Goal: Task Accomplishment & Management: Use online tool/utility

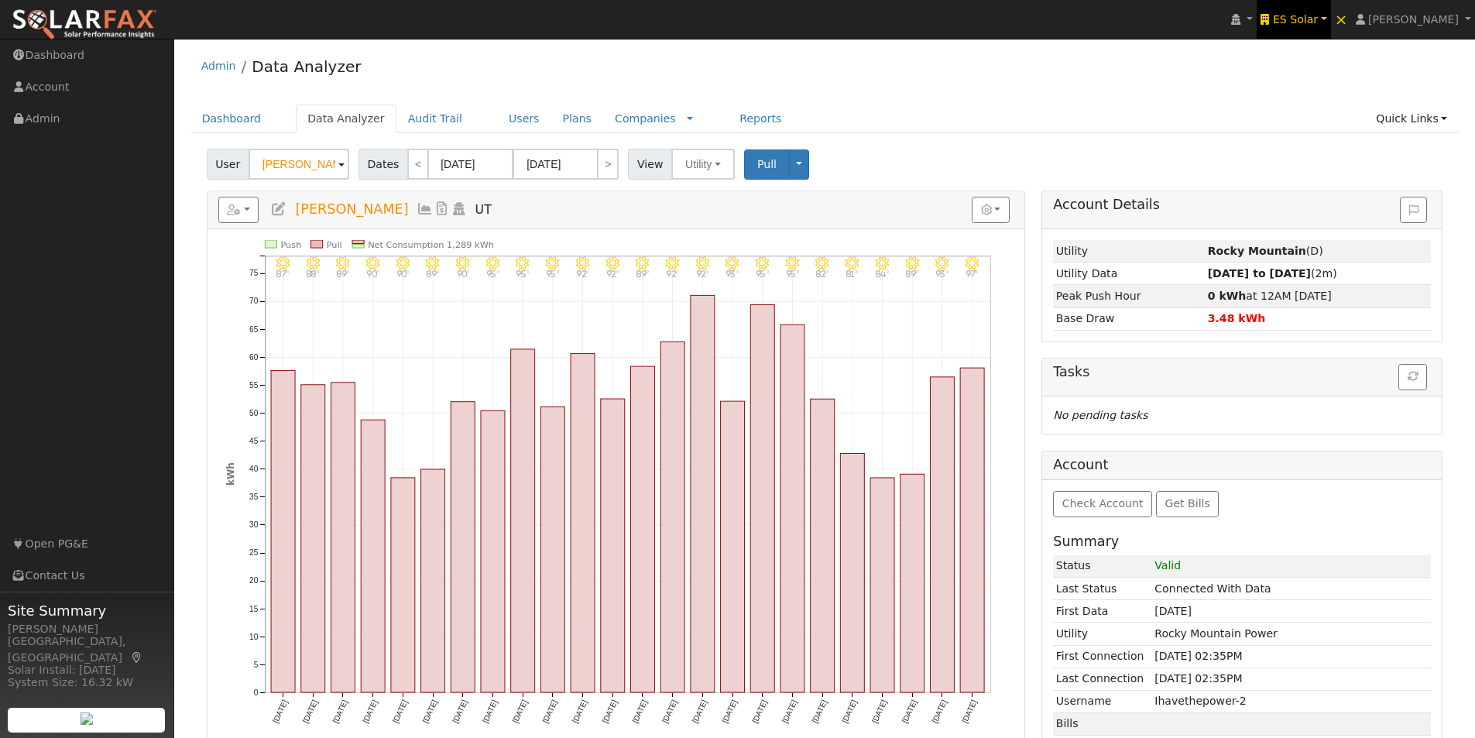
drag, startPoint x: 1336, startPoint y: 14, endPoint x: 1319, endPoint y: 15, distance: 17.1
click at [1318, 14] on span "ES Solar" at bounding box center [1295, 19] width 45 height 12
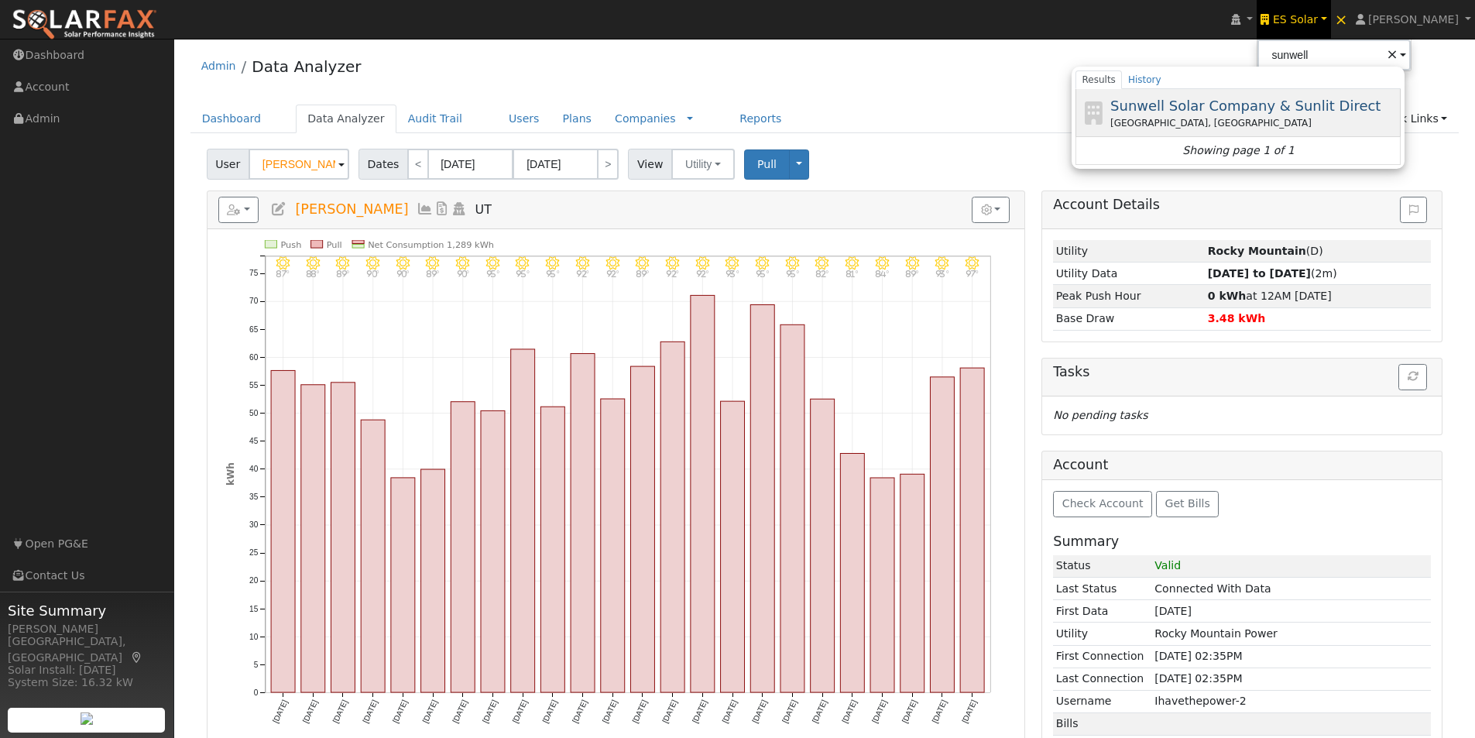
click at [1262, 102] on span "Sunwell Solar Company & Sunlit Direct" at bounding box center [1245, 106] width 270 height 16
type input "Sunwell Solar Company & Sunlit Direct"
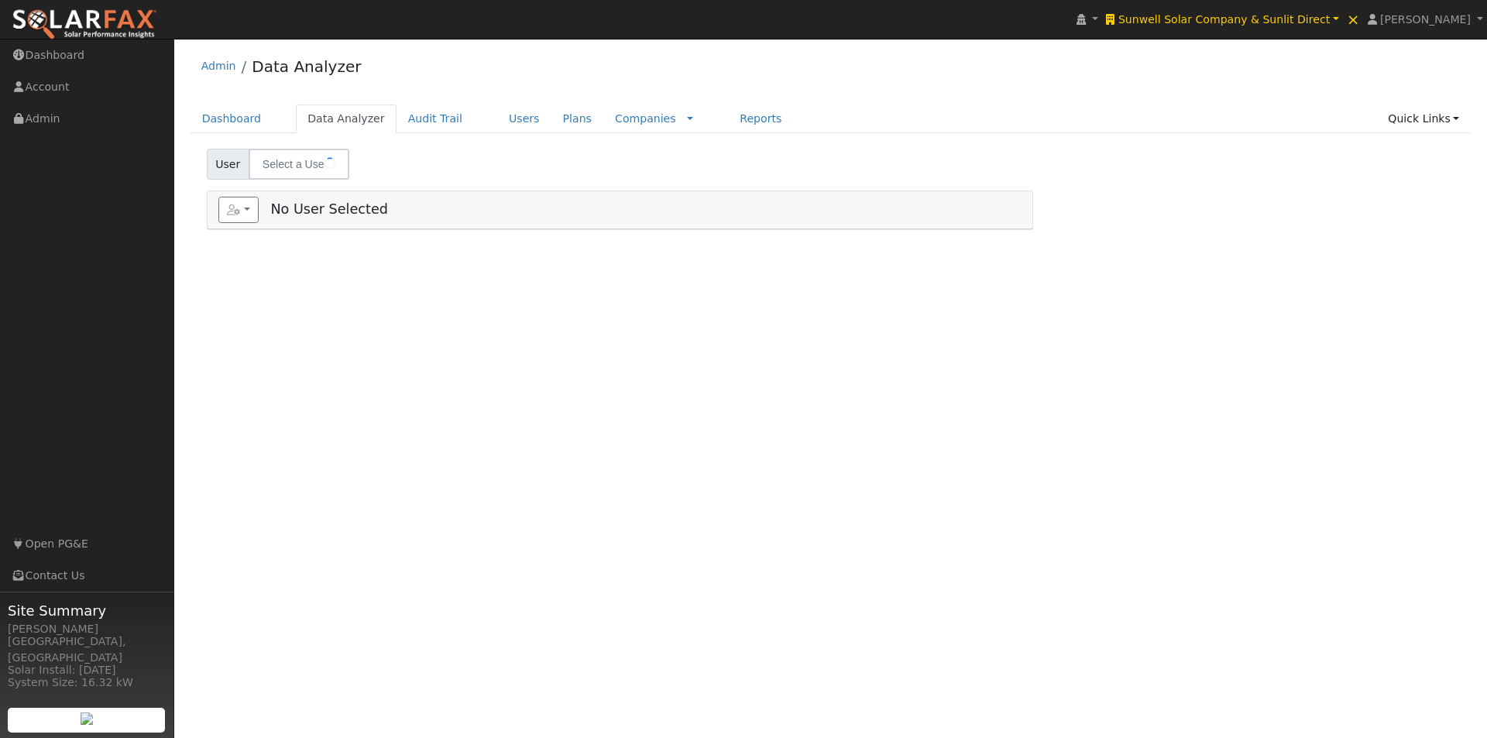
type input "[PERSON_NAME]"
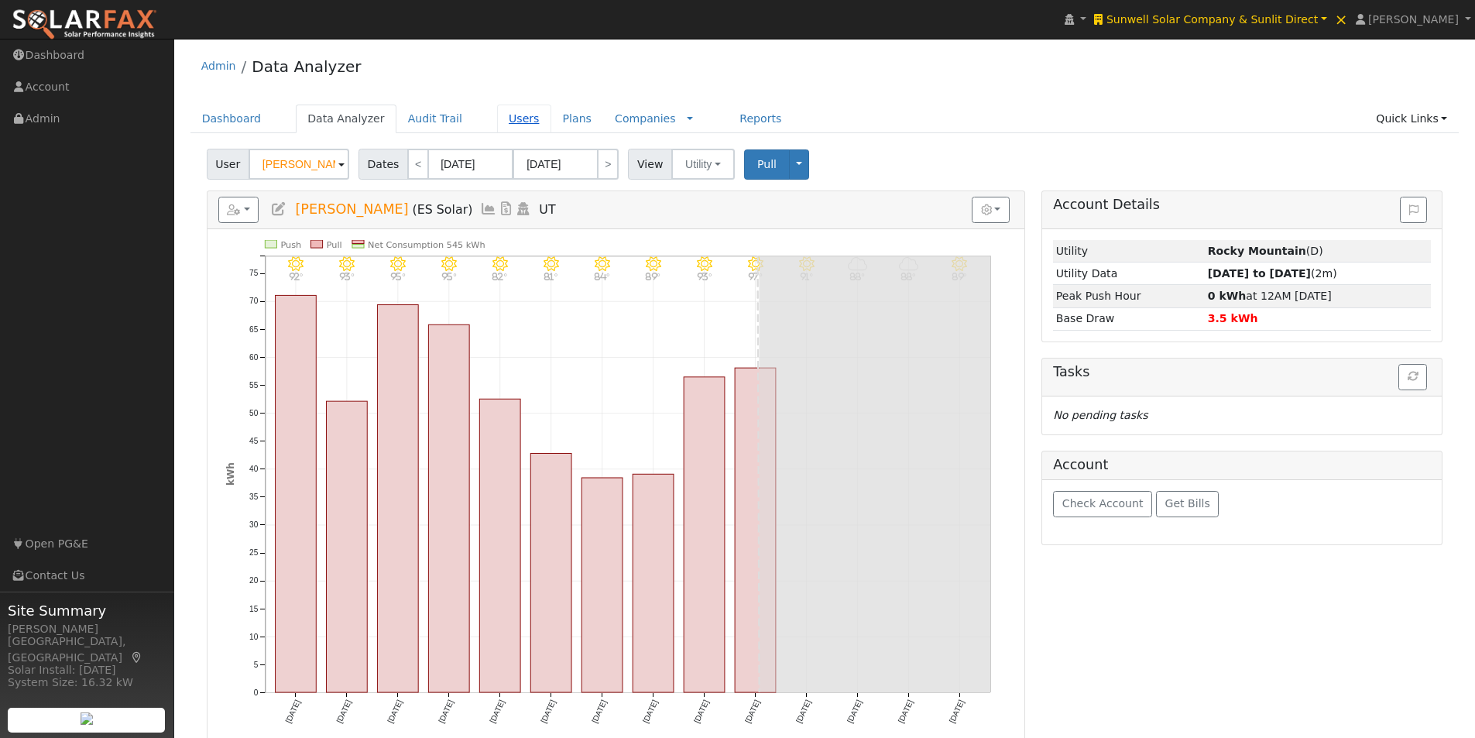
click at [497, 118] on link "Users" at bounding box center [524, 119] width 54 height 29
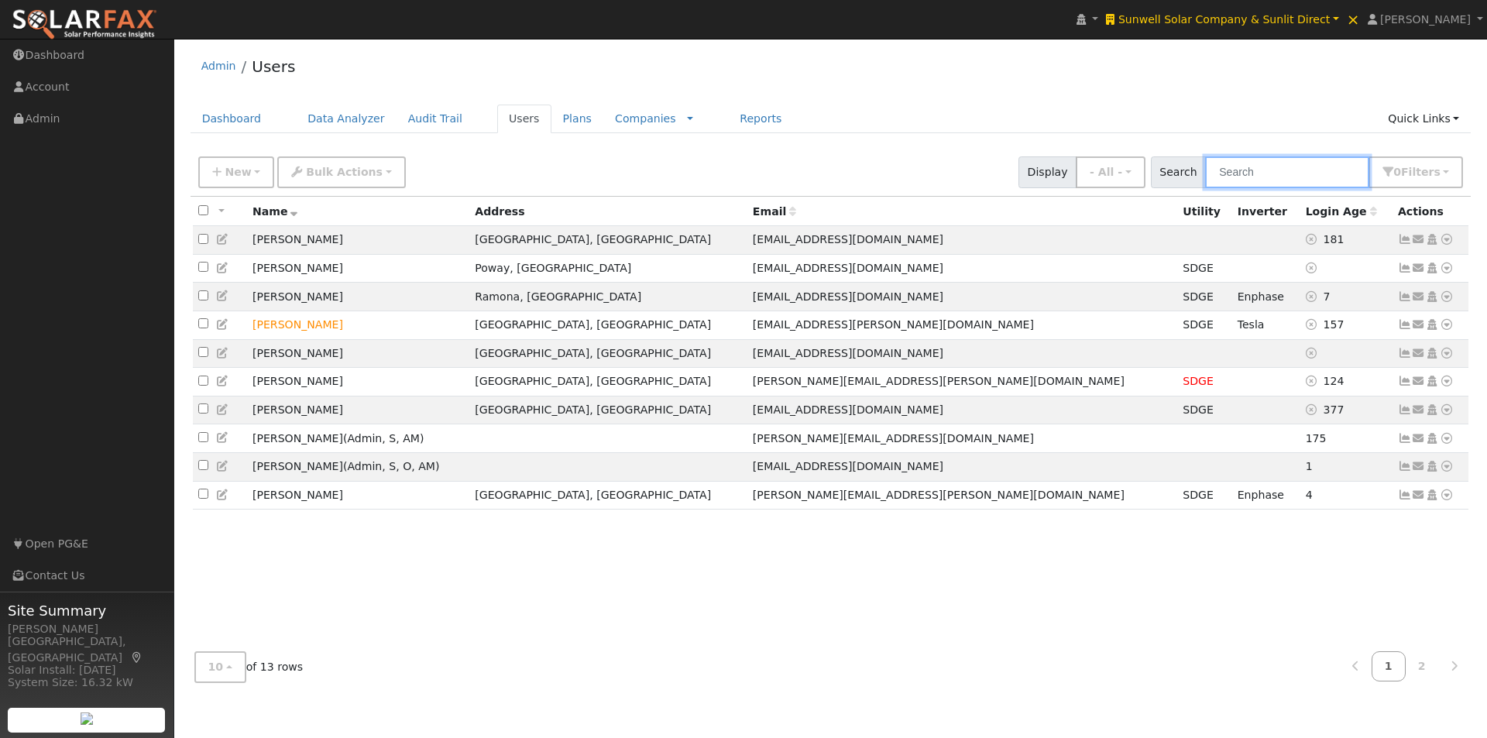
drag, startPoint x: 1313, startPoint y: 177, endPoint x: 1296, endPoint y: 173, distance: 17.3
click at [1311, 177] on input "text" at bounding box center [1287, 172] width 164 height 32
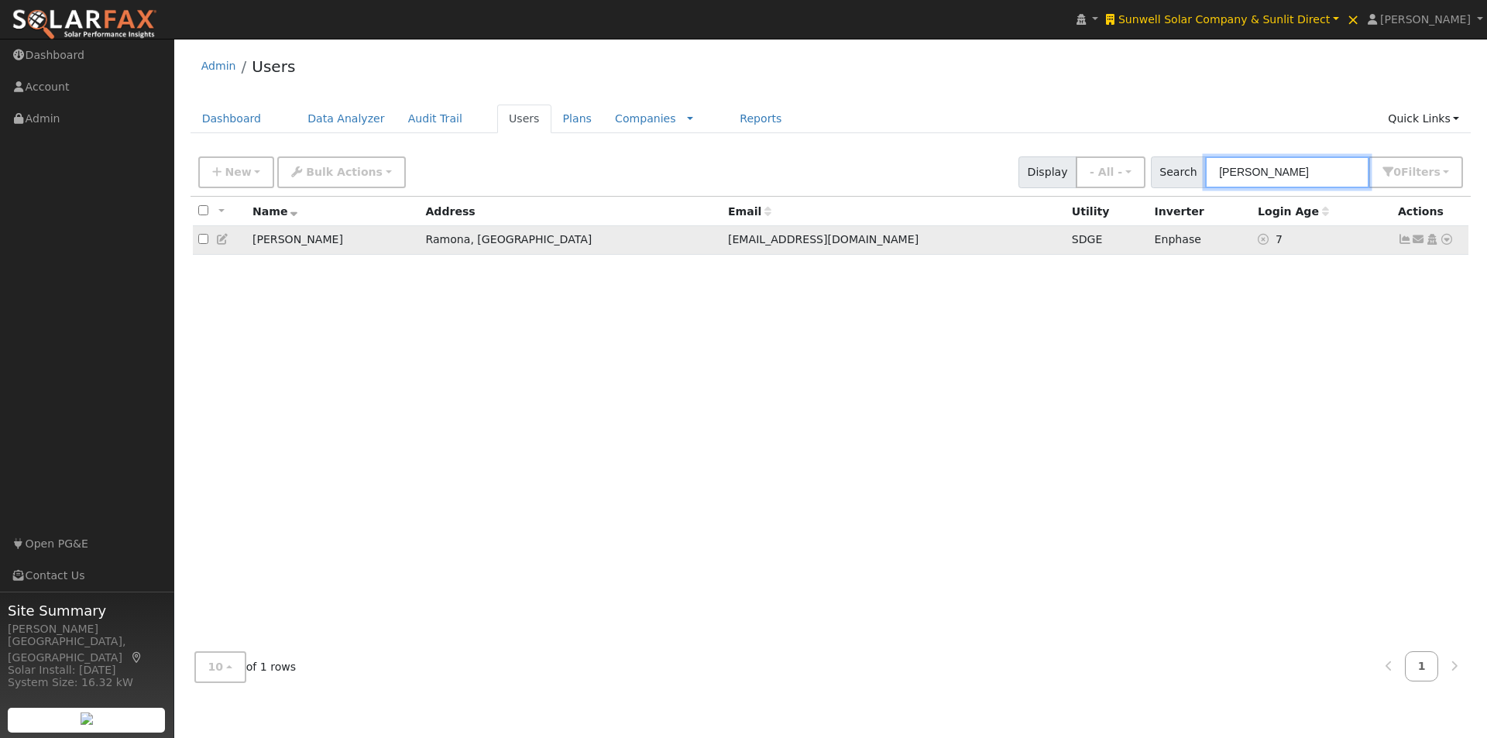
type input "etha"
click at [1403, 239] on icon at bounding box center [1405, 239] width 14 height 11
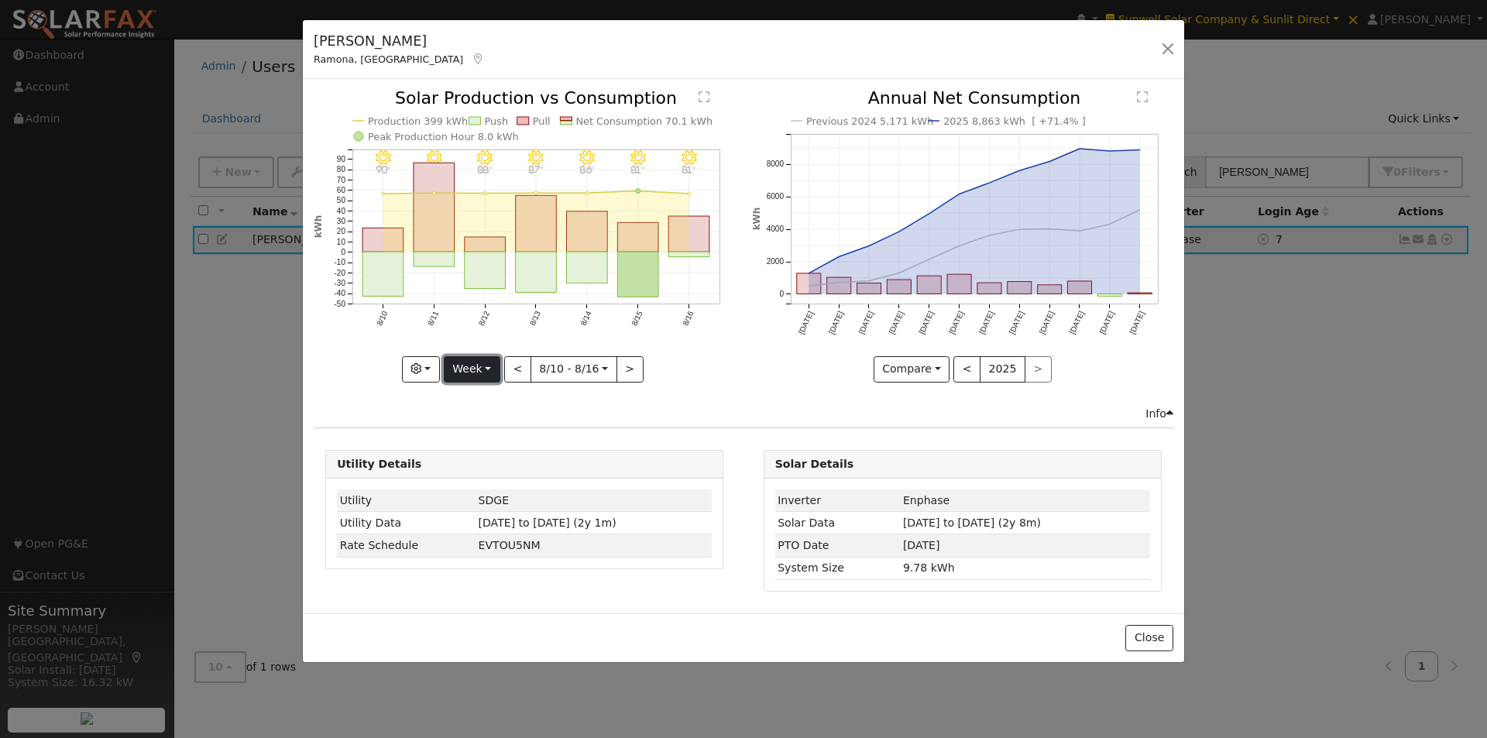
click at [475, 366] on button "Week" at bounding box center [472, 369] width 57 height 26
click at [463, 465] on link "Year" at bounding box center [498, 466] width 108 height 22
type input "2024-08-01"
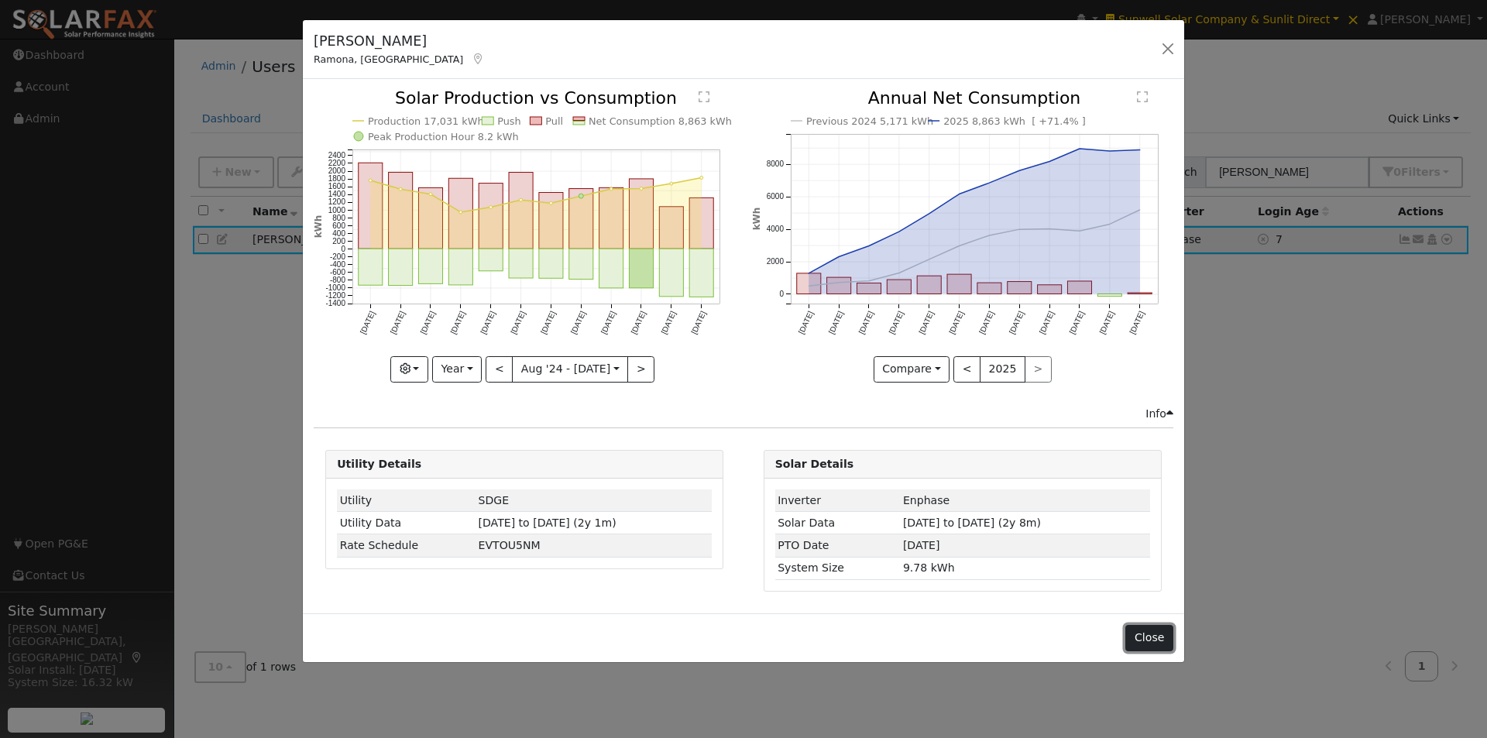
drag, startPoint x: 1152, startPoint y: 641, endPoint x: 1140, endPoint y: 570, distance: 72.3
click at [1152, 639] on button "Close" at bounding box center [1148, 638] width 47 height 26
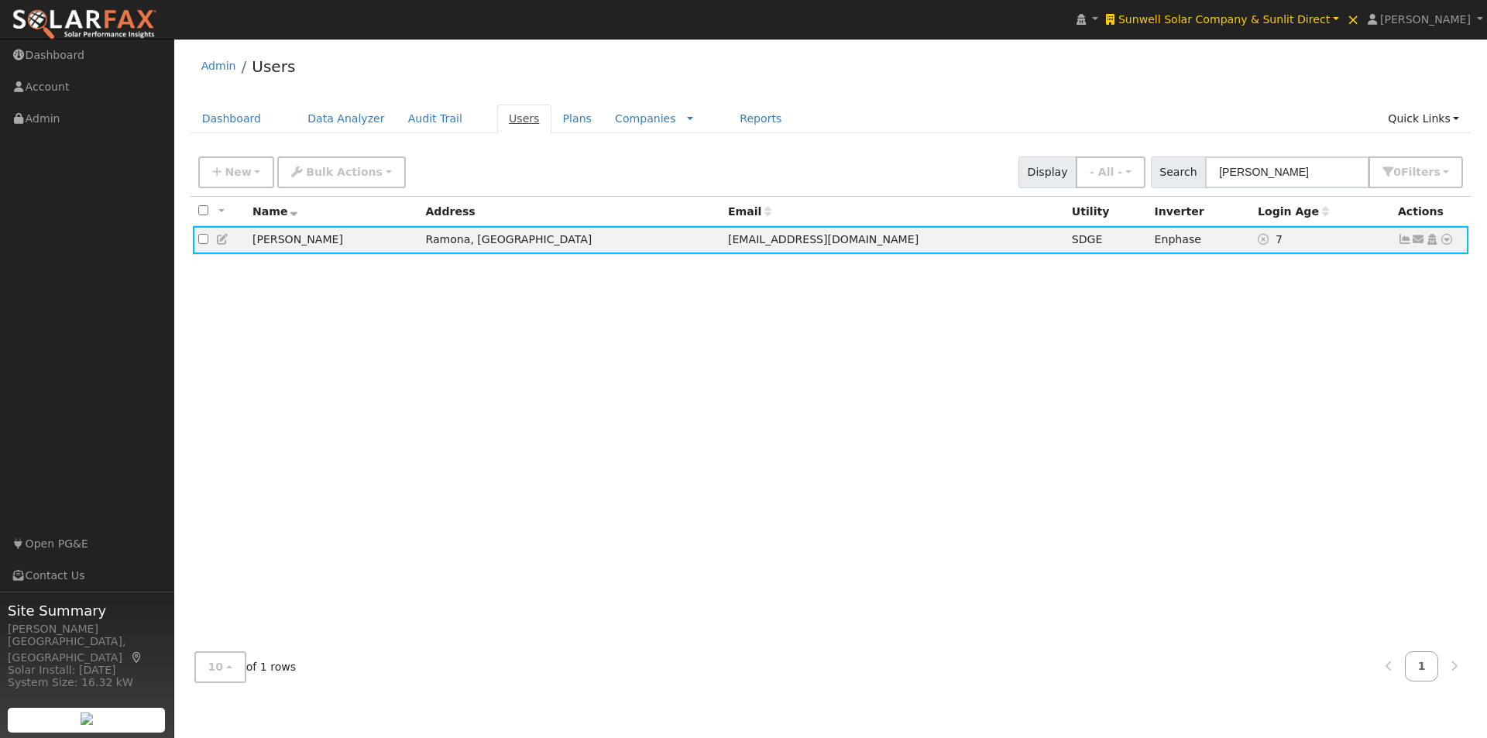
click at [497, 119] on link "Users" at bounding box center [524, 119] width 54 height 29
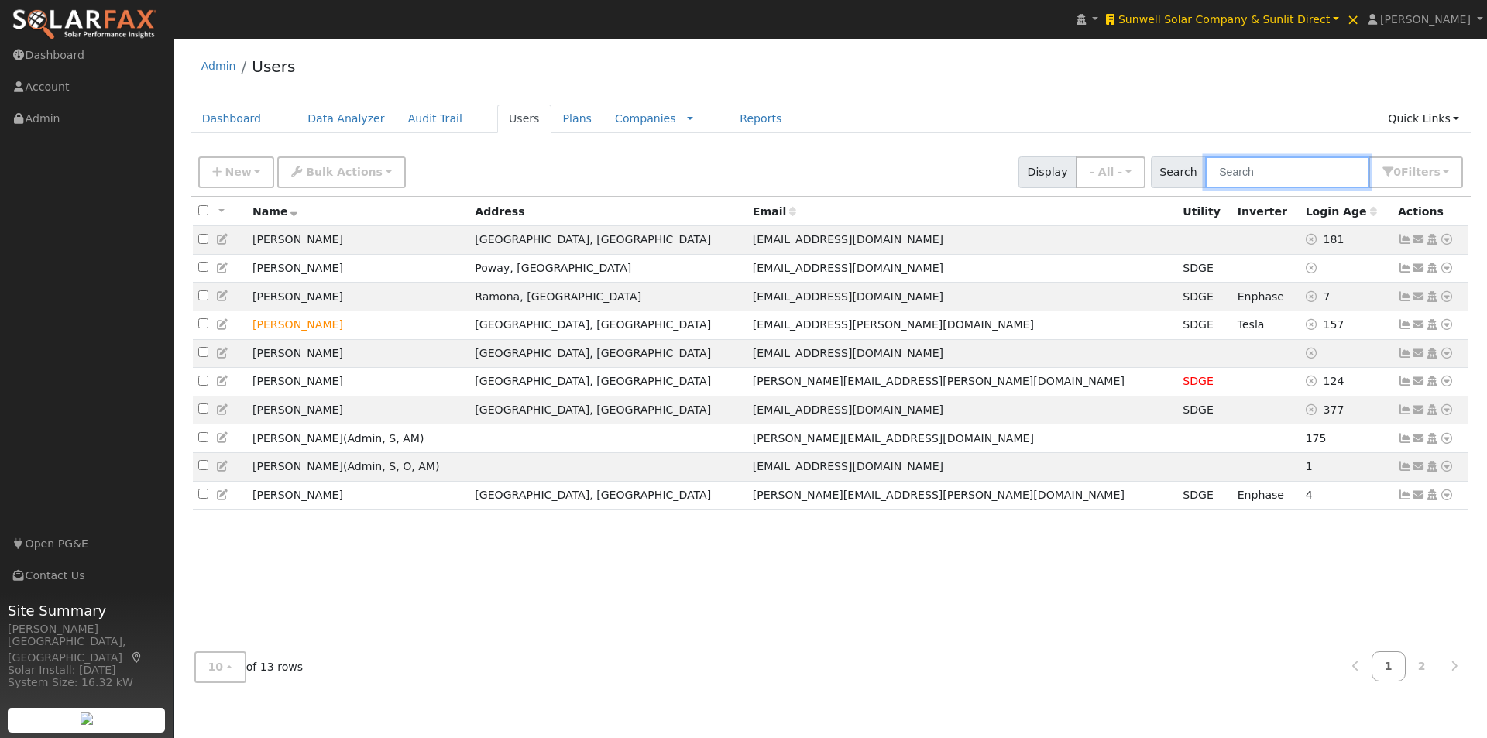
drag, startPoint x: 1309, startPoint y: 175, endPoint x: 1288, endPoint y: 170, distance: 21.6
click at [1308, 175] on input "text" at bounding box center [1287, 172] width 164 height 32
drag, startPoint x: 1296, startPoint y: 178, endPoint x: 1275, endPoint y: 180, distance: 20.3
click at [1295, 178] on input "text" at bounding box center [1287, 172] width 164 height 32
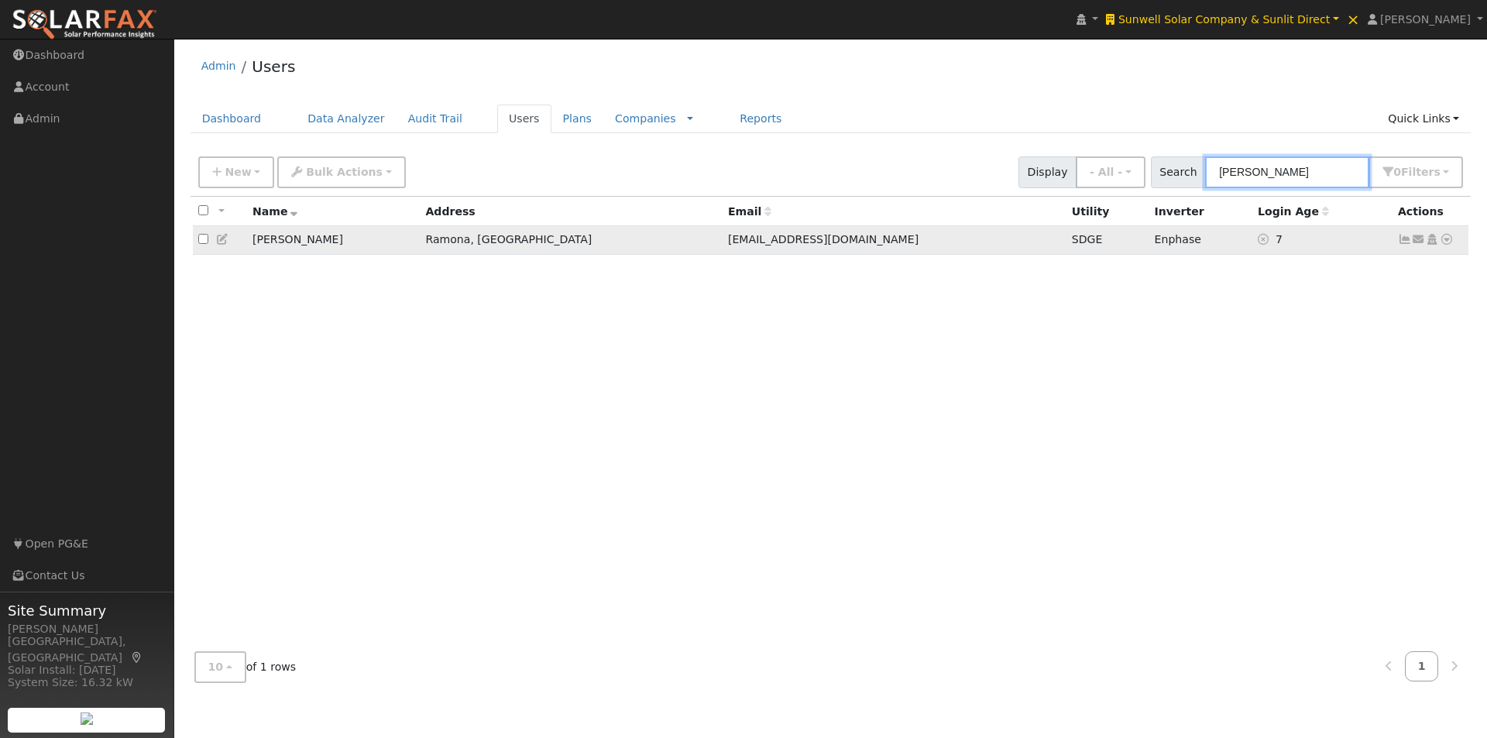
type input "ethan"
click at [1405, 242] on icon at bounding box center [1405, 239] width 14 height 11
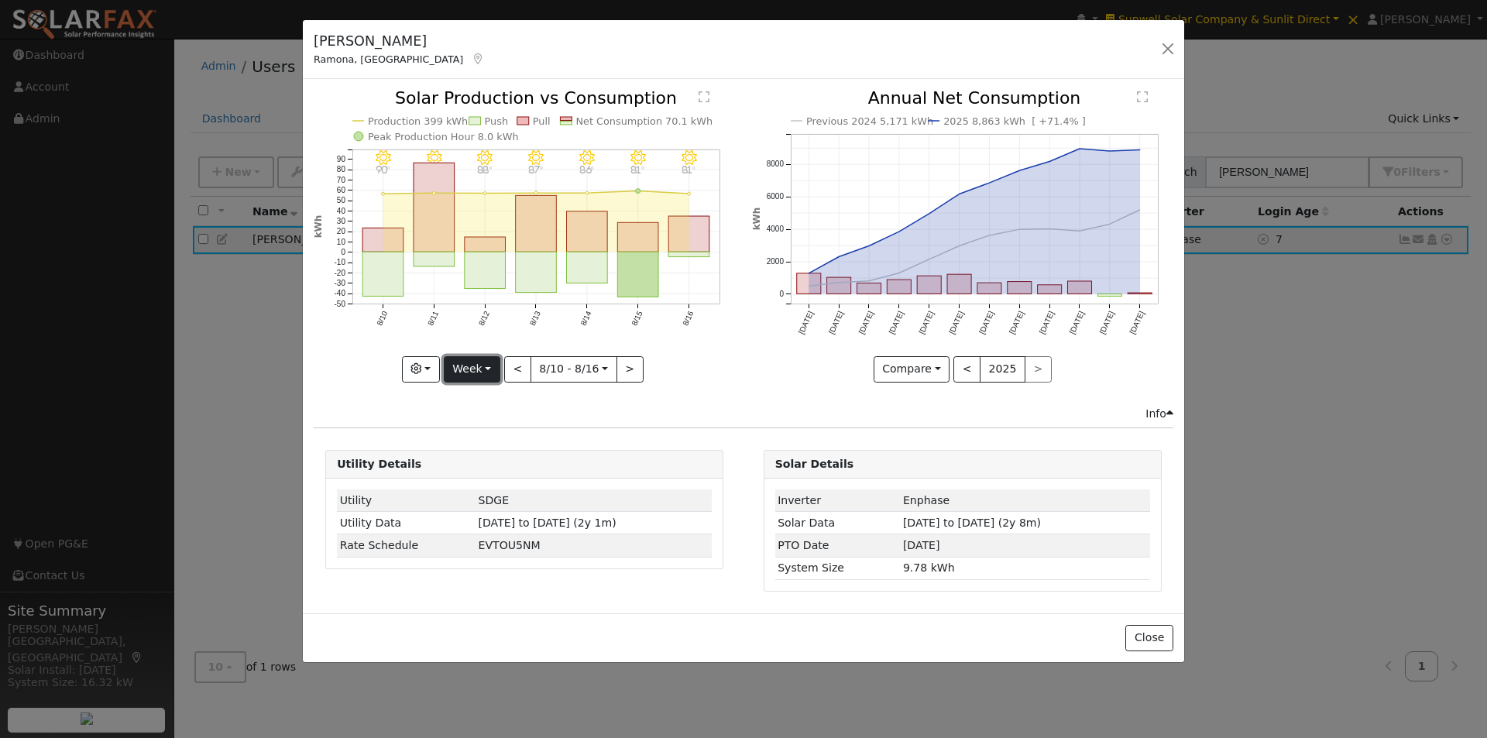
click at [478, 372] on button "Week" at bounding box center [472, 369] width 57 height 26
click at [471, 470] on link "Year" at bounding box center [498, 466] width 108 height 22
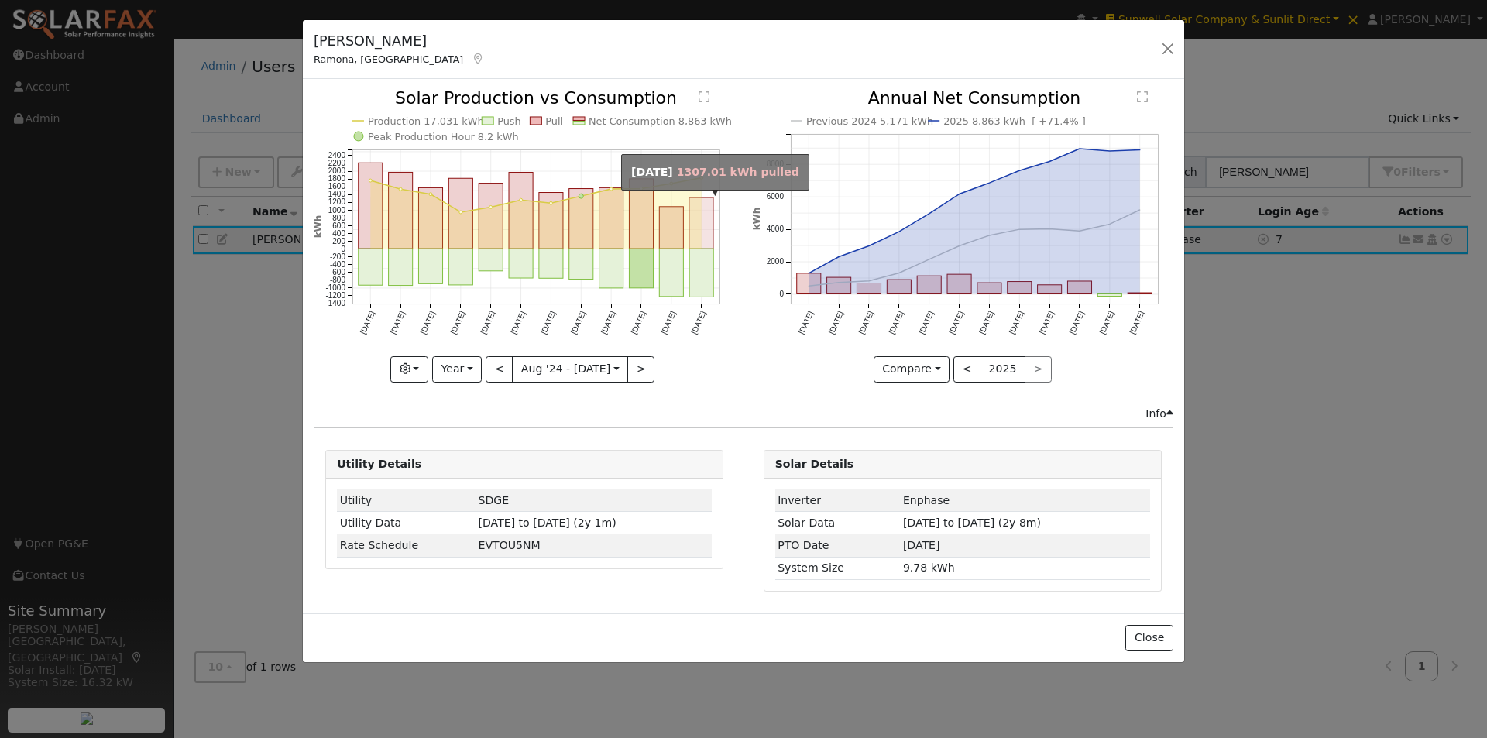
click at [698, 225] on rect "onclick=""" at bounding box center [702, 223] width 24 height 51
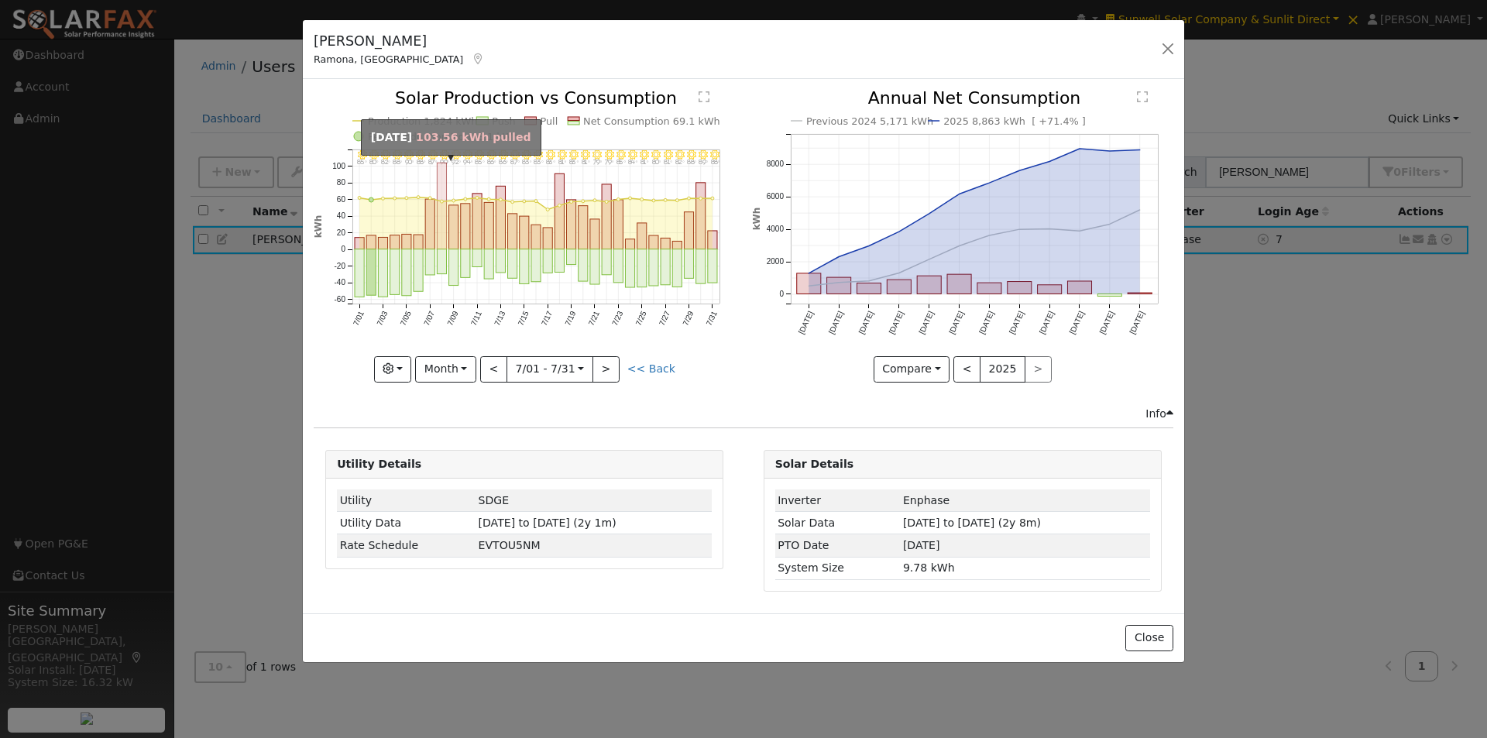
click at [442, 171] on rect "onclick=""" at bounding box center [442, 206] width 9 height 86
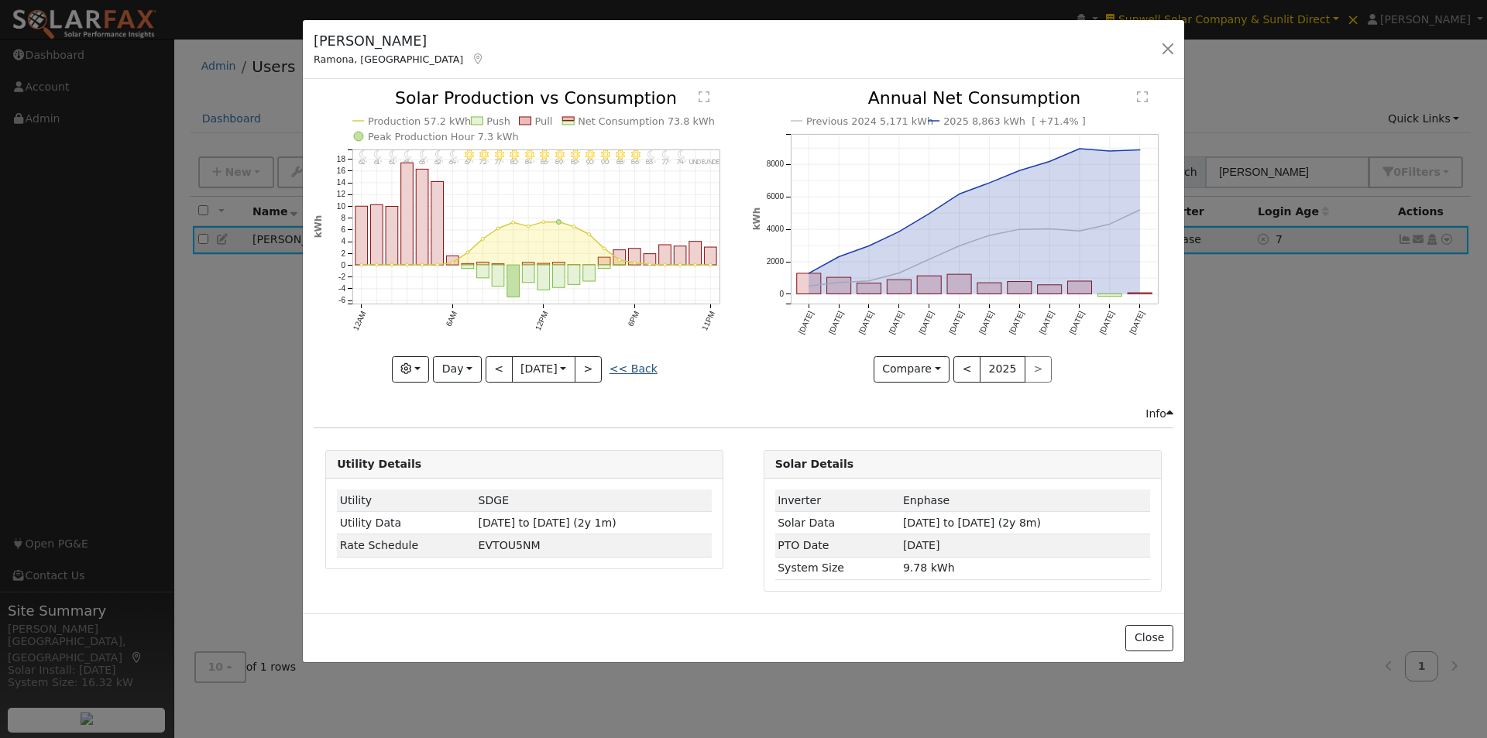
click at [642, 367] on link "<< Back" at bounding box center [633, 368] width 48 height 12
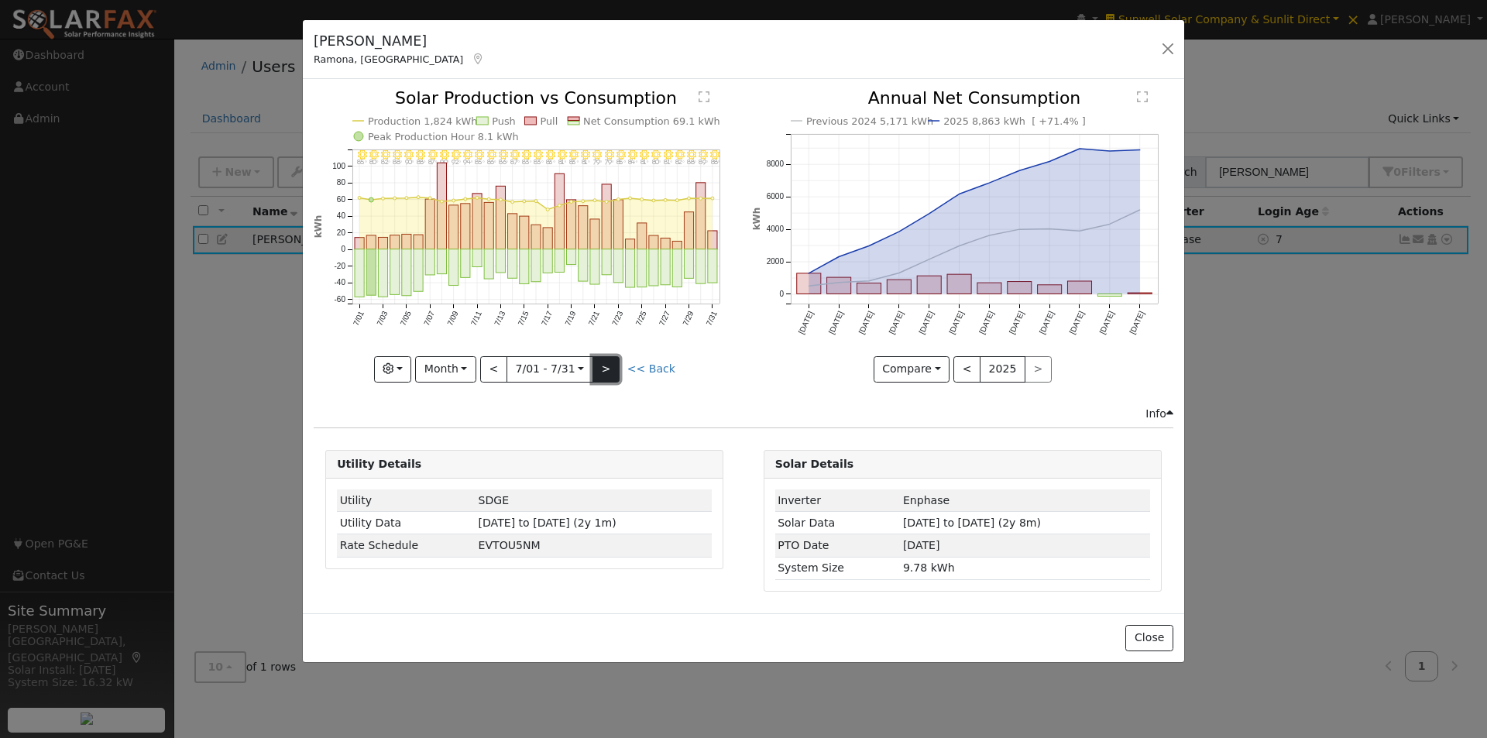
click at [603, 366] on button ">" at bounding box center [605, 369] width 27 height 26
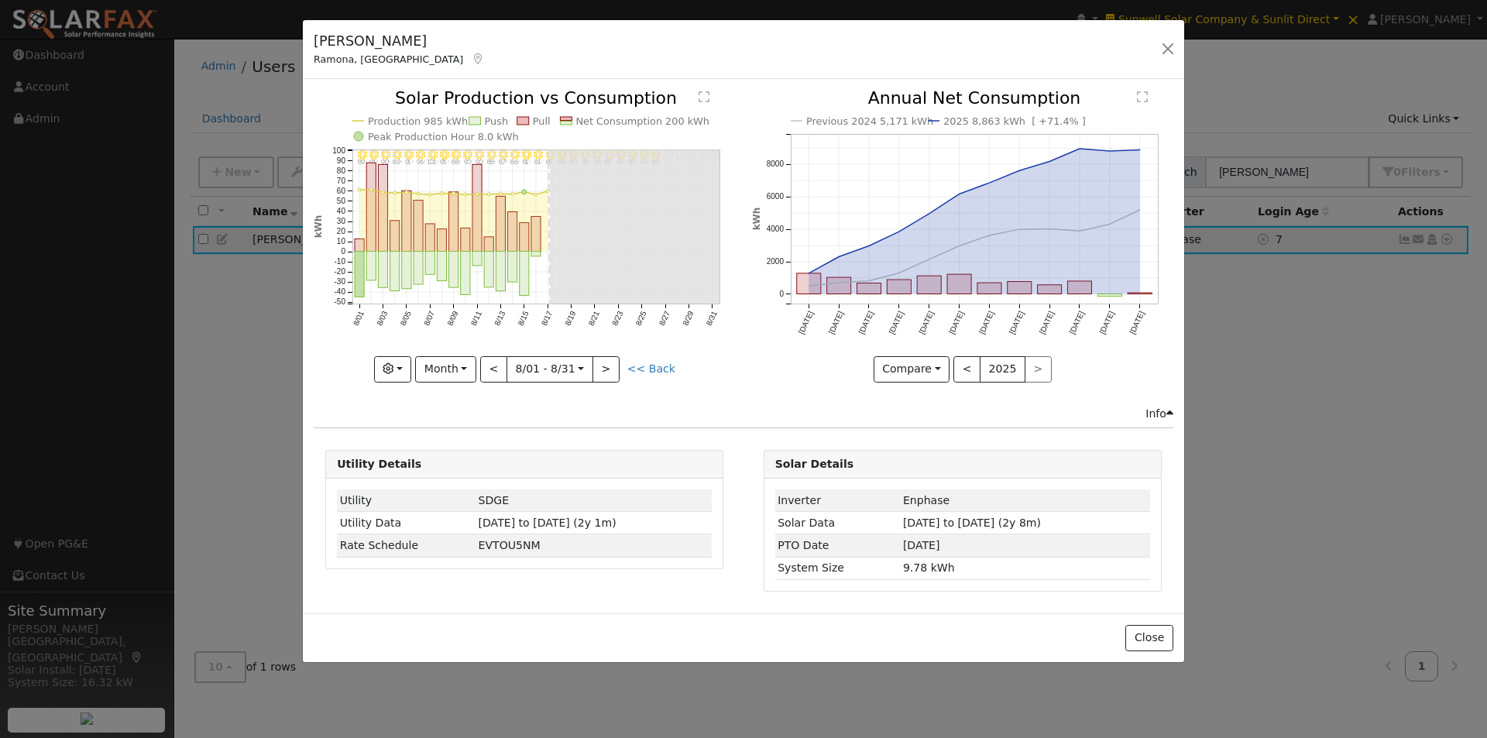
click at [472, 173] on icon "8/31 - Error: Unknown weather ° 8/30 - Error: Unknown weather ° 8/29 - Error: U…" at bounding box center [524, 235] width 421 height 290
click at [479, 174] on rect "onclick=""" at bounding box center [476, 208] width 9 height 87
type input "2025-08-11"
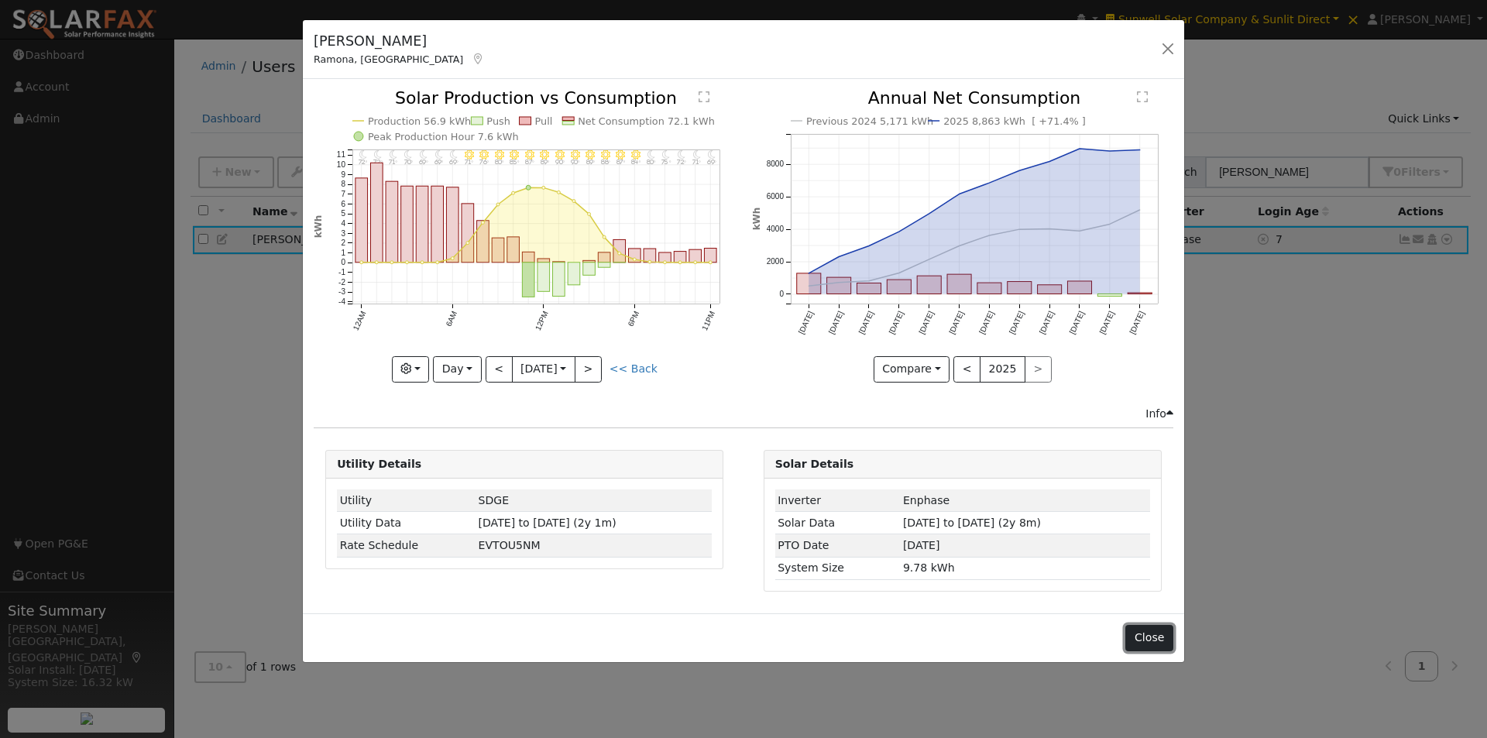
click at [1145, 639] on button "Close" at bounding box center [1148, 638] width 47 height 26
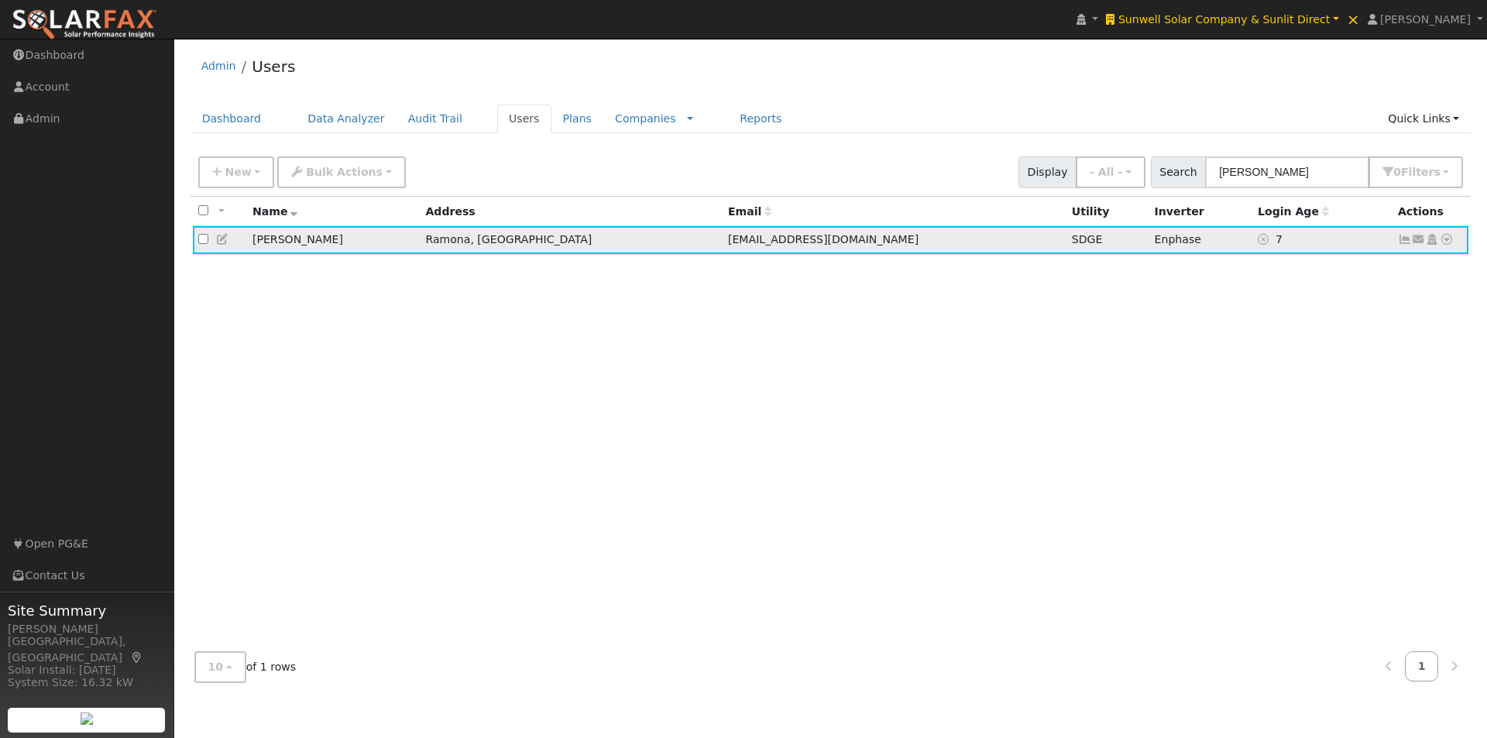
click at [1405, 241] on icon at bounding box center [1405, 239] width 14 height 11
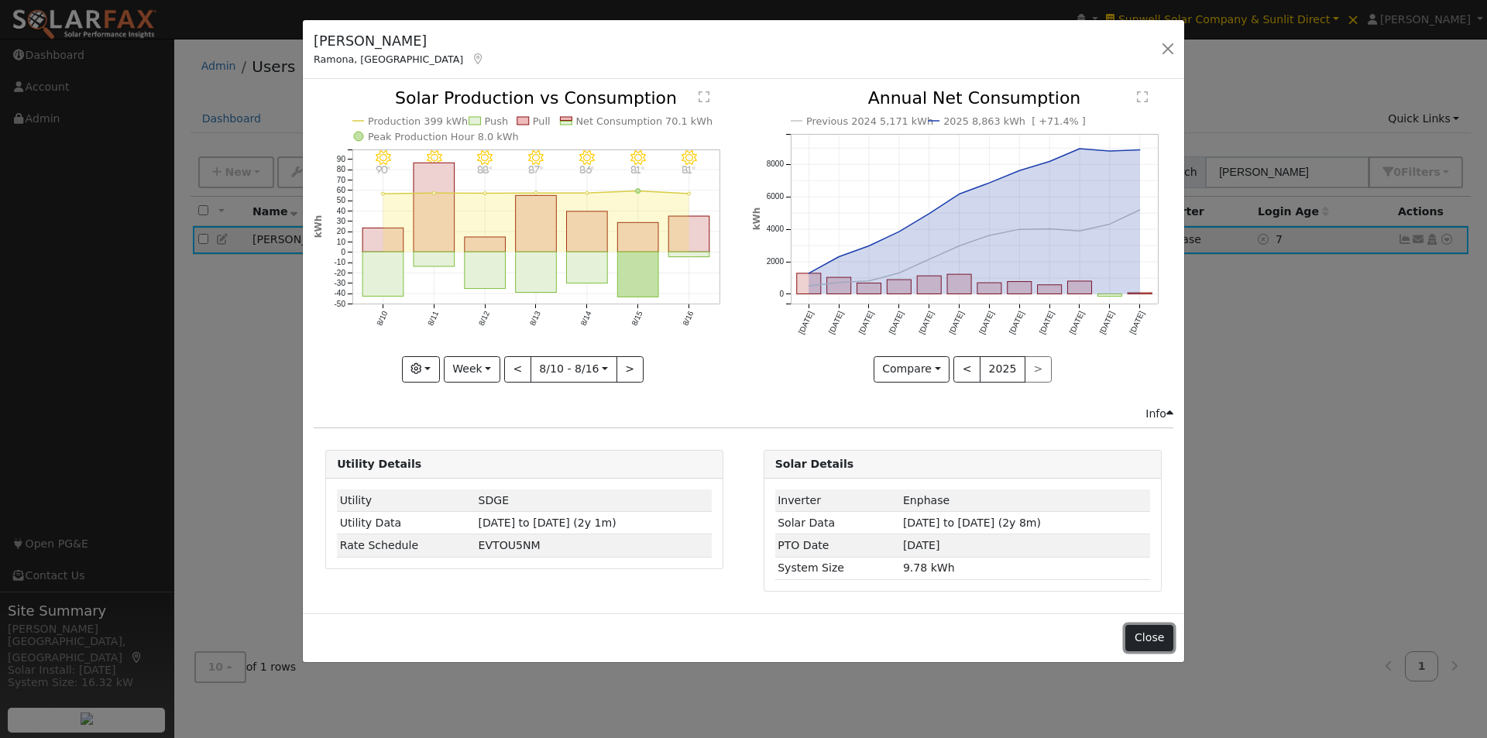
click at [1145, 634] on button "Close" at bounding box center [1148, 638] width 47 height 26
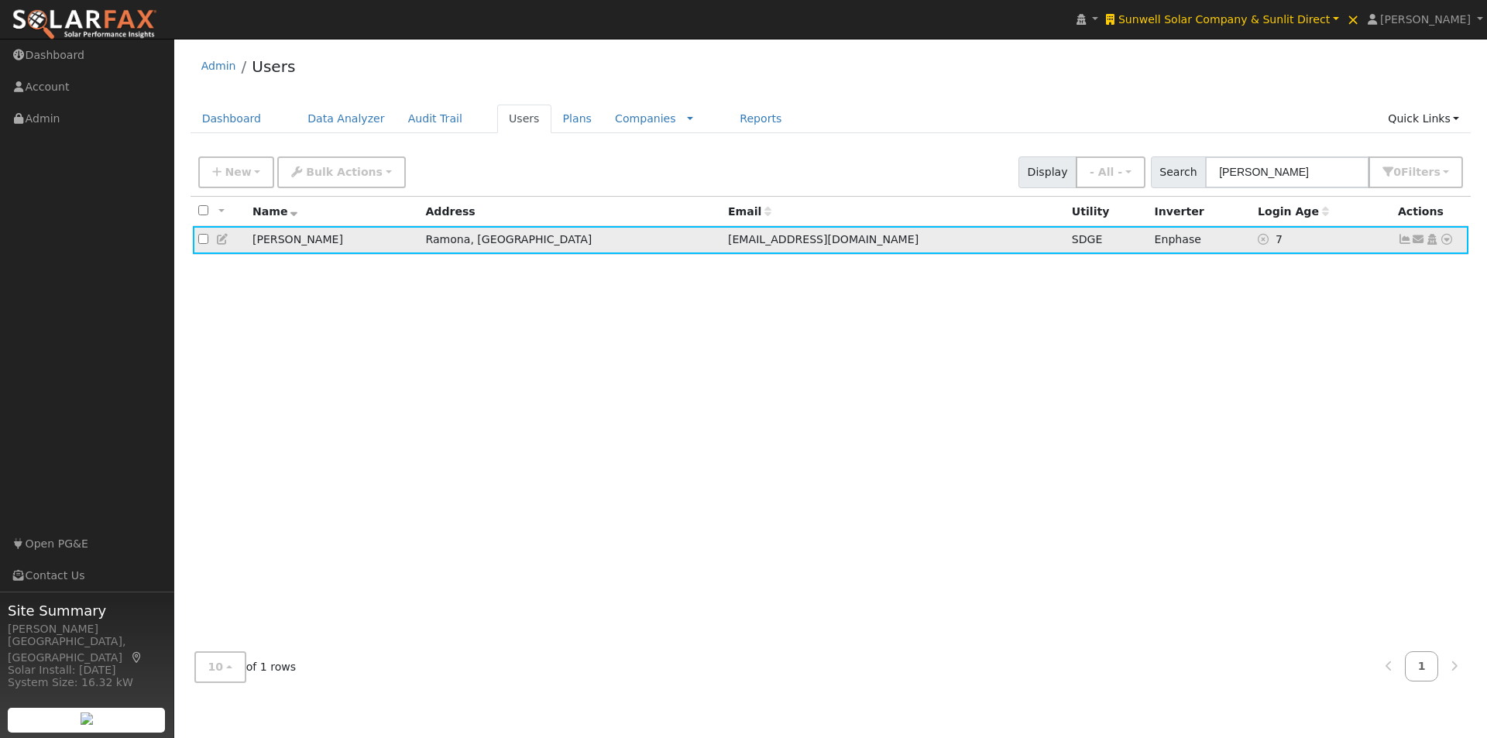
click at [1446, 240] on icon at bounding box center [1447, 239] width 14 height 11
click at [1427, 118] on link "Quick Links" at bounding box center [1423, 119] width 94 height 29
click at [1121, 76] on div "Admin Users" at bounding box center [830, 69] width 1281 height 47
click at [1447, 239] on icon at bounding box center [1447, 239] width 14 height 11
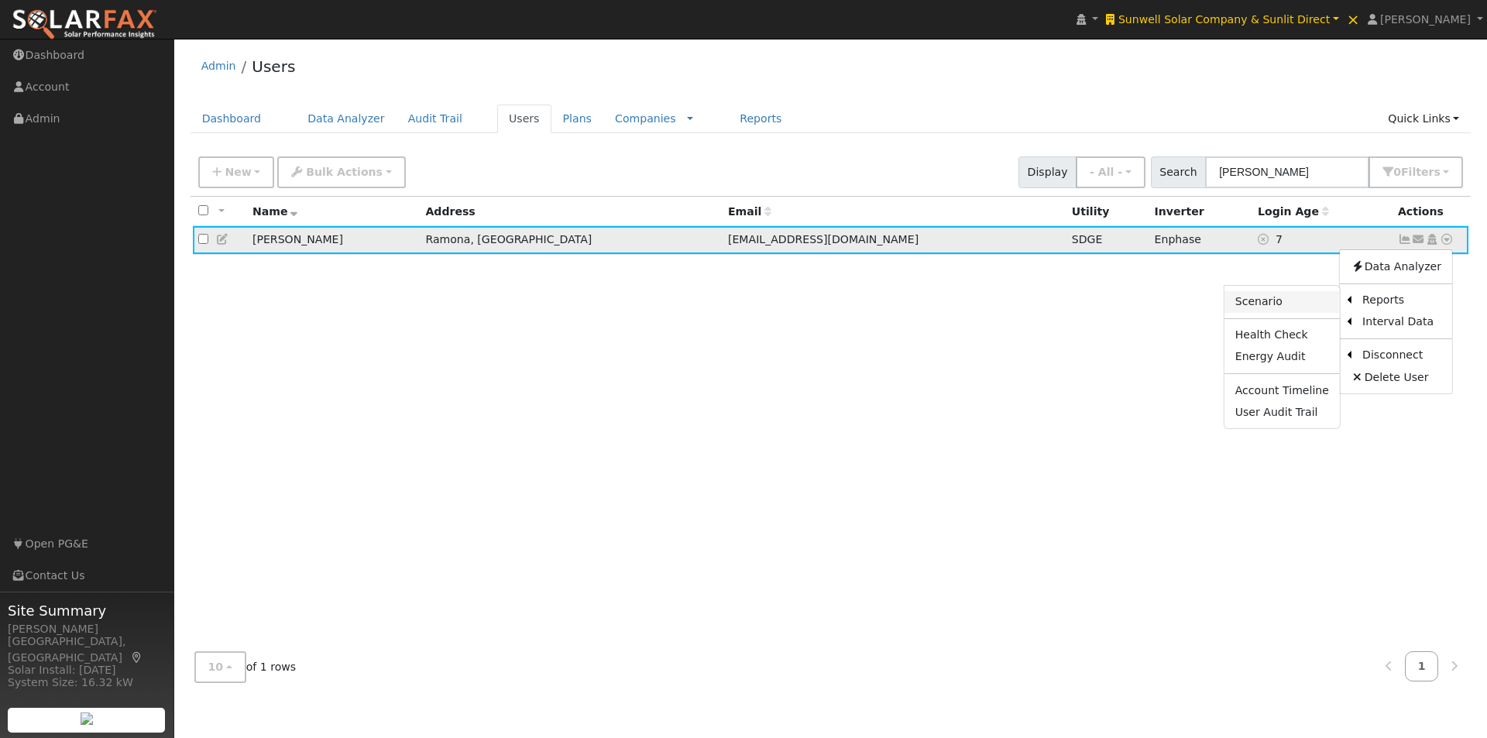
click at [1263, 298] on link "Scenario" at bounding box center [1281, 302] width 115 height 22
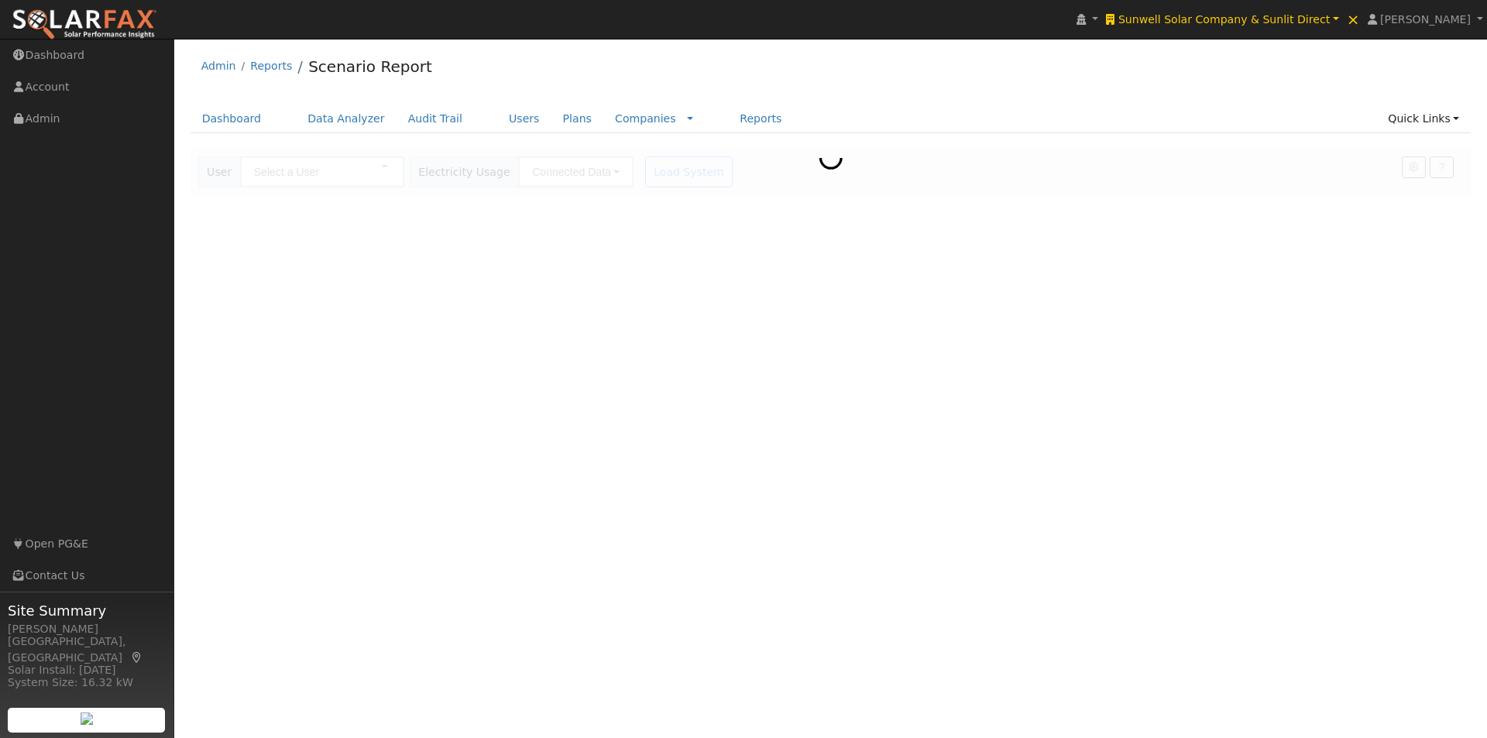
type input "[PERSON_NAME]"
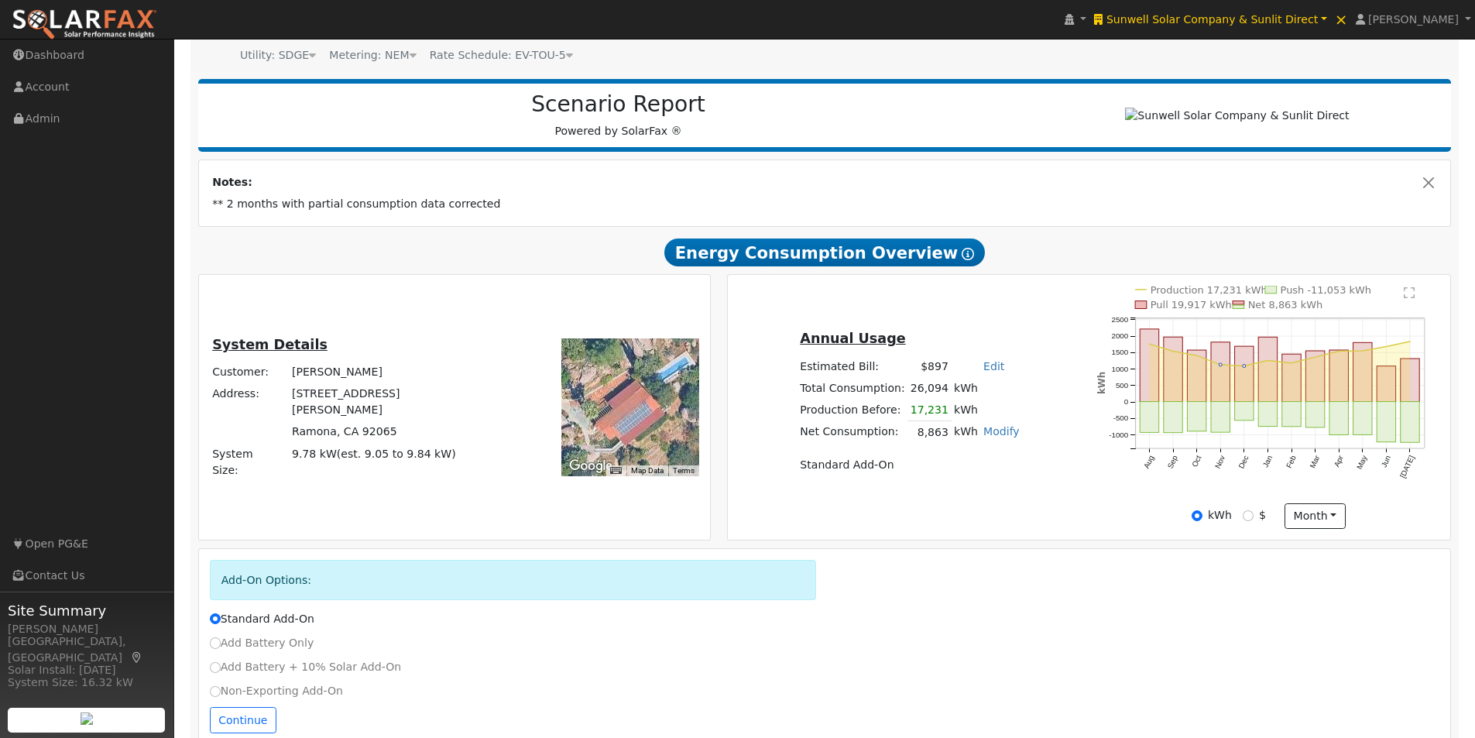
scroll to position [190, 0]
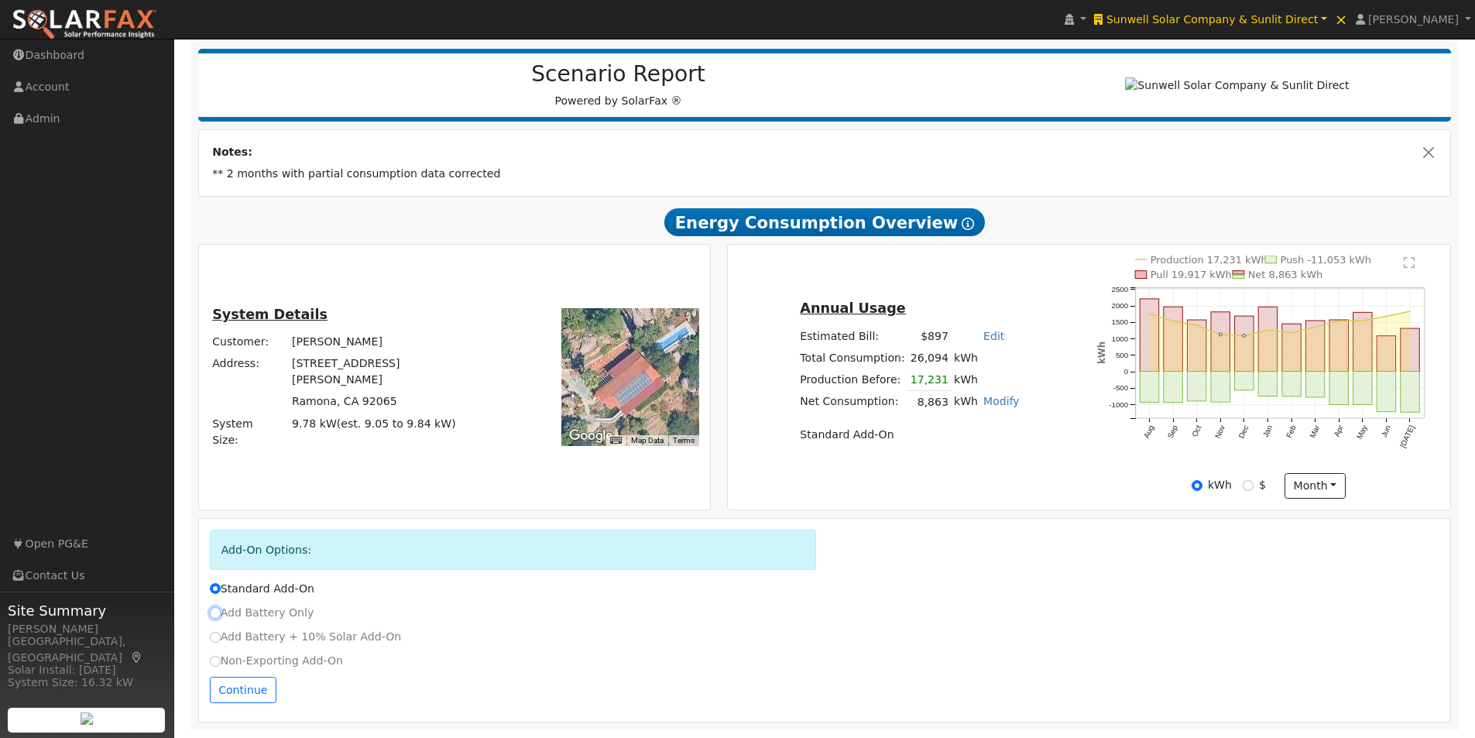
click at [214, 616] on input "Add Battery Only" at bounding box center [215, 612] width 11 height 11
radio input "true"
radio input "false"
click at [1313, 499] on button "month" at bounding box center [1315, 486] width 61 height 26
click at [1308, 507] on link "Day" at bounding box center [1339, 518] width 108 height 22
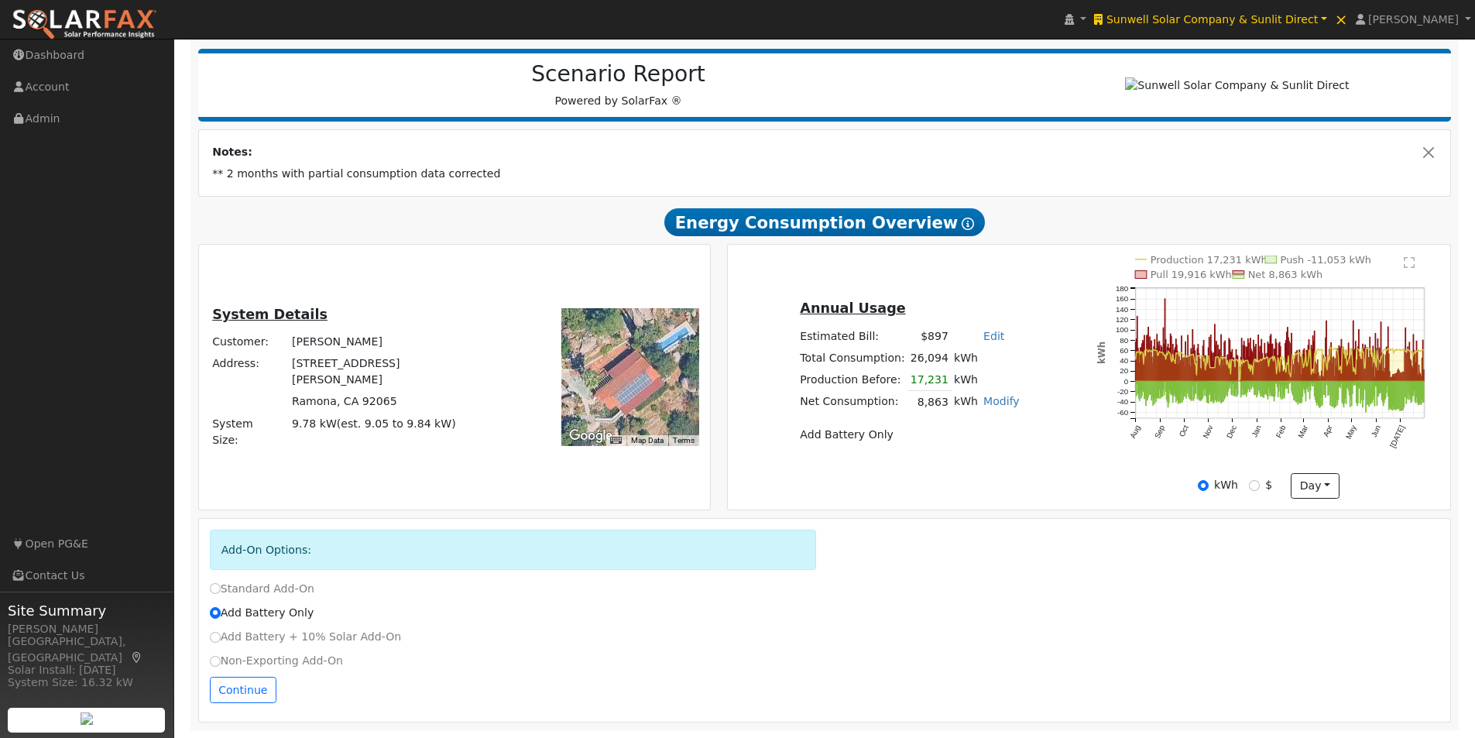
click at [1412, 265] on text "" at bounding box center [1409, 262] width 11 height 12
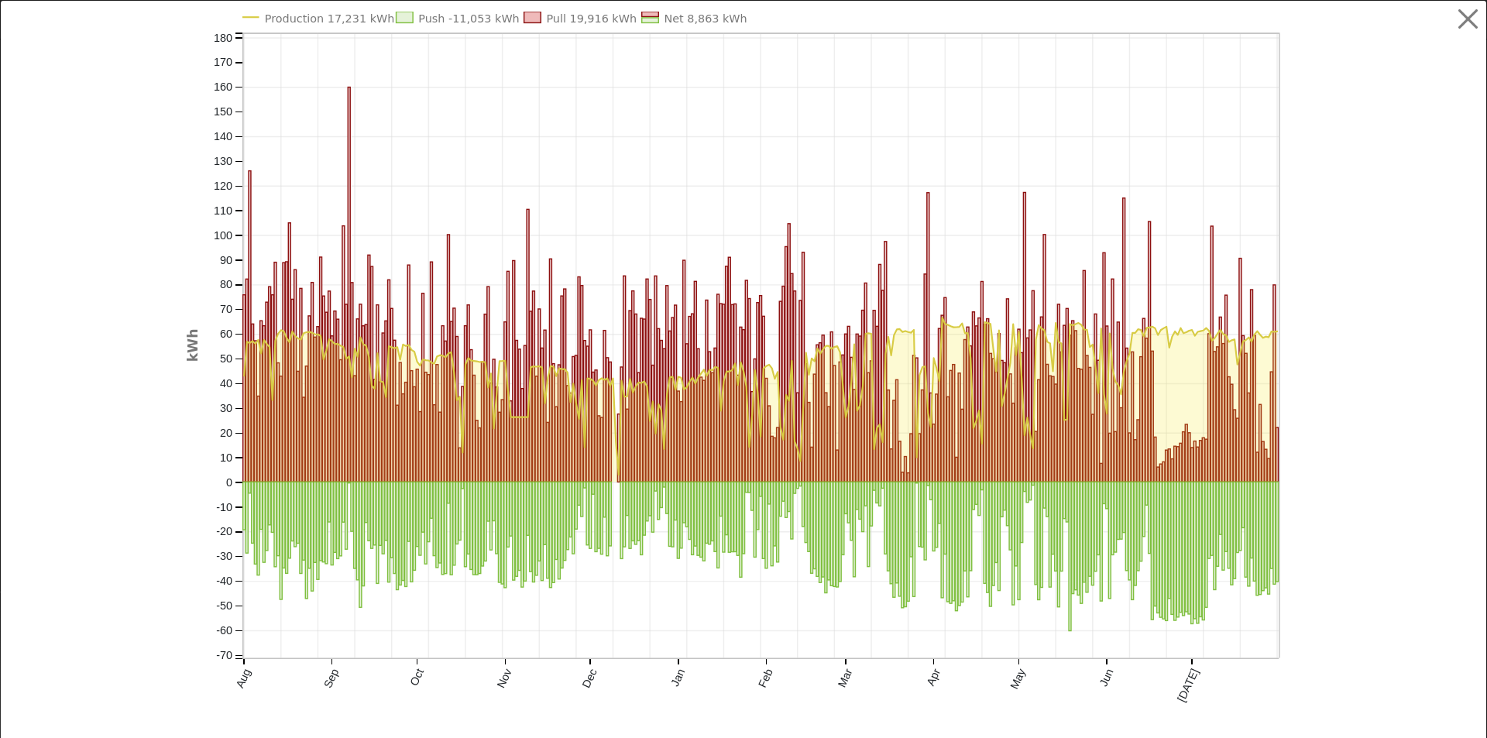
click at [323, 12] on text "Production 17,231 kWh" at bounding box center [329, 18] width 130 height 12
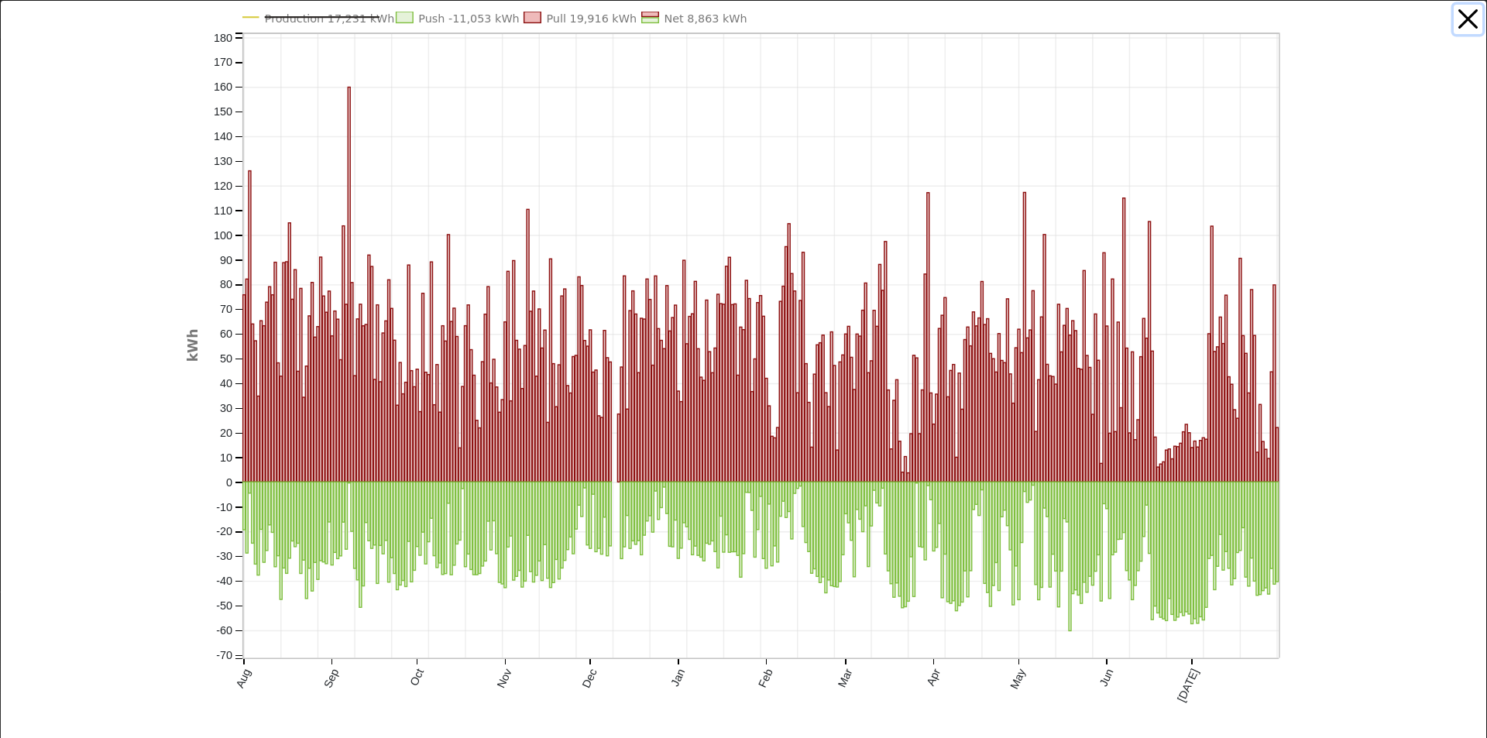
click at [1454, 20] on button "button" at bounding box center [1468, 19] width 29 height 29
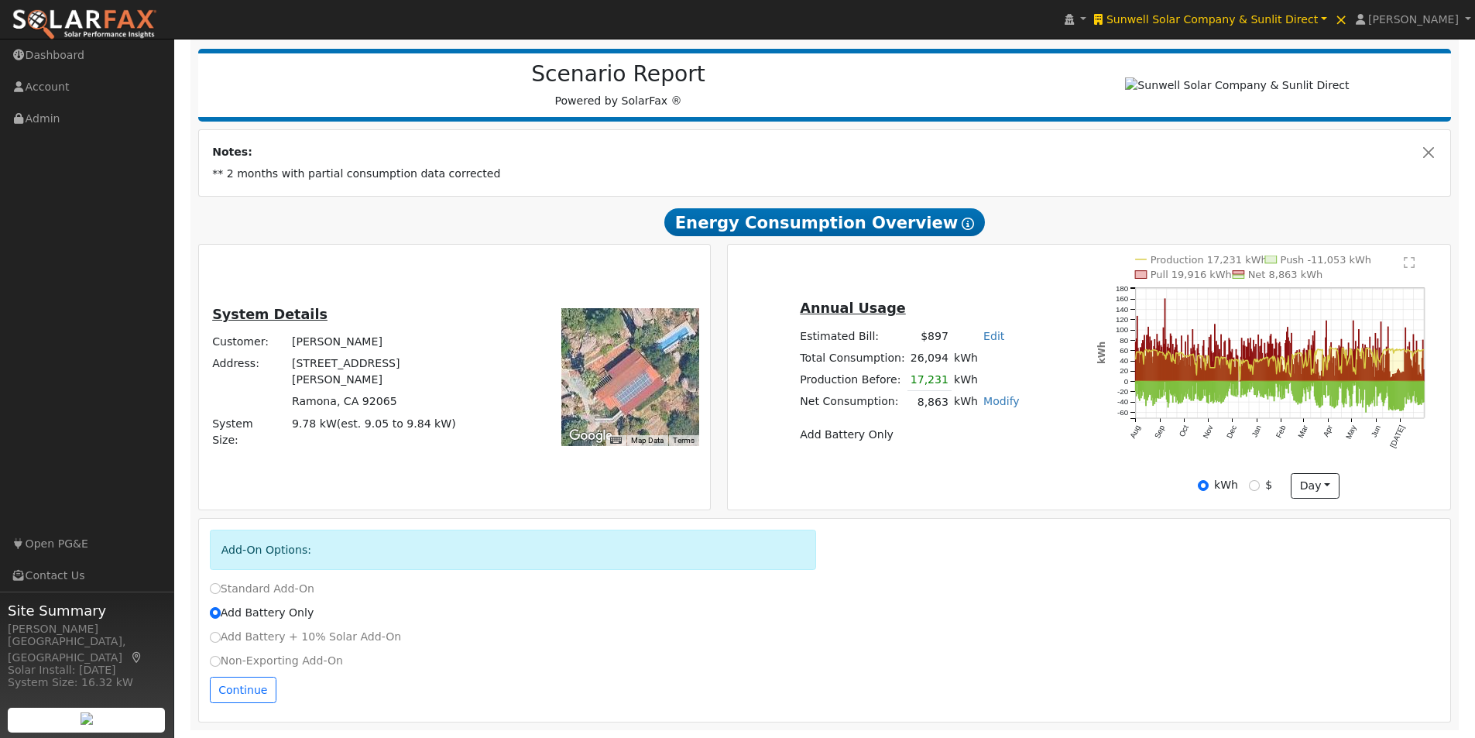
click at [1406, 260] on text "" at bounding box center [1409, 262] width 11 height 12
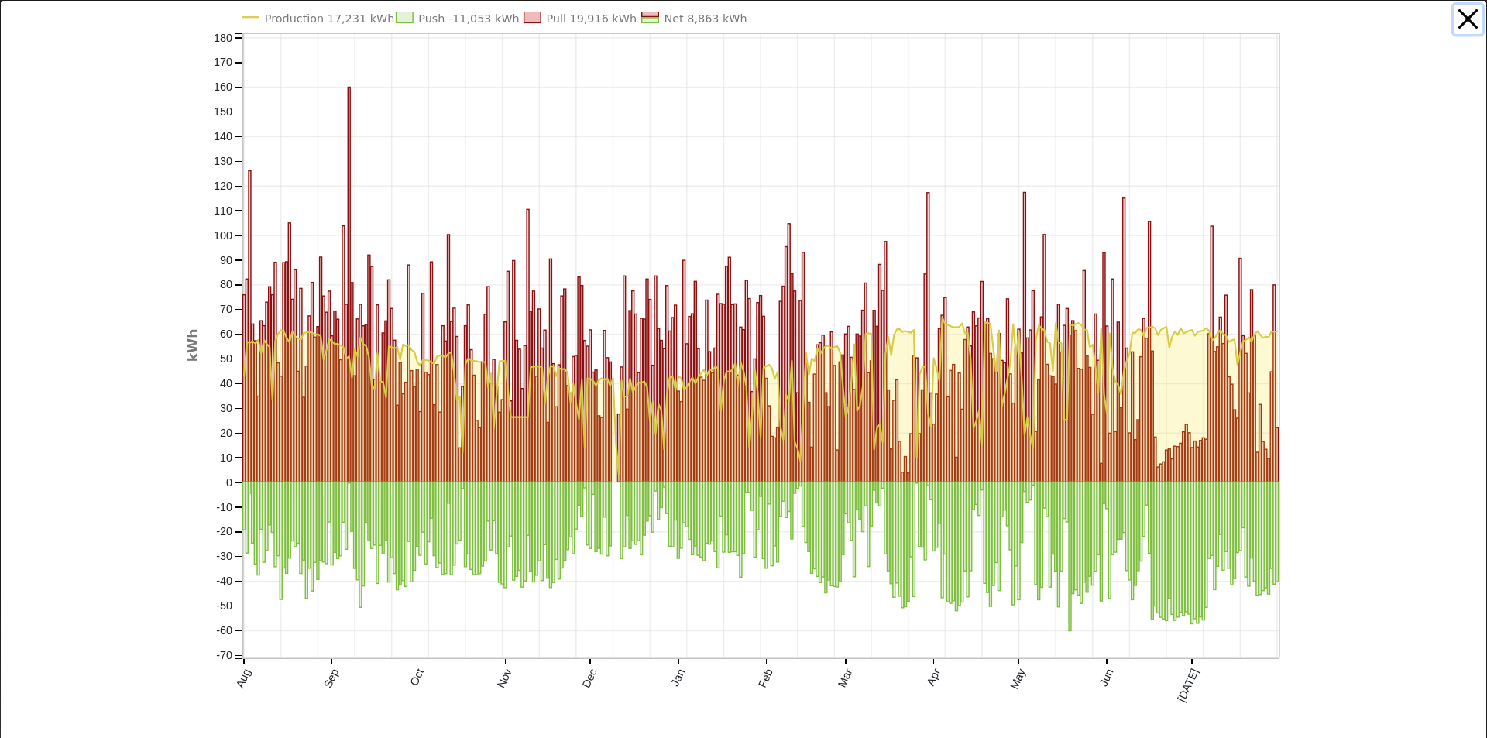
click at [1457, 18] on button "button" at bounding box center [1468, 19] width 29 height 29
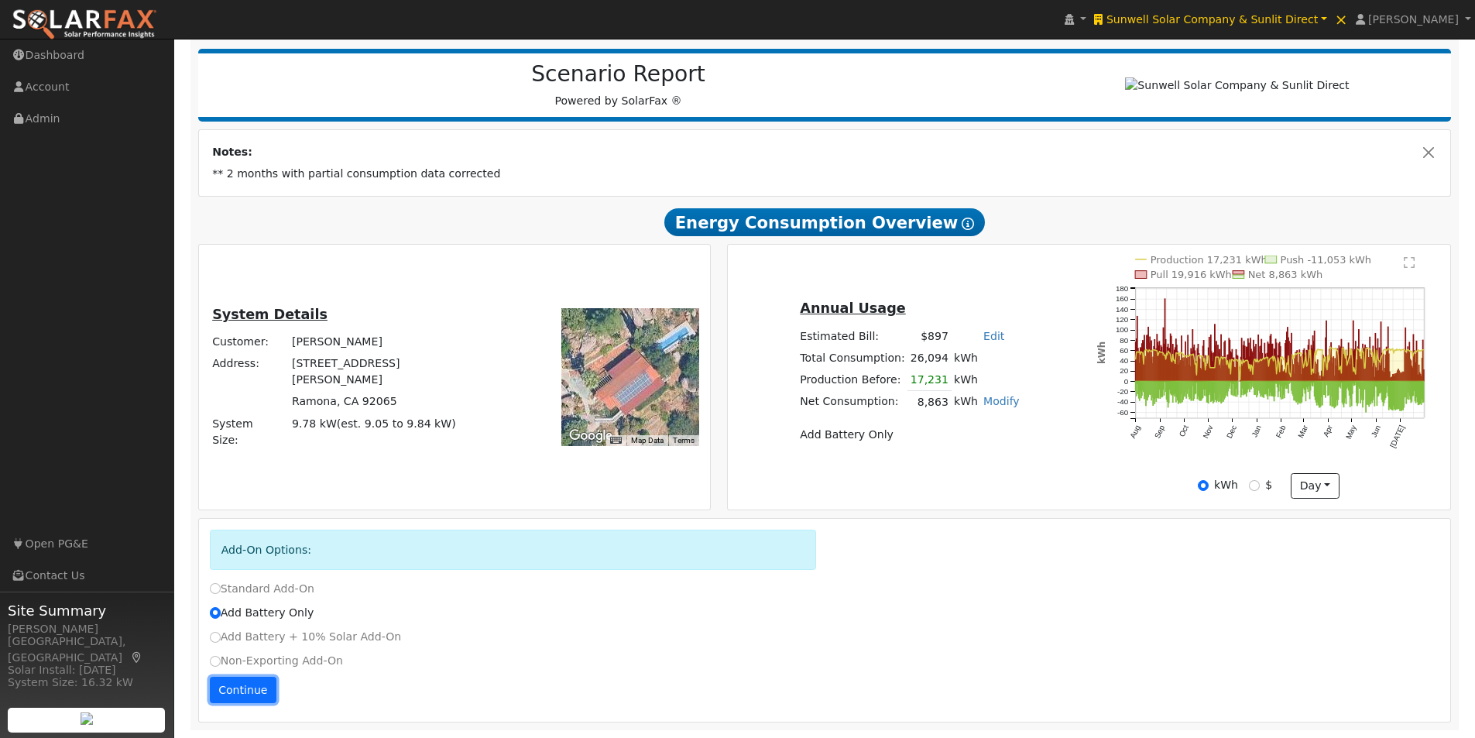
click at [235, 687] on button "Continue" at bounding box center [243, 690] width 67 height 26
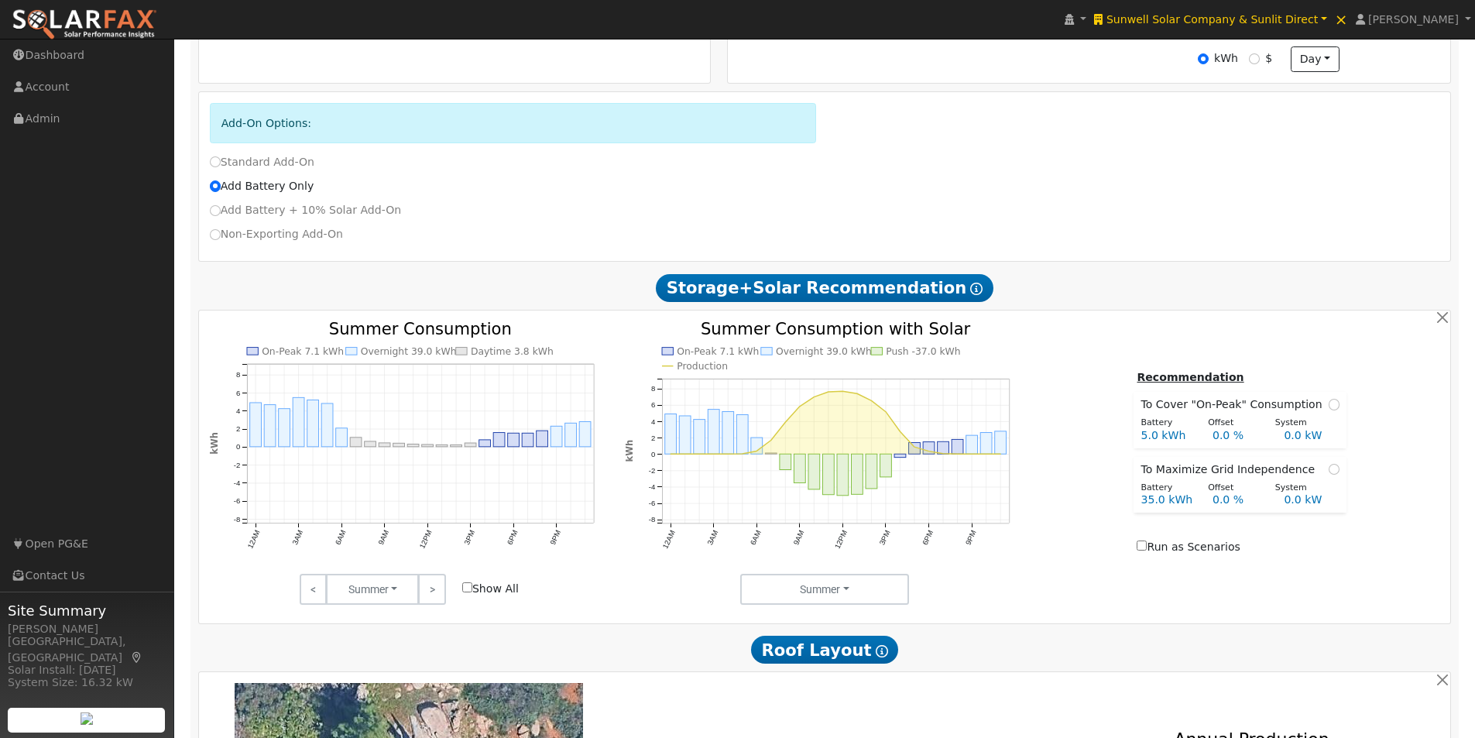
scroll to position [611, 0]
click at [431, 599] on link ">" at bounding box center [431, 588] width 27 height 31
click at [437, 590] on link ">" at bounding box center [431, 588] width 27 height 31
click at [431, 600] on link ">" at bounding box center [431, 588] width 27 height 31
click at [440, 599] on link ">" at bounding box center [431, 588] width 27 height 31
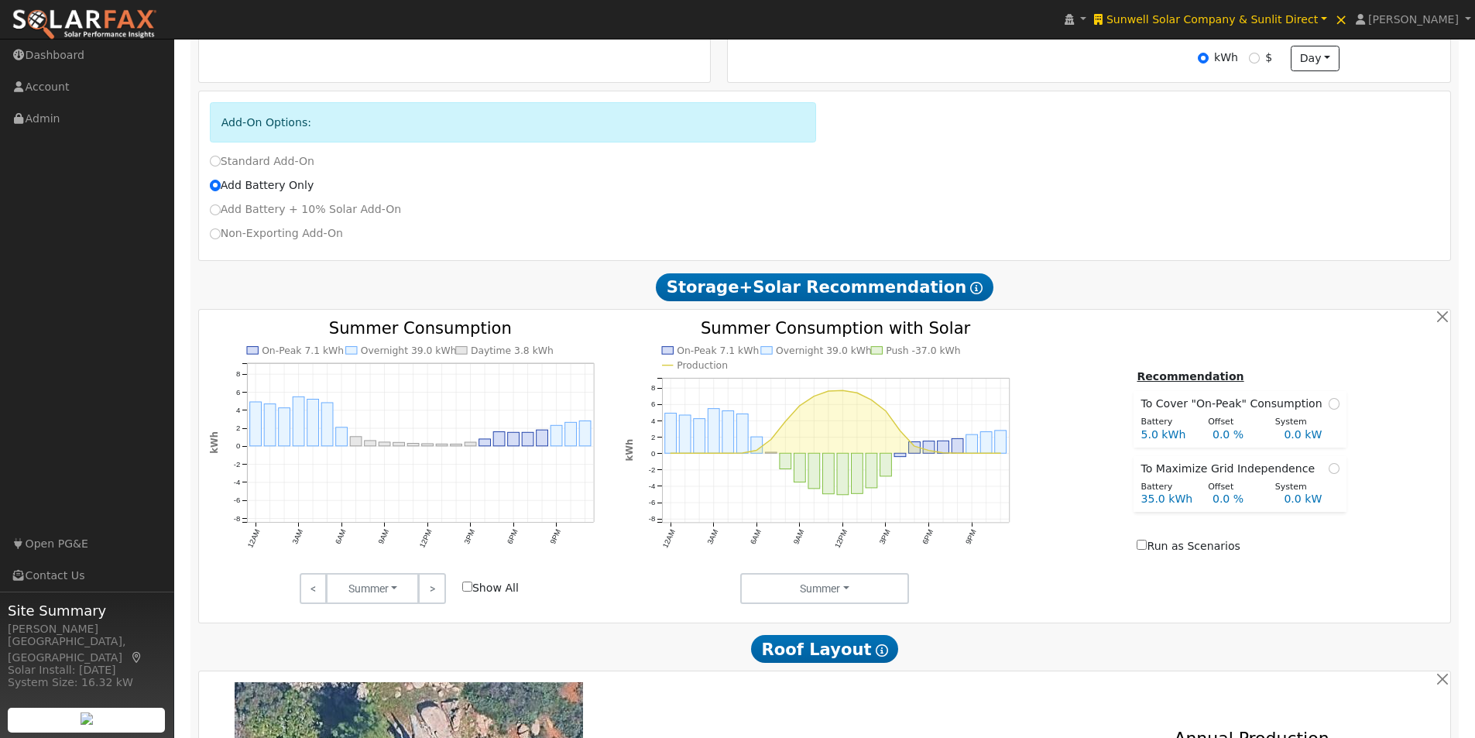
click at [466, 592] on input "Show All" at bounding box center [467, 587] width 10 height 10
click at [435, 595] on link ">" at bounding box center [431, 588] width 27 height 31
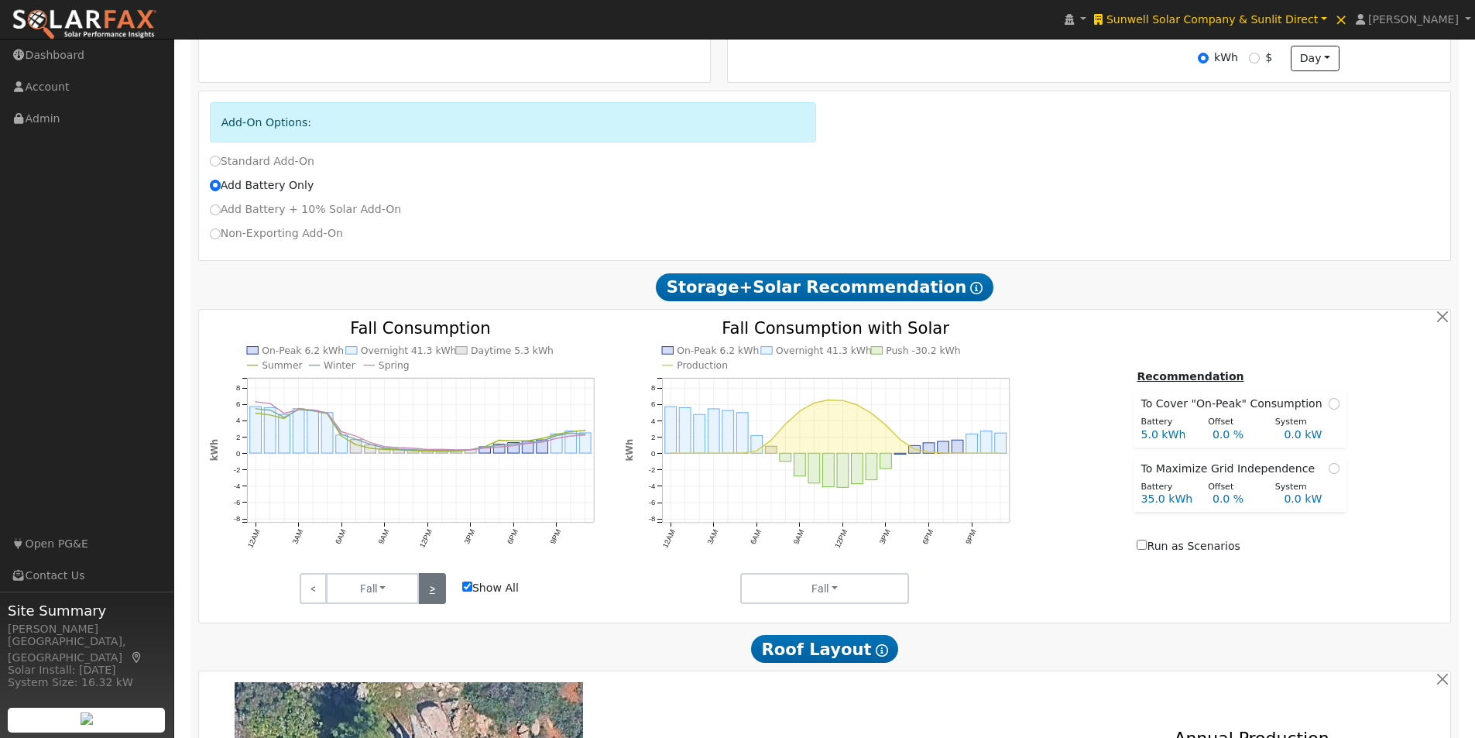
click at [435, 595] on link ">" at bounding box center [431, 588] width 27 height 31
click at [314, 600] on link "<" at bounding box center [313, 588] width 27 height 31
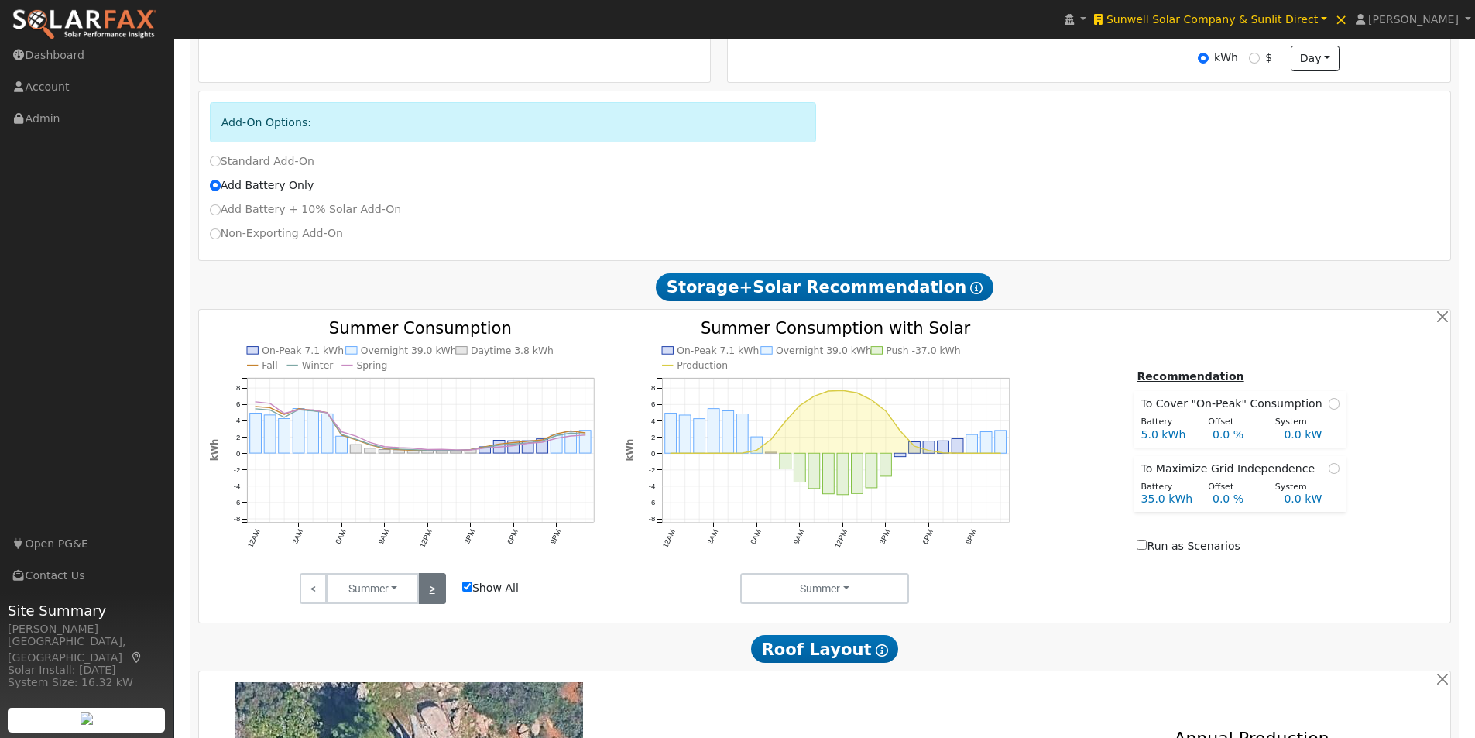
click at [429, 593] on link ">" at bounding box center [431, 588] width 27 height 31
click at [428, 592] on link ">" at bounding box center [431, 588] width 27 height 31
click at [465, 589] on input "Show All" at bounding box center [467, 587] width 10 height 10
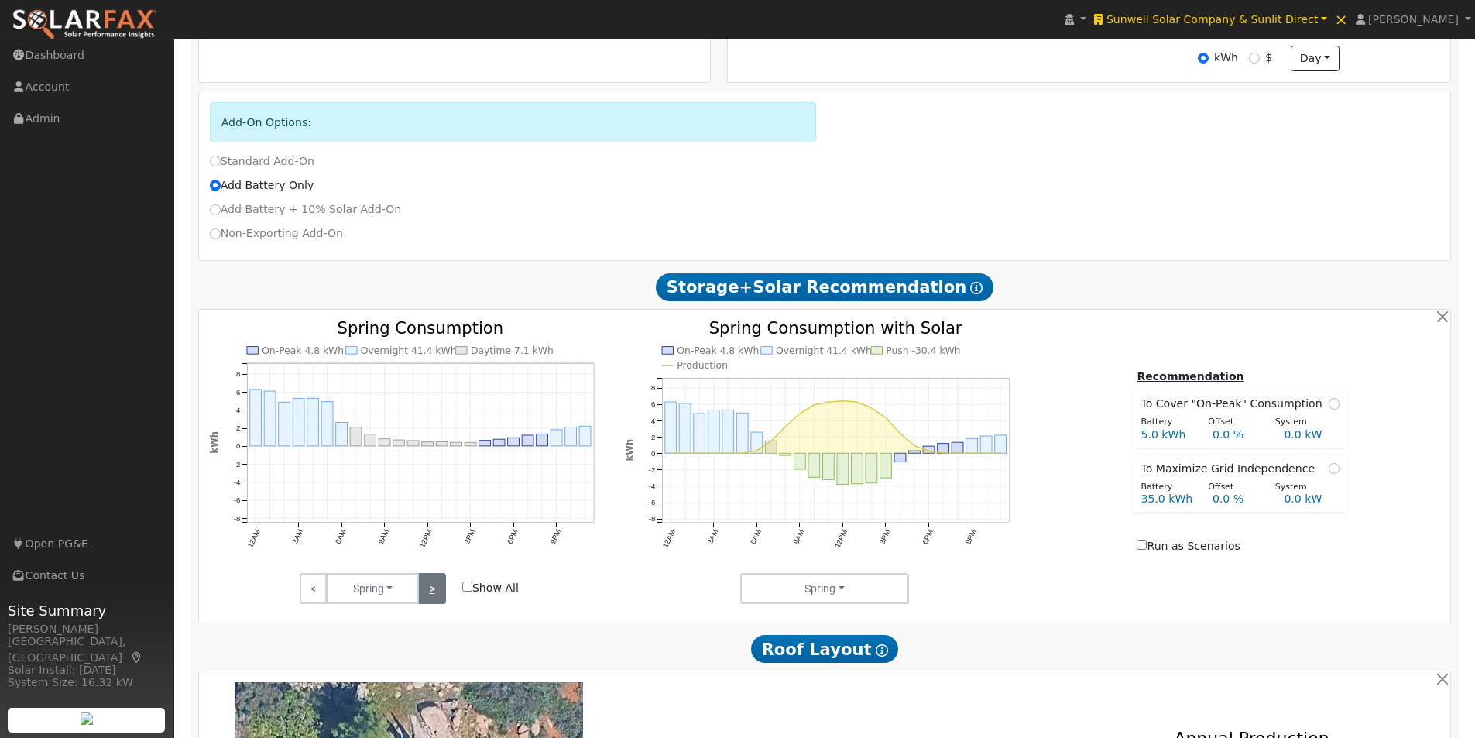
click at [431, 590] on link ">" at bounding box center [431, 588] width 27 height 31
click at [465, 591] on input "Show All" at bounding box center [467, 587] width 10 height 10
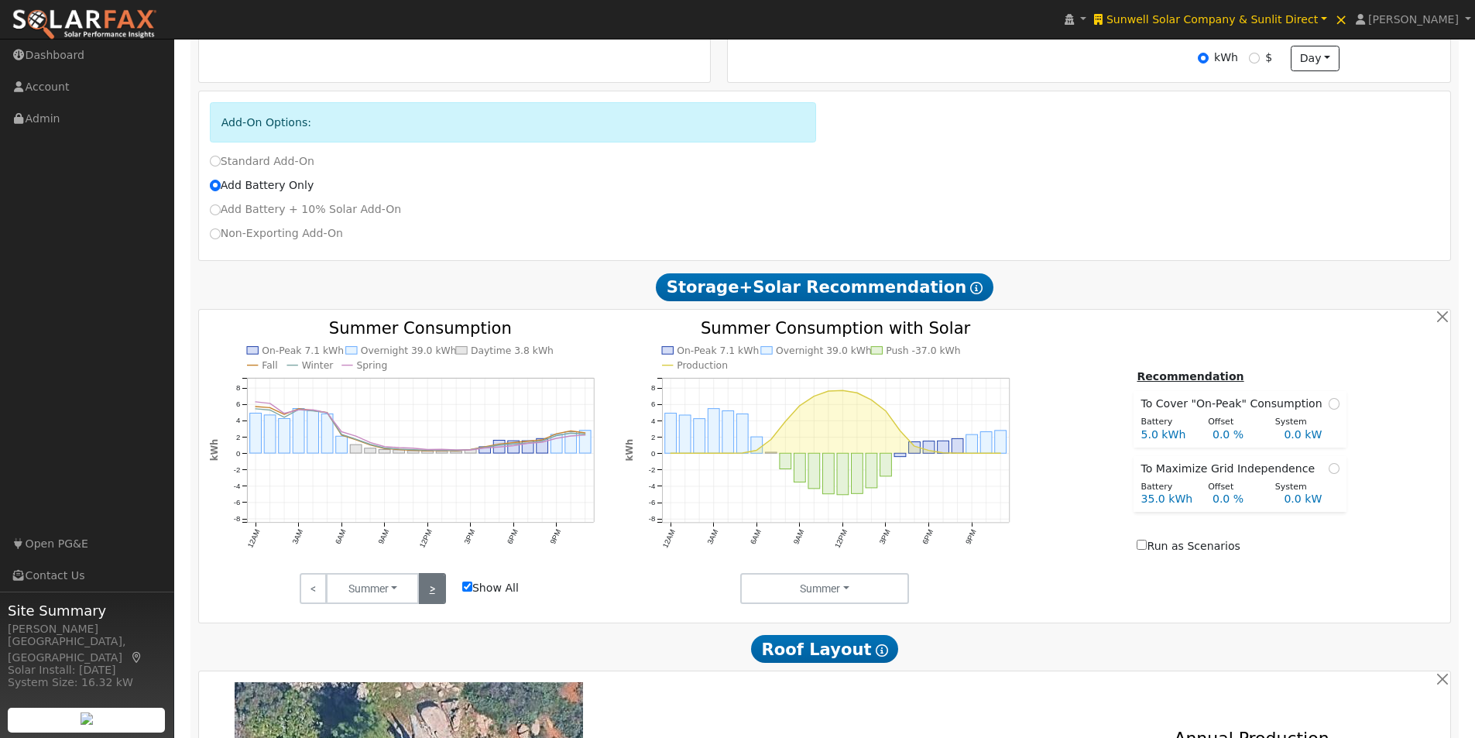
click at [434, 592] on link ">" at bounding box center [431, 588] width 27 height 31
click at [431, 591] on link ">" at bounding box center [431, 588] width 27 height 31
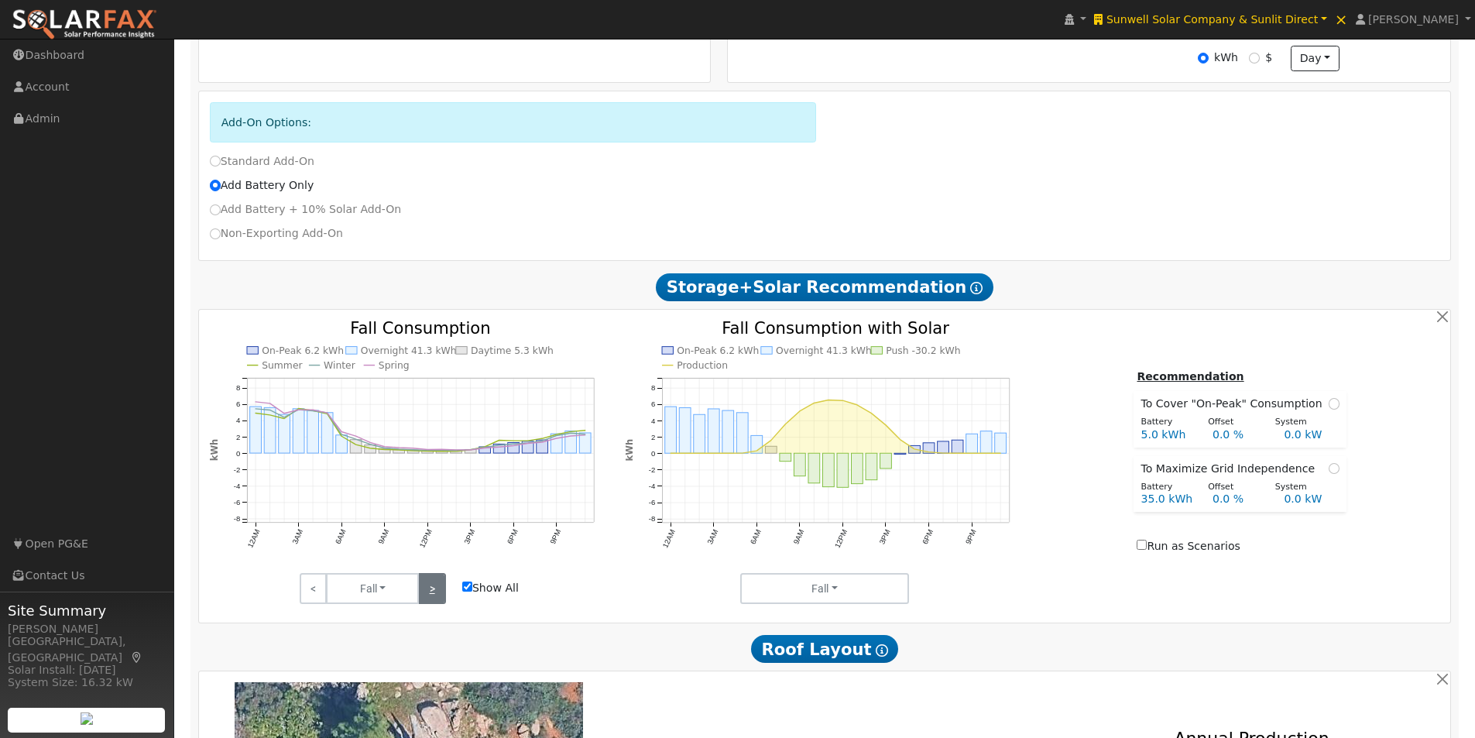
click at [441, 596] on link ">" at bounding box center [431, 588] width 27 height 31
click at [441, 595] on link ">" at bounding box center [431, 588] width 27 height 31
click at [468, 591] on input "Show All" at bounding box center [467, 587] width 10 height 10
checkbox input "false"
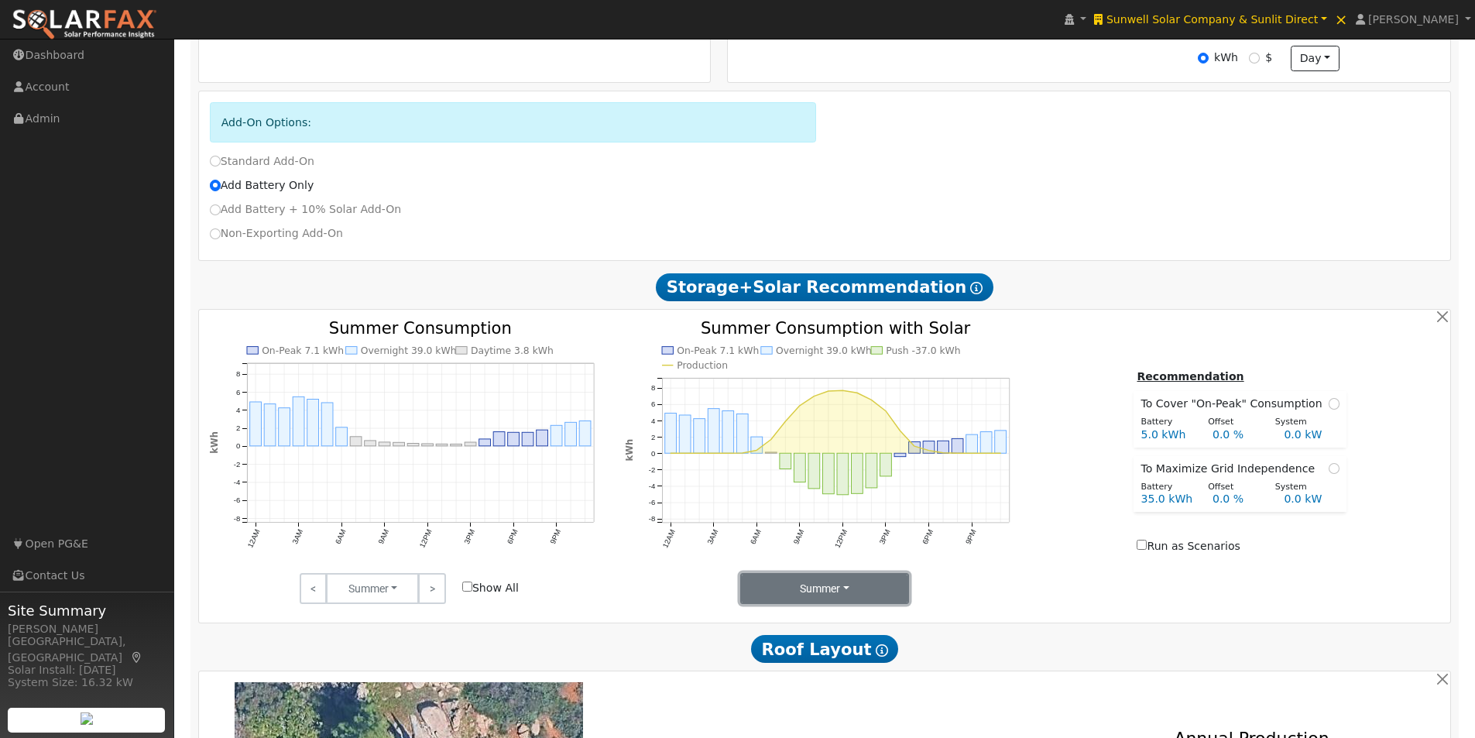
click at [845, 598] on button "Summer" at bounding box center [825, 588] width 170 height 31
click at [764, 654] on link "Seasons" at bounding box center [795, 644] width 108 height 22
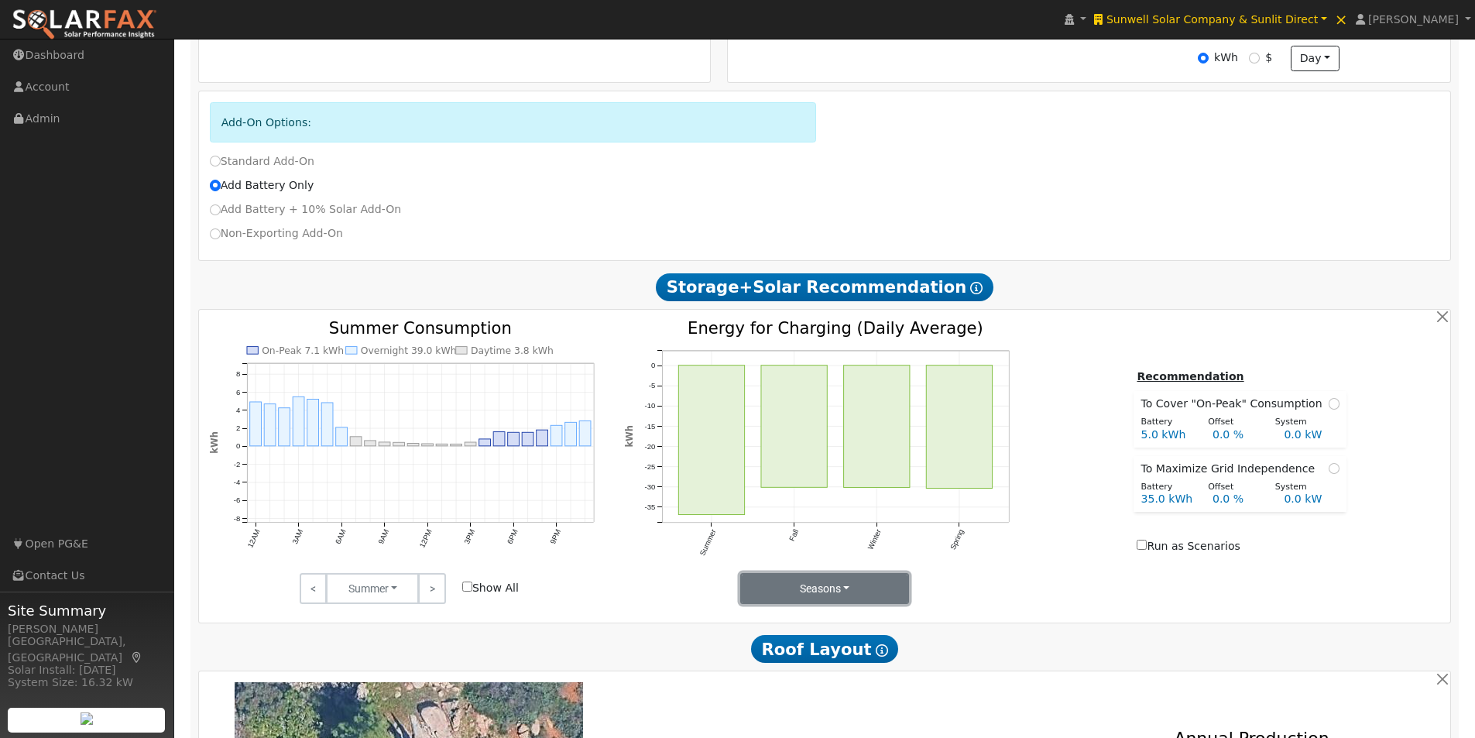
click at [831, 591] on button "Seasons" at bounding box center [825, 588] width 170 height 31
click at [760, 668] on link "Months" at bounding box center [795, 666] width 108 height 22
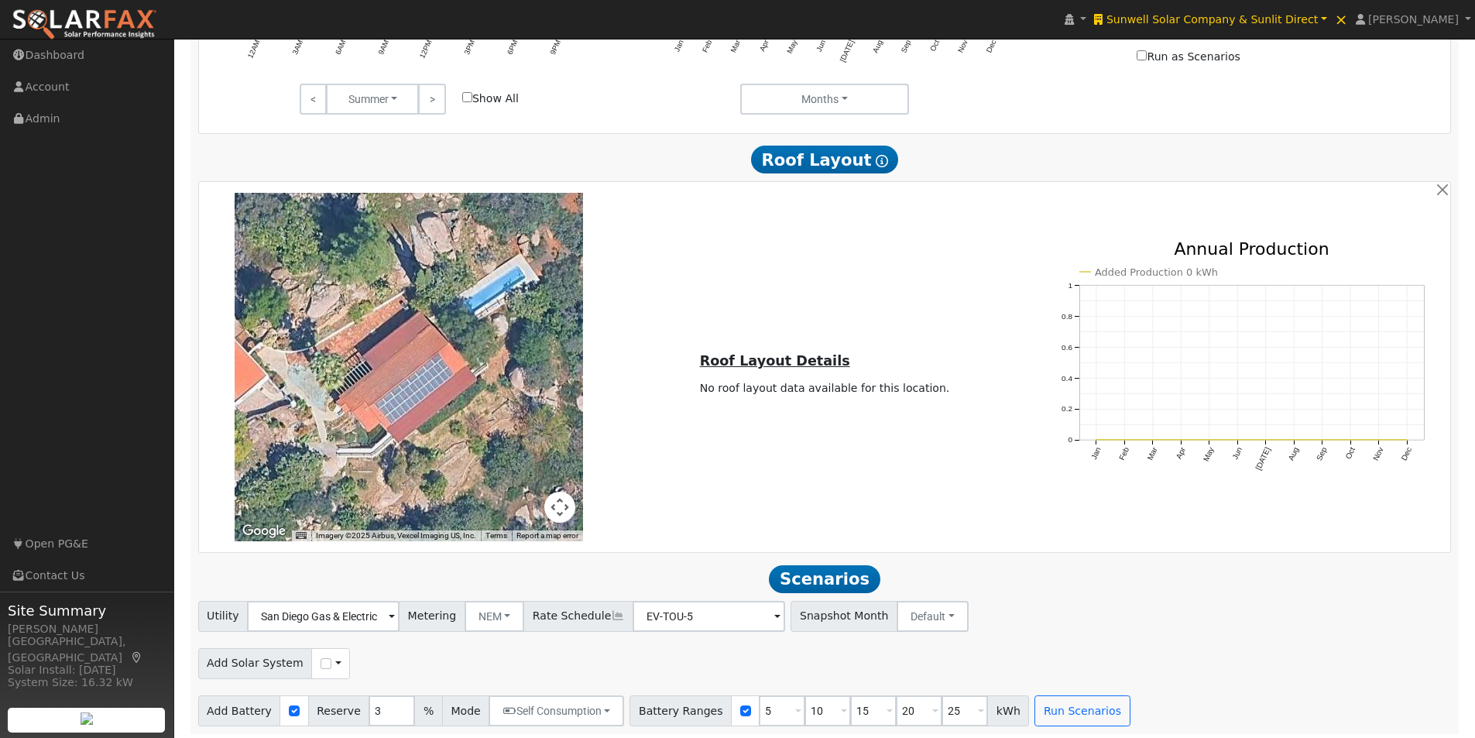
scroll to position [1112, 0]
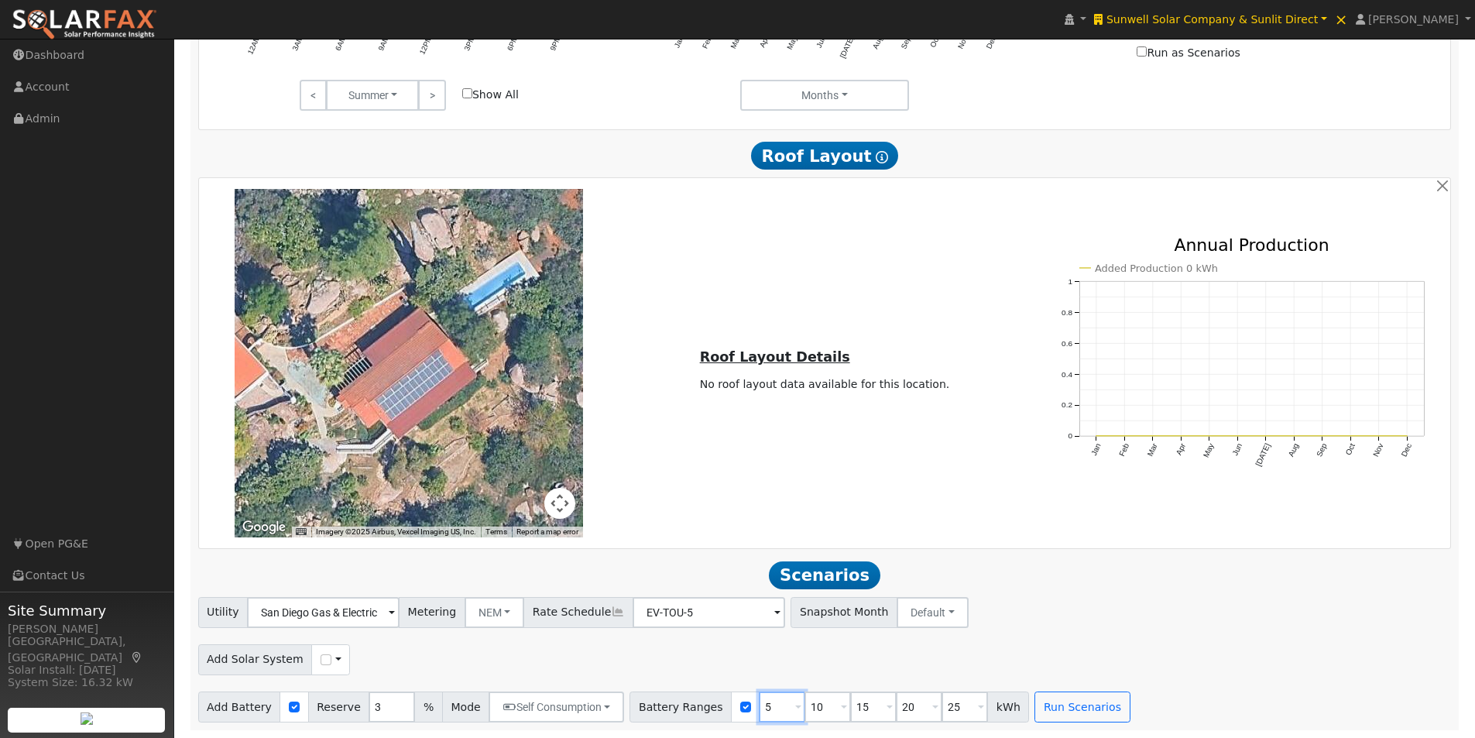
drag, startPoint x: 753, startPoint y: 709, endPoint x: 730, endPoint y: 698, distance: 24.9
click at [759, 701] on input "5" at bounding box center [782, 707] width 46 height 31
type input "10"
type input "15"
type input "20"
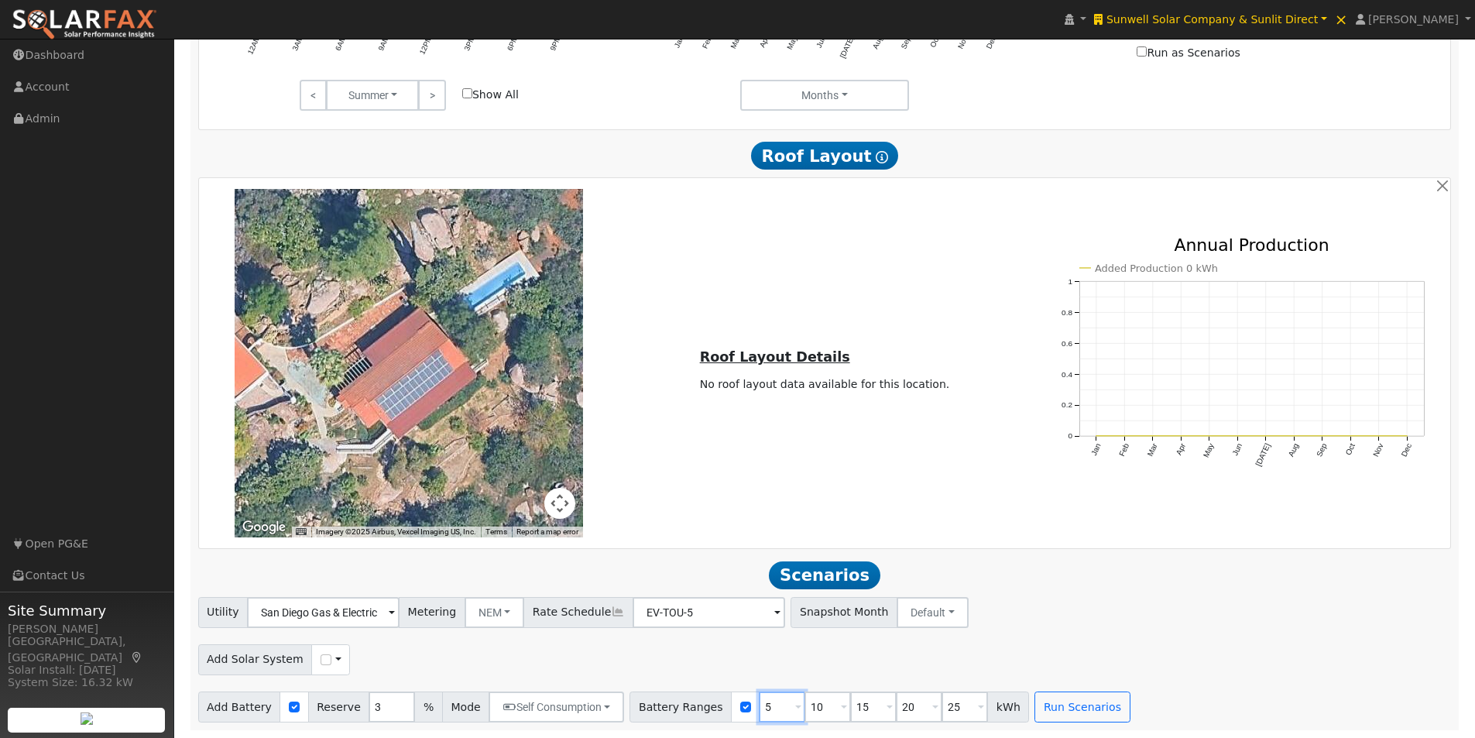
type input "25"
type input "15"
type input "20"
type input "25"
type input "20"
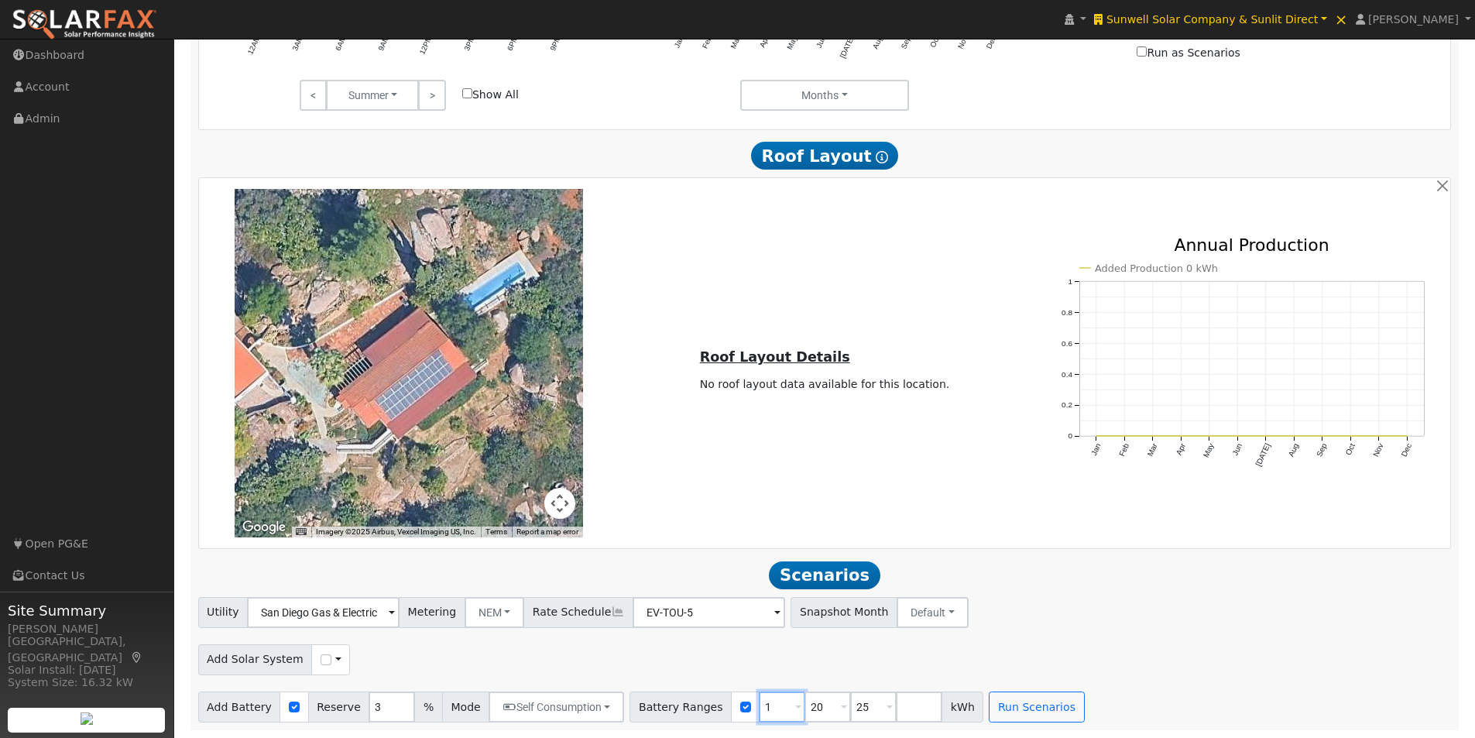
type input "25"
type input "2"
type input "10"
type input "20"
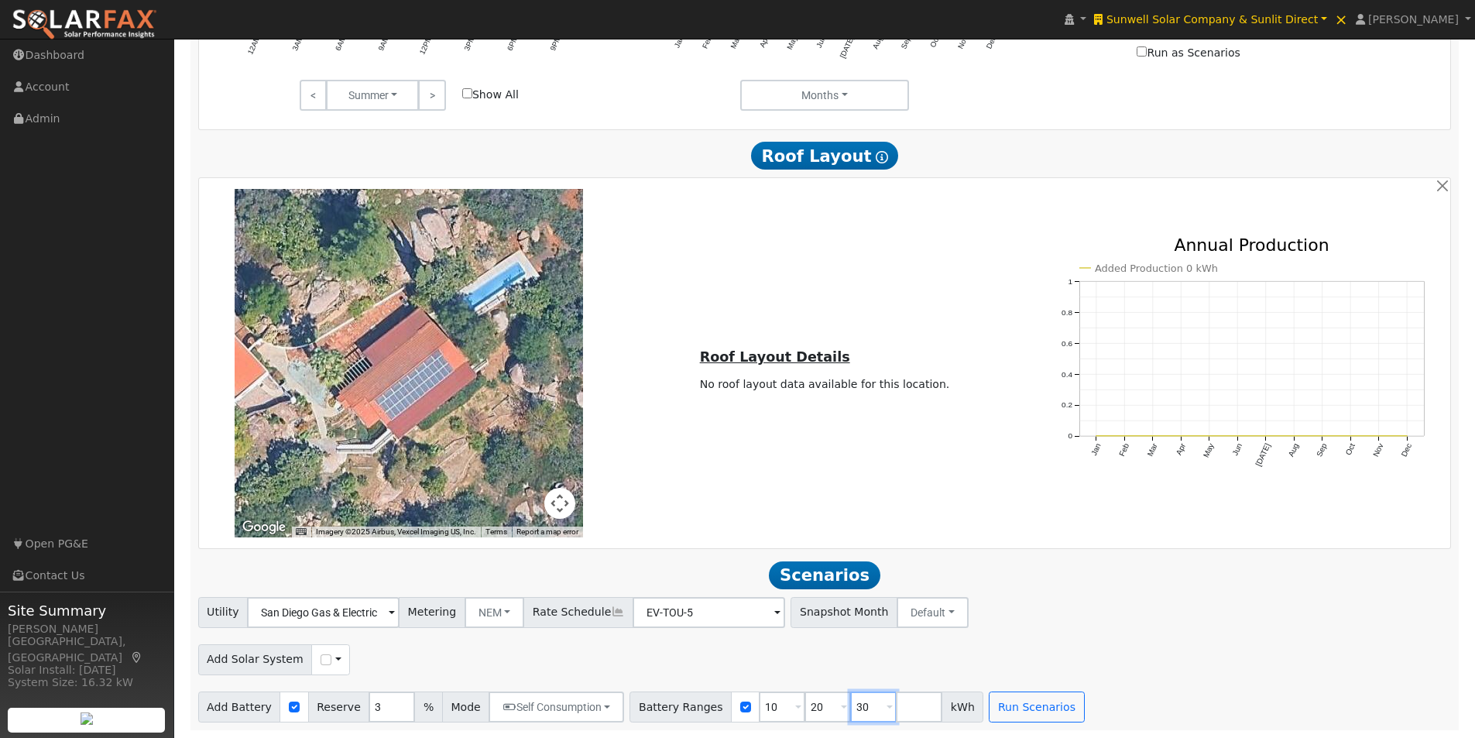
type input "30"
type input "40"
click at [1039, 668] on div "Add Solar System Use CSV Data" at bounding box center [824, 657] width 1259 height 36
click at [1063, 704] on button "Run Scenarios" at bounding box center [1082, 707] width 95 height 31
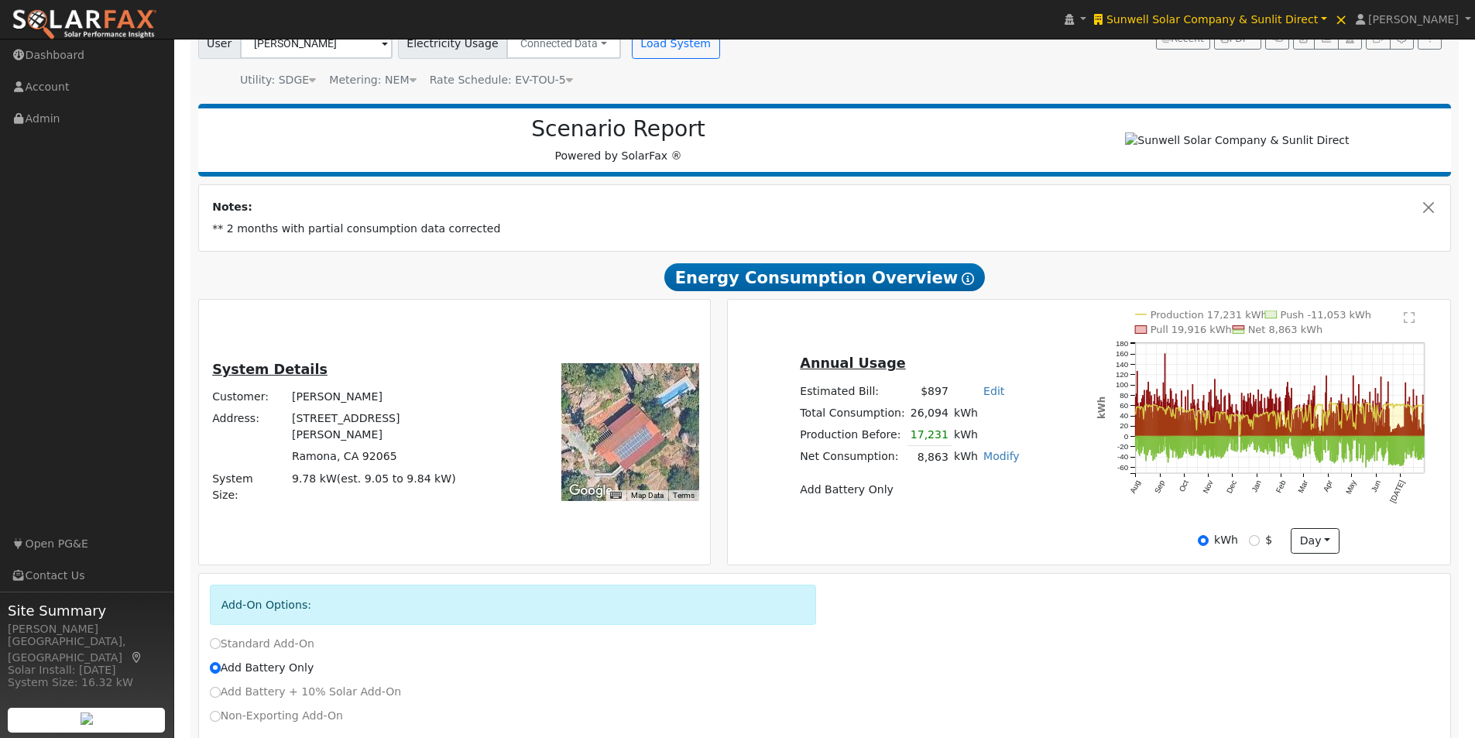
scroll to position [77, 0]
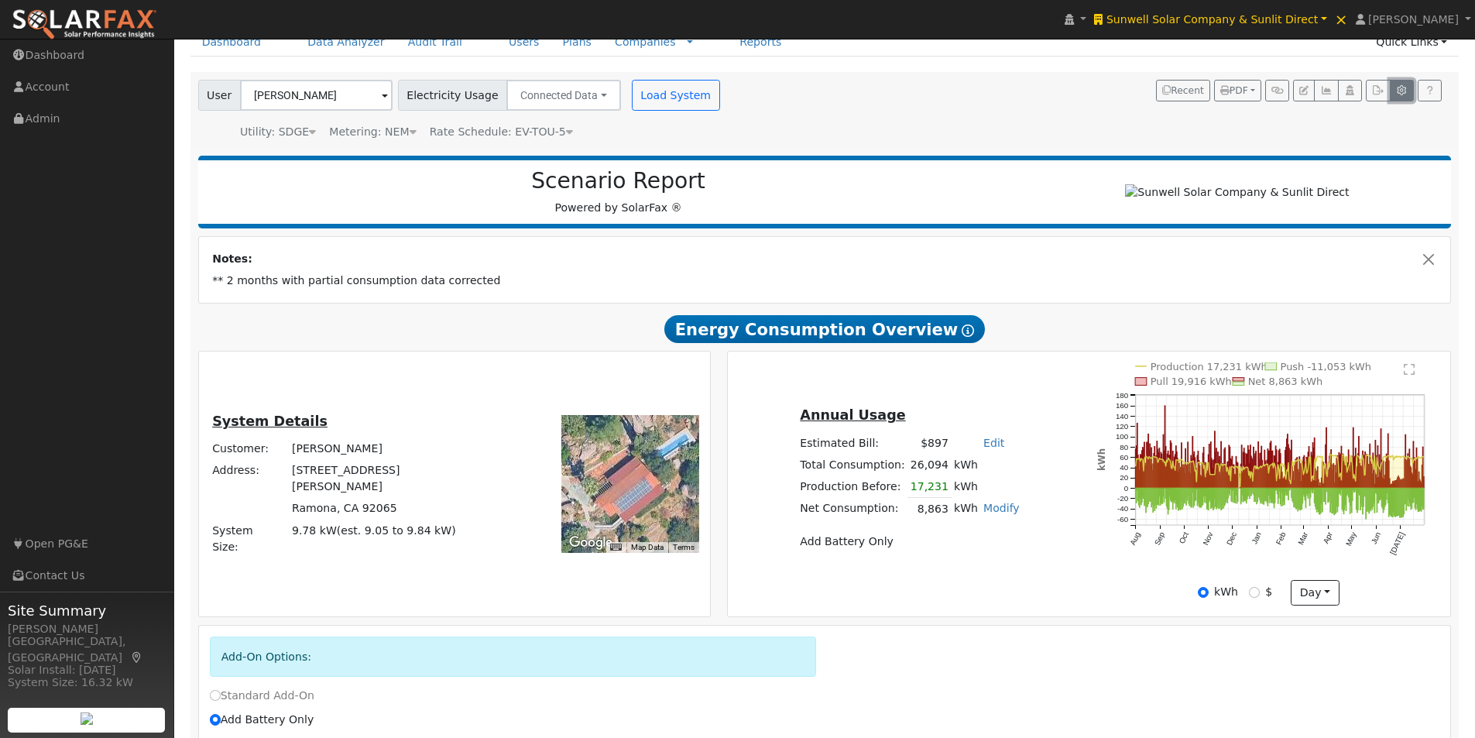
click at [1403, 85] on button "button" at bounding box center [1402, 91] width 24 height 22
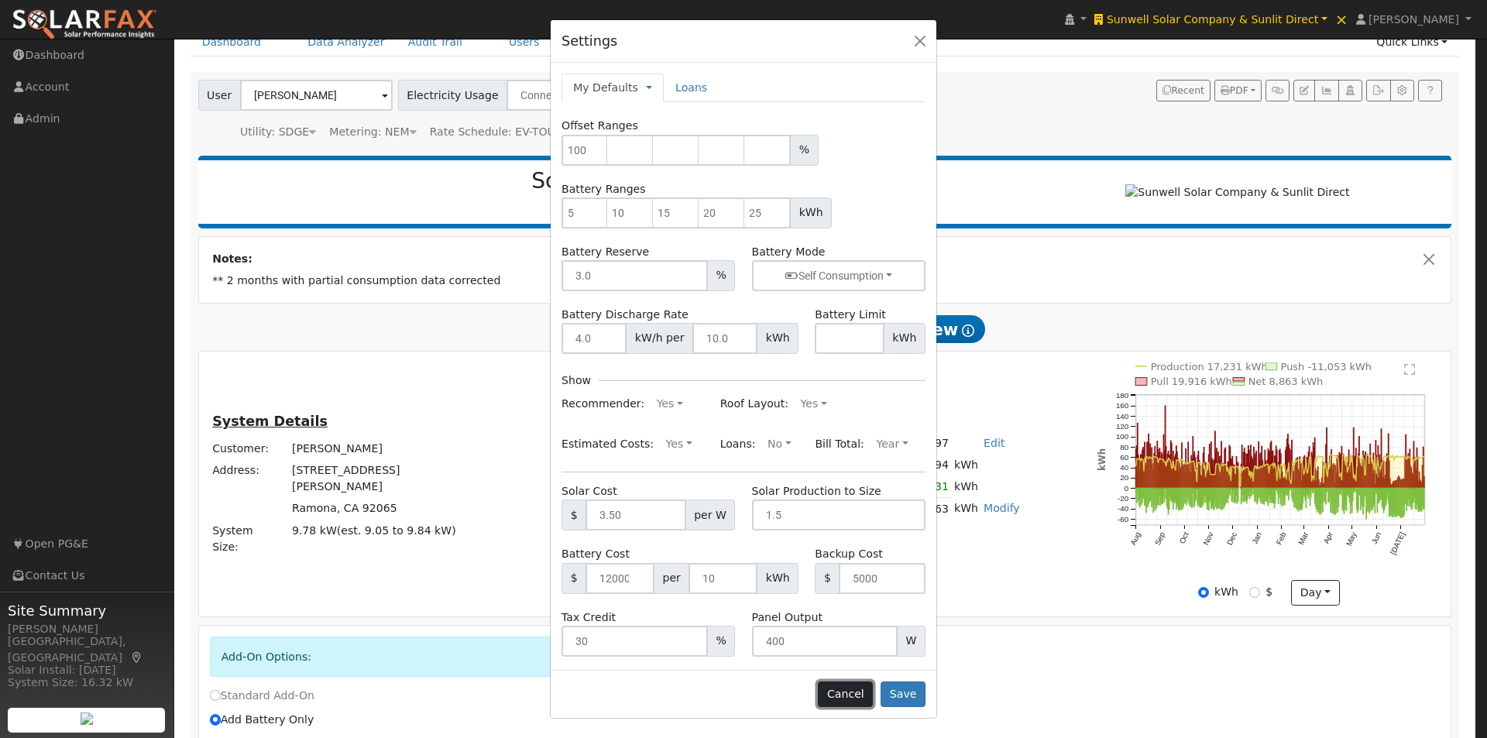
click at [851, 691] on button "Cancel" at bounding box center [845, 694] width 55 height 26
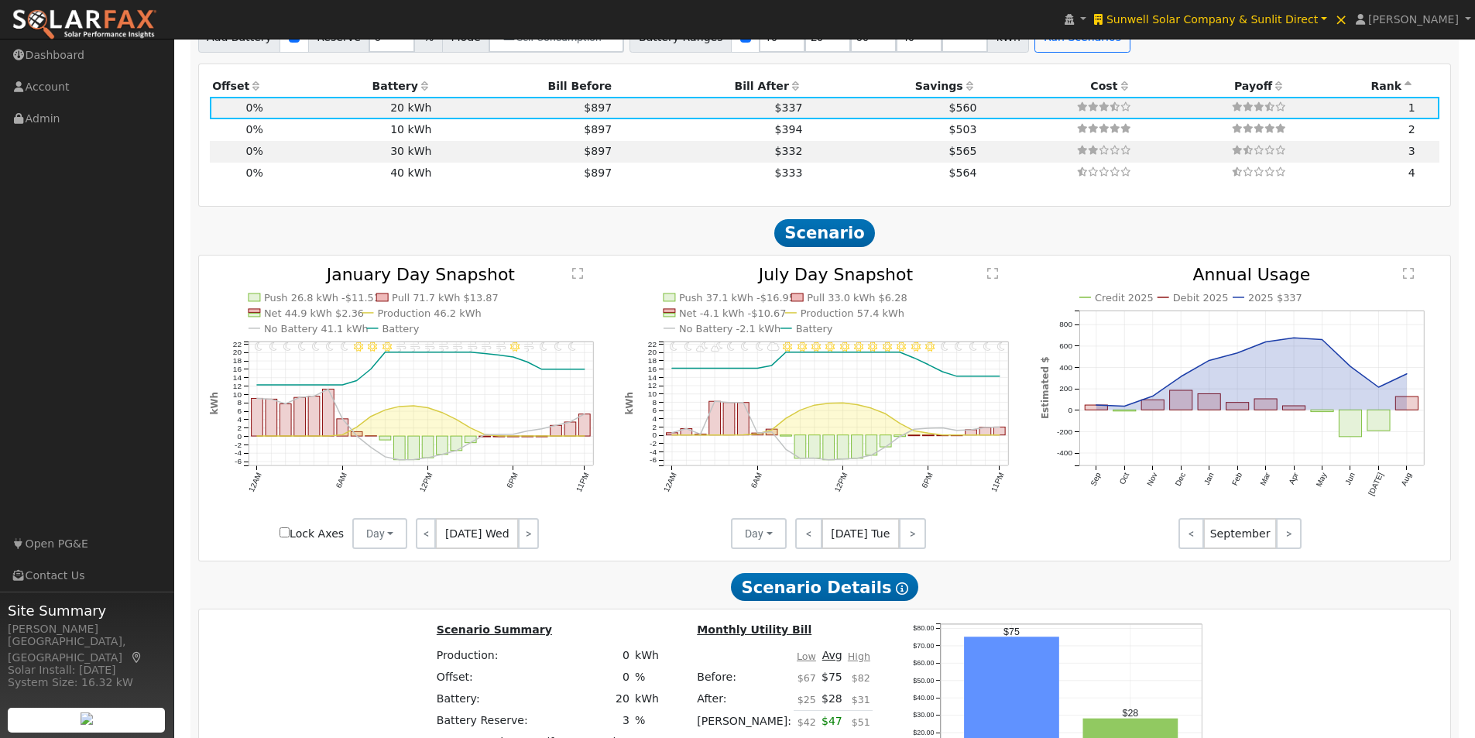
scroll to position [1780, 0]
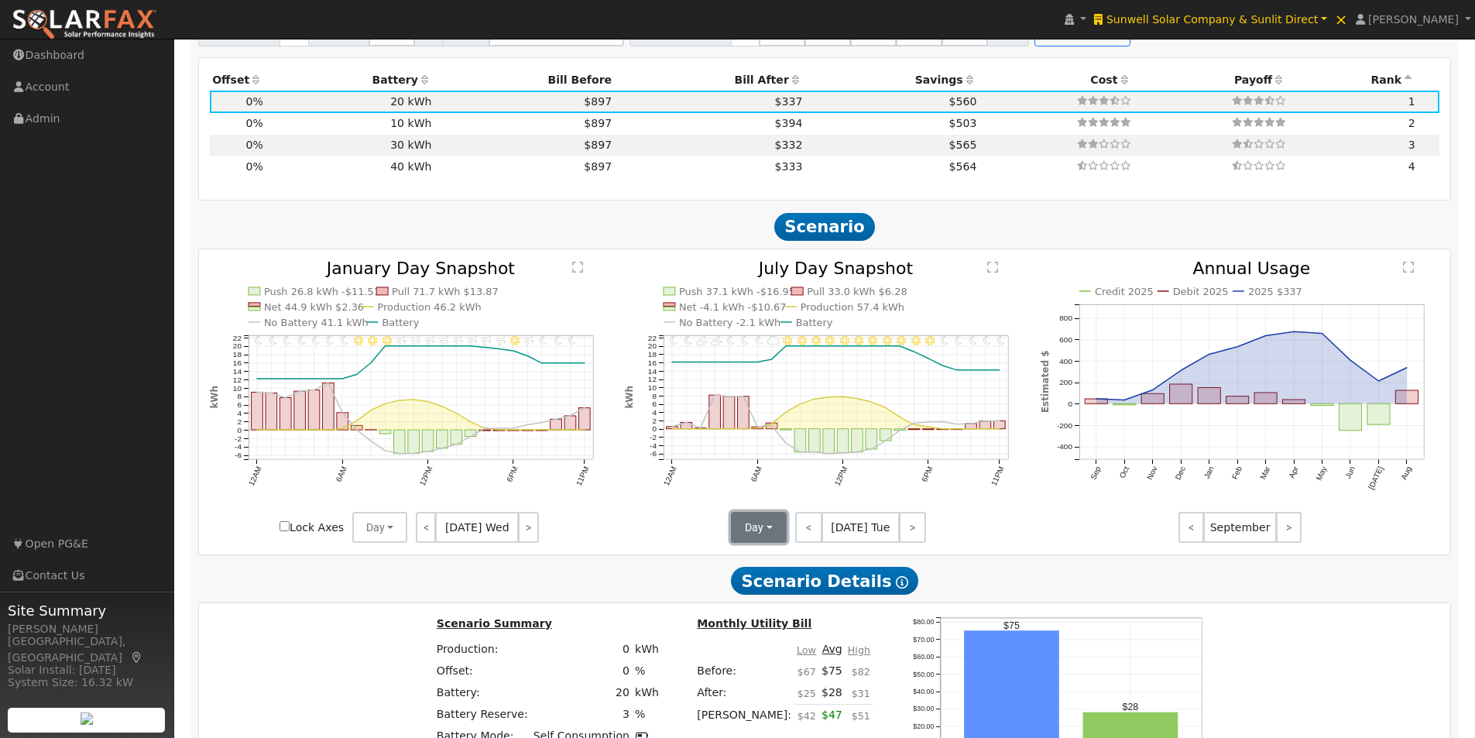
click at [757, 536] on button "Day" at bounding box center [759, 527] width 56 height 31
click at [760, 589] on link "Month Average" at bounding box center [787, 584] width 108 height 22
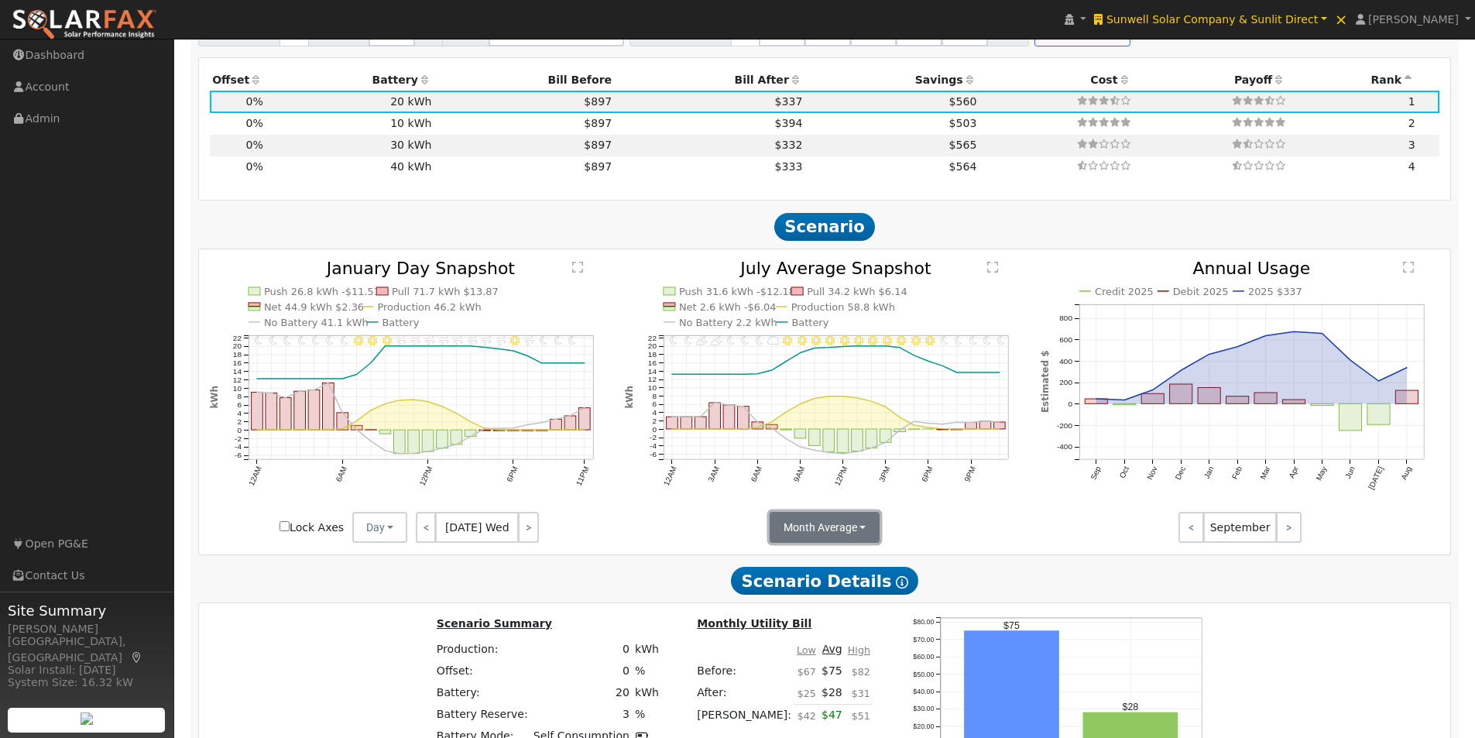
click at [842, 541] on button "Month Average" at bounding box center [825, 527] width 111 height 31
click at [815, 564] on link "Day" at bounding box center [825, 562] width 108 height 22
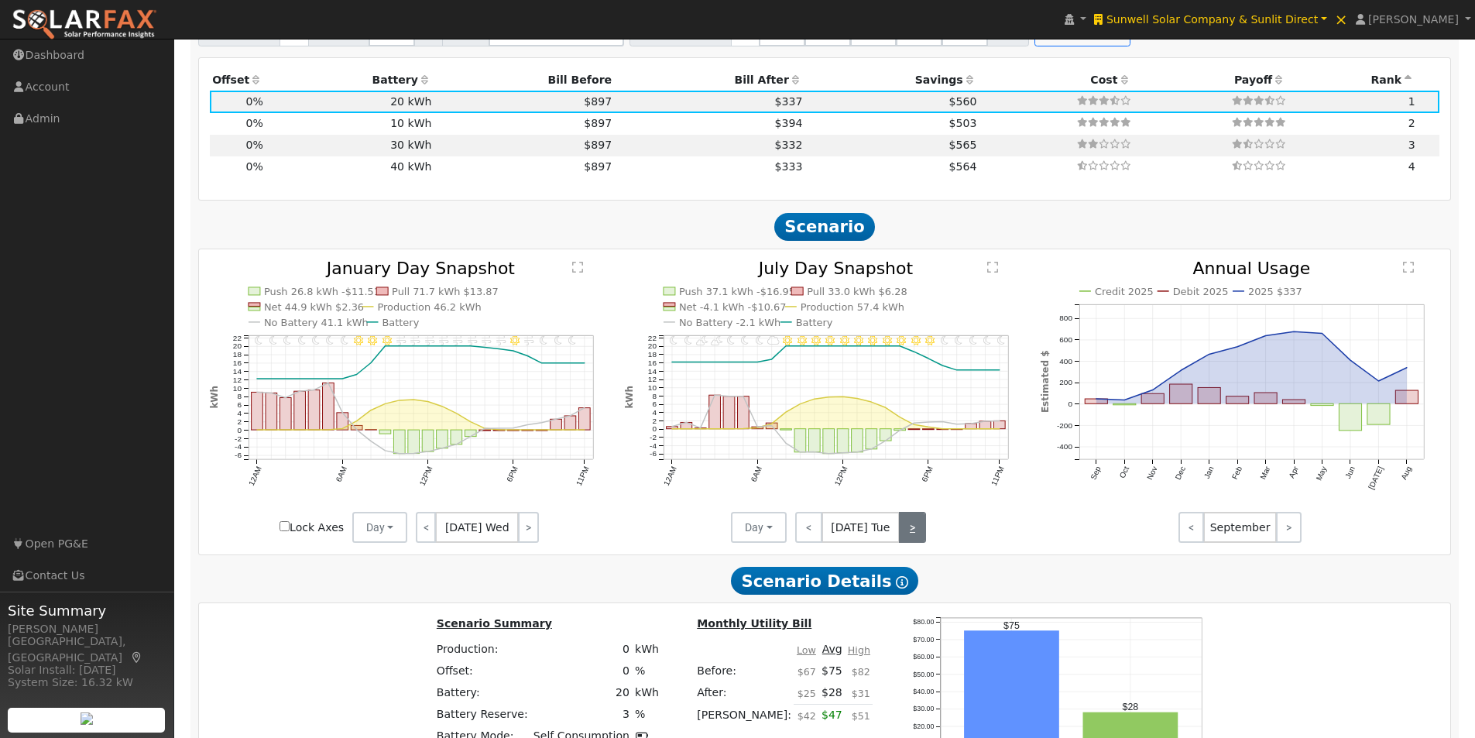
click at [901, 534] on link ">" at bounding box center [912, 527] width 27 height 31
click at [906, 531] on link ">" at bounding box center [913, 527] width 25 height 31
click at [906, 531] on link ">" at bounding box center [913, 527] width 26 height 31
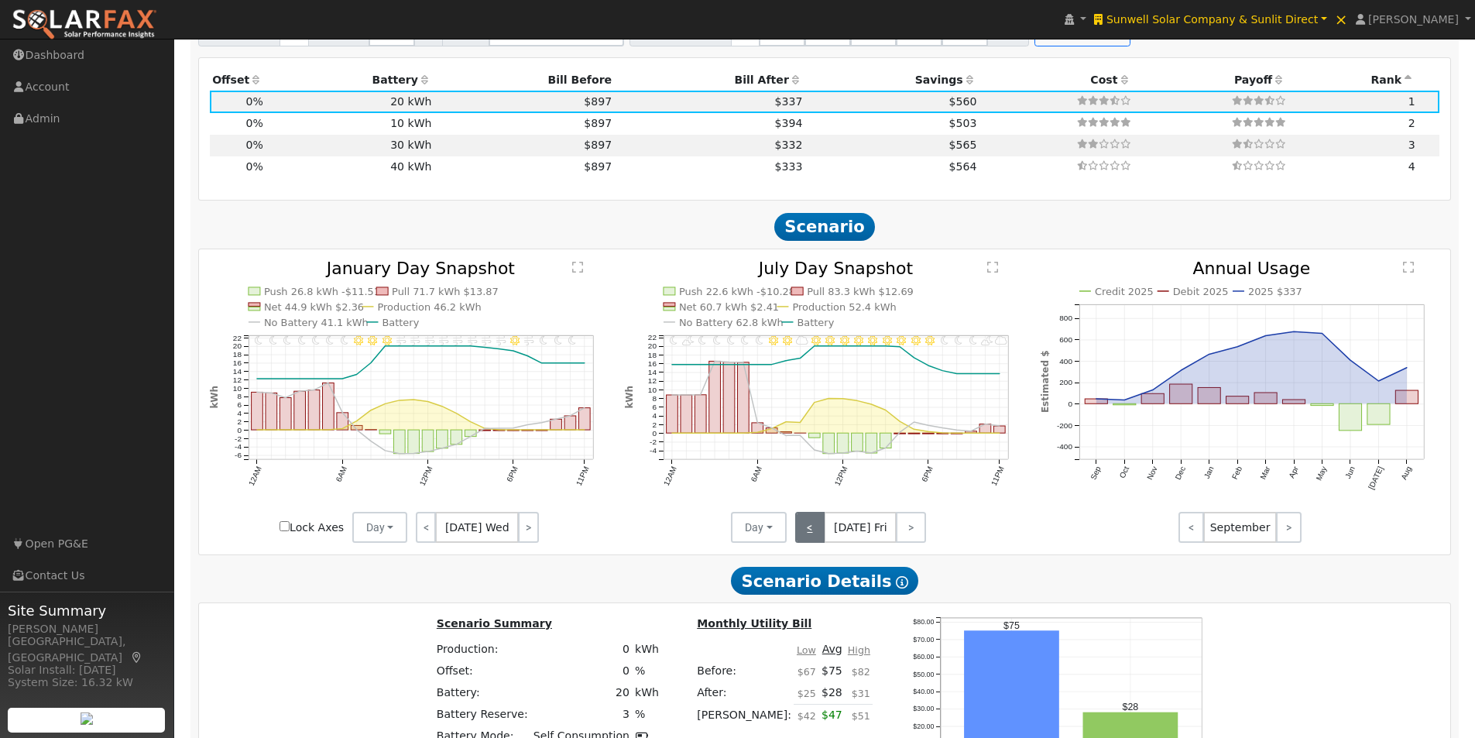
click at [805, 533] on link "<" at bounding box center [810, 527] width 30 height 31
click at [805, 533] on link "<" at bounding box center [808, 527] width 26 height 31
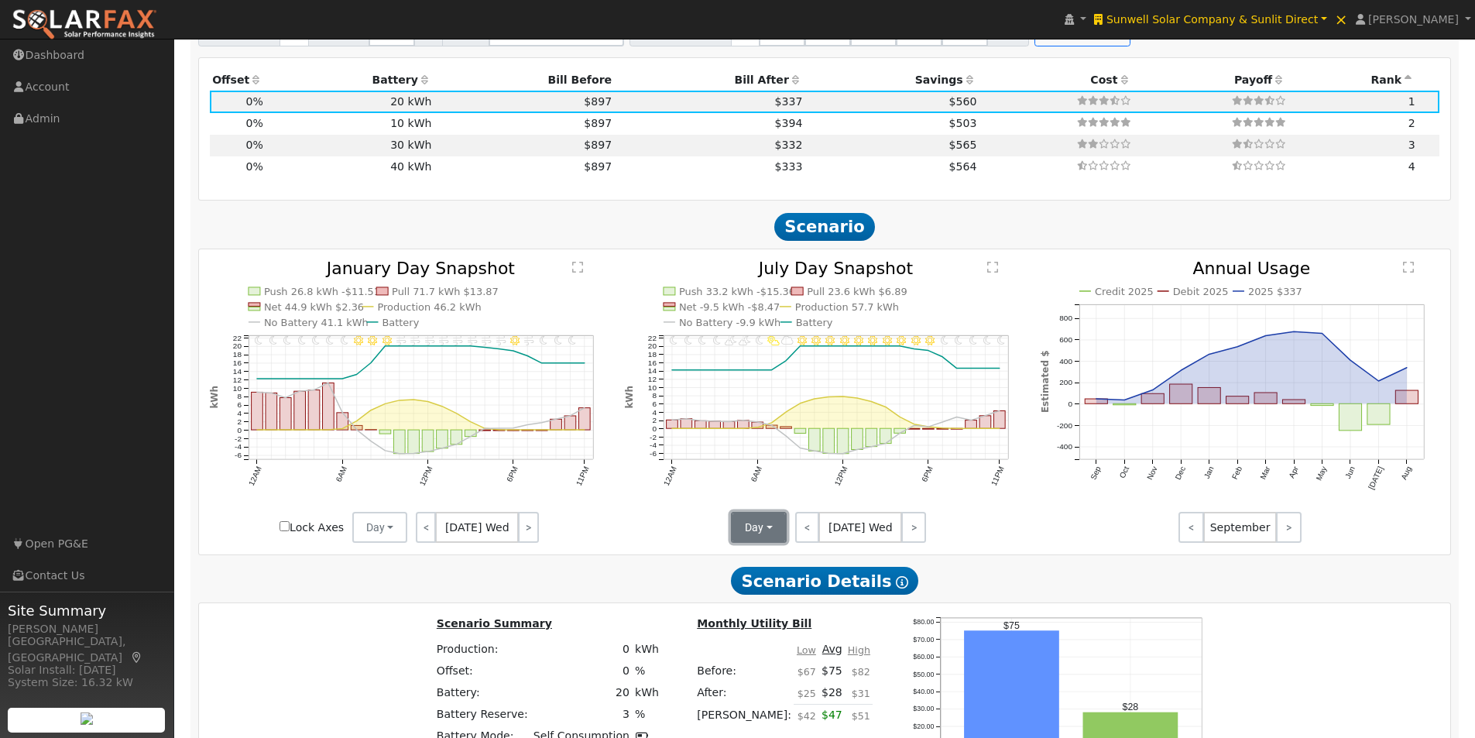
click at [763, 536] on button "Day" at bounding box center [759, 527] width 56 height 31
click at [745, 590] on link "Month Average" at bounding box center [787, 584] width 108 height 22
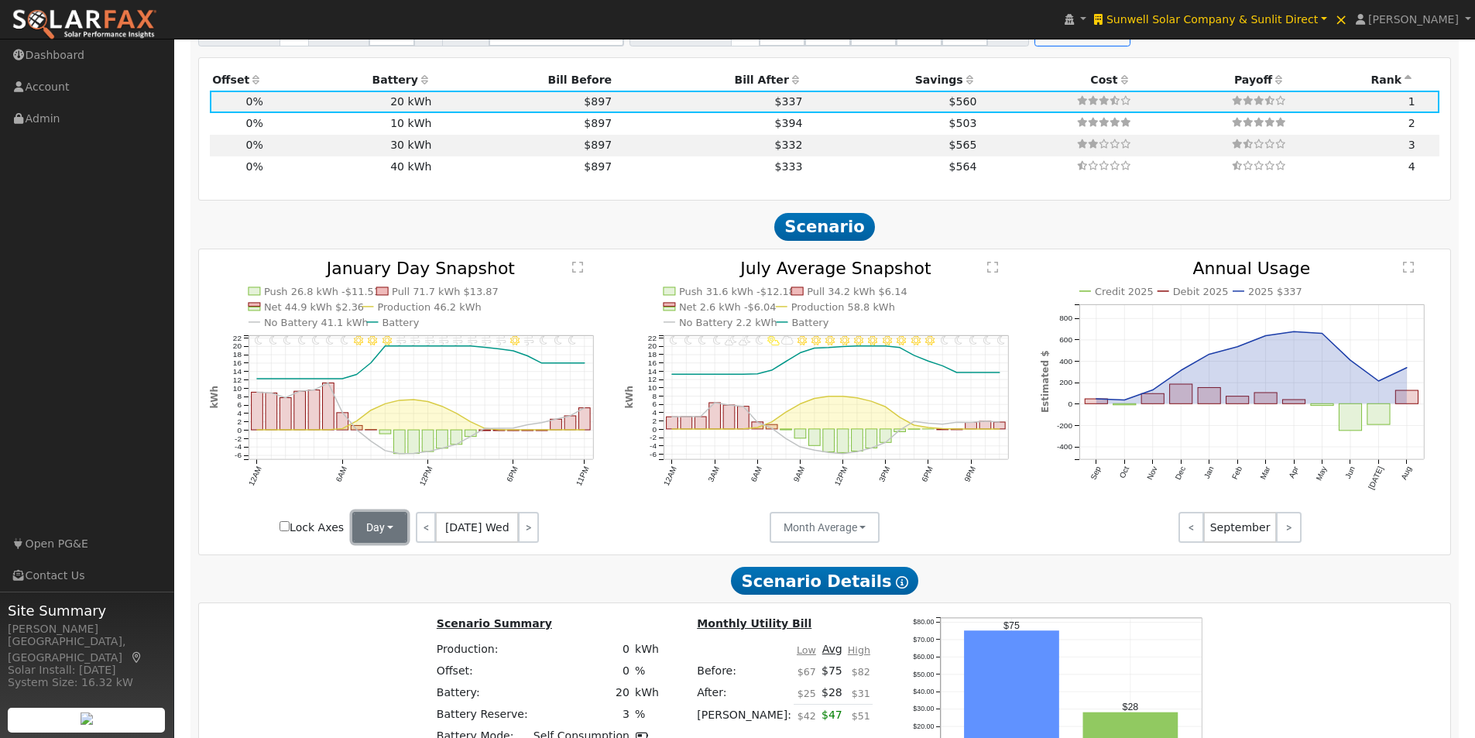
click at [374, 543] on button "Day" at bounding box center [380, 527] width 56 height 31
click at [383, 591] on link "Month Average" at bounding box center [407, 584] width 108 height 22
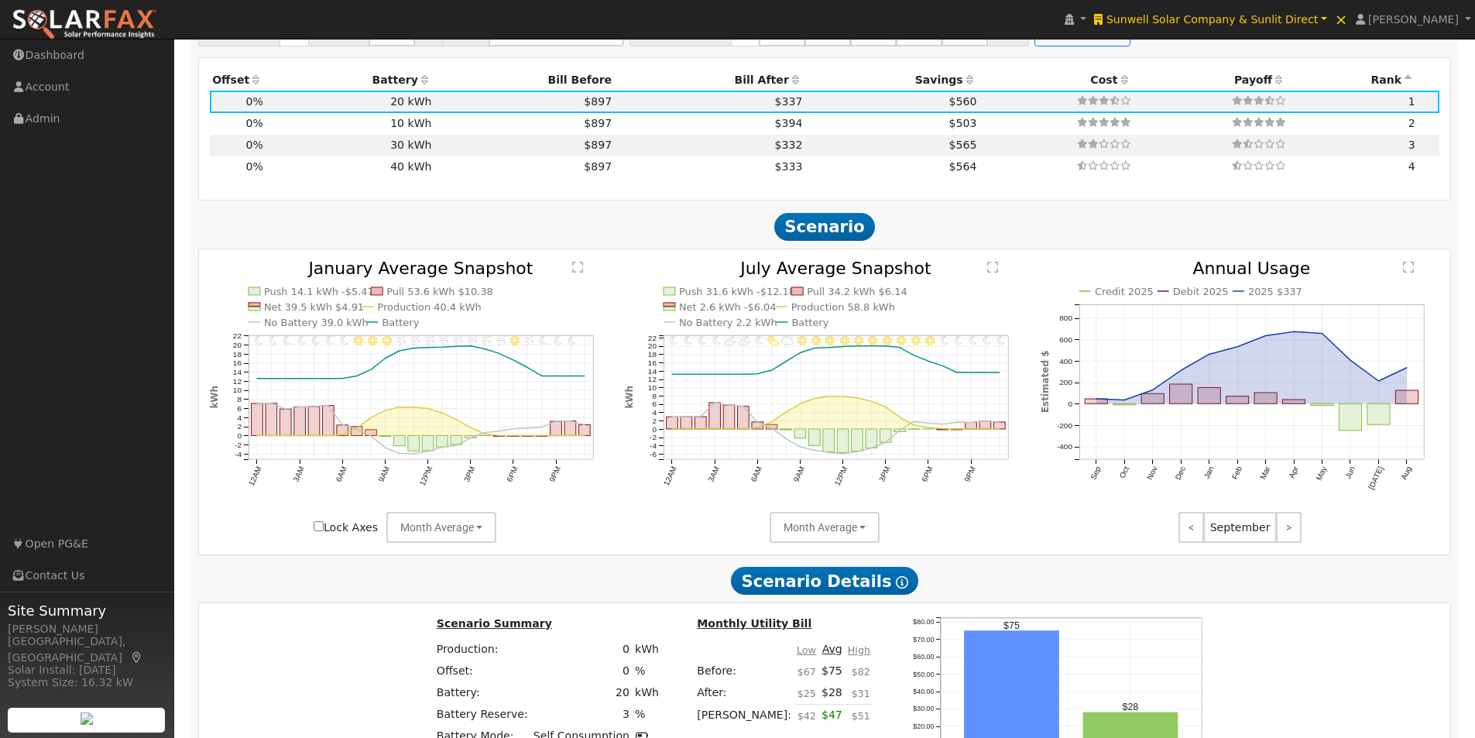
click at [992, 272] on text "" at bounding box center [993, 267] width 11 height 12
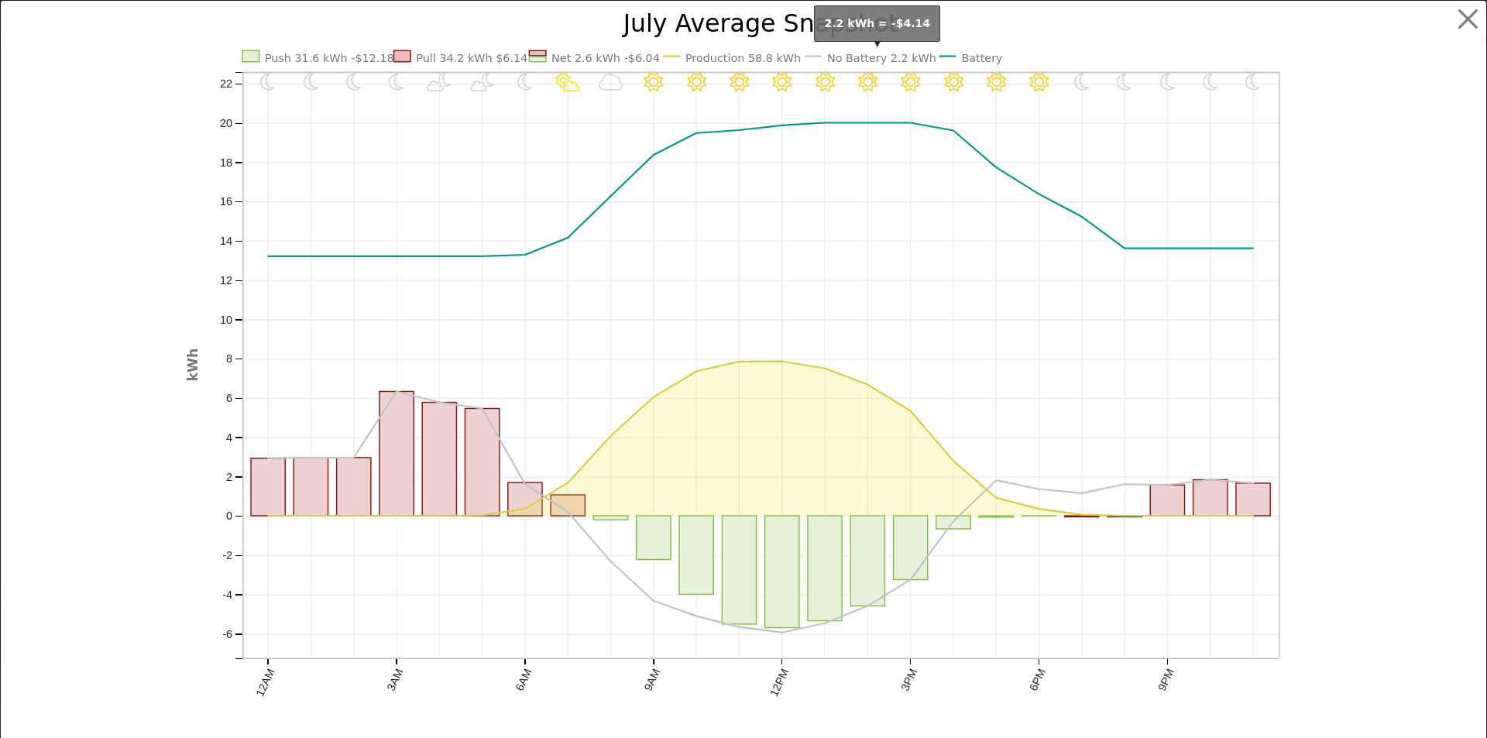
click at [852, 58] on text "No Battery 2.2 kWh" at bounding box center [880, 58] width 109 height 12
click at [845, 56] on text "No Battery 2.2 kWh" at bounding box center [880, 58] width 109 height 12
click at [875, 58] on text "No Battery 2.2 kWh" at bounding box center [880, 58] width 109 height 12
drag, startPoint x: 1456, startPoint y: 22, endPoint x: 1375, endPoint y: 98, distance: 111.2
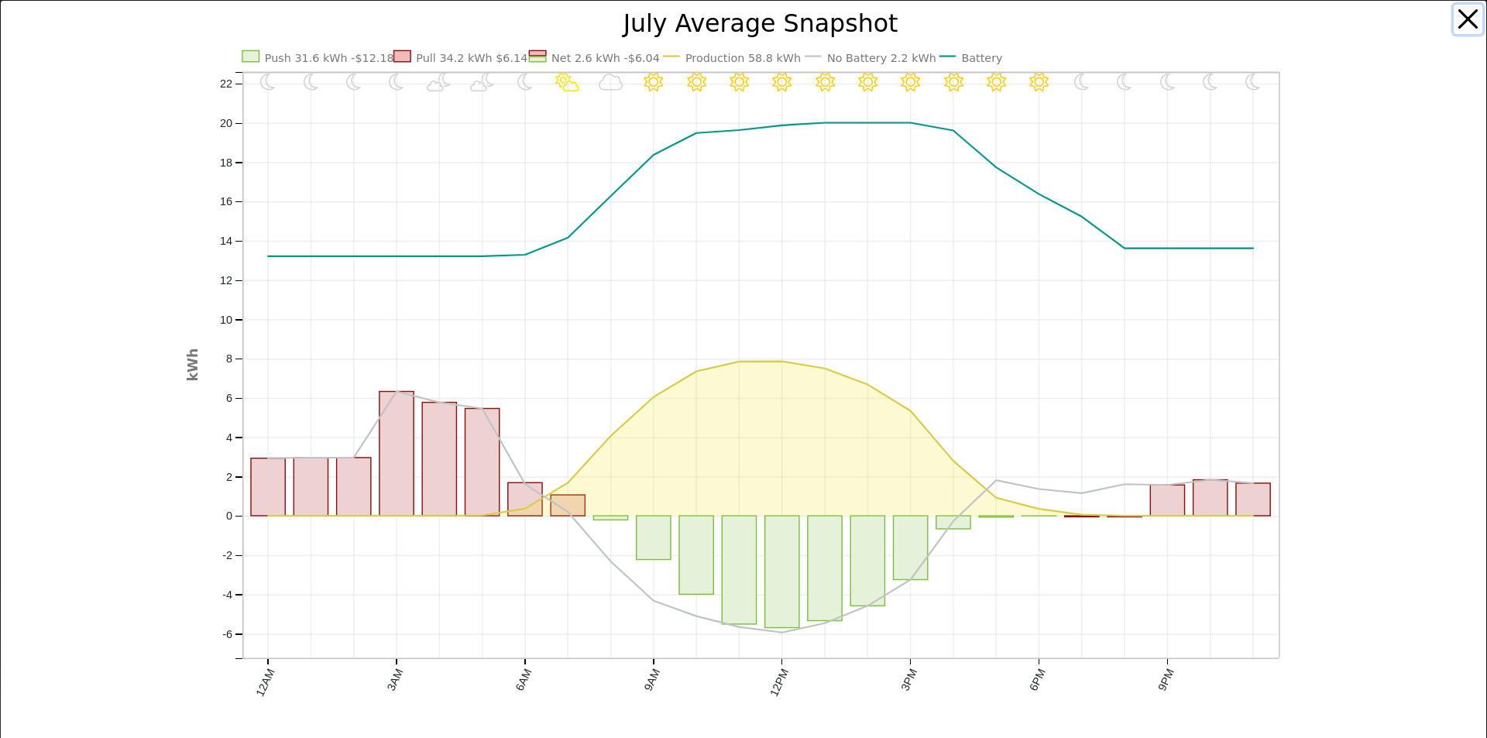
click at [1450, 38] on div "Invalid date - Clear Invalid date - Clear Invalid date - Clear Invalid date - C…" at bounding box center [743, 380] width 1487 height 761
click at [1454, 17] on button "button" at bounding box center [1468, 19] width 29 height 29
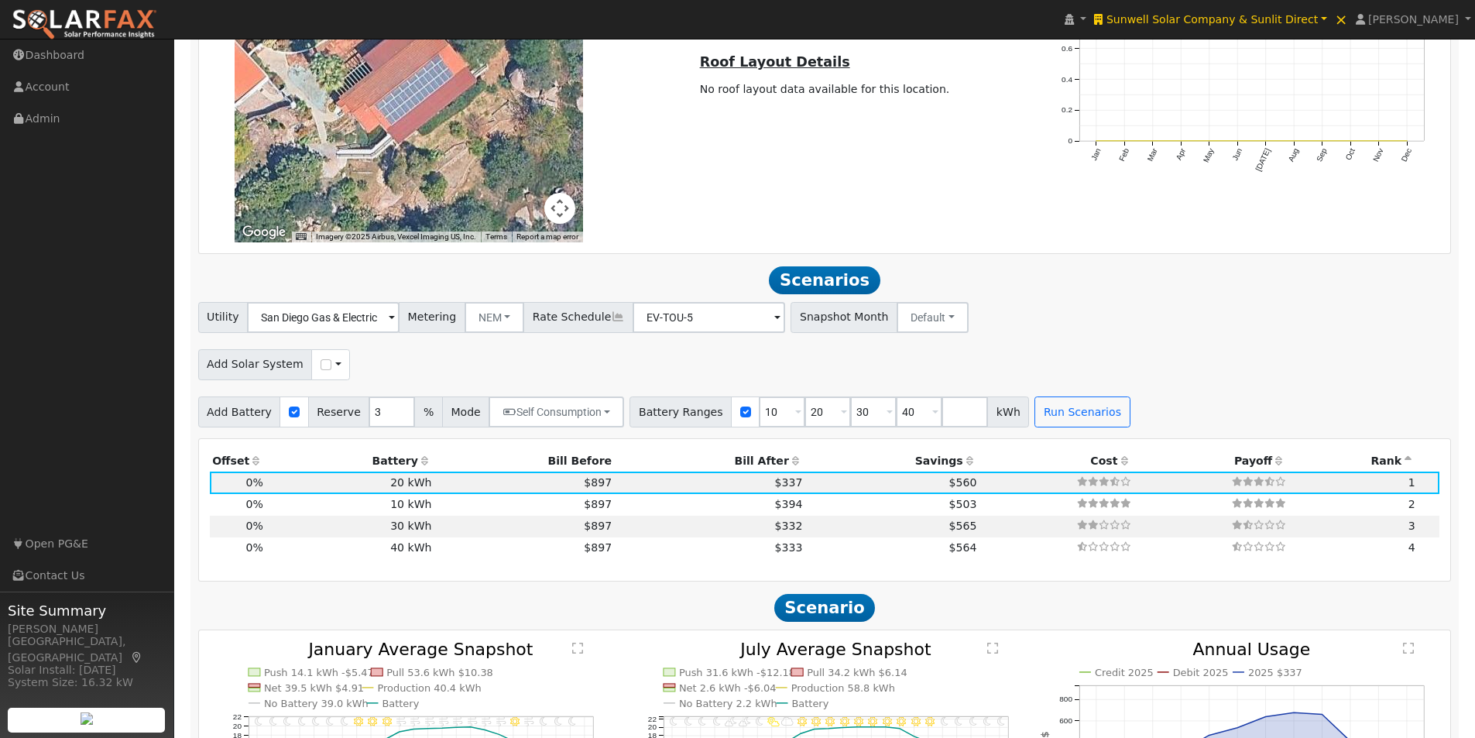
scroll to position [1398, 0]
click at [942, 420] on input "number" at bounding box center [965, 413] width 46 height 31
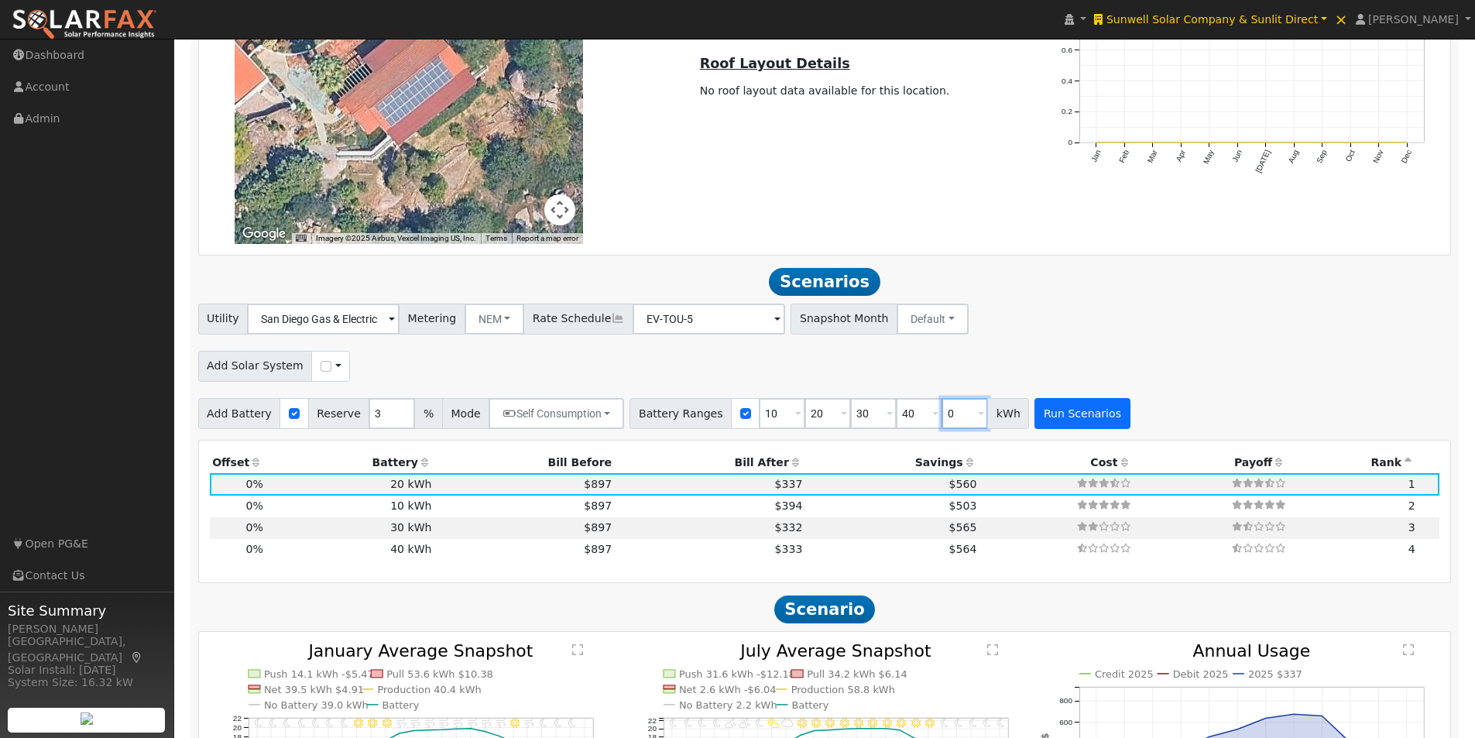
type input "0"
type input "10"
type input "20"
type input "30"
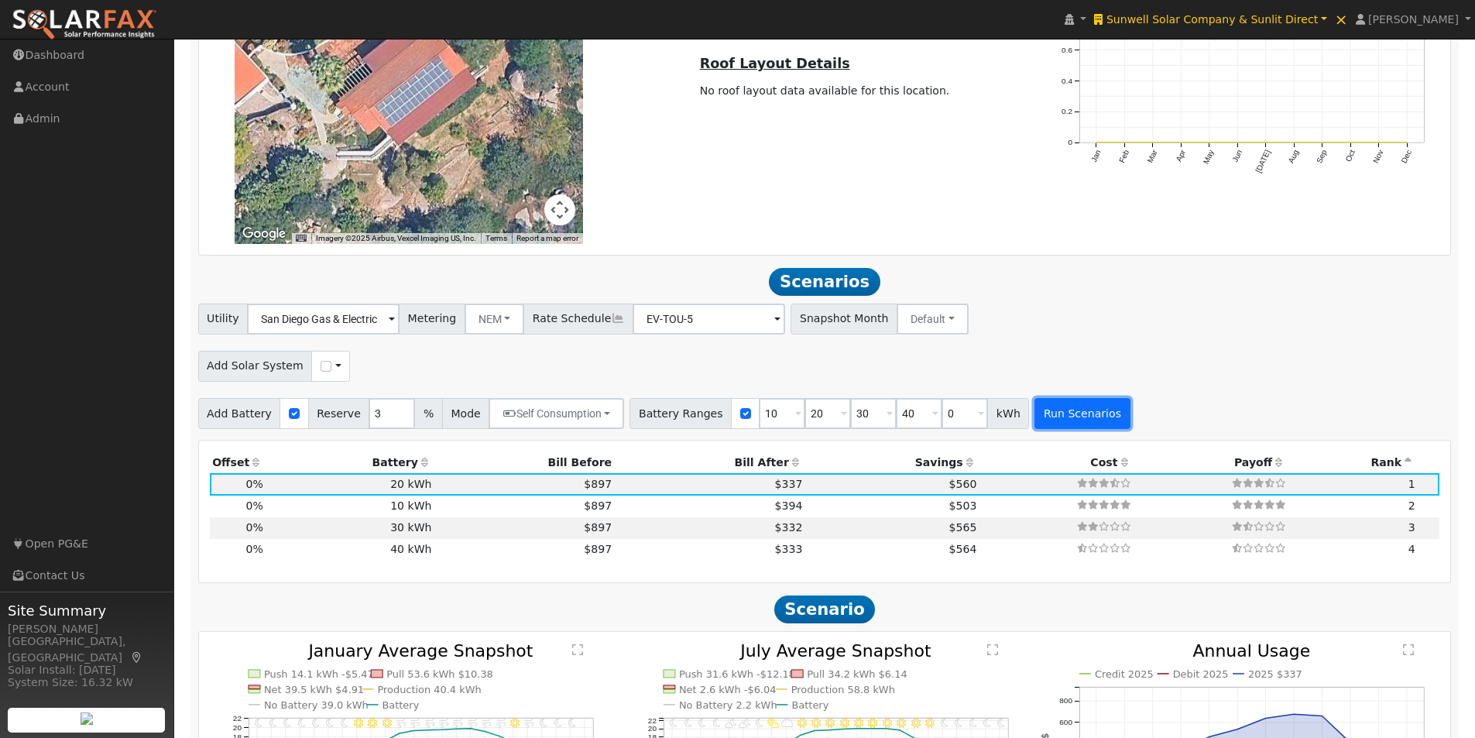
type input "40"
click at [1052, 427] on button "Run Scenarios" at bounding box center [1082, 413] width 95 height 31
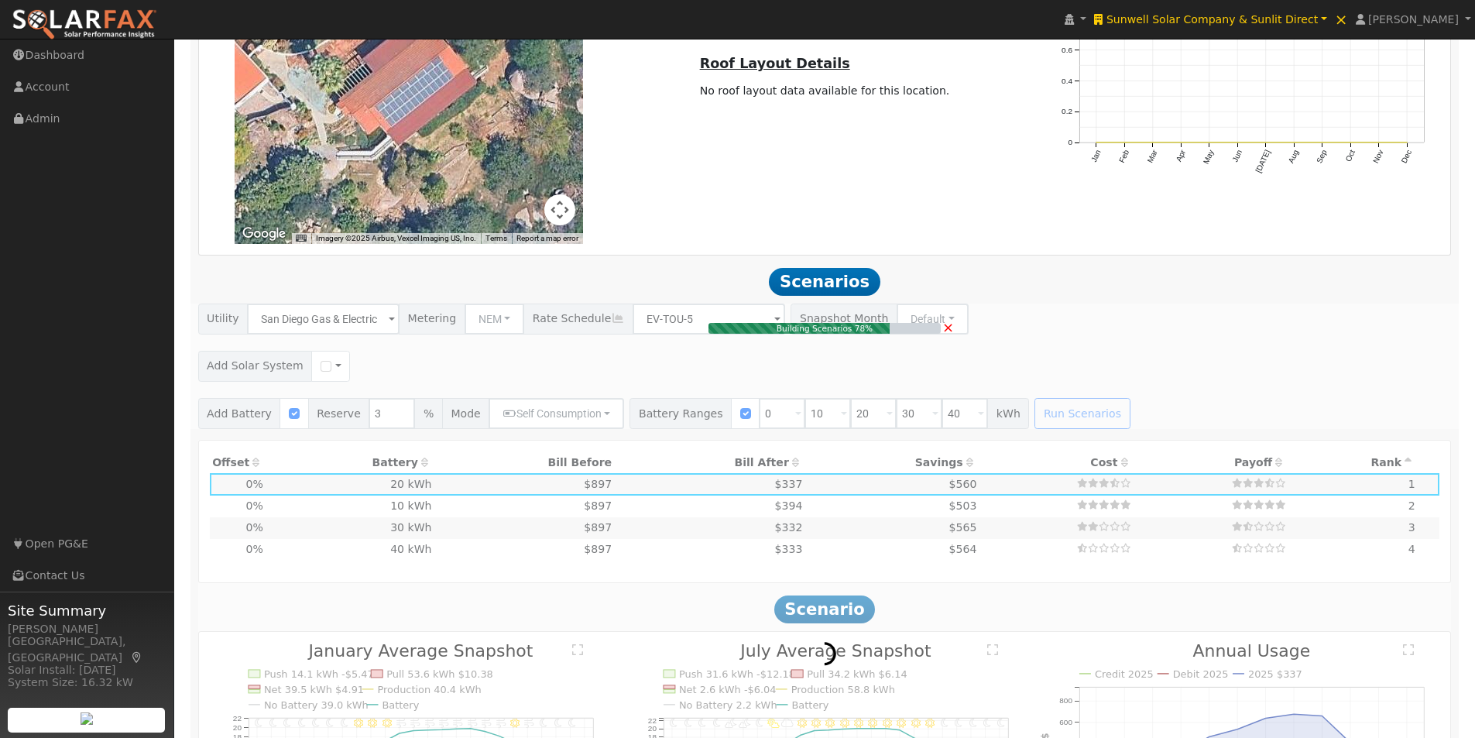
type input "$12,000"
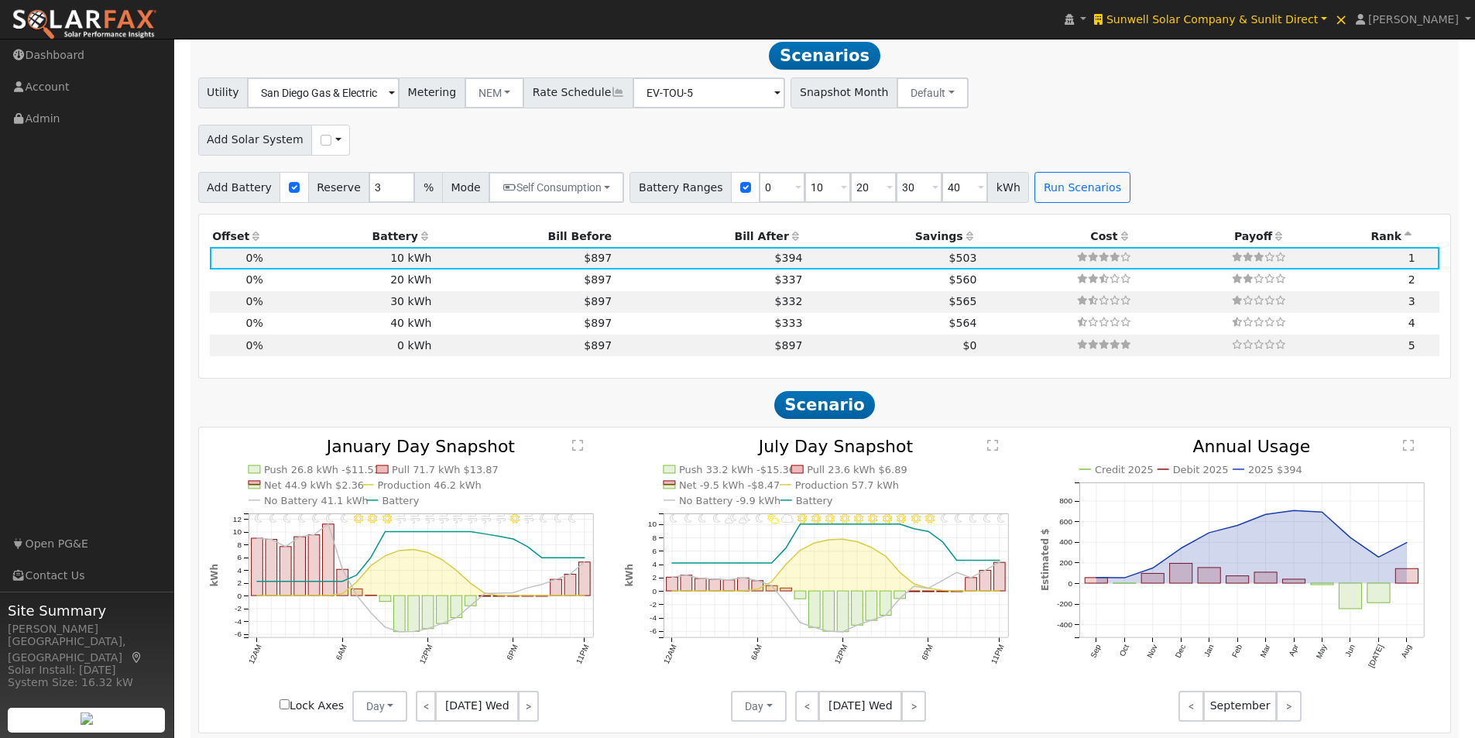
scroll to position [1625, 0]
click at [407, 239] on th "Battery" at bounding box center [350, 235] width 169 height 22
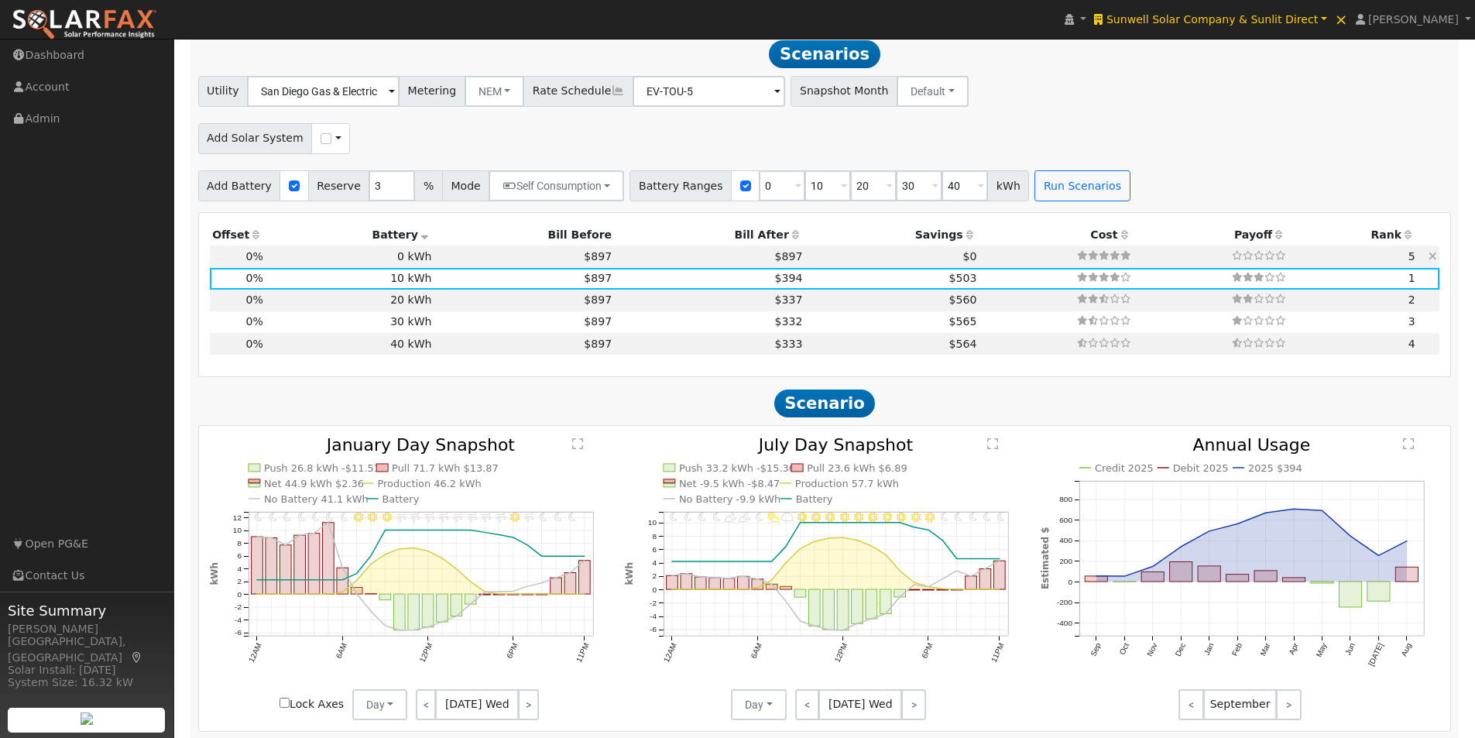
click at [398, 259] on td "0 kWh" at bounding box center [350, 256] width 169 height 22
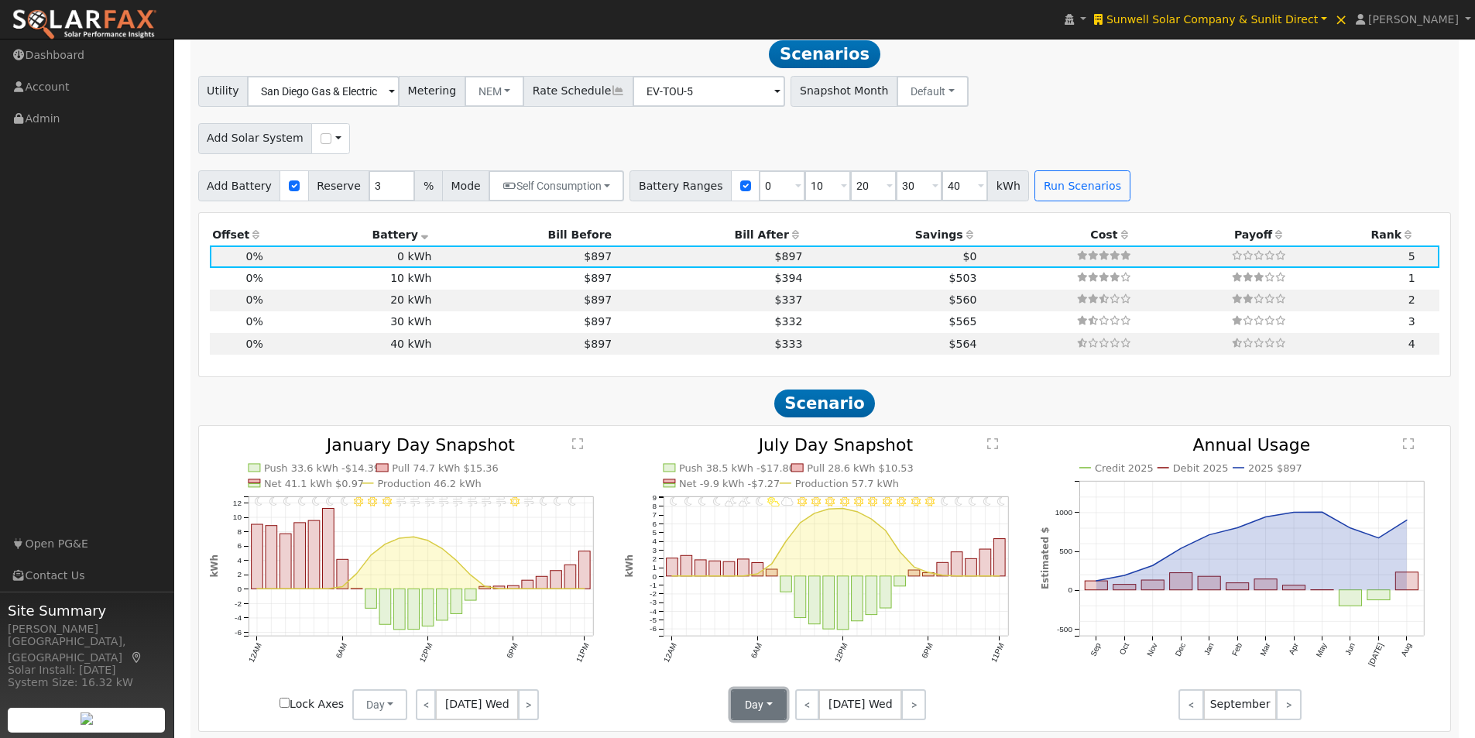
drag, startPoint x: 746, startPoint y: 719, endPoint x: 755, endPoint y: 719, distance: 9.3
click at [747, 719] on button "Day" at bounding box center [759, 704] width 56 height 31
click at [767, 681] on link "Month Average" at bounding box center [787, 671] width 108 height 22
click at [410, 284] on td "10 kWh" at bounding box center [350, 279] width 169 height 22
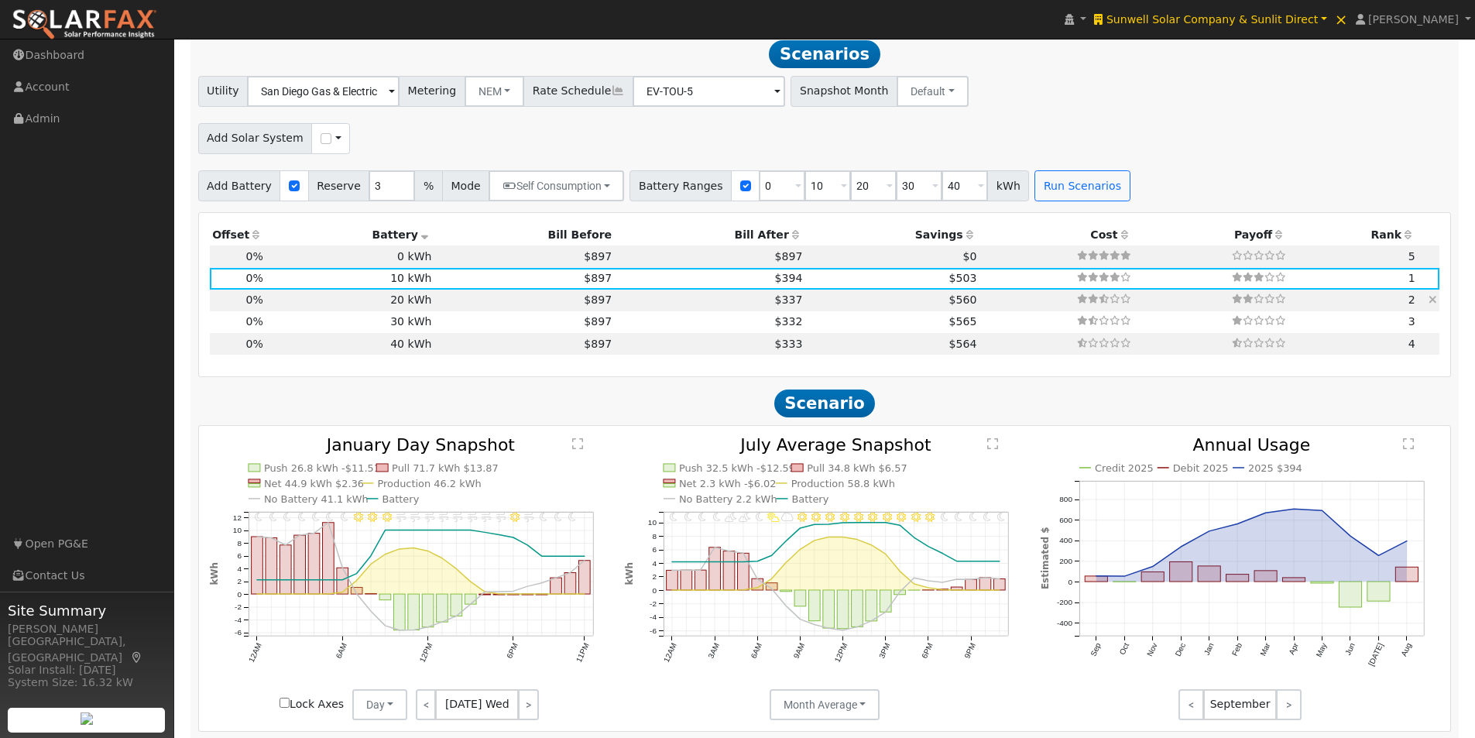
click at [436, 307] on td "$897" at bounding box center [524, 301] width 180 height 22
type input "$7,200"
type input "$24,000"
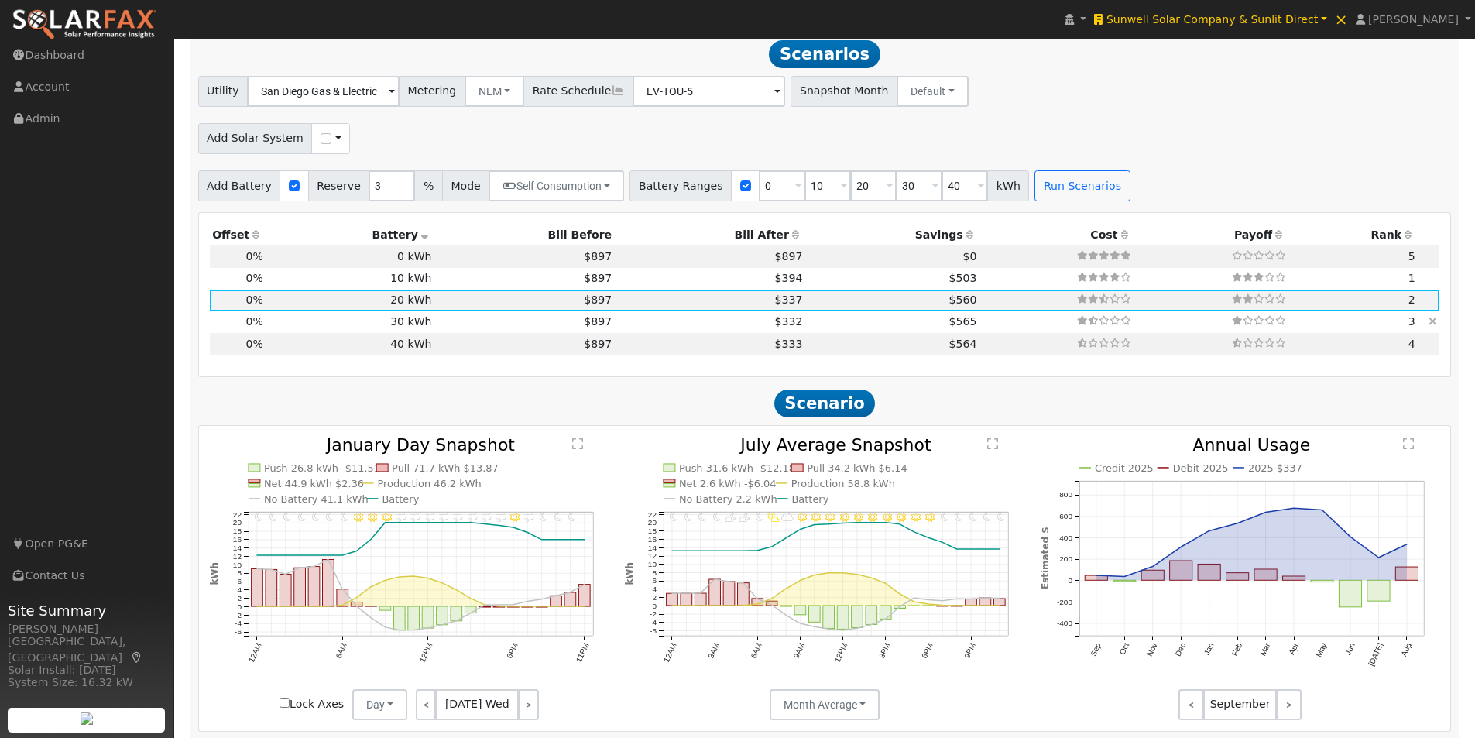
click at [434, 327] on td "$897" at bounding box center [524, 322] width 180 height 22
type input "$10,800"
type input "$36,000"
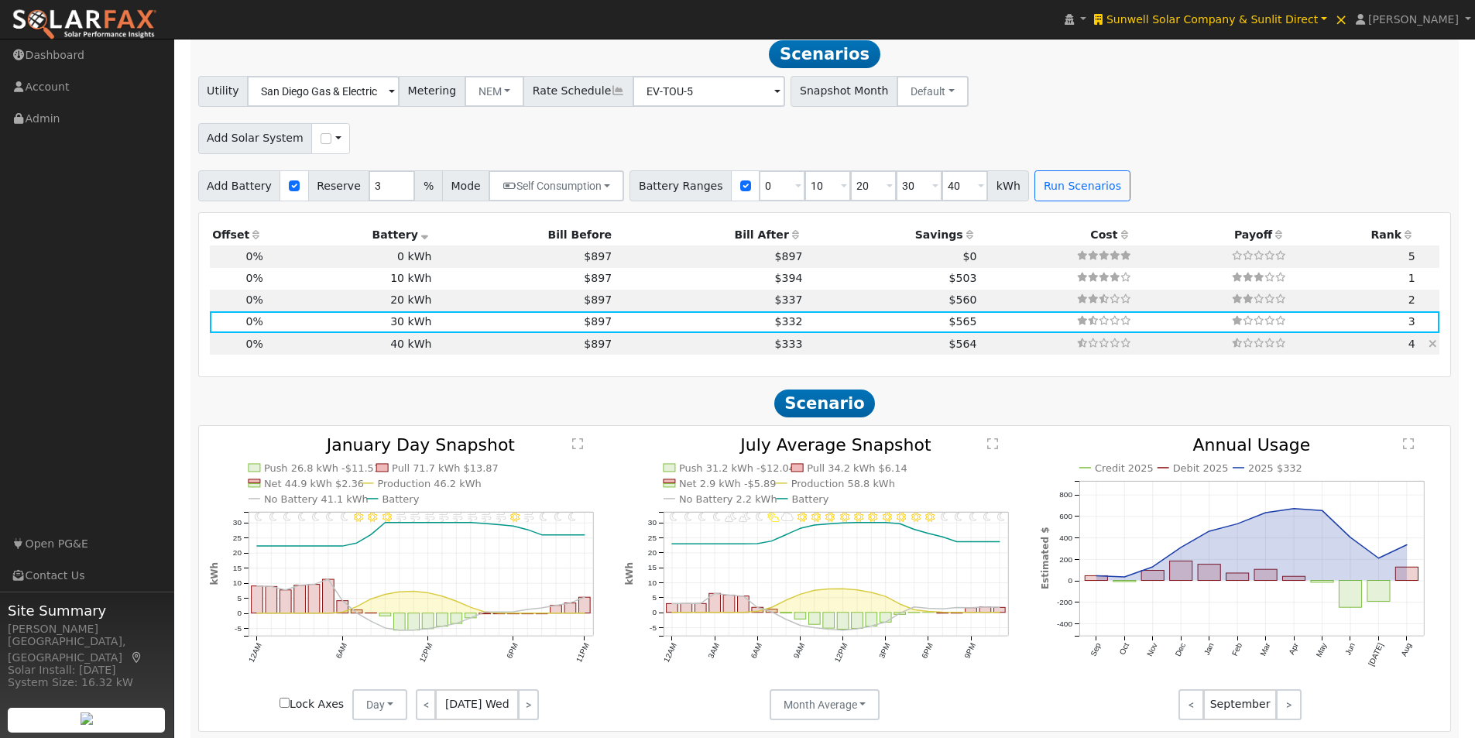
click at [413, 346] on td "40 kWh" at bounding box center [350, 344] width 169 height 22
type input "$14,400"
type input "$48,000"
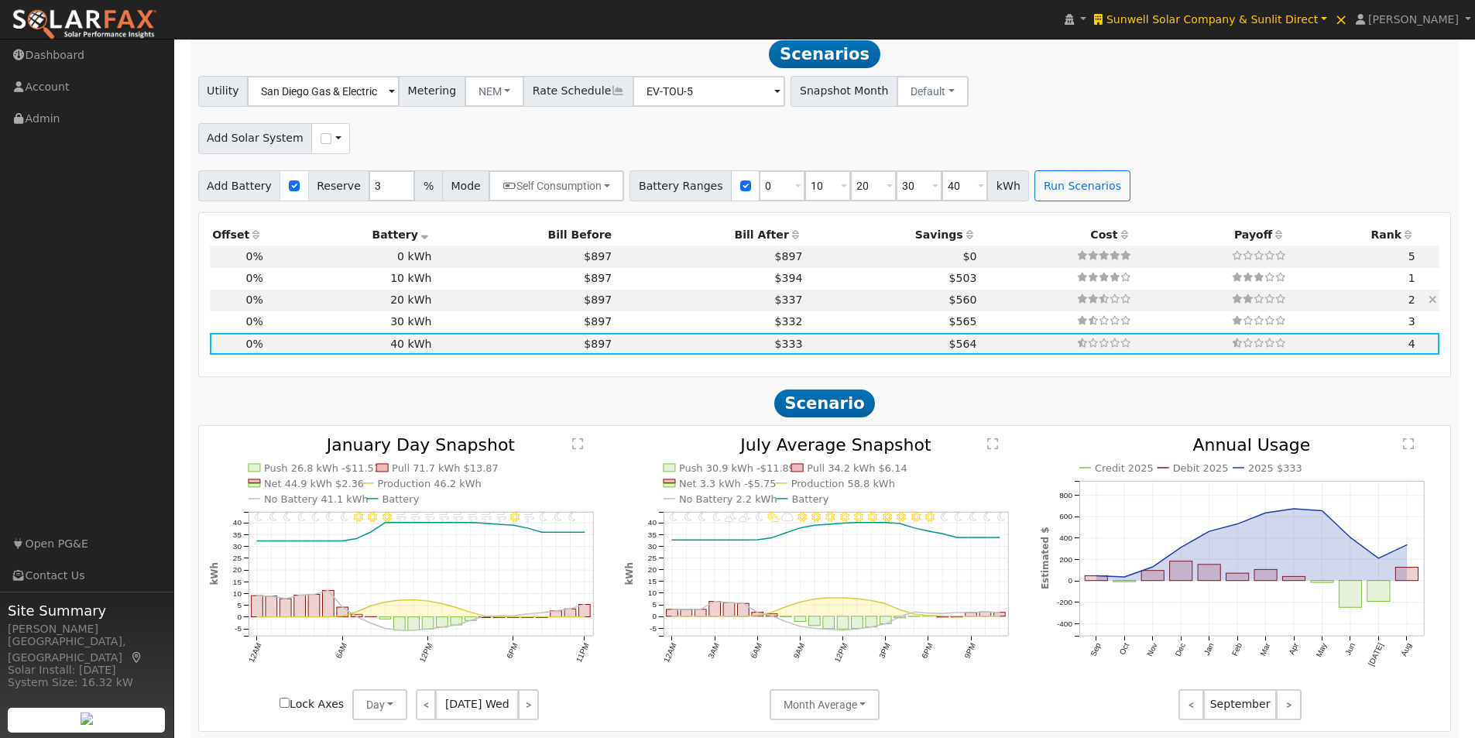
click at [434, 304] on td "$897" at bounding box center [524, 301] width 180 height 22
type input "$7,200"
type input "$24,000"
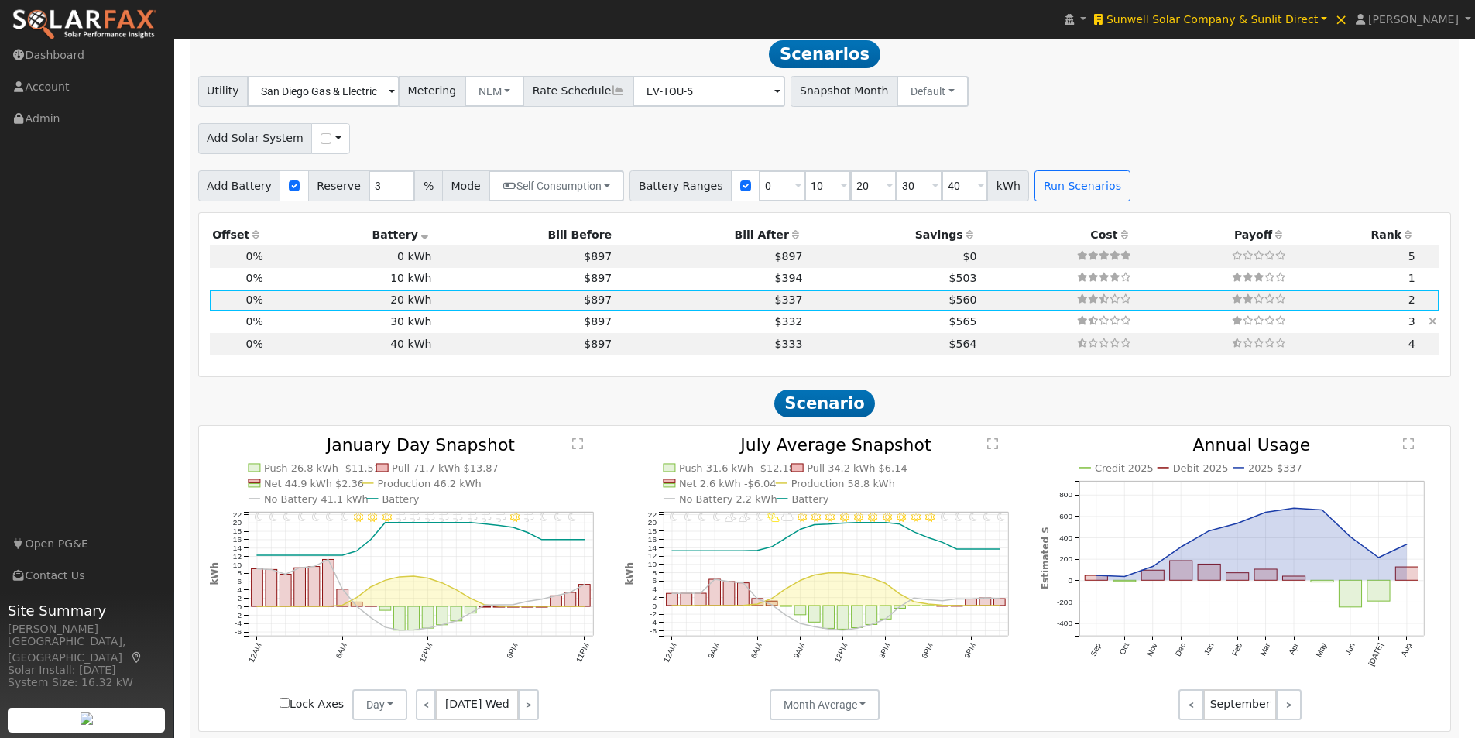
click at [980, 332] on td at bounding box center [1057, 322] width 155 height 22
type input "$10,800"
type input "$36,000"
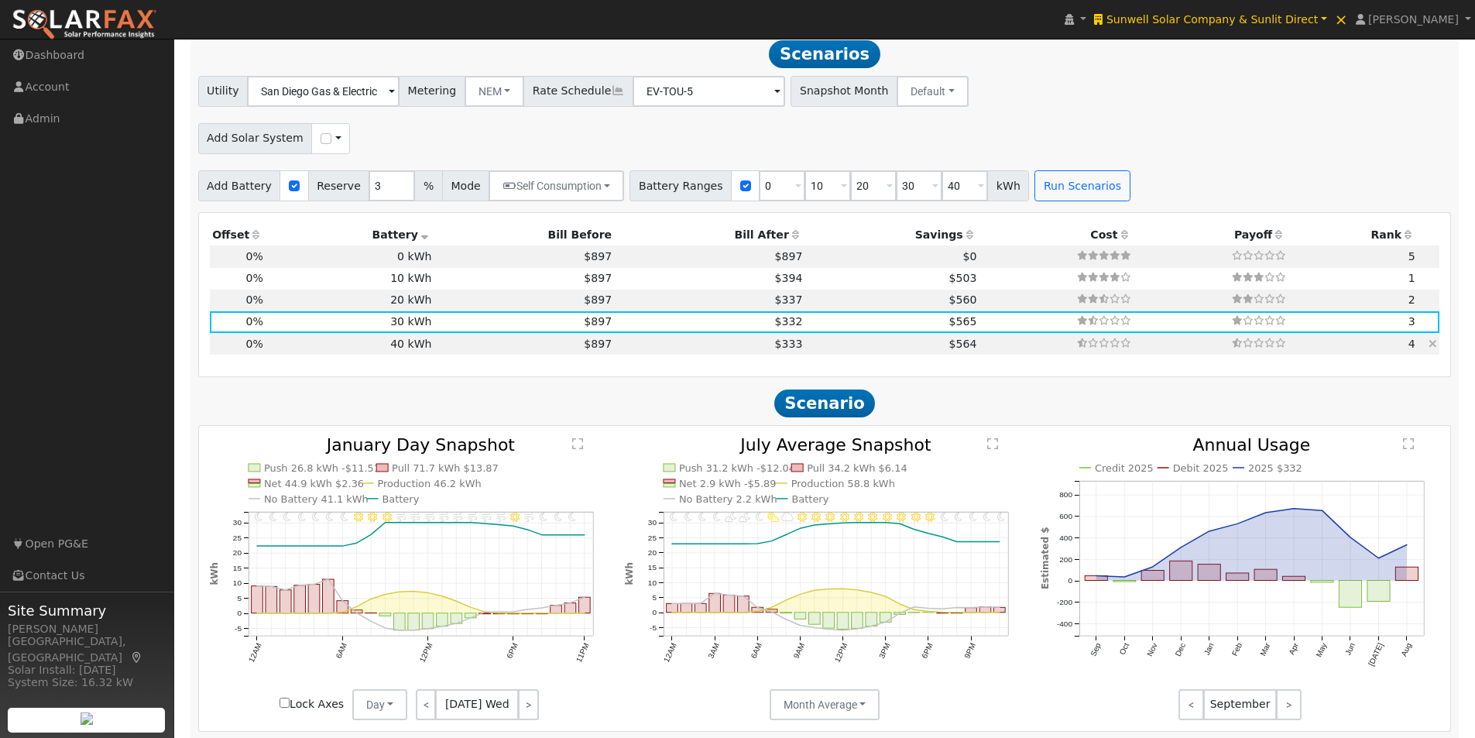
click at [980, 349] on td at bounding box center [1057, 344] width 155 height 22
type input "$14,400"
type input "$48,000"
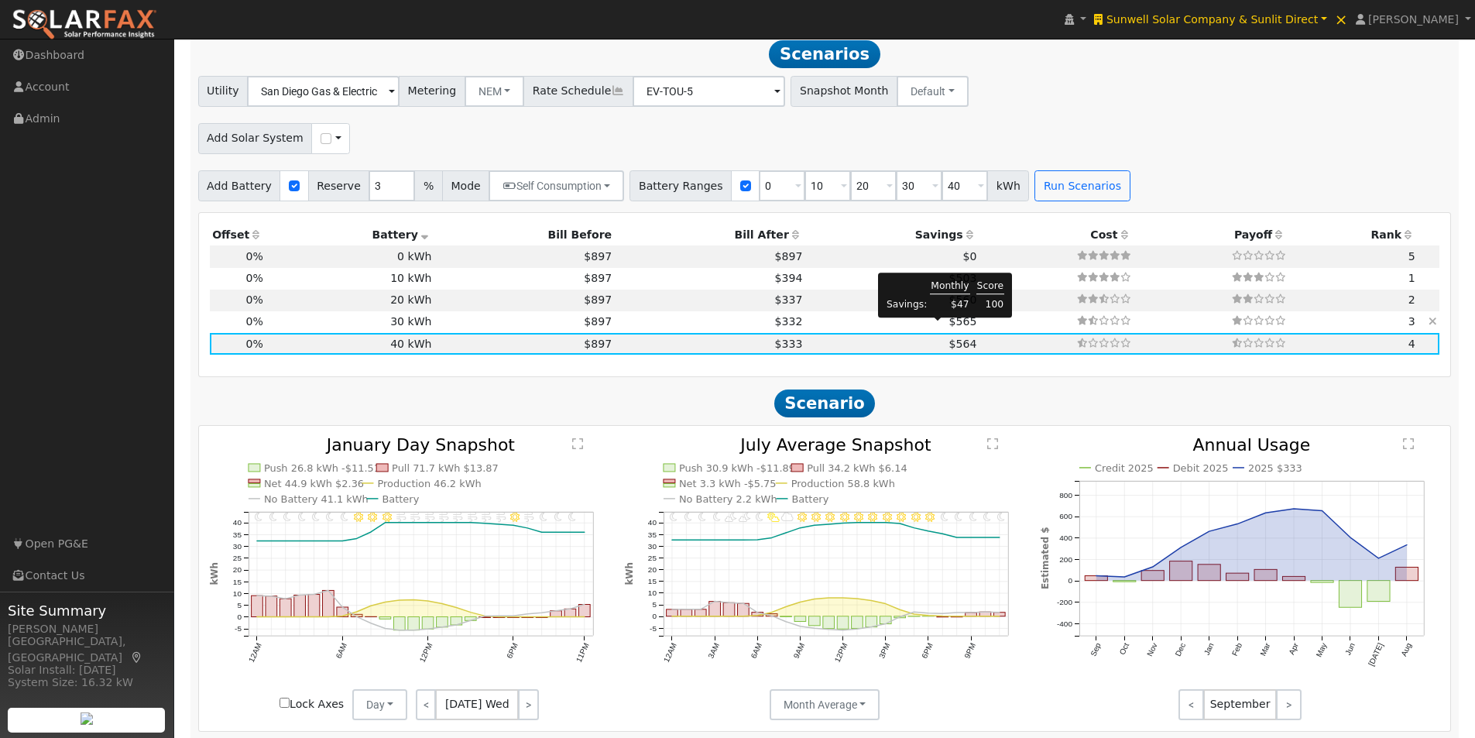
click at [949, 328] on span "$565" at bounding box center [963, 321] width 28 height 12
type input "$10,800"
type input "$36,000"
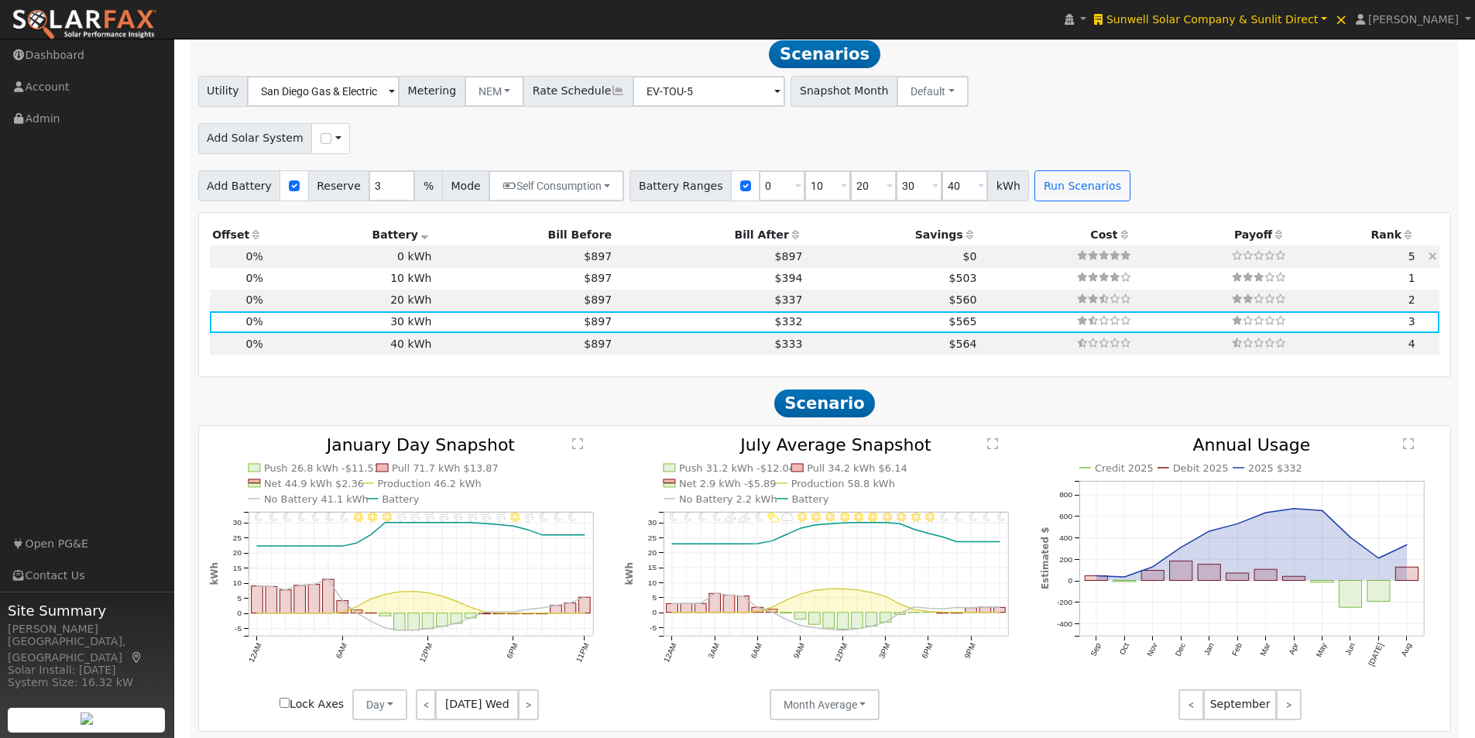
click at [473, 262] on td "$897" at bounding box center [524, 256] width 180 height 22
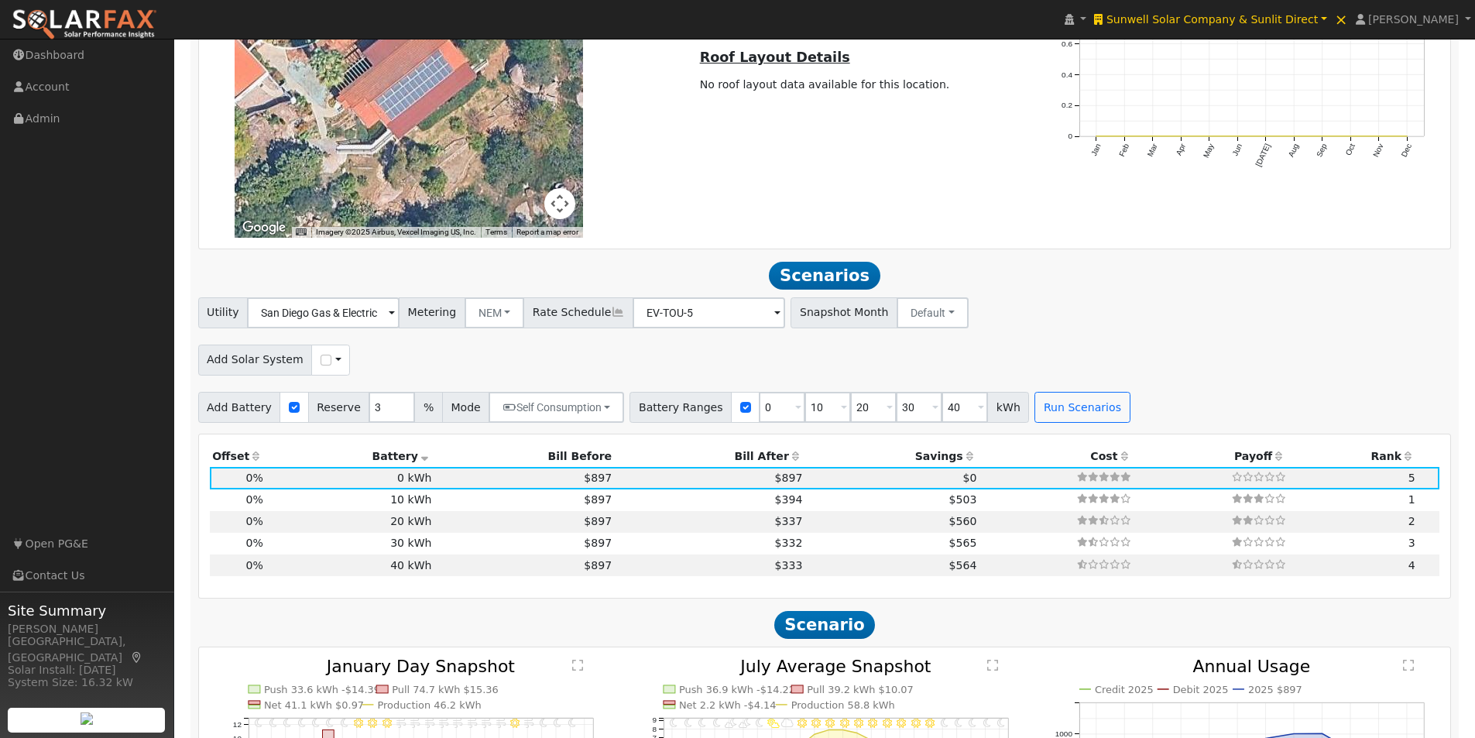
scroll to position [1393, 0]
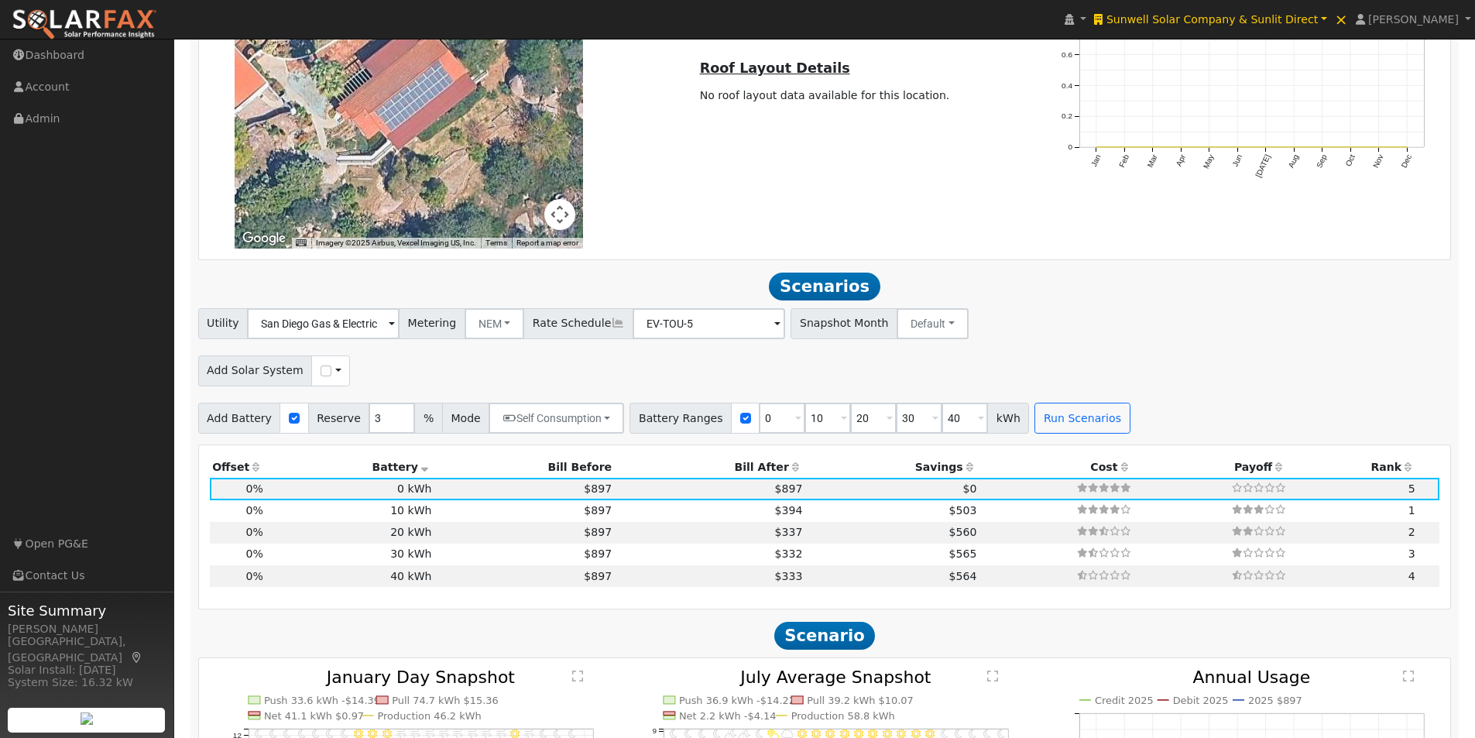
click at [611, 328] on icon at bounding box center [618, 322] width 14 height 11
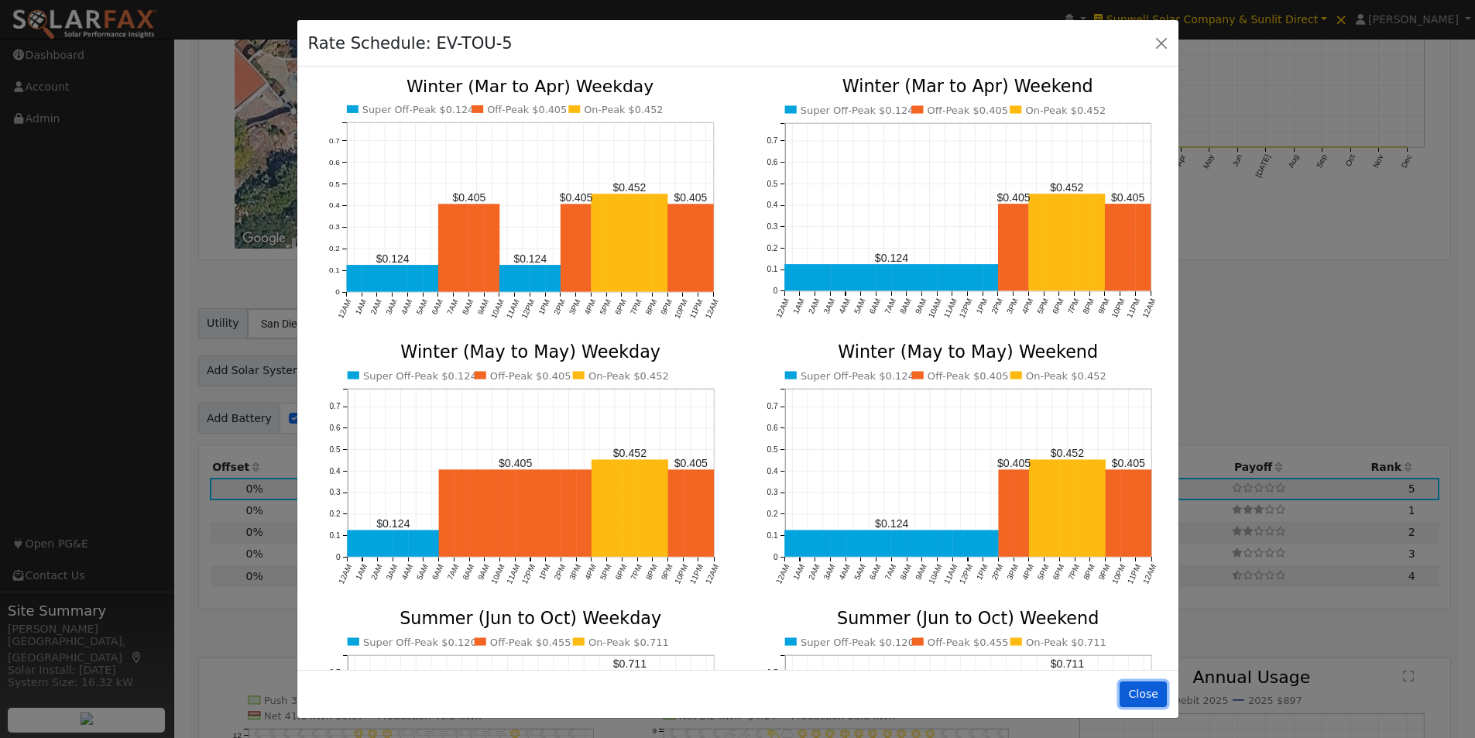
drag, startPoint x: 1141, startPoint y: 695, endPoint x: 993, endPoint y: 599, distance: 176.6
click at [1138, 692] on button "Close" at bounding box center [1143, 694] width 47 height 26
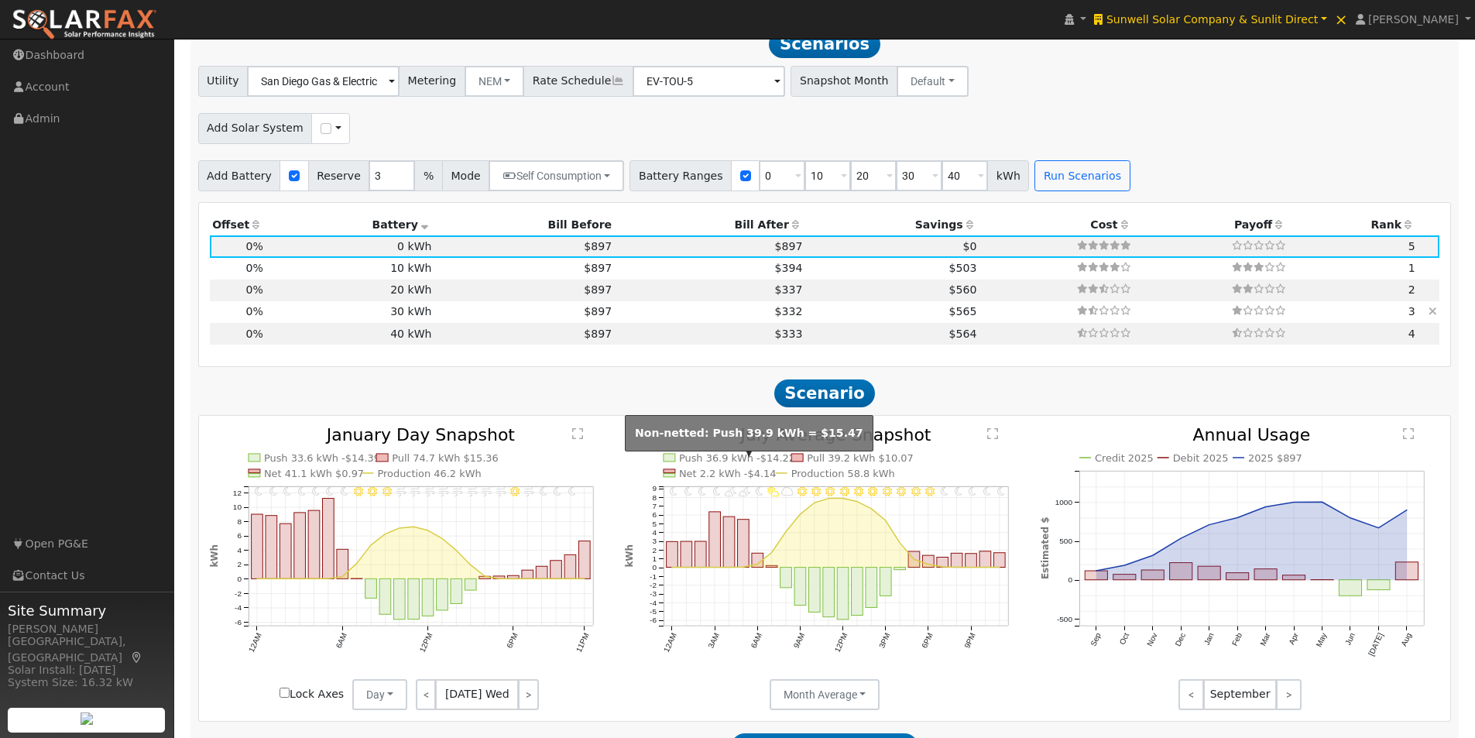
scroll to position [1629, 0]
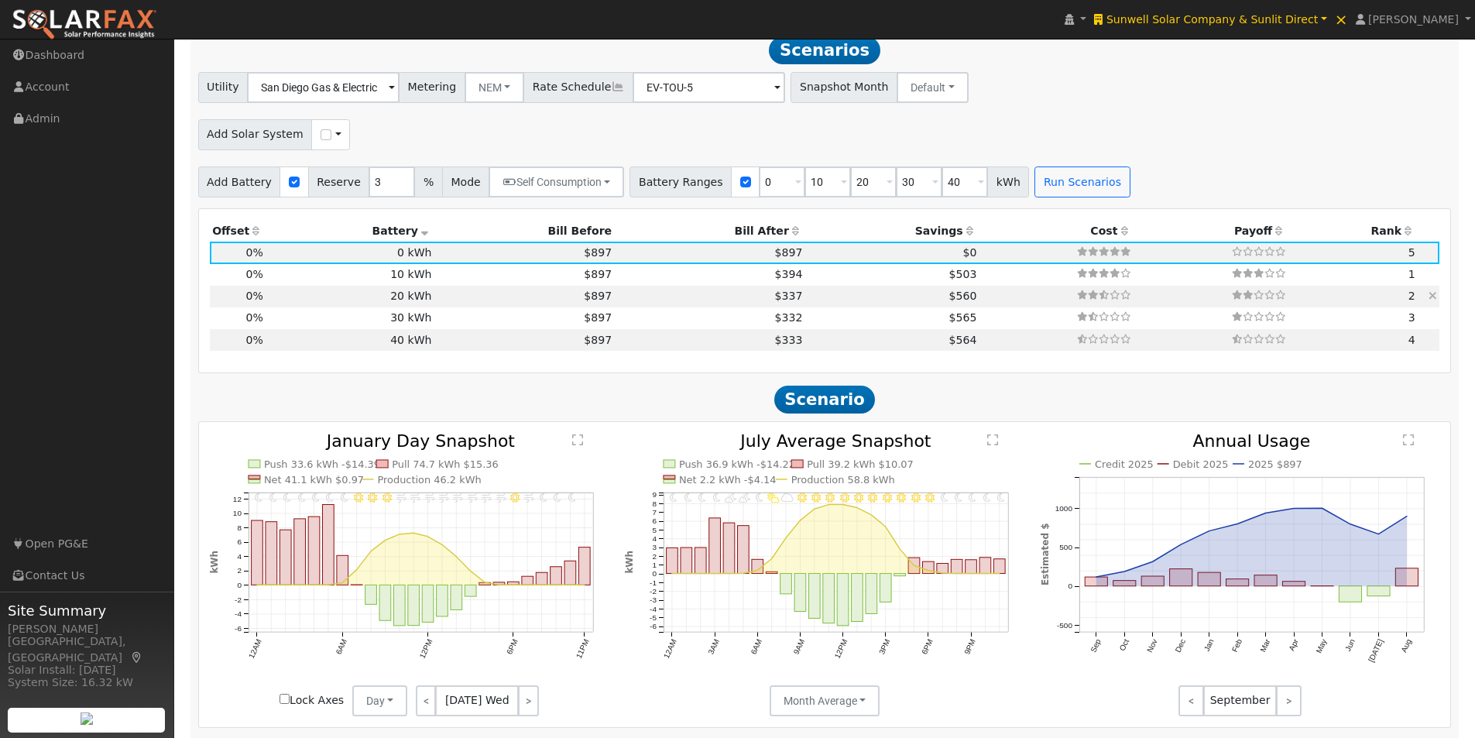
click at [463, 297] on td "$897" at bounding box center [524, 297] width 180 height 22
type input "$7,200"
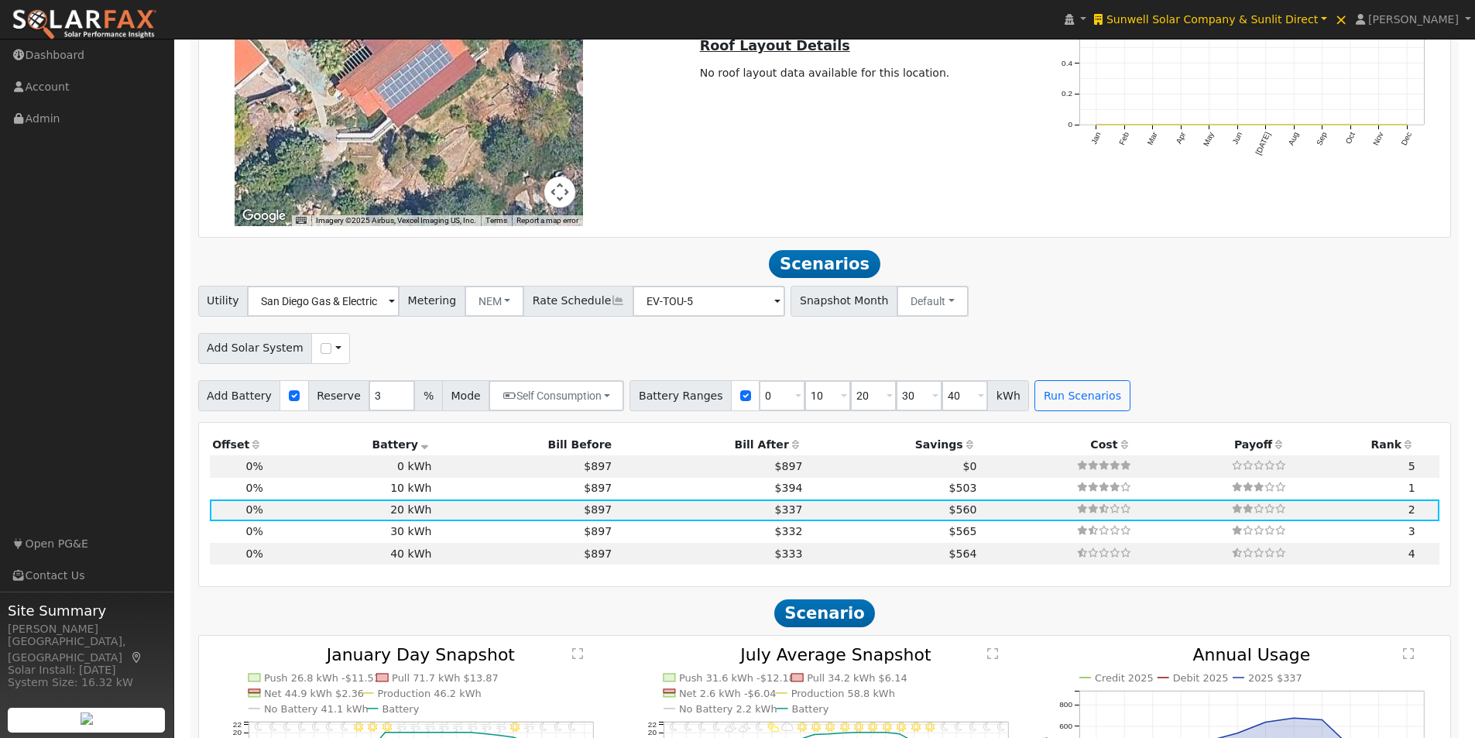
scroll to position [1397, 0]
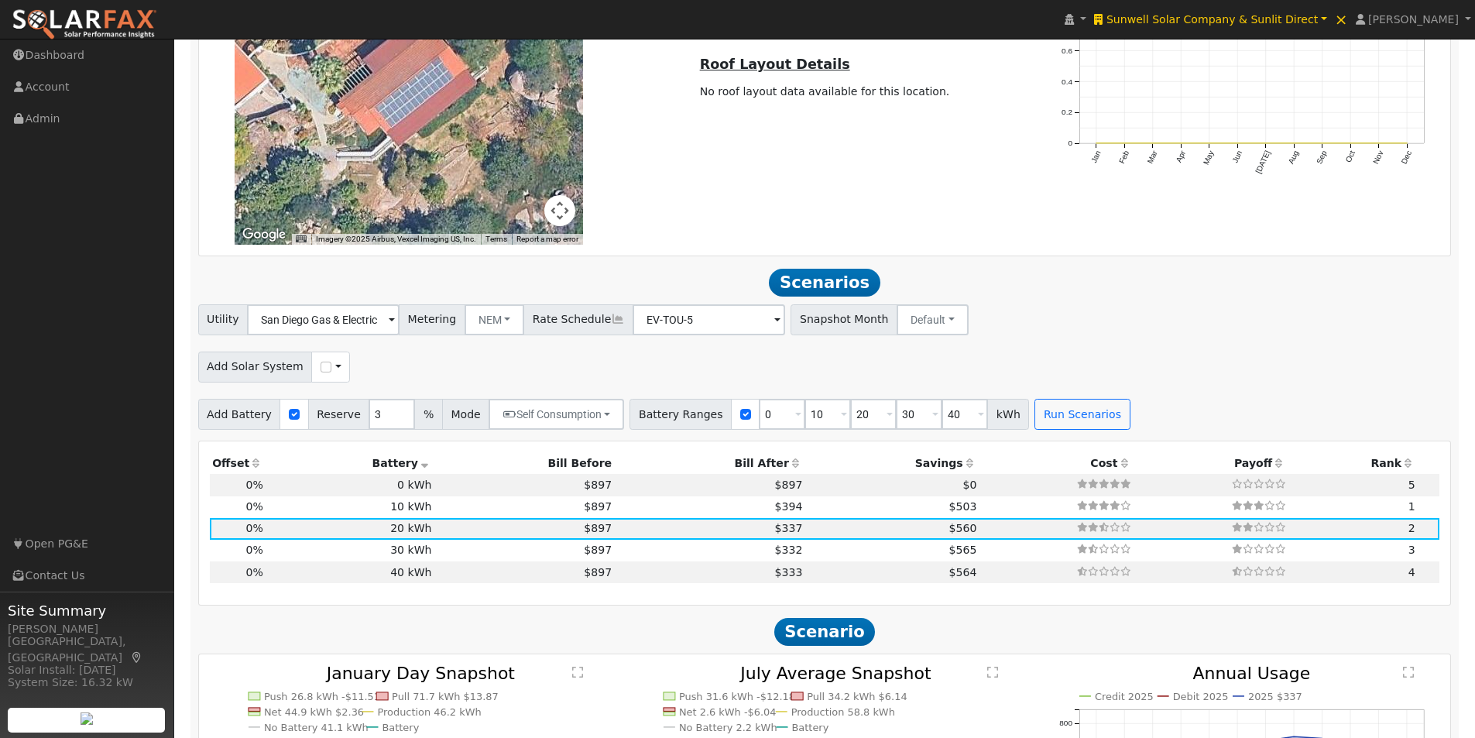
click at [611, 324] on icon at bounding box center [618, 319] width 14 height 11
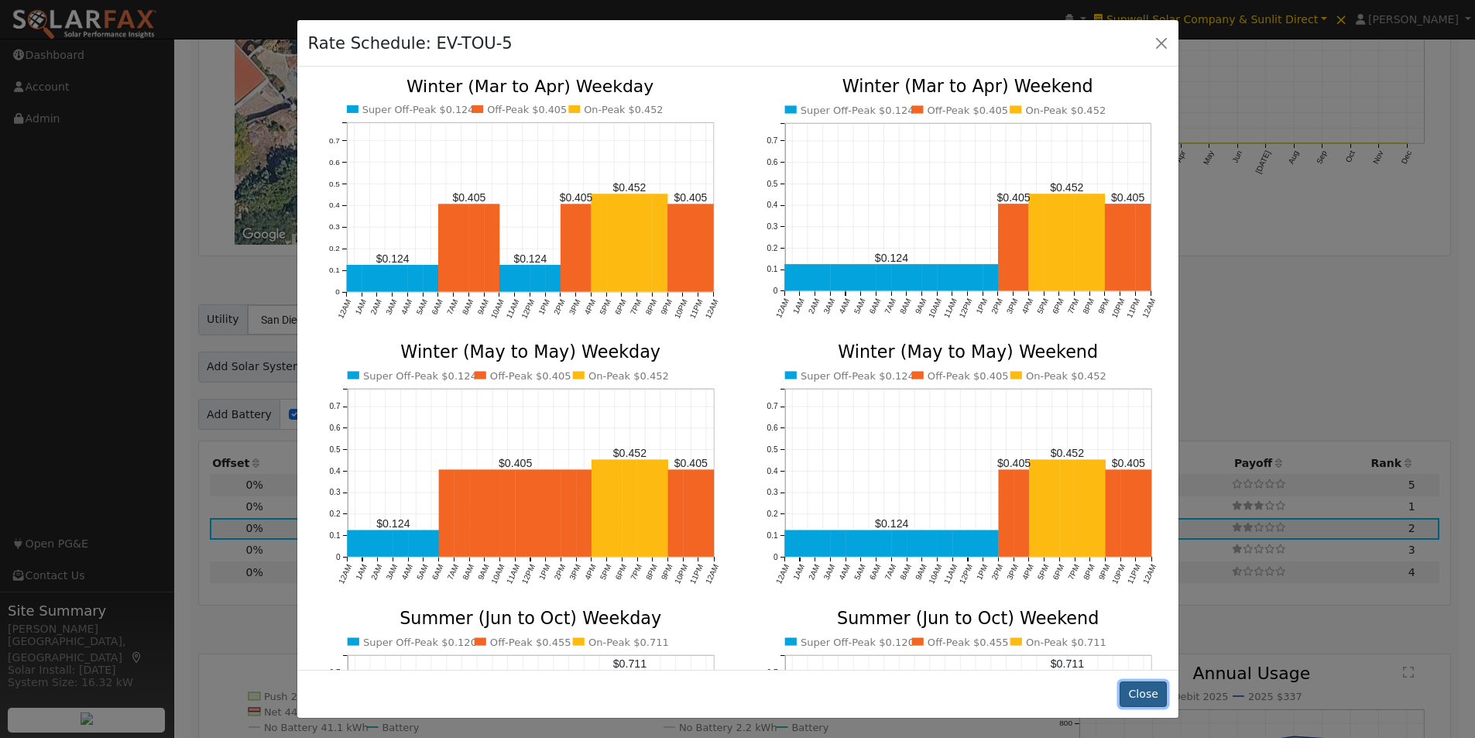
click at [1141, 694] on button "Close" at bounding box center [1143, 694] width 47 height 26
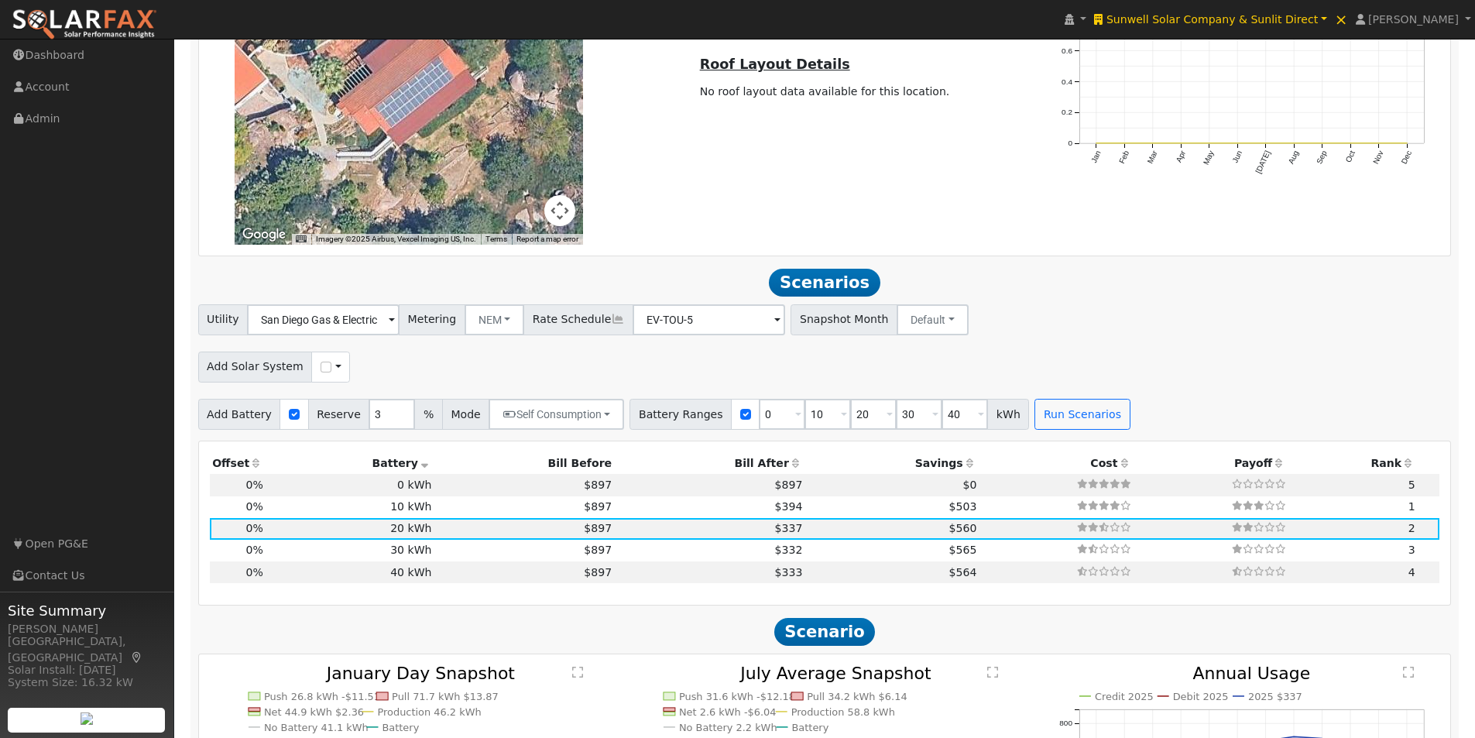
click at [611, 324] on icon at bounding box center [618, 319] width 14 height 11
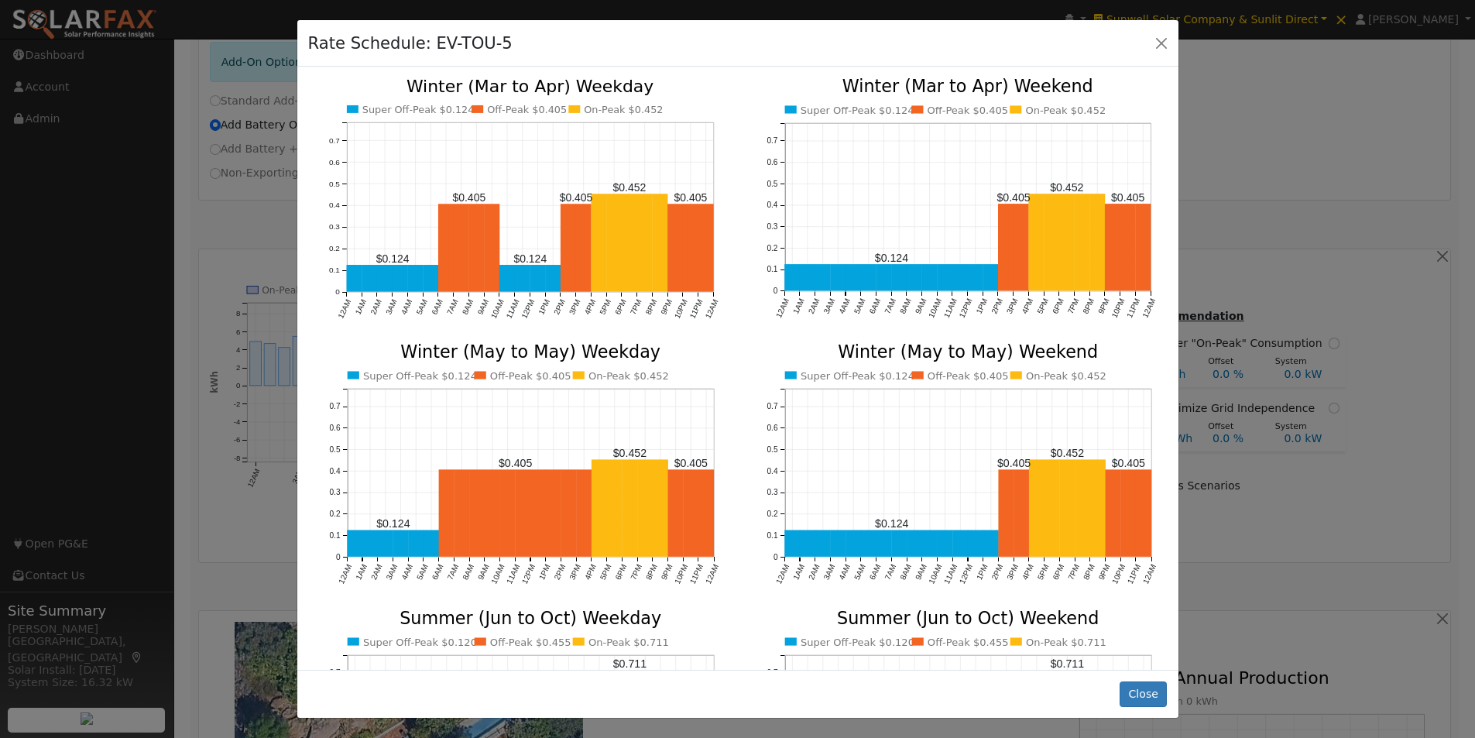
scroll to position [545, 0]
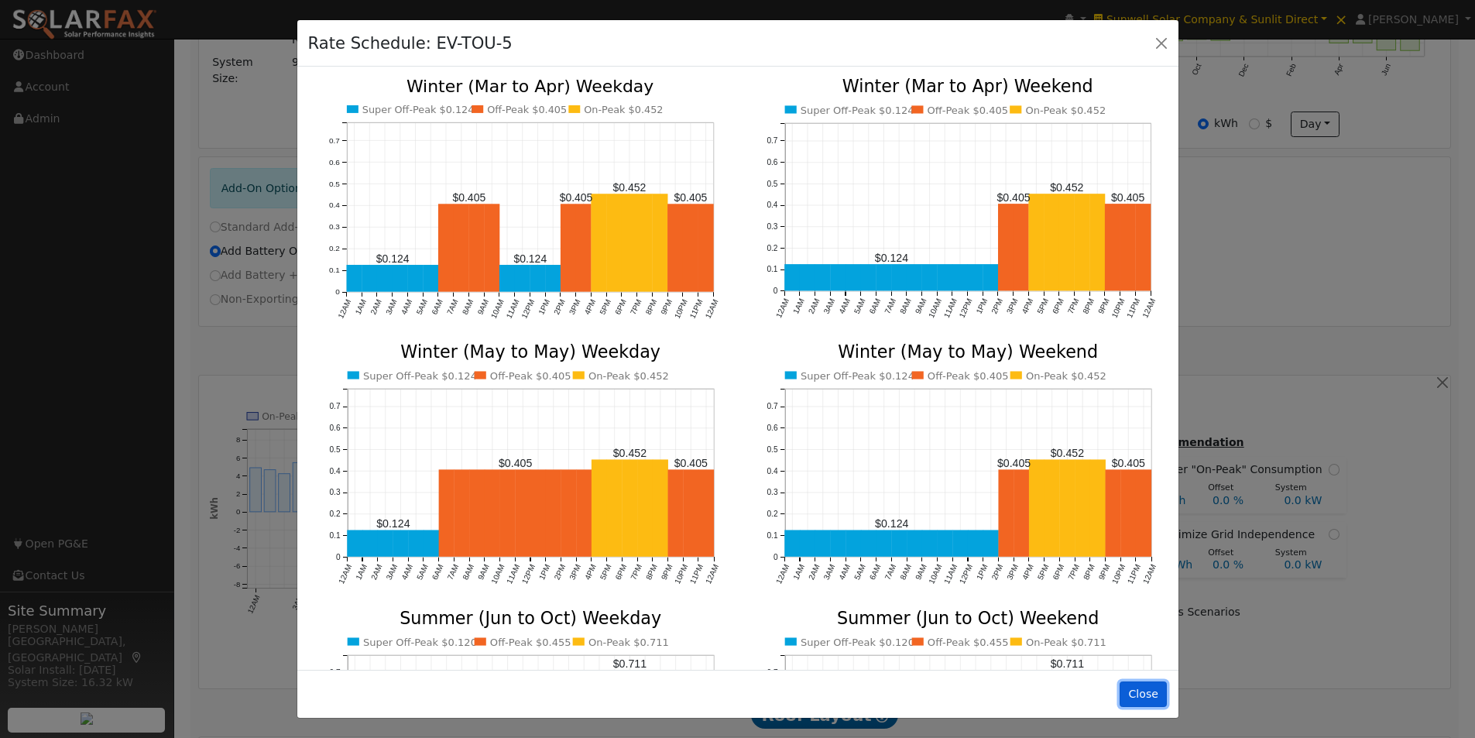
drag, startPoint x: 1152, startPoint y: 688, endPoint x: 795, endPoint y: 496, distance: 404.3
click at [1145, 688] on button "Close" at bounding box center [1143, 694] width 47 height 26
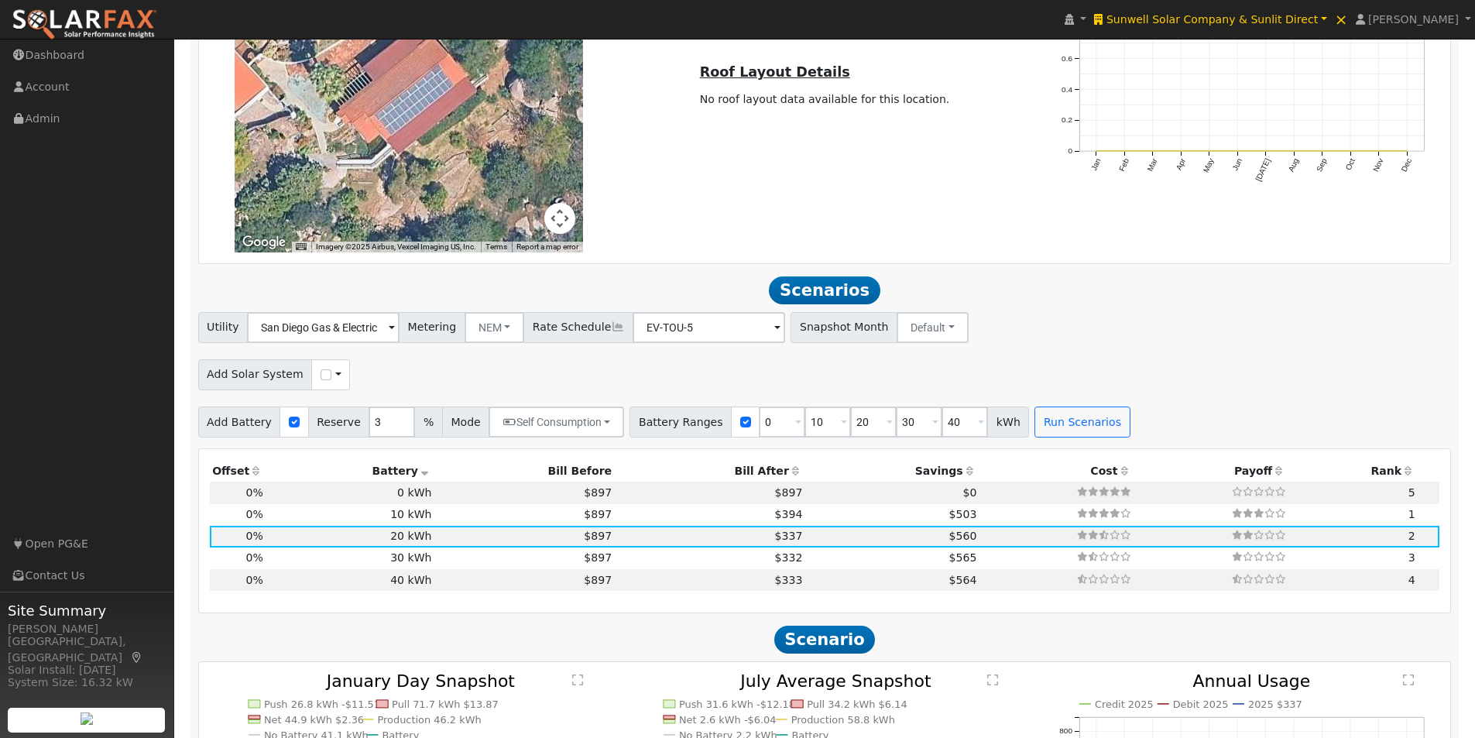
scroll to position [1394, 0]
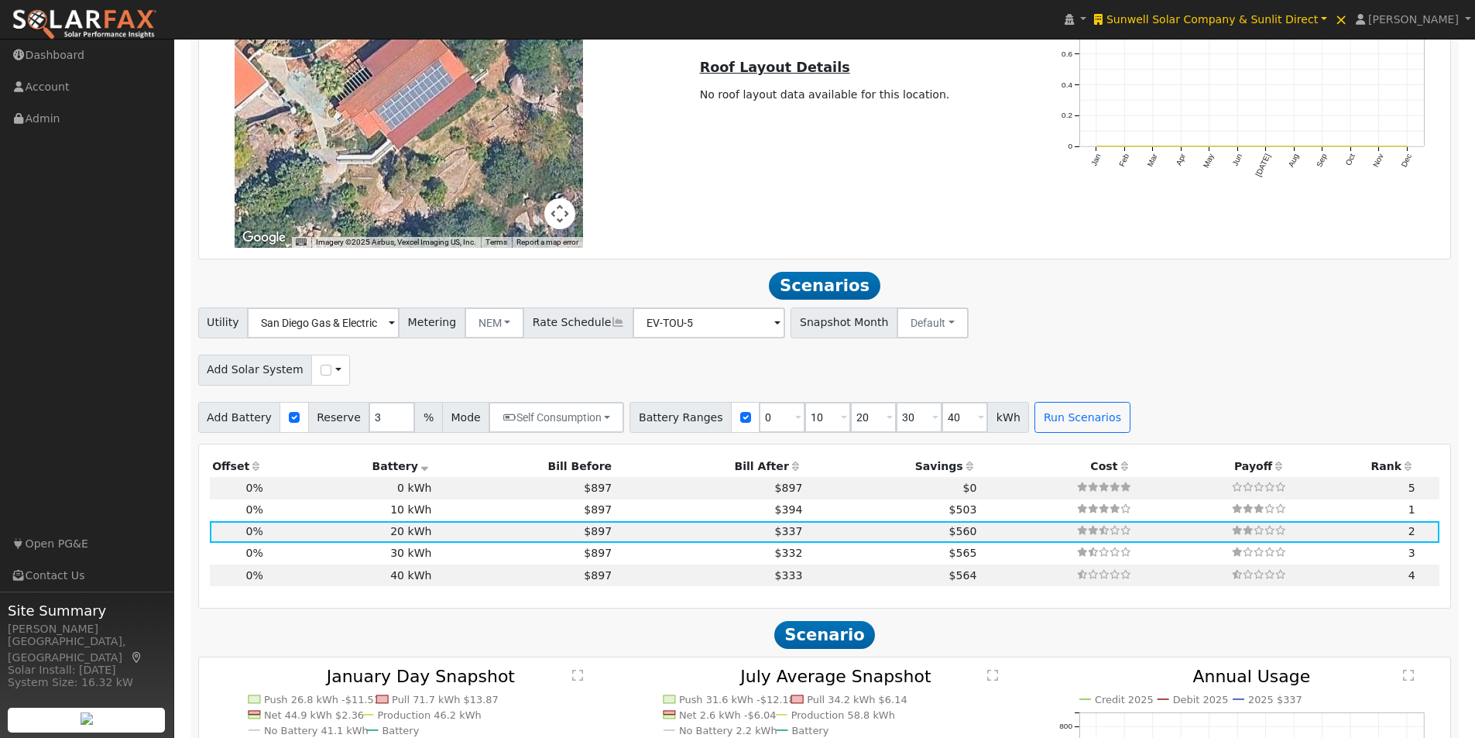
click at [611, 328] on icon at bounding box center [618, 322] width 14 height 11
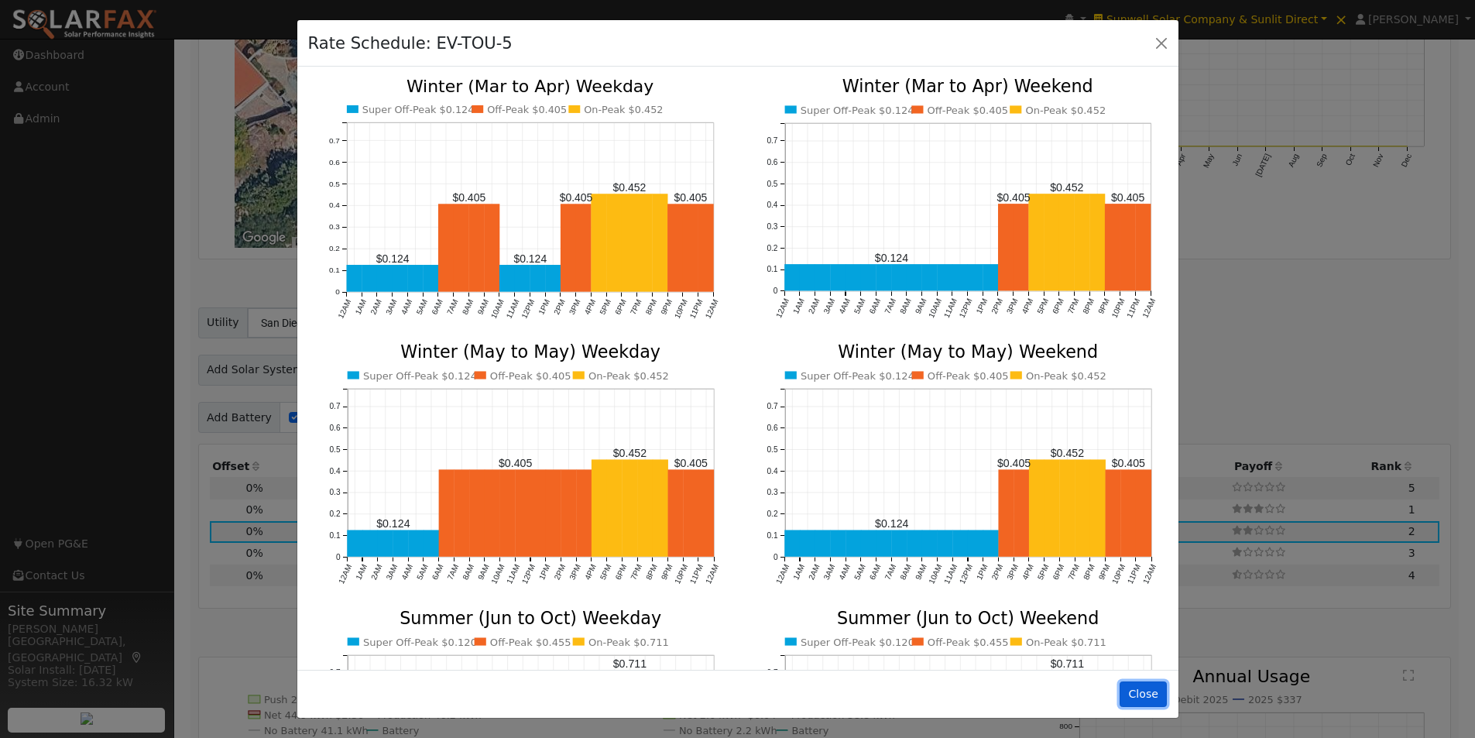
click at [1145, 691] on button "Close" at bounding box center [1143, 694] width 47 height 26
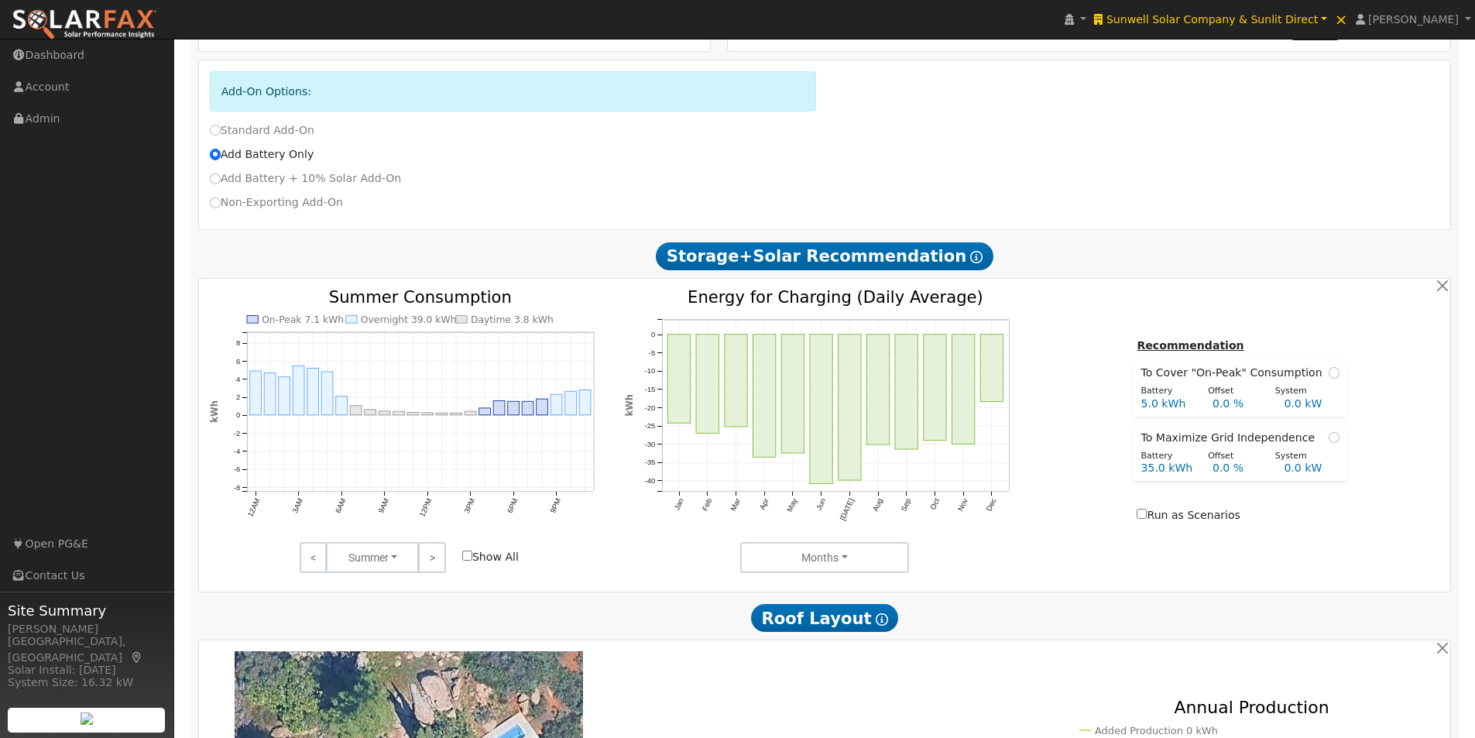
scroll to position [620, 0]
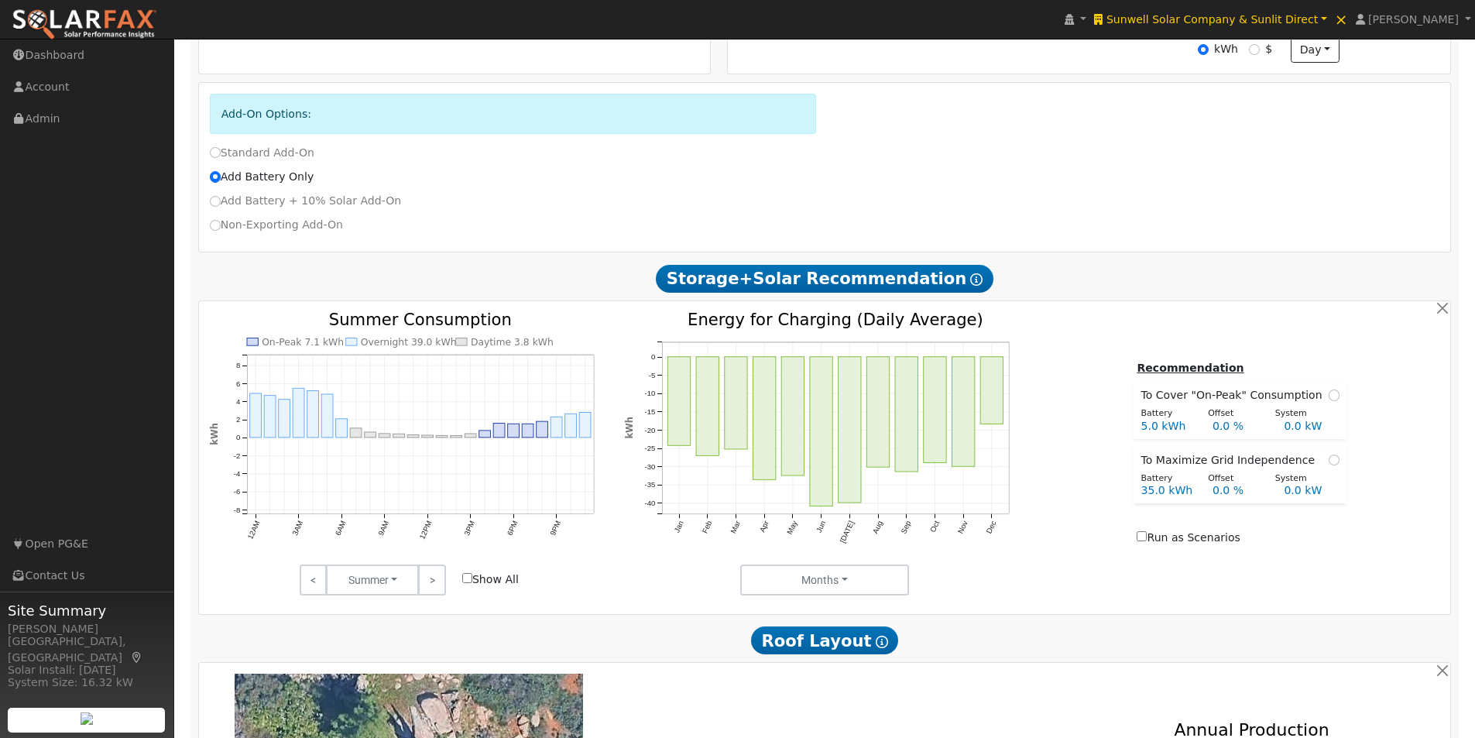
click at [468, 583] on input "Show All" at bounding box center [467, 578] width 10 height 10
checkbox input "true"
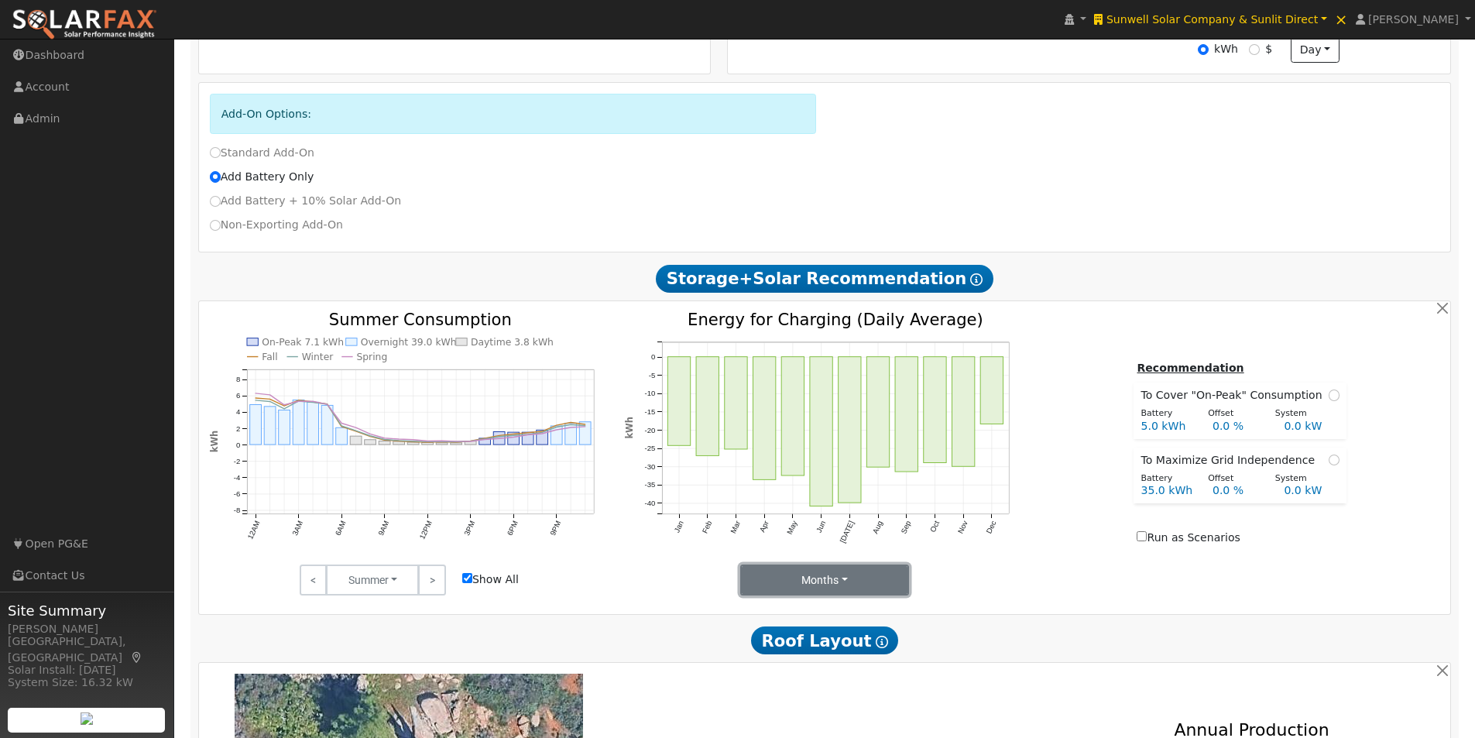
click at [842, 582] on button "Months" at bounding box center [825, 580] width 170 height 31
drag, startPoint x: 775, startPoint y: 619, endPoint x: 790, endPoint y: 616, distance: 15.0
click at [776, 618] on link "Summer" at bounding box center [795, 614] width 108 height 22
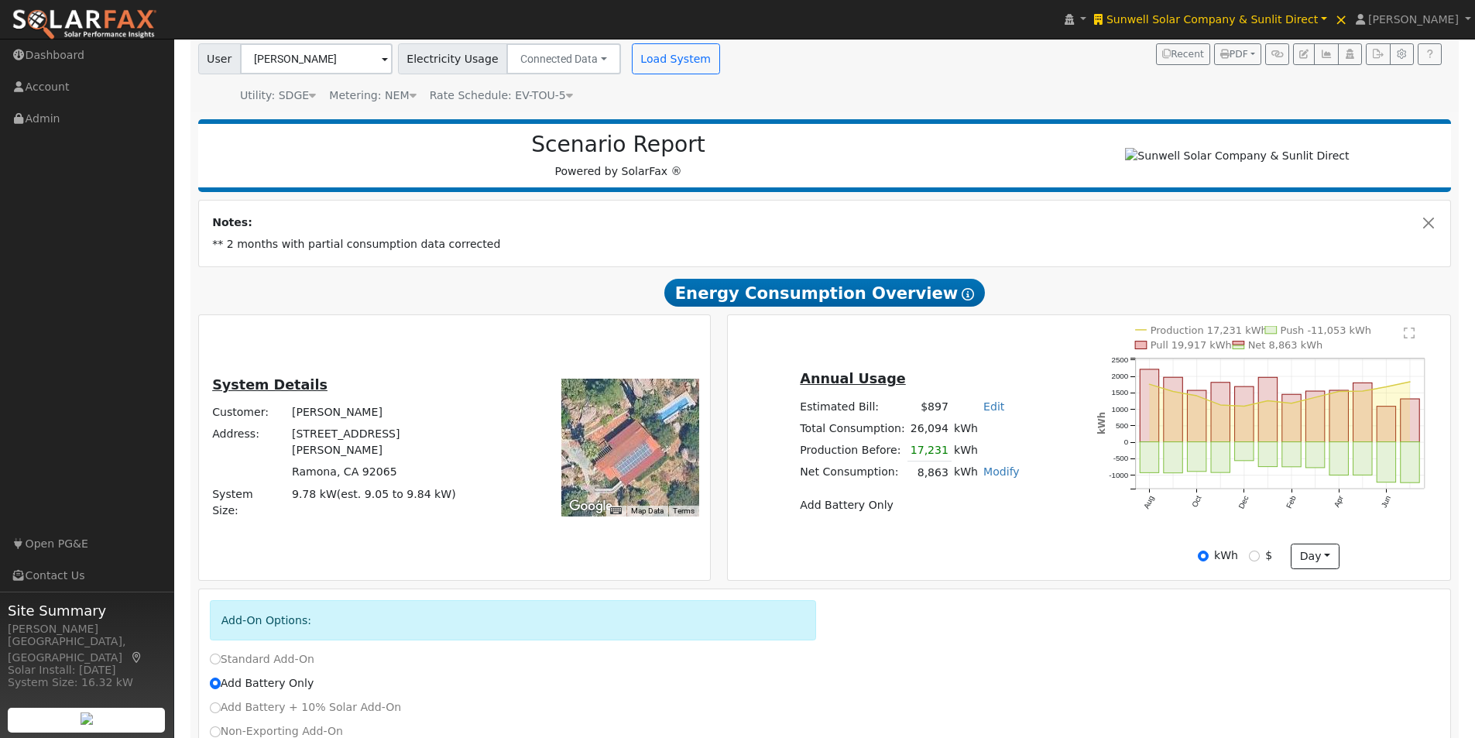
scroll to position [0, 0]
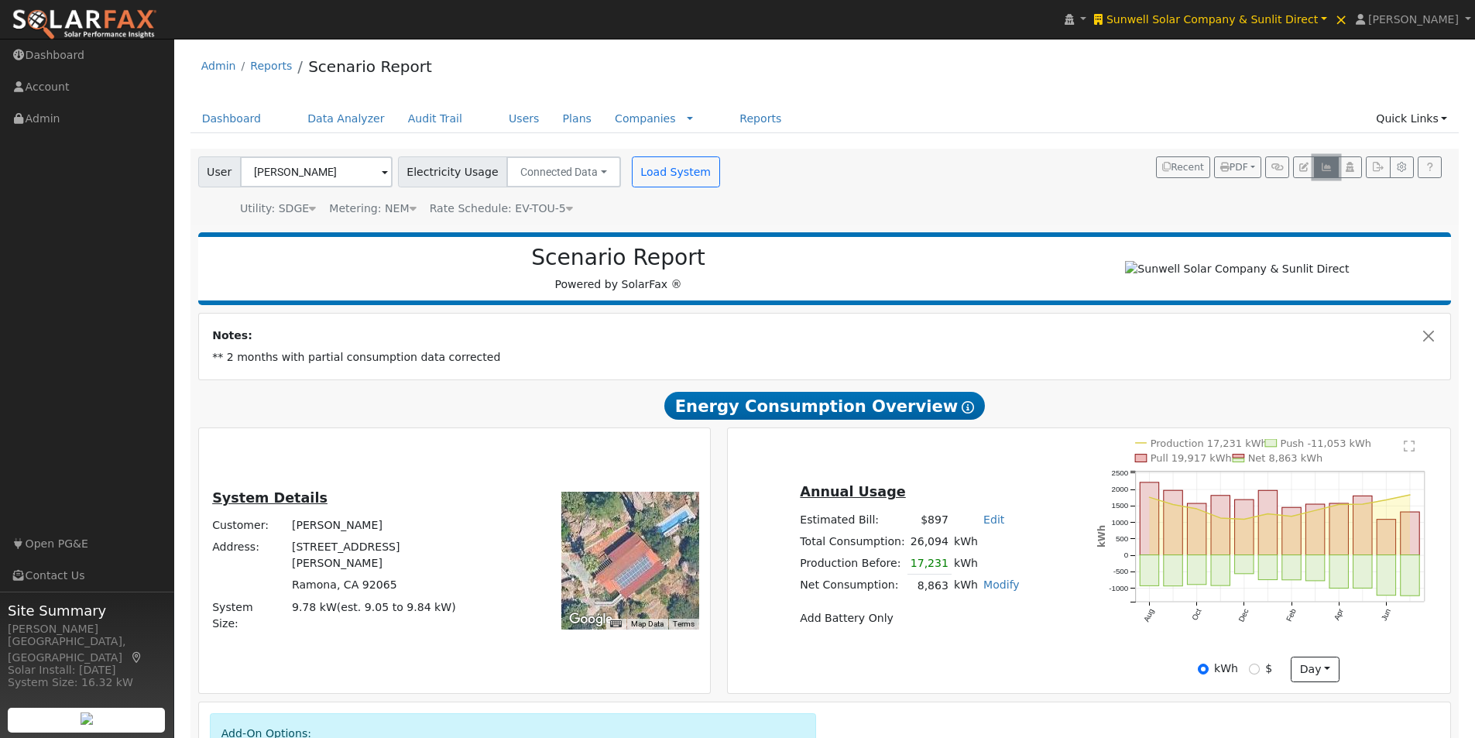
click at [1331, 168] on icon "button" at bounding box center [1326, 167] width 12 height 9
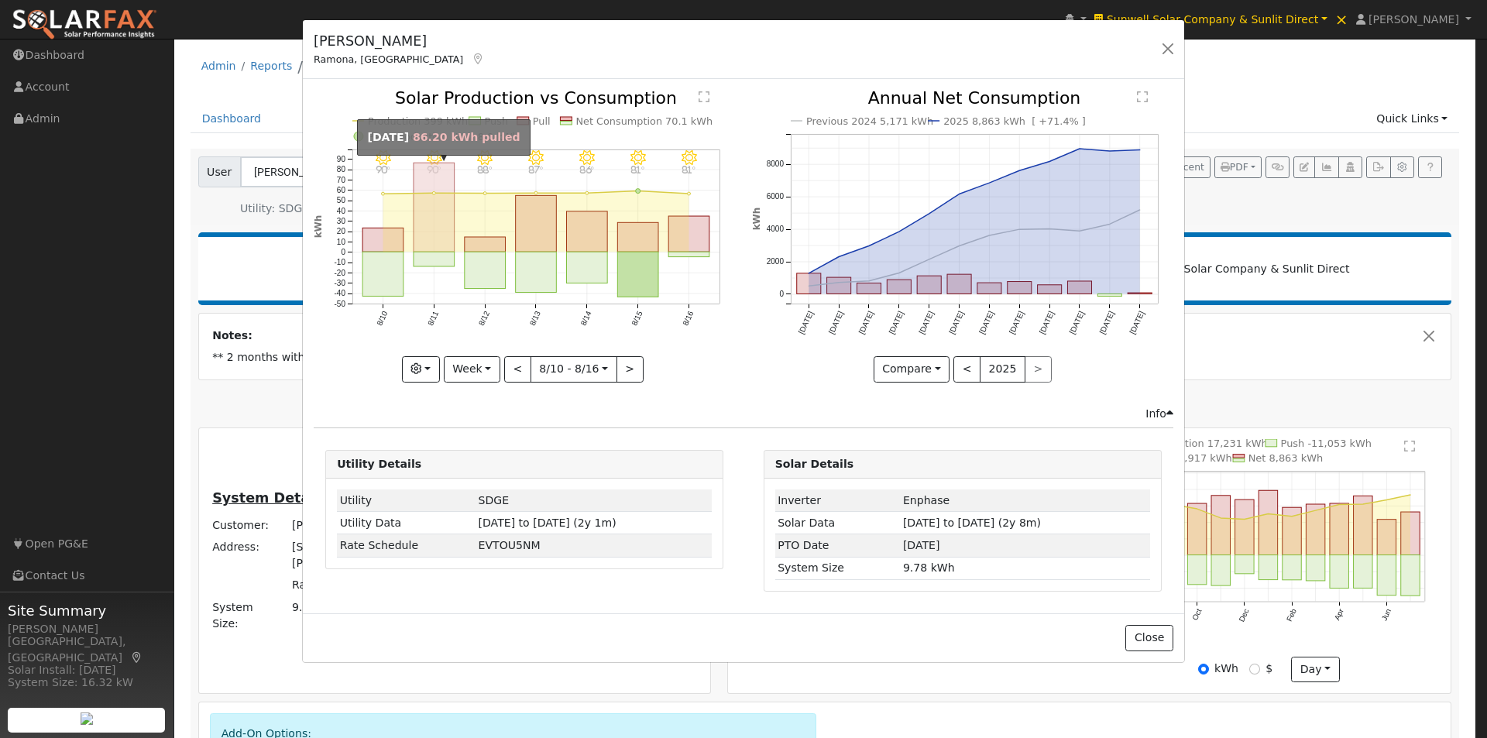
click at [417, 212] on rect "onclick=""" at bounding box center [434, 207] width 41 height 89
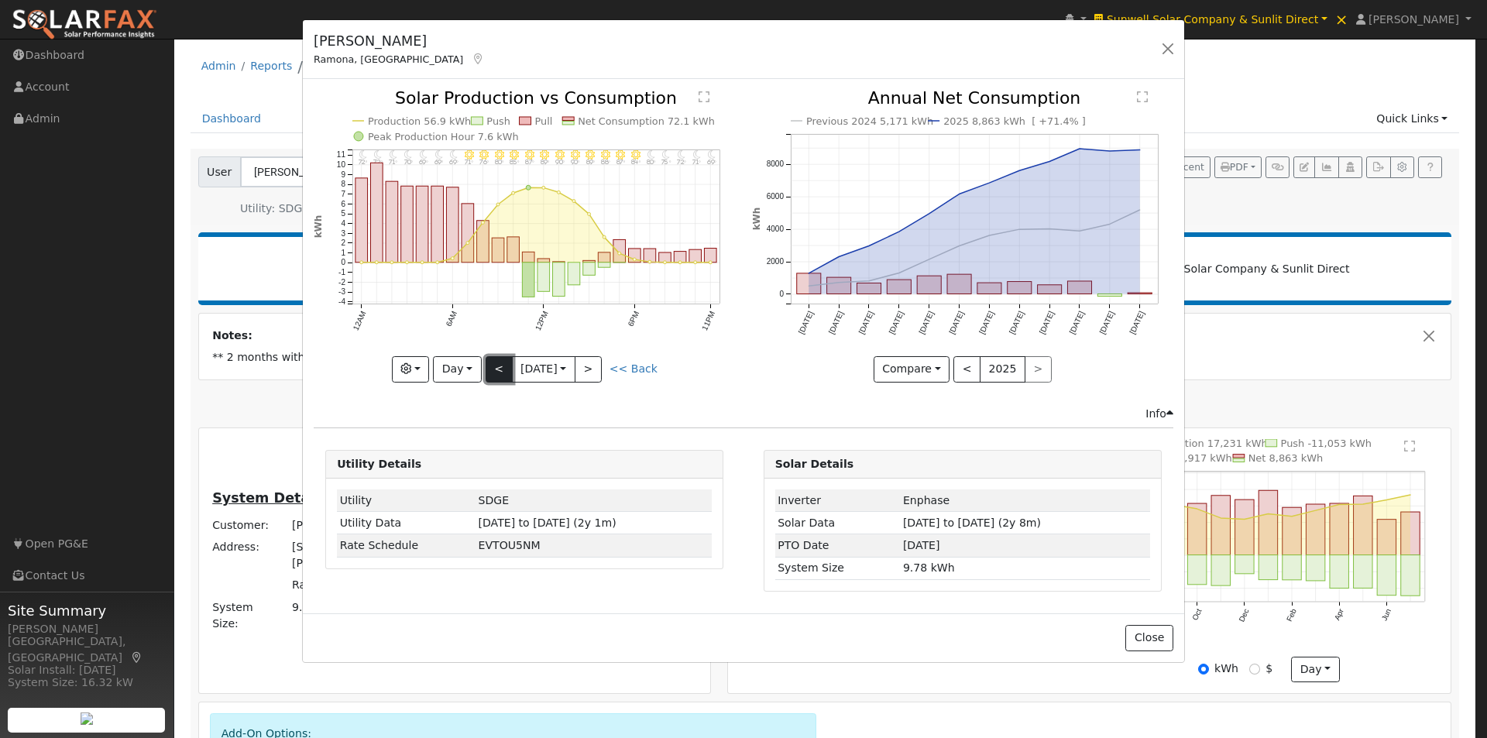
click at [498, 363] on button "<" at bounding box center [499, 369] width 27 height 26
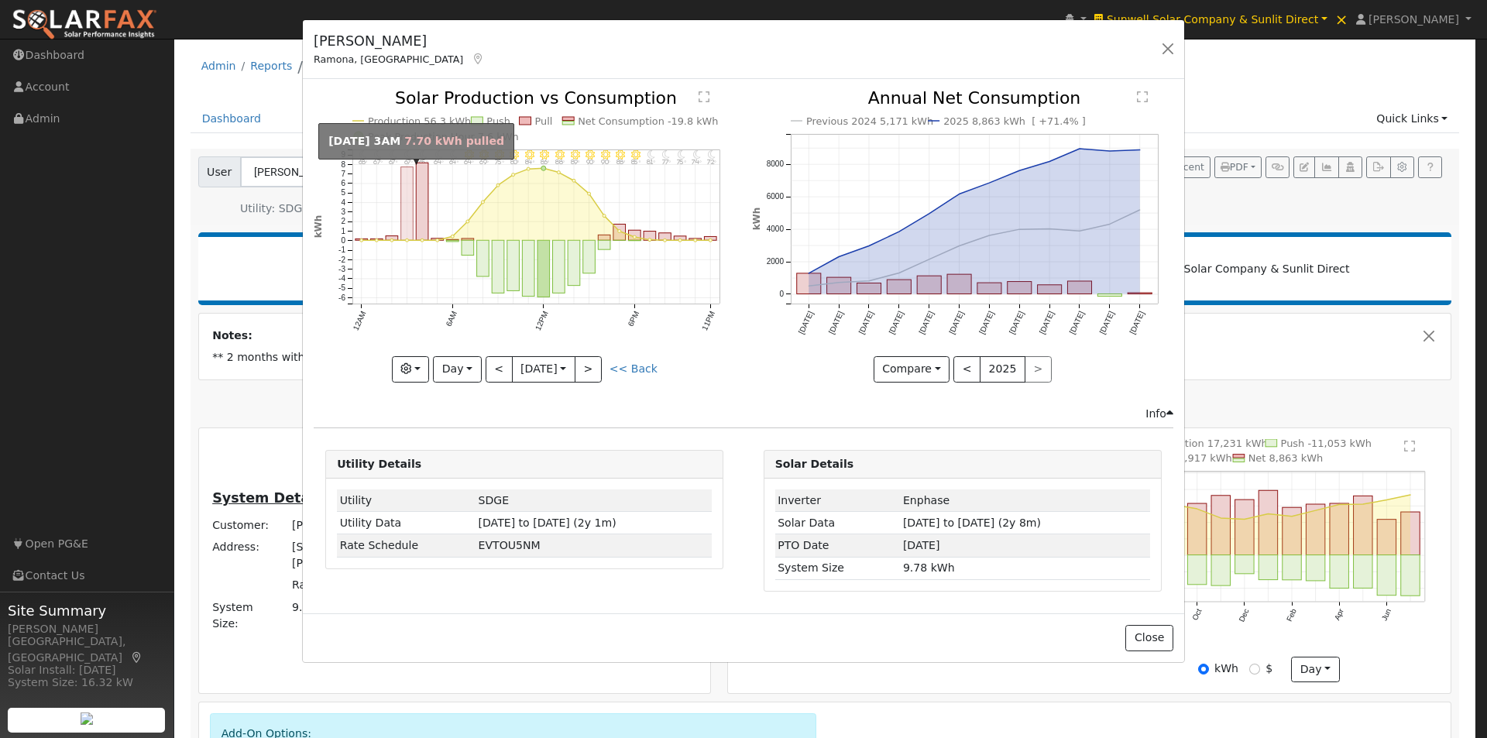
click at [406, 207] on rect "onclick=""" at bounding box center [407, 204] width 12 height 74
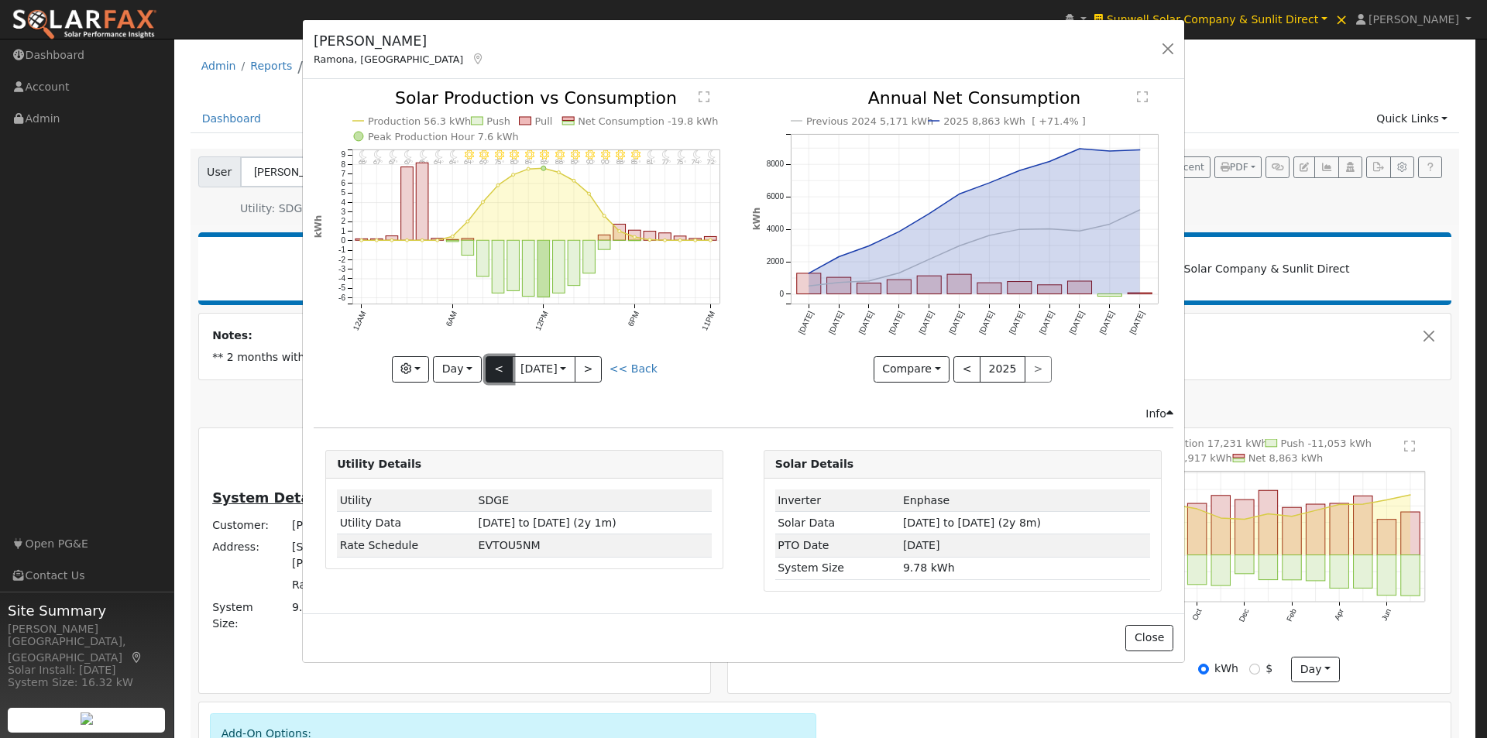
click at [492, 368] on button "<" at bounding box center [499, 369] width 27 height 26
click at [498, 369] on button "<" at bounding box center [499, 369] width 27 height 26
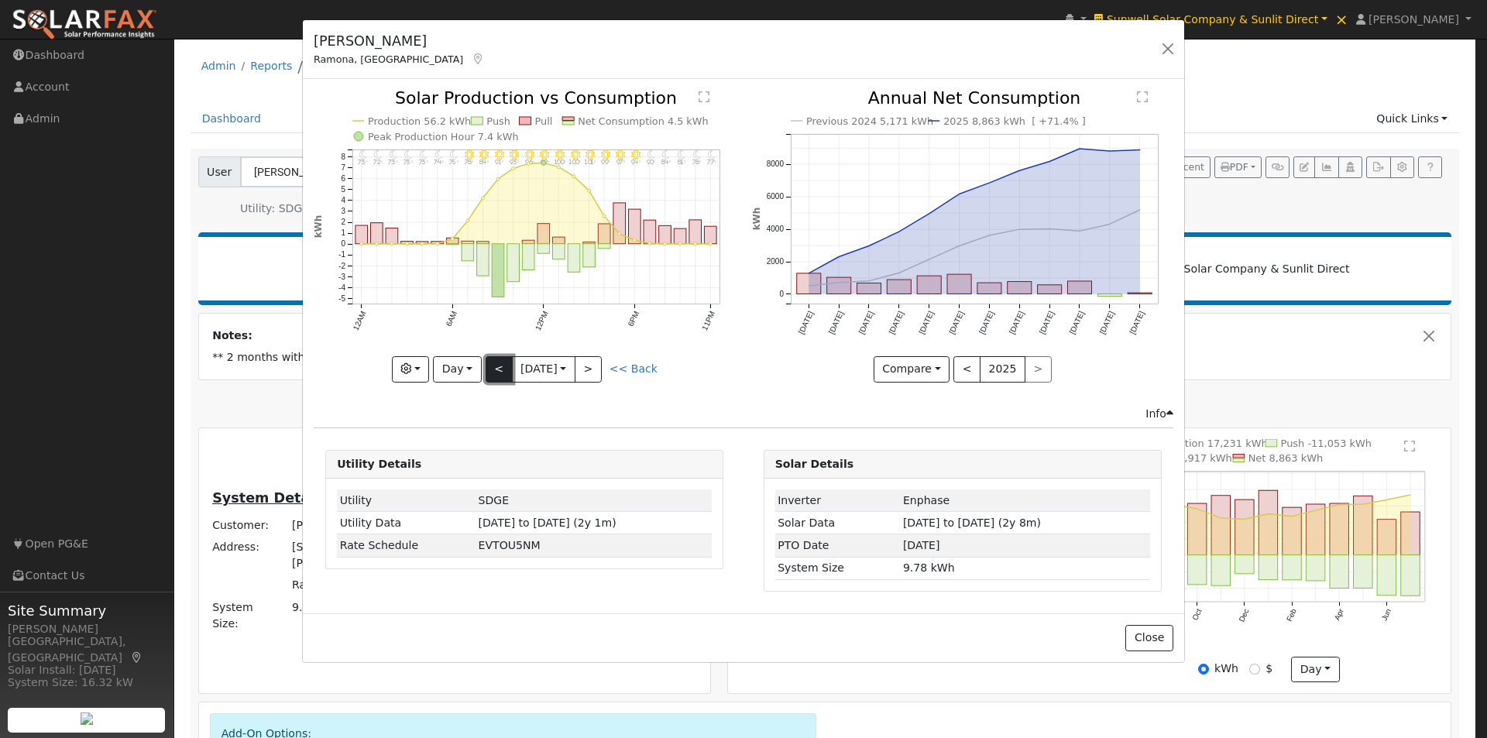
click at [498, 369] on button "<" at bounding box center [499, 369] width 27 height 26
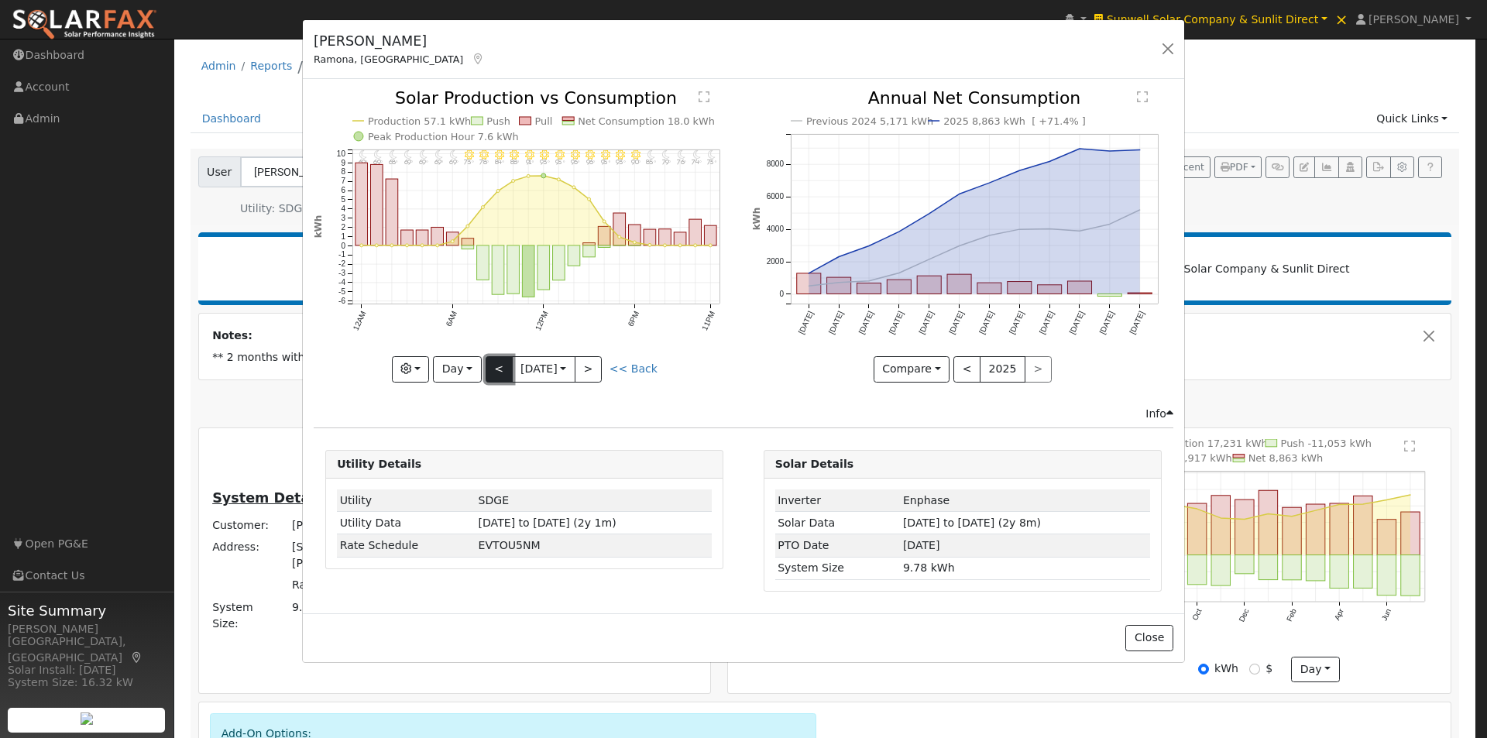
click at [498, 368] on button "<" at bounding box center [499, 369] width 27 height 26
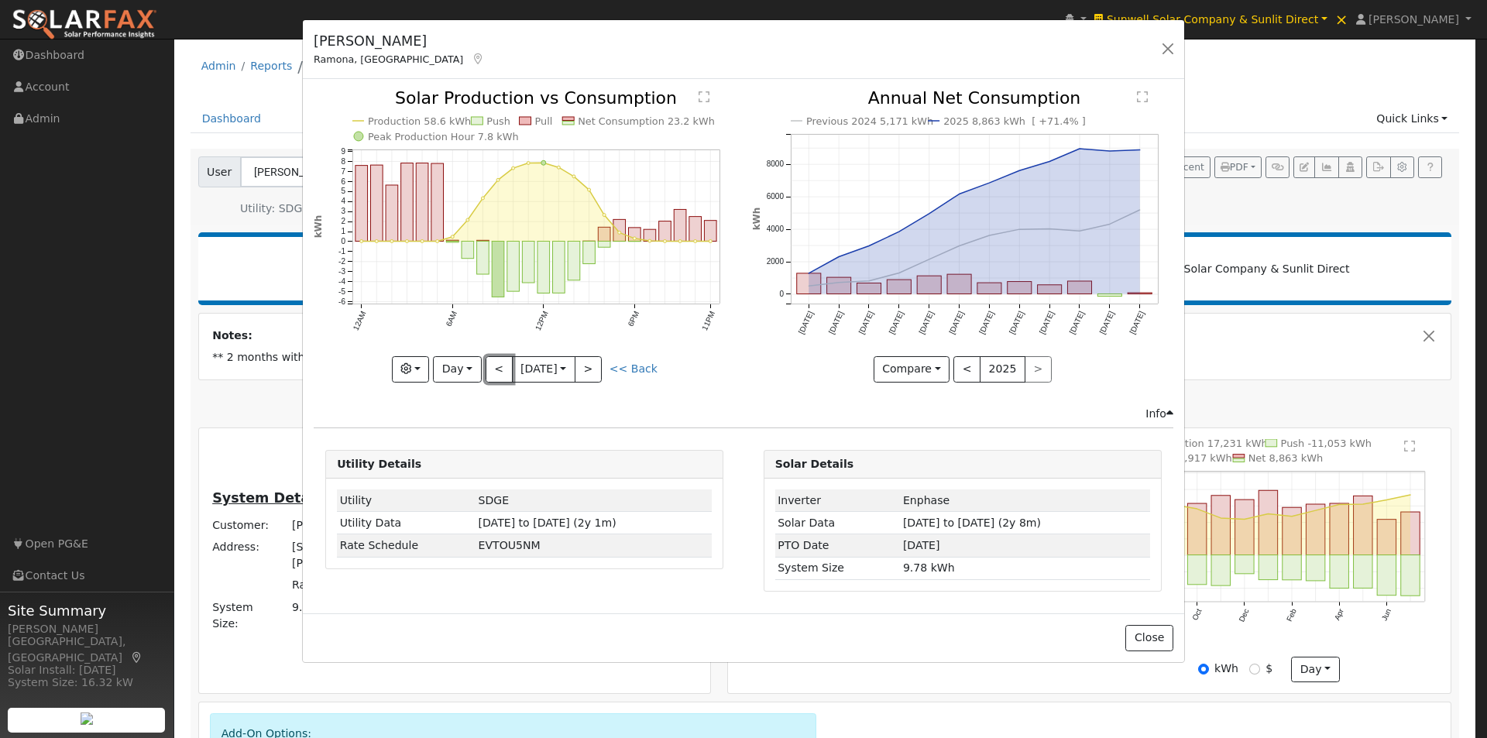
click at [499, 367] on button "<" at bounding box center [499, 369] width 27 height 26
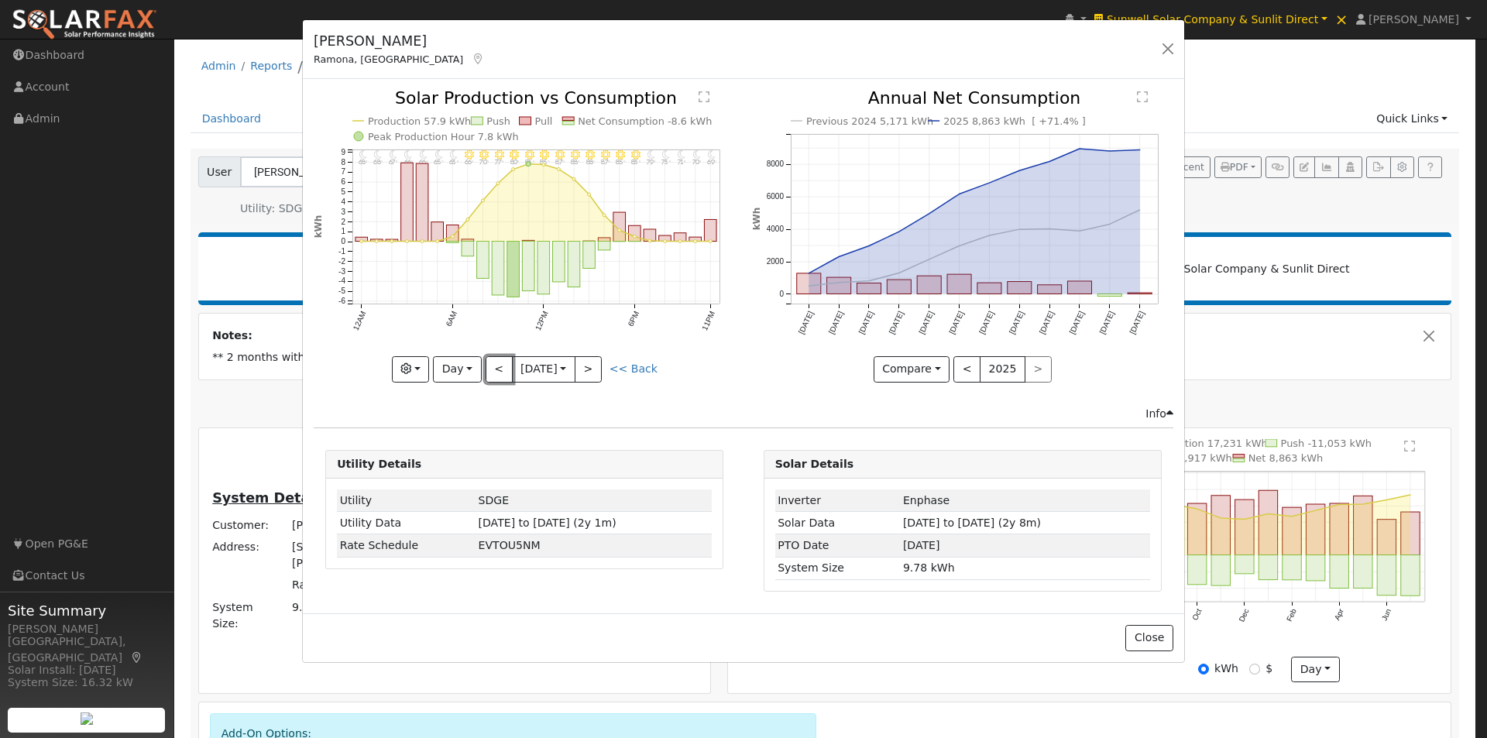
click at [499, 367] on button "<" at bounding box center [499, 369] width 27 height 26
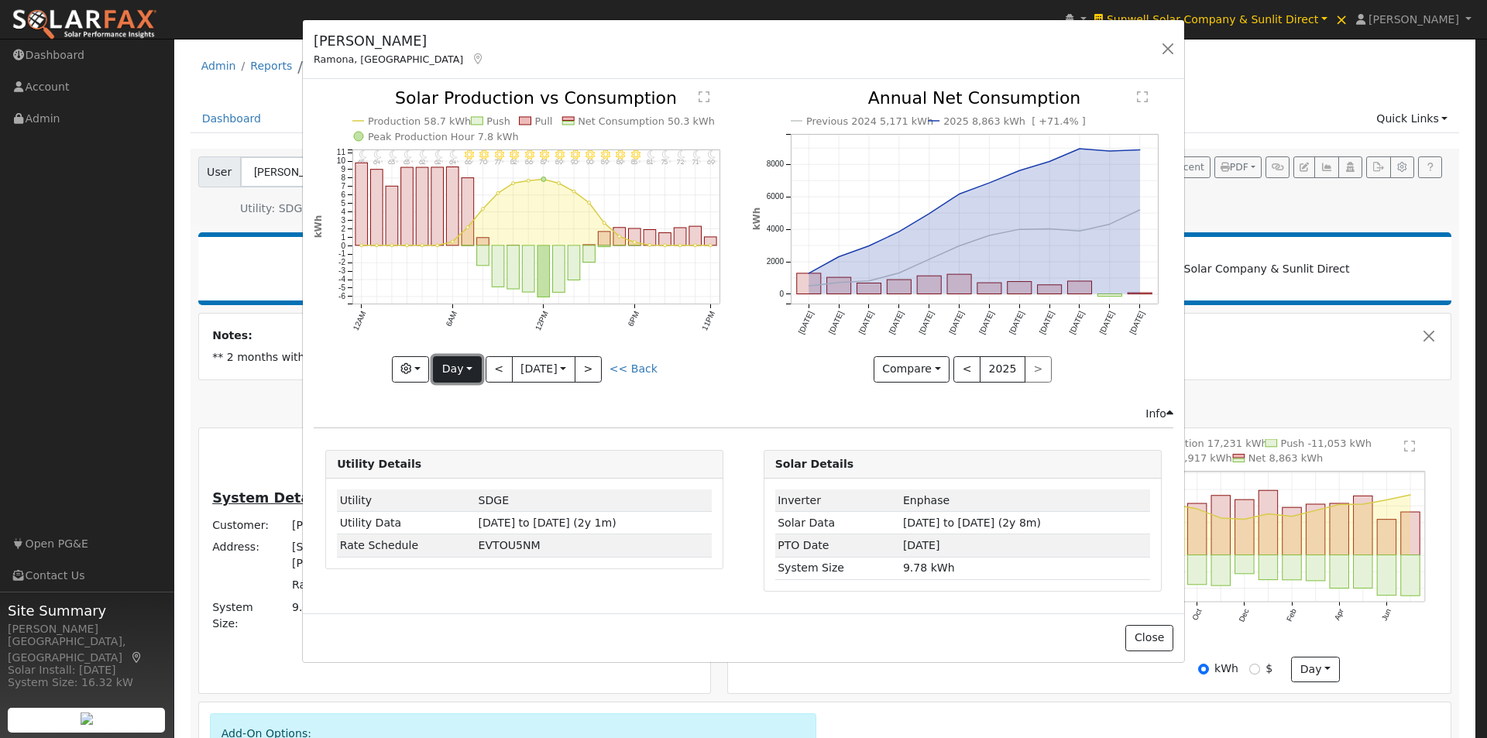
click at [467, 367] on button "Day" at bounding box center [457, 369] width 48 height 26
click at [675, 421] on div "Issue History Date By Flag Comment Type No Issue History 11PM - Clear 69° 10PM …" at bounding box center [743, 346] width 881 height 534
click at [493, 367] on button "<" at bounding box center [499, 369] width 27 height 26
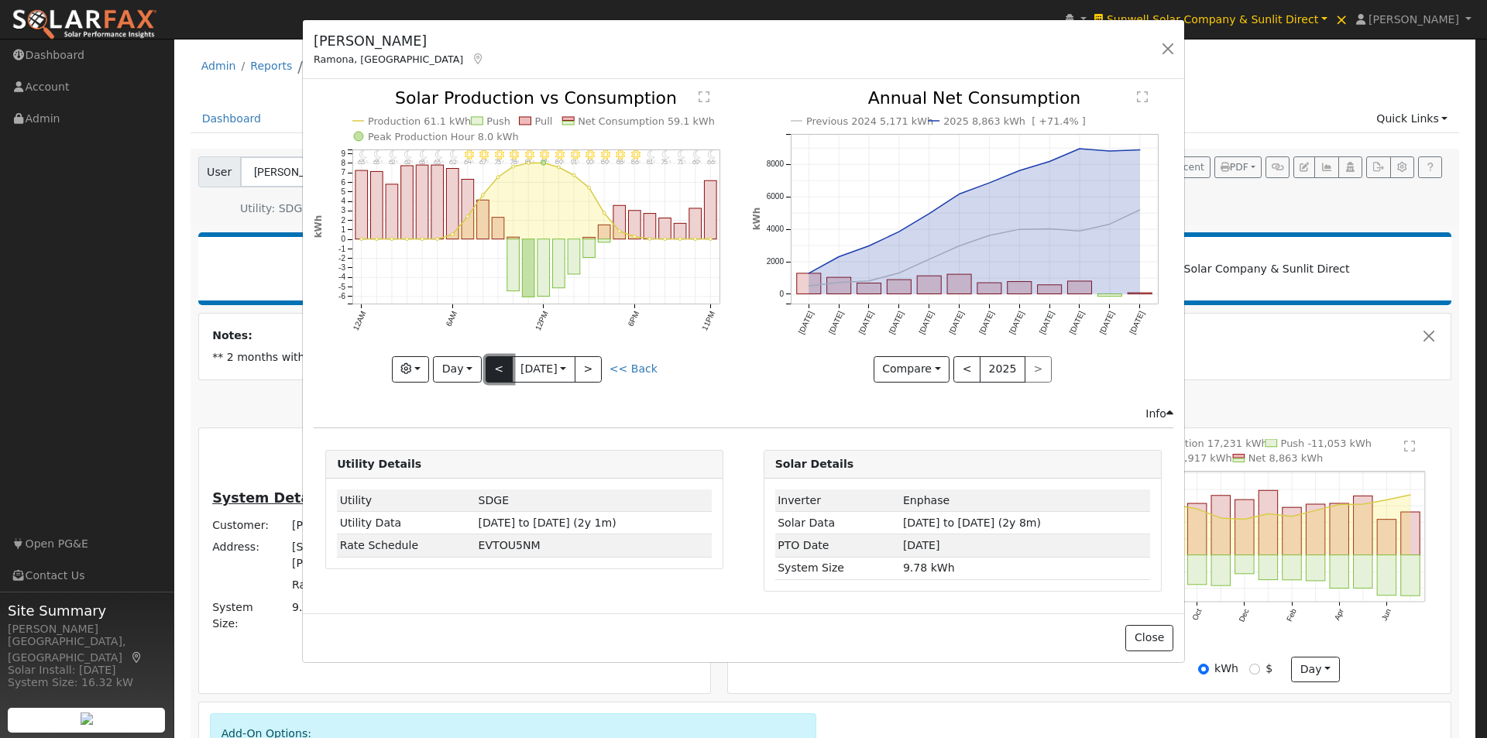
click at [493, 366] on button "<" at bounding box center [499, 369] width 27 height 26
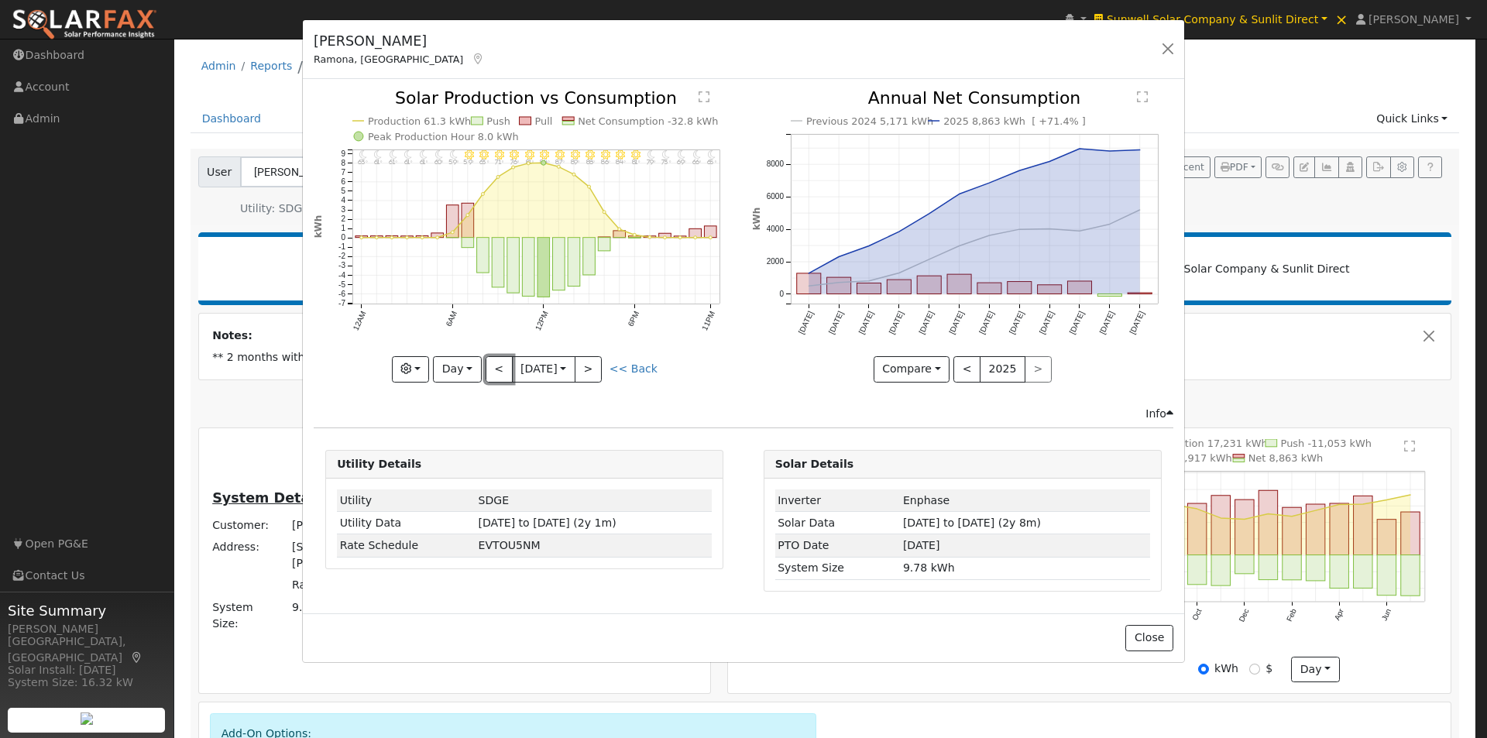
click at [497, 362] on button "<" at bounding box center [499, 369] width 27 height 26
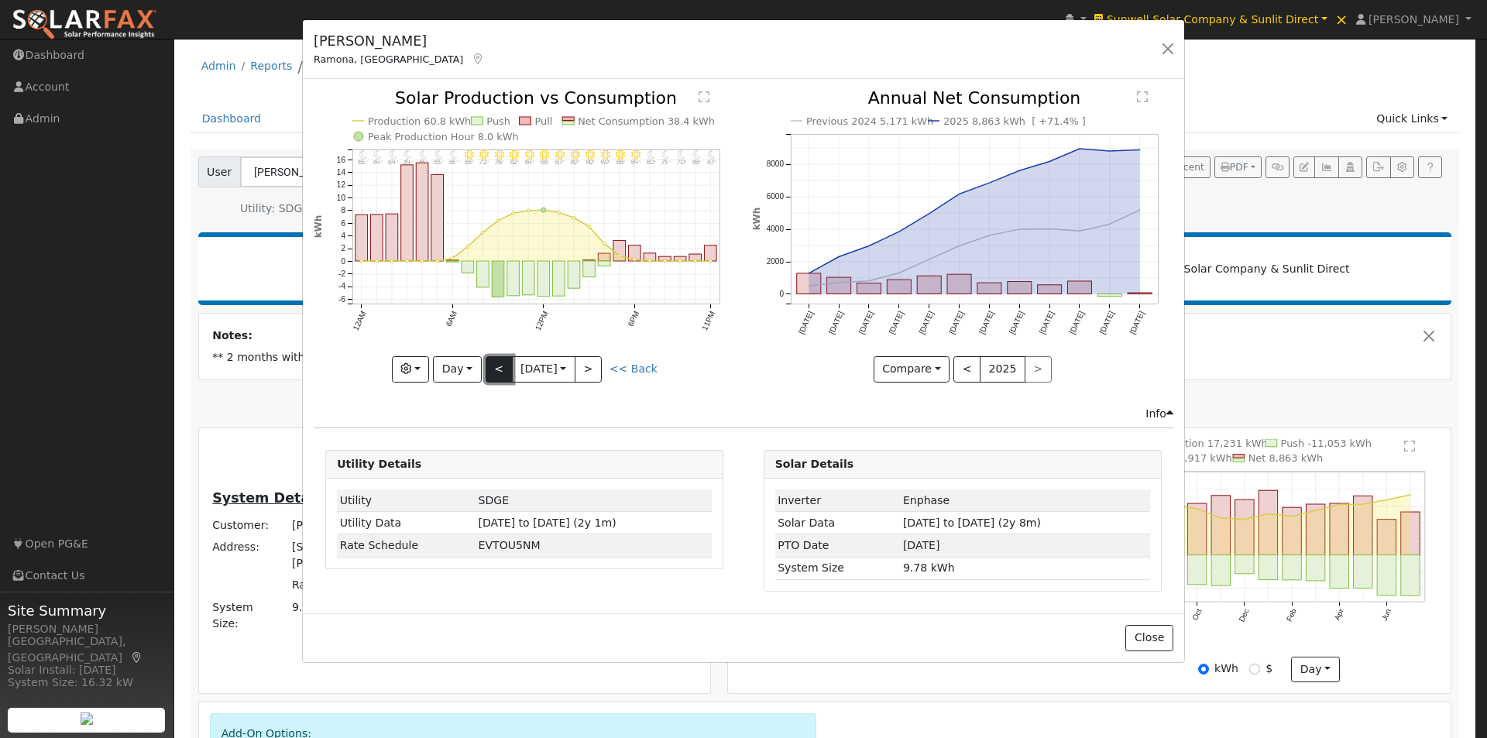
click at [501, 363] on button "<" at bounding box center [499, 369] width 27 height 26
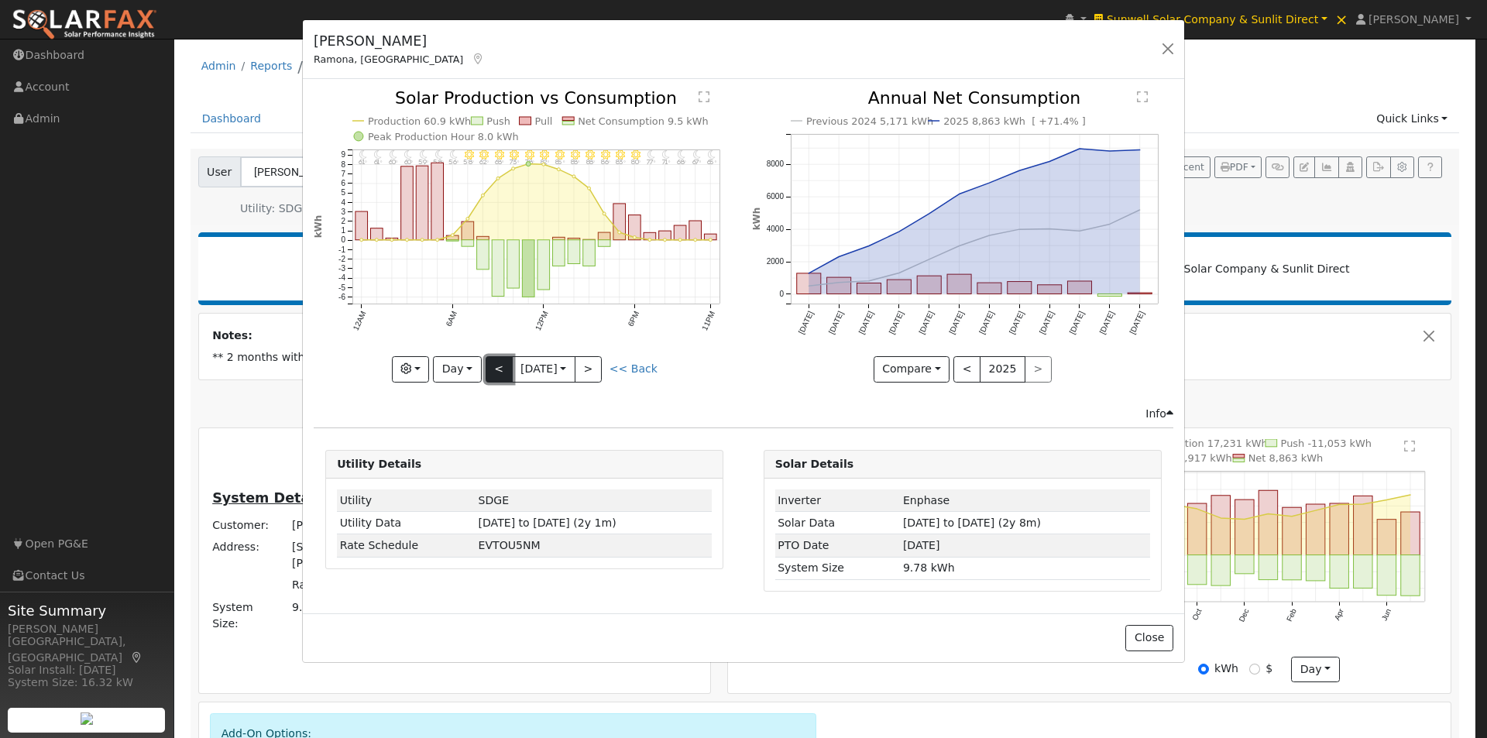
click at [501, 363] on button "<" at bounding box center [499, 369] width 27 height 26
click at [500, 363] on button "<" at bounding box center [499, 369] width 27 height 26
click at [424, 123] on text "Production 58.9 kWh" at bounding box center [419, 121] width 103 height 12
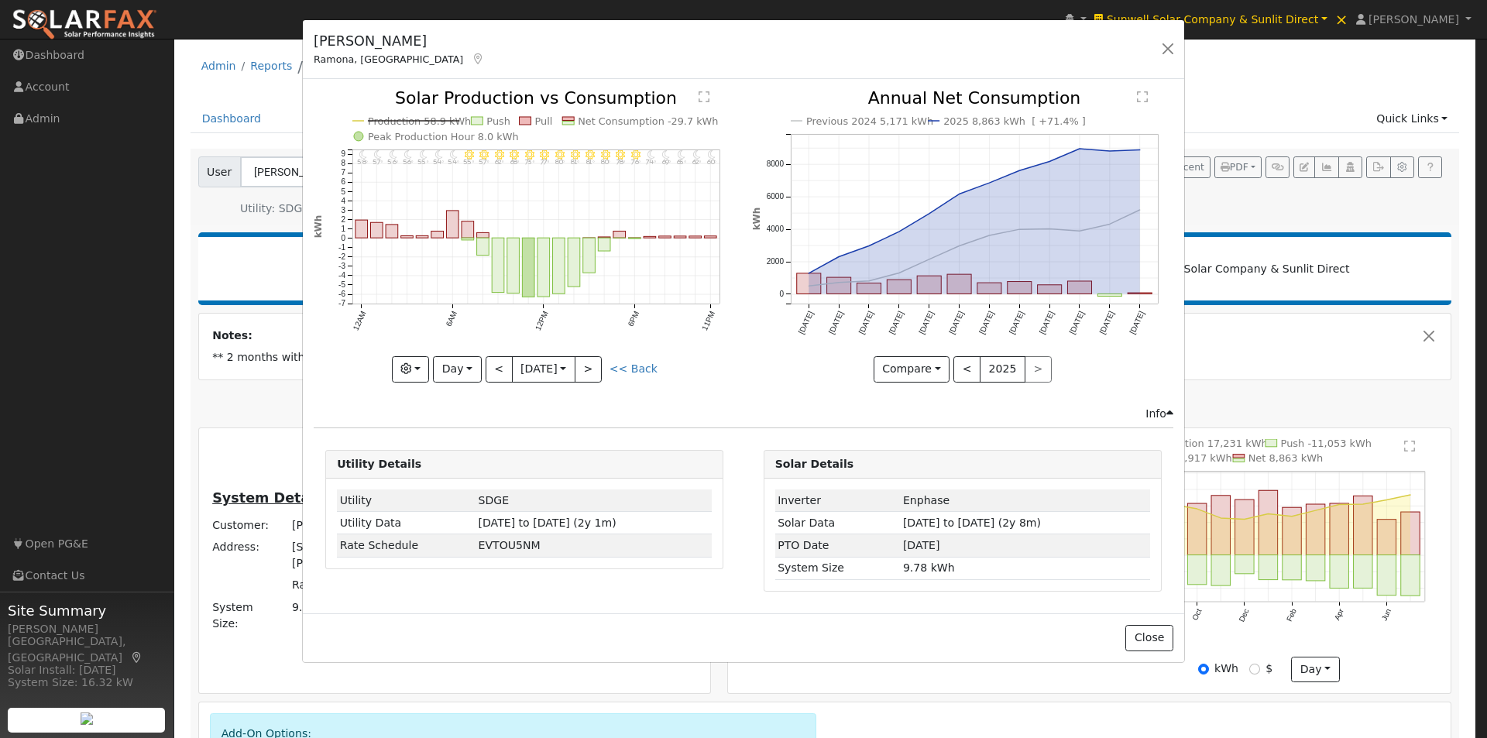
click at [419, 121] on line at bounding box center [414, 121] width 92 height 0
click at [499, 370] on button "<" at bounding box center [499, 369] width 27 height 26
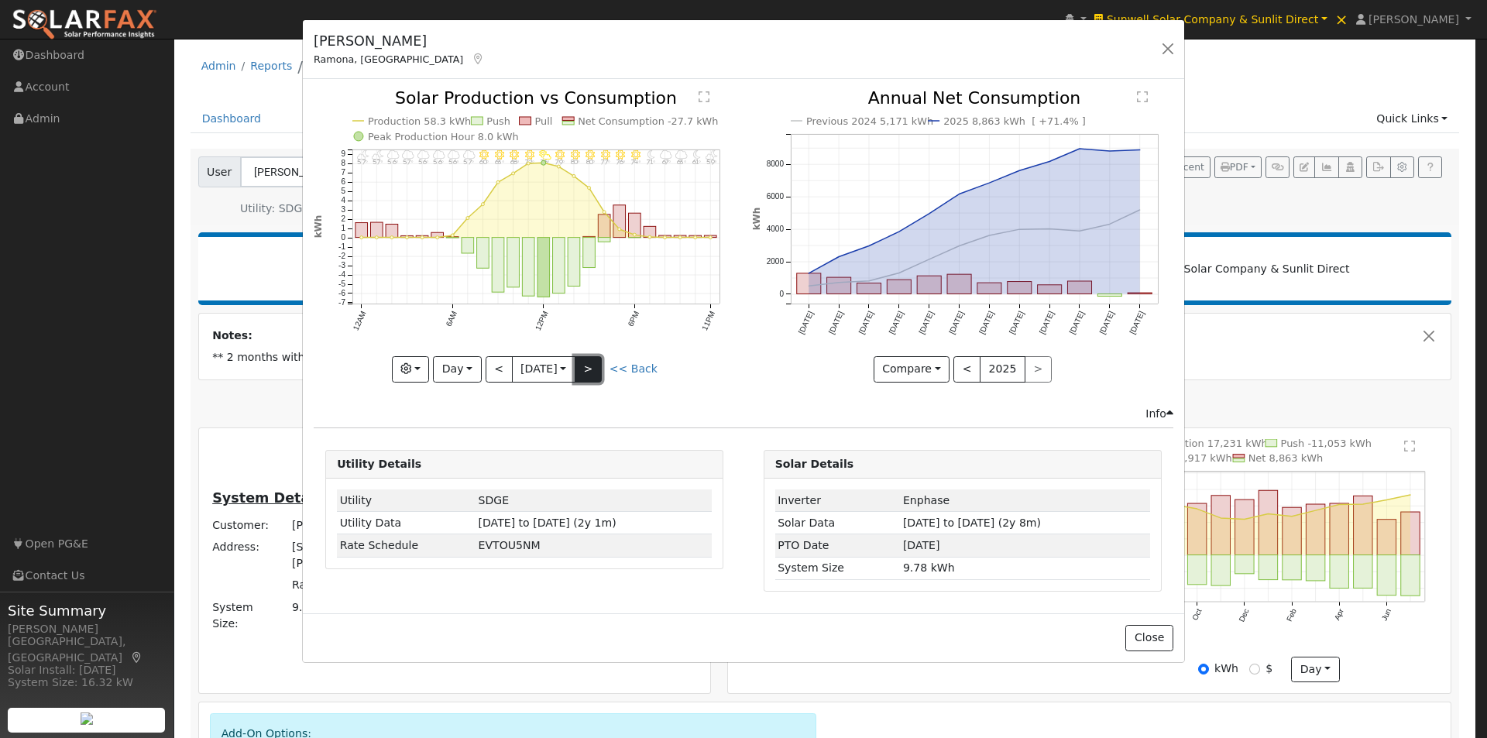
click at [592, 365] on button ">" at bounding box center [588, 369] width 27 height 26
click at [398, 118] on text "Production 58.9 kWh" at bounding box center [419, 121] width 103 height 12
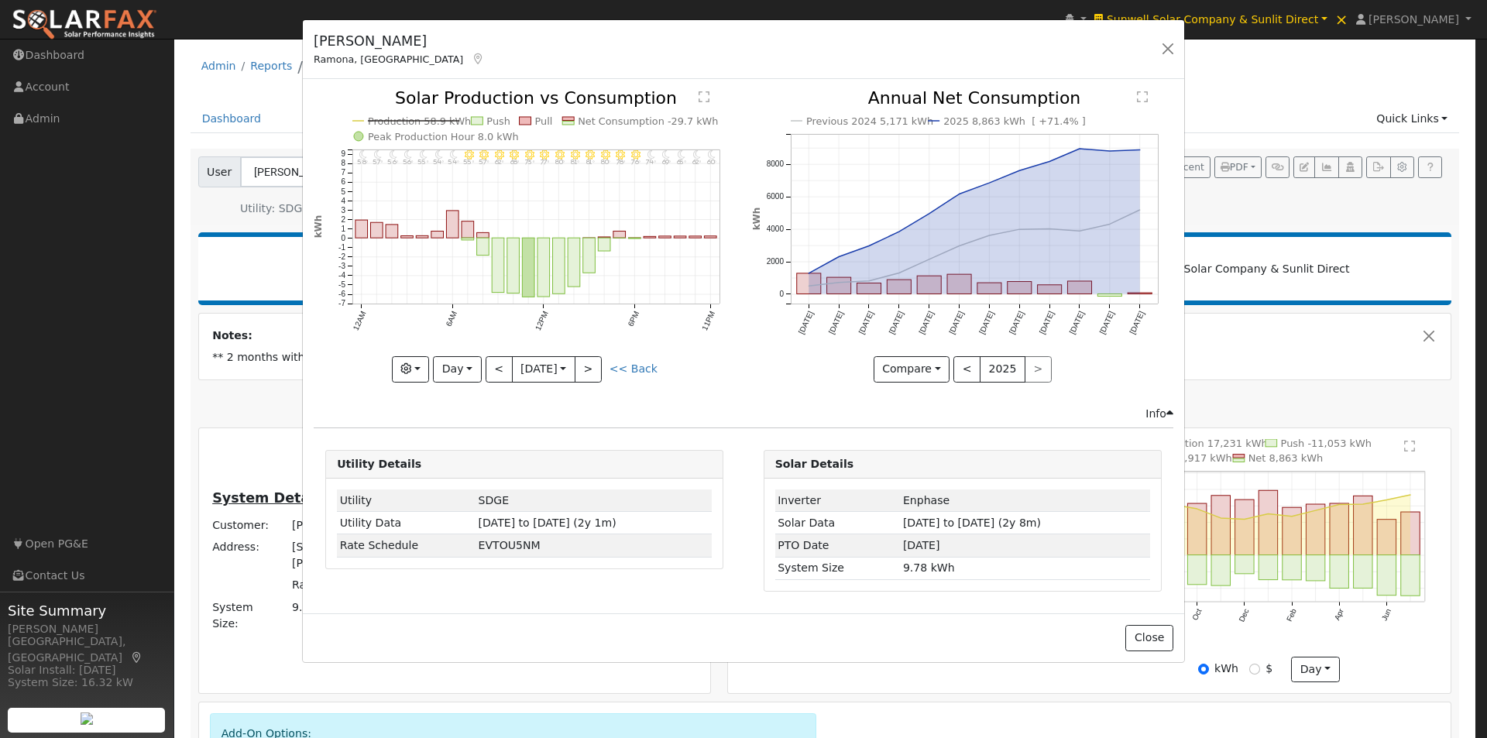
click at [421, 124] on text "Production 58.9 kWh" at bounding box center [419, 121] width 103 height 12
click at [497, 363] on button "<" at bounding box center [499, 369] width 27 height 26
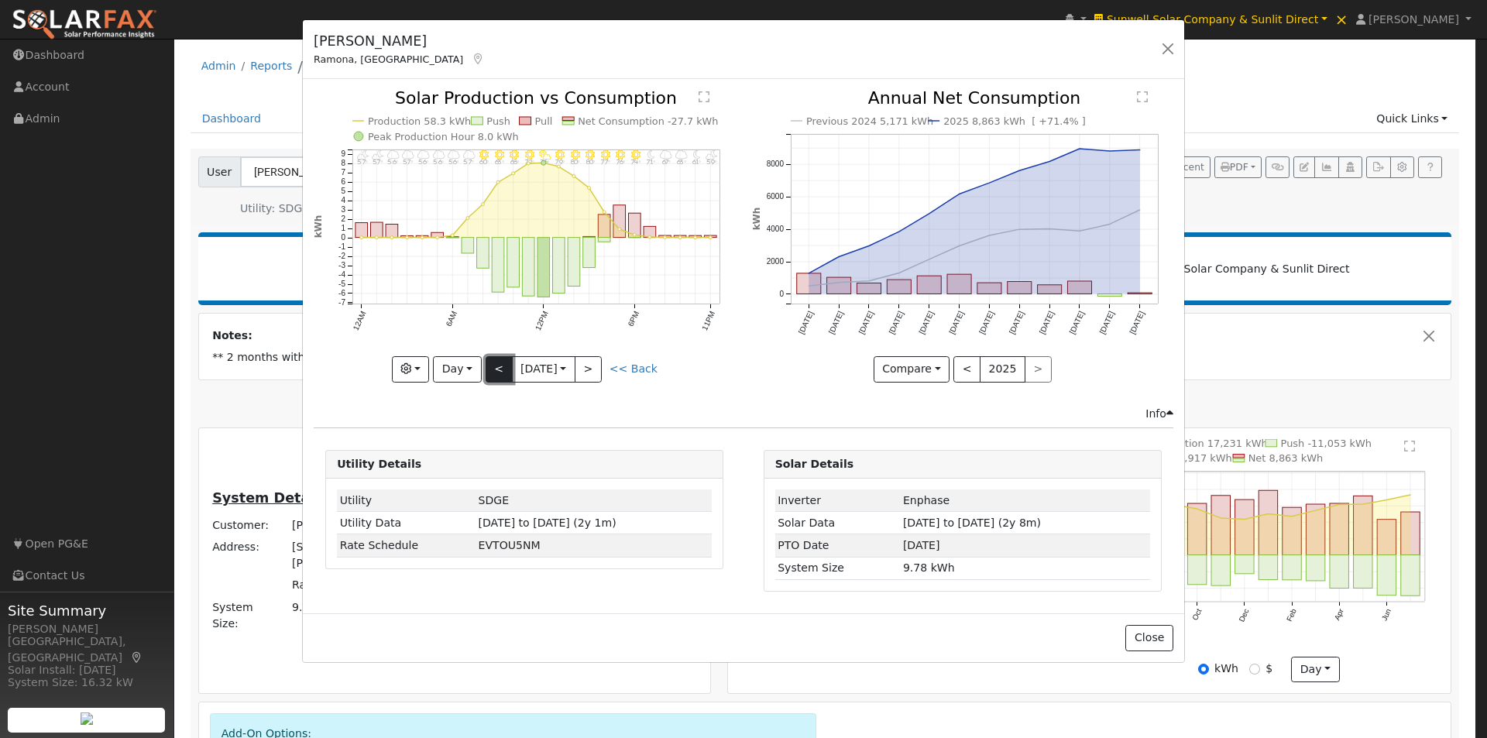
click at [494, 363] on button "<" at bounding box center [499, 369] width 27 height 26
click at [504, 368] on button "<" at bounding box center [499, 369] width 27 height 26
click at [500, 366] on button "<" at bounding box center [499, 369] width 27 height 26
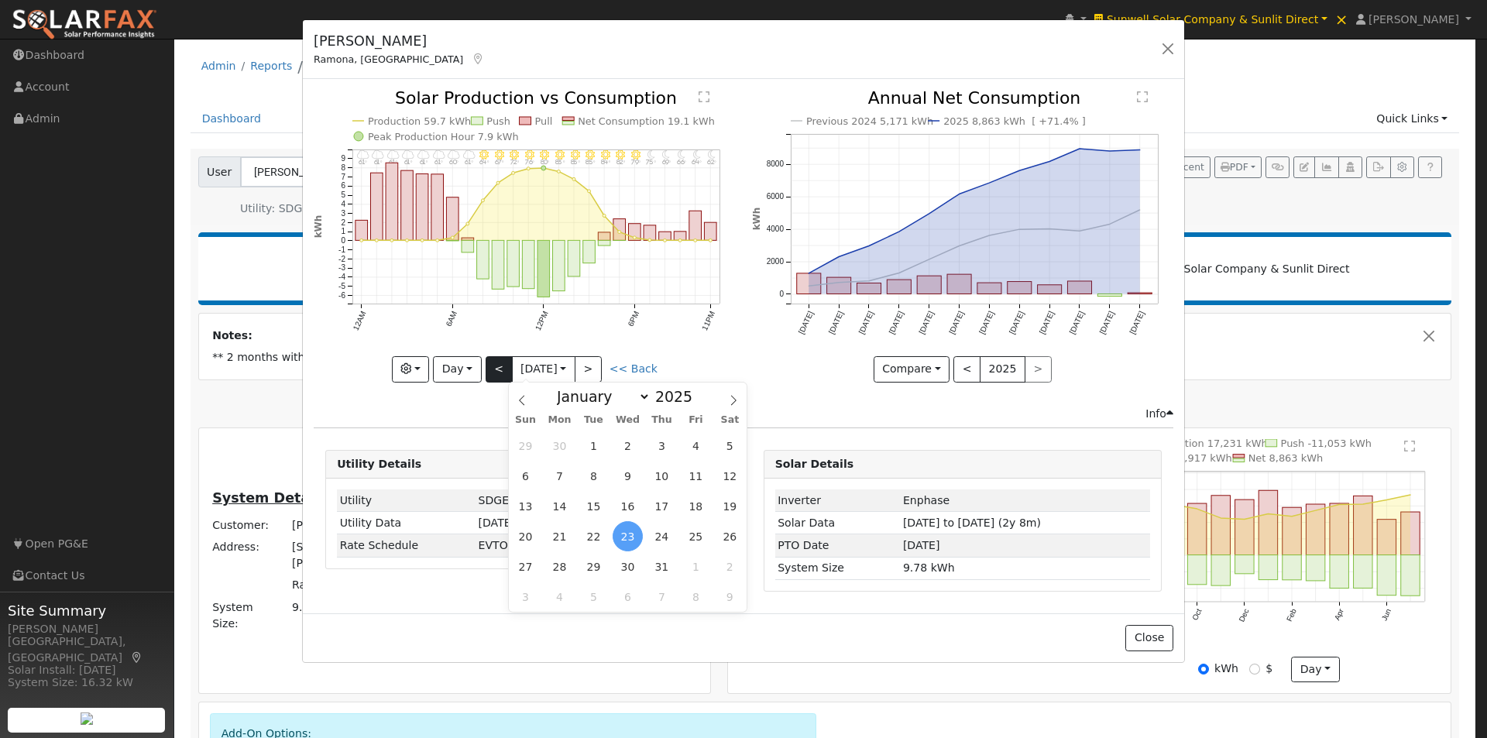
drag, startPoint x: 510, startPoint y: 372, endPoint x: 492, endPoint y: 368, distance: 19.2
click at [512, 373] on button "7/23 Wed 2025-07-23" at bounding box center [543, 369] width 63 height 26
click at [491, 369] on button "<" at bounding box center [499, 369] width 27 height 26
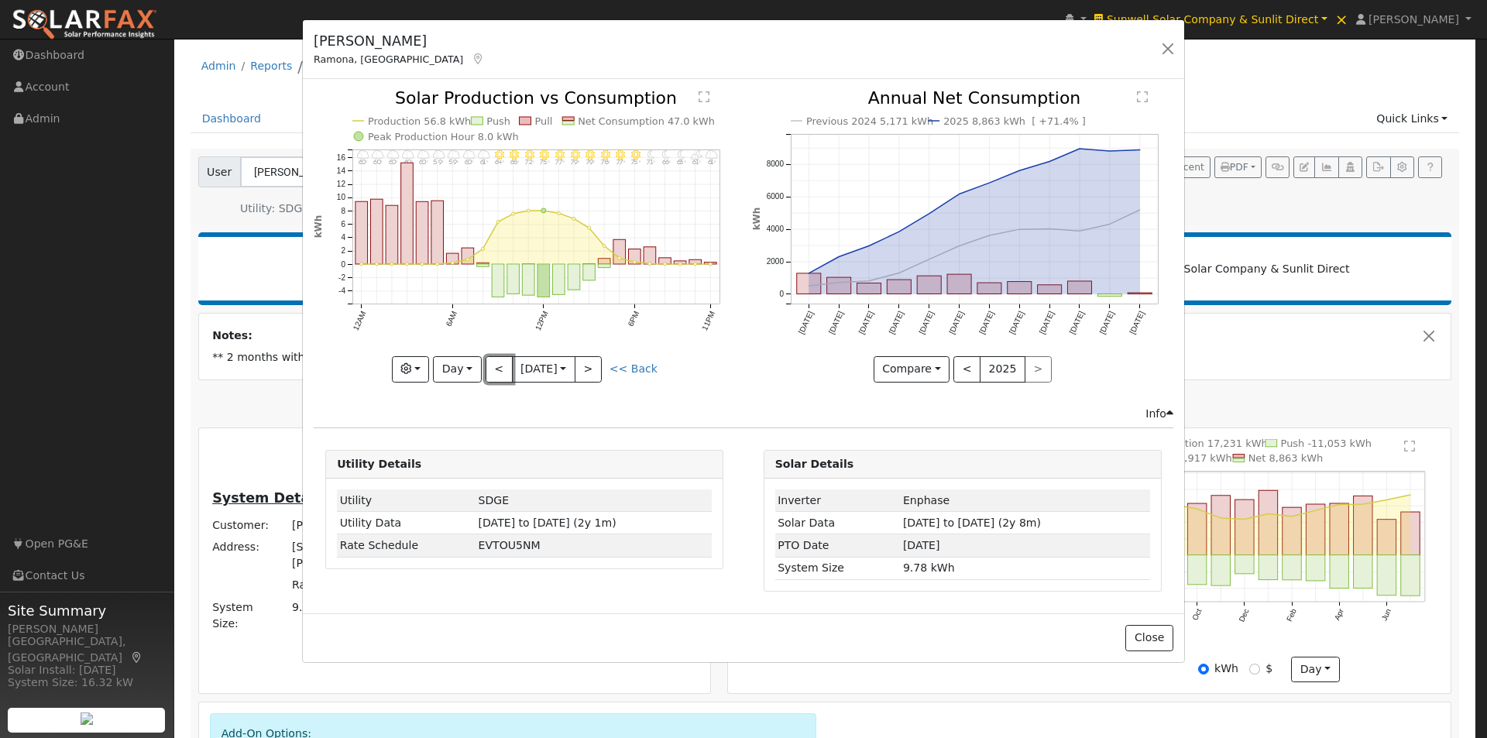
click at [493, 370] on button "<" at bounding box center [499, 369] width 27 height 26
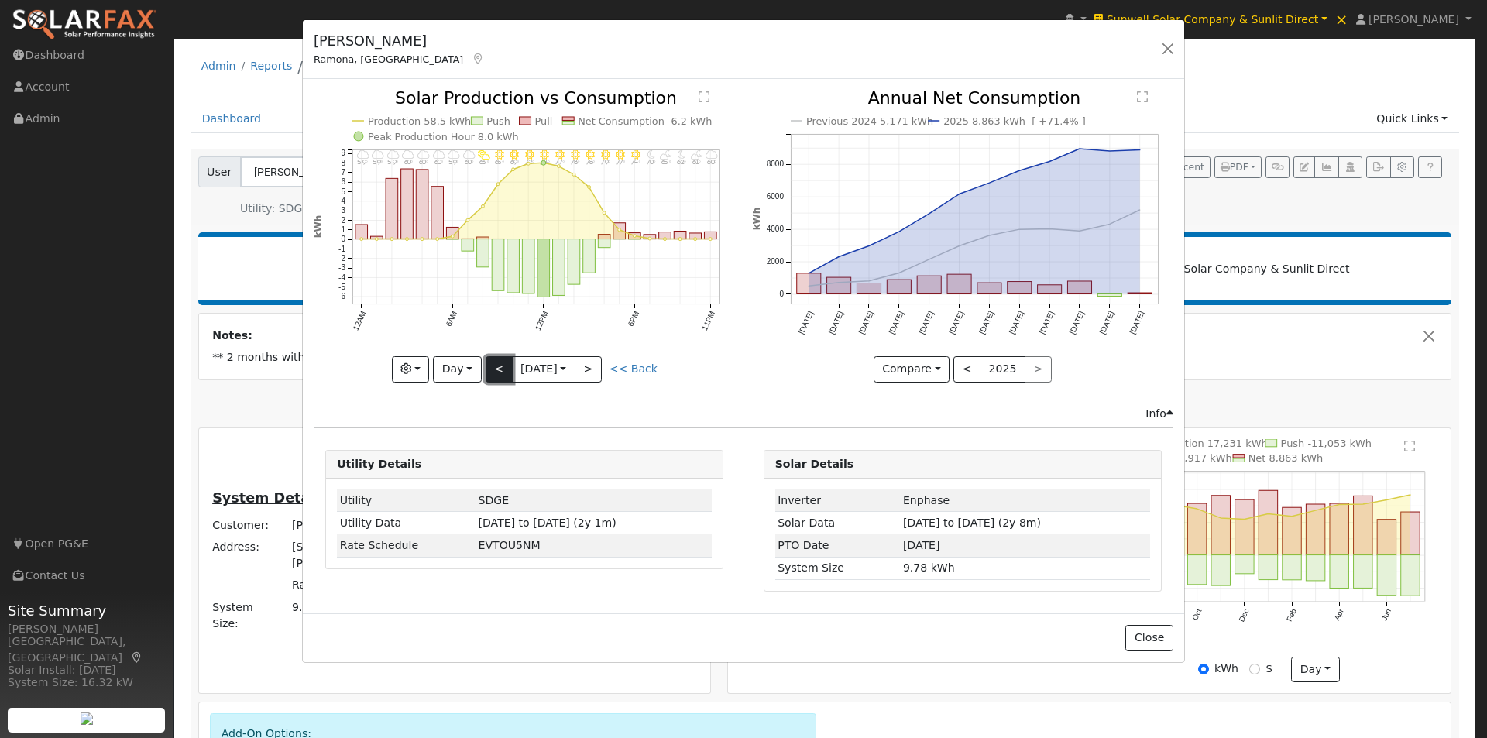
click at [489, 363] on button "<" at bounding box center [499, 369] width 27 height 26
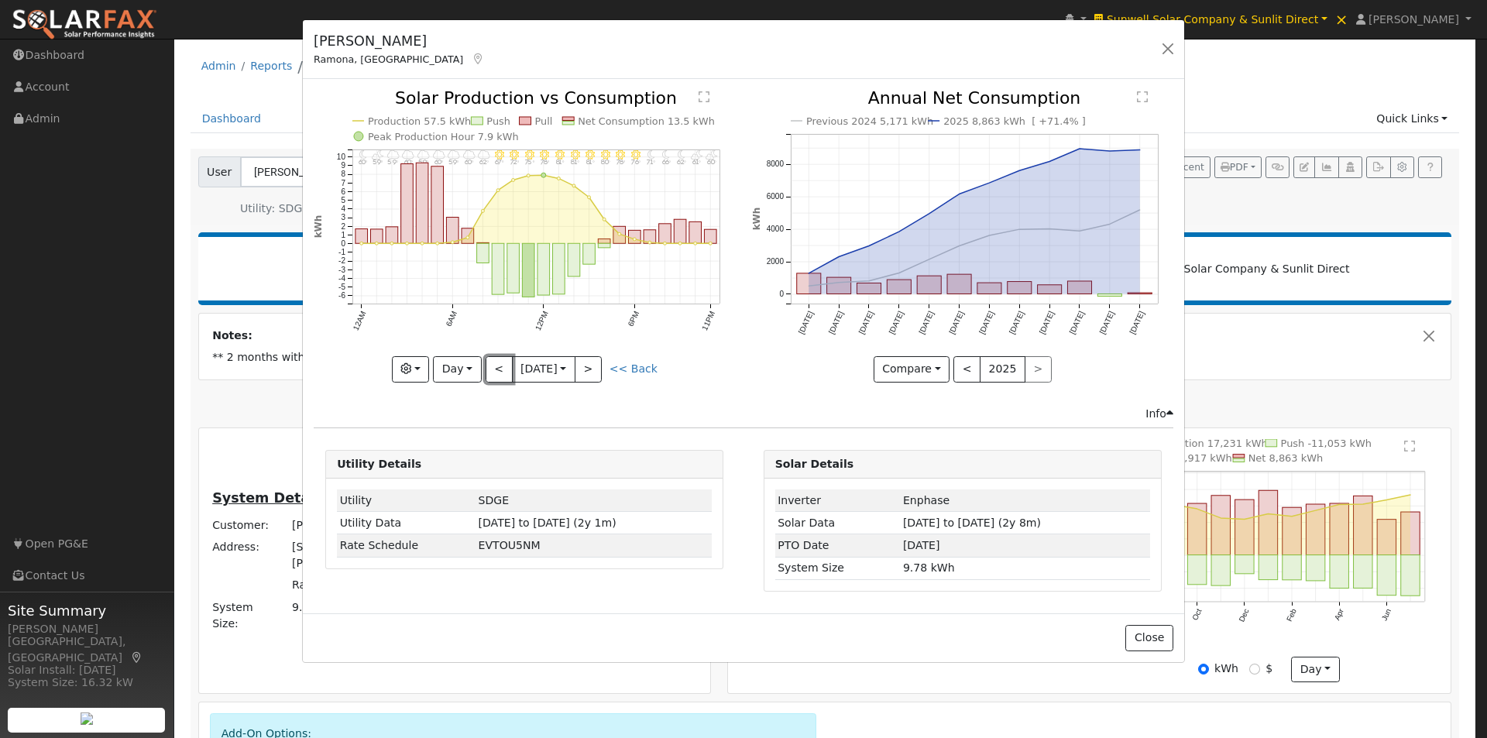
click at [493, 363] on button "<" at bounding box center [499, 369] width 27 height 26
type input "2025-07-19"
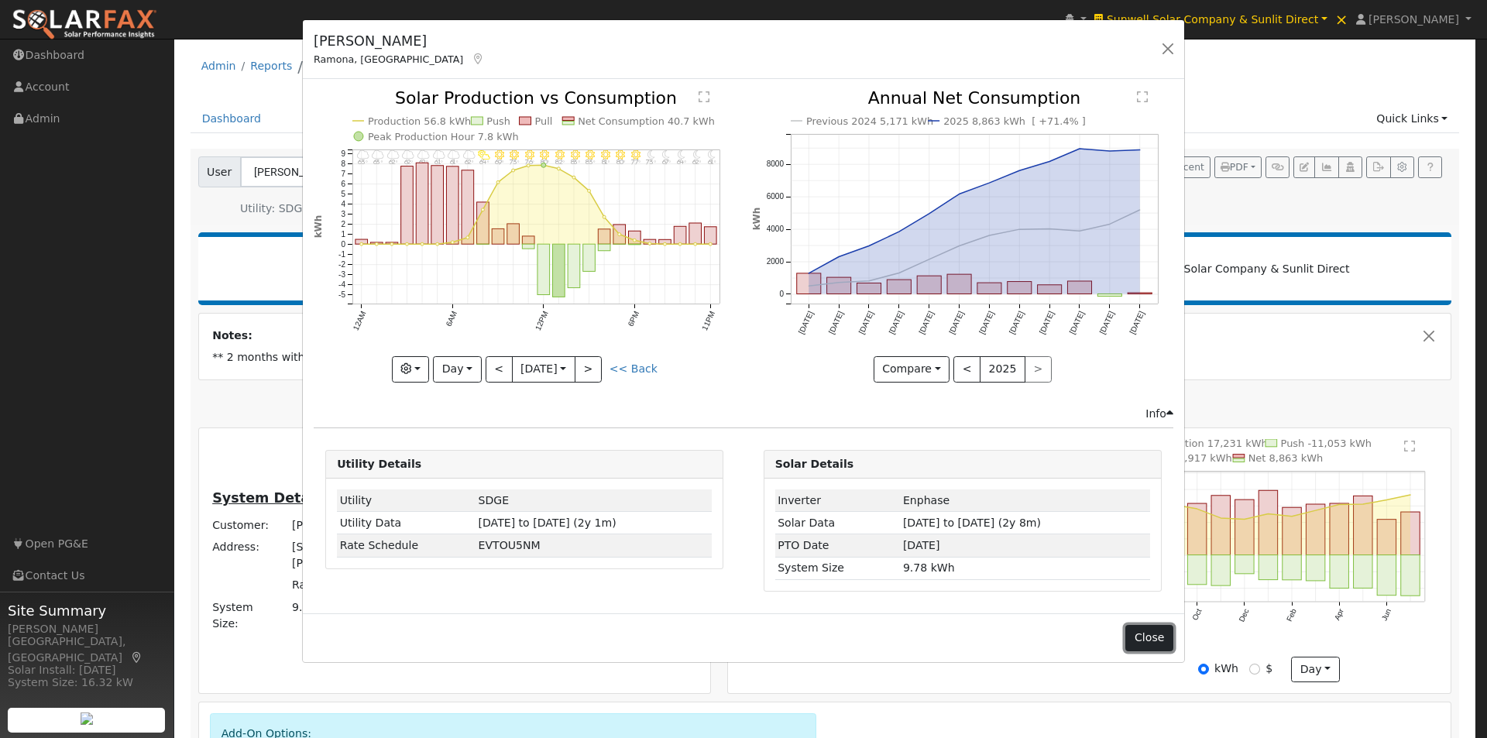
click at [1146, 638] on button "Close" at bounding box center [1148, 638] width 47 height 26
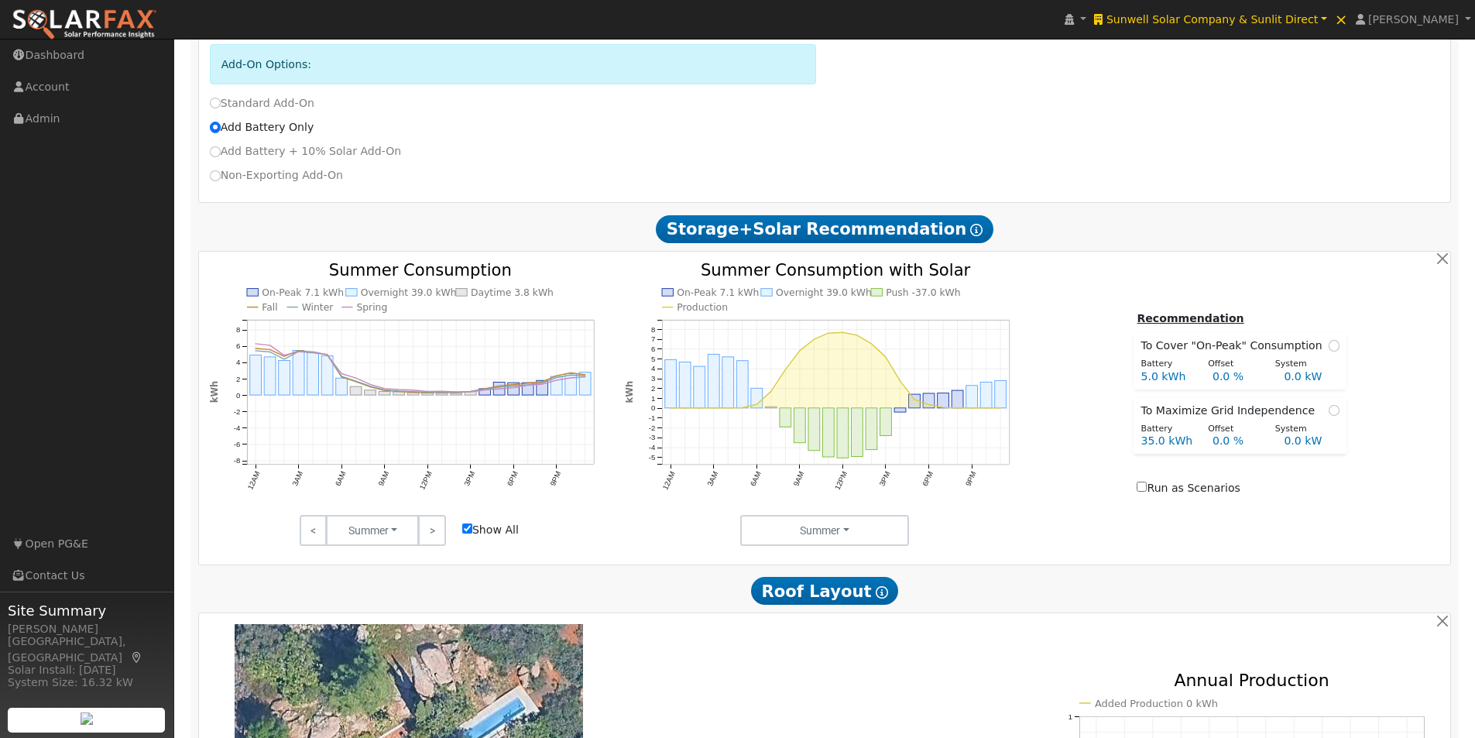
scroll to position [697, 0]
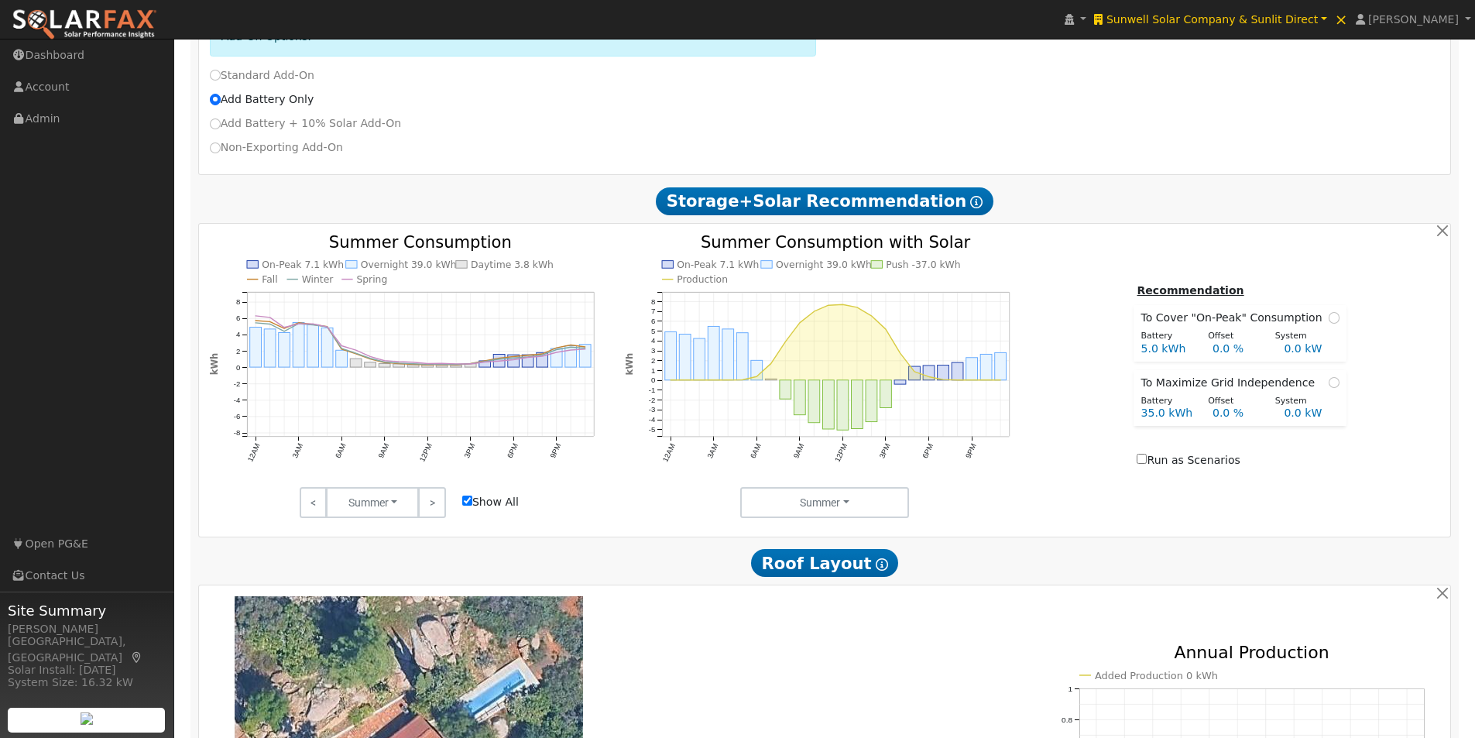
click at [467, 506] on input "Show All" at bounding box center [467, 501] width 10 height 10
checkbox input "false"
click at [436, 506] on link ">" at bounding box center [431, 502] width 27 height 31
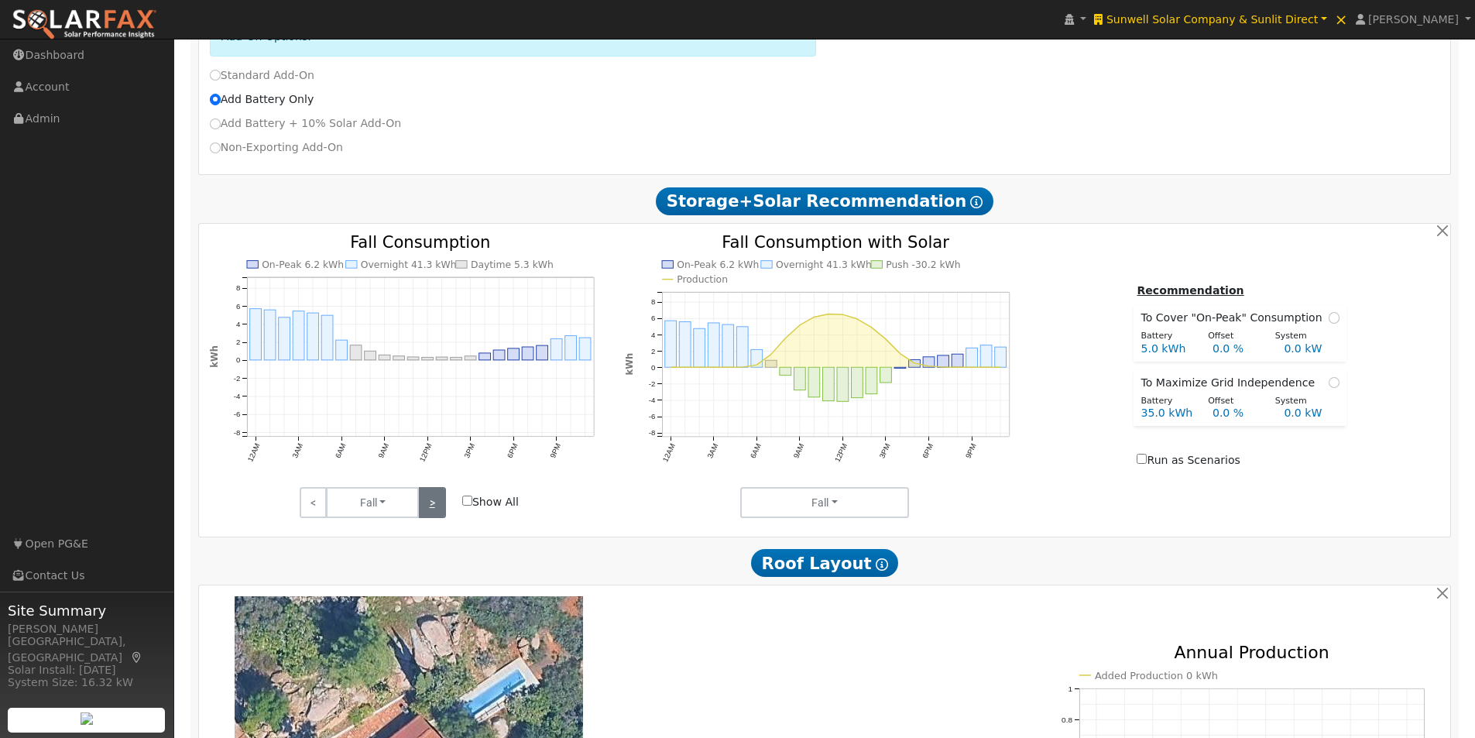
click at [436, 506] on link ">" at bounding box center [431, 502] width 27 height 31
click at [313, 506] on link "<" at bounding box center [313, 502] width 27 height 31
click at [314, 503] on link "<" at bounding box center [313, 502] width 27 height 31
click at [437, 505] on link ">" at bounding box center [431, 502] width 27 height 31
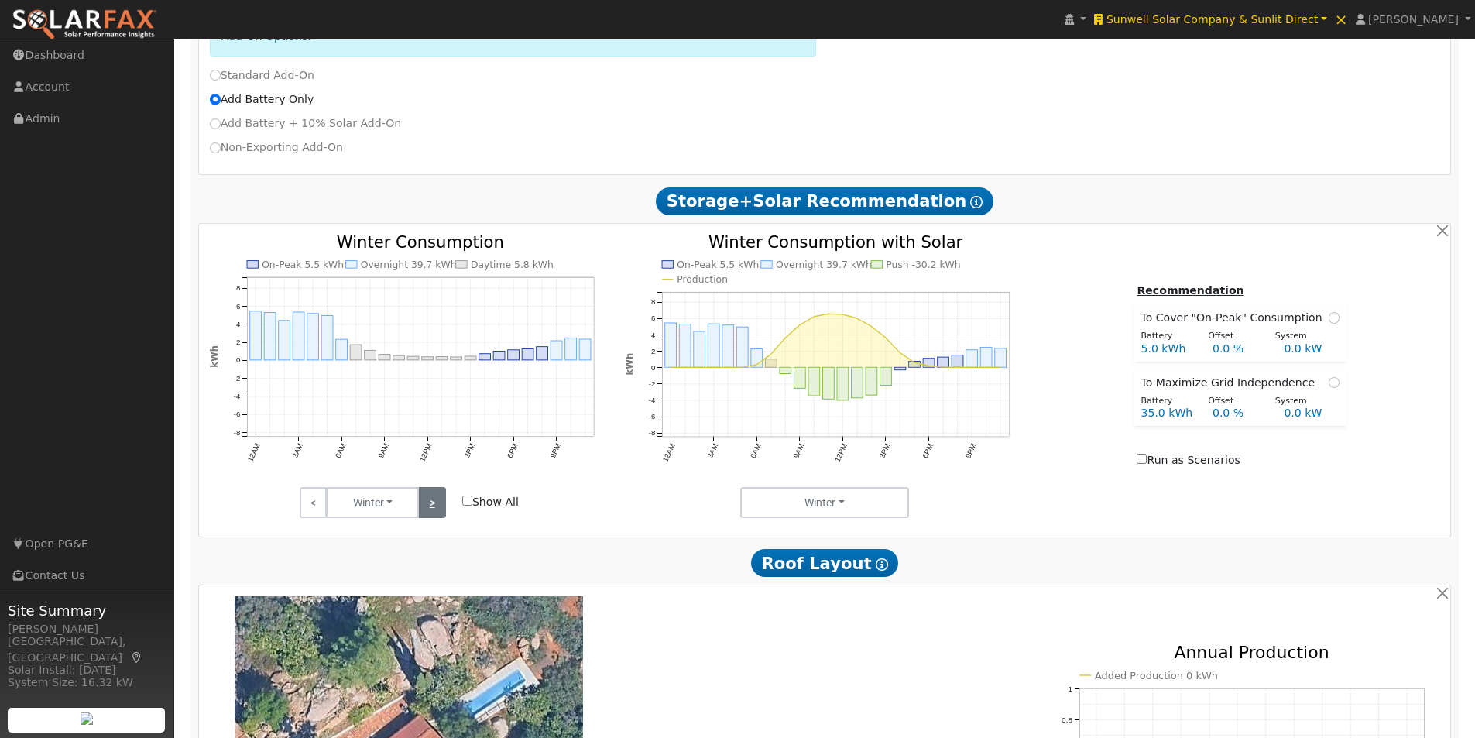
click at [437, 505] on link ">" at bounding box center [431, 502] width 27 height 31
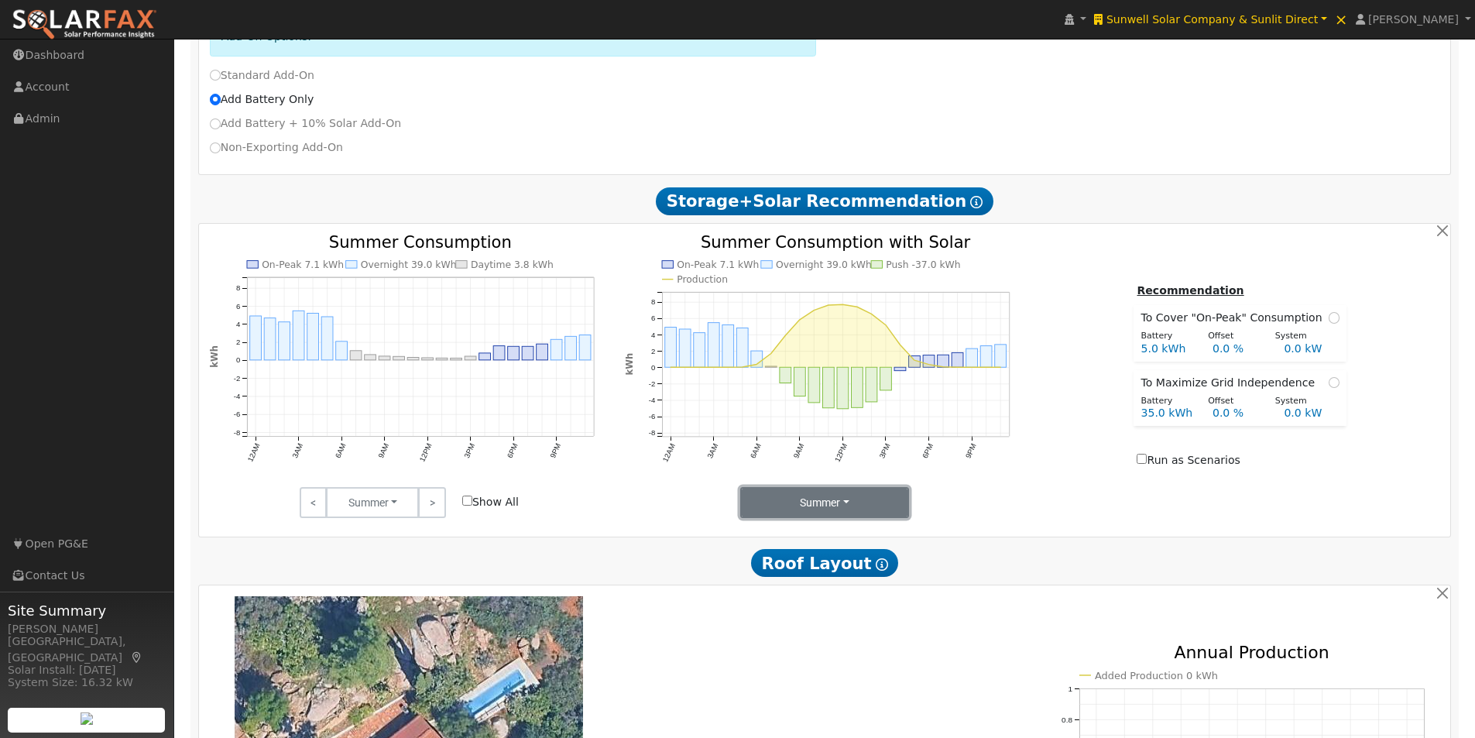
click at [822, 503] on button "Summer" at bounding box center [825, 502] width 170 height 31
click at [764, 565] on link "Seasons" at bounding box center [795, 558] width 108 height 22
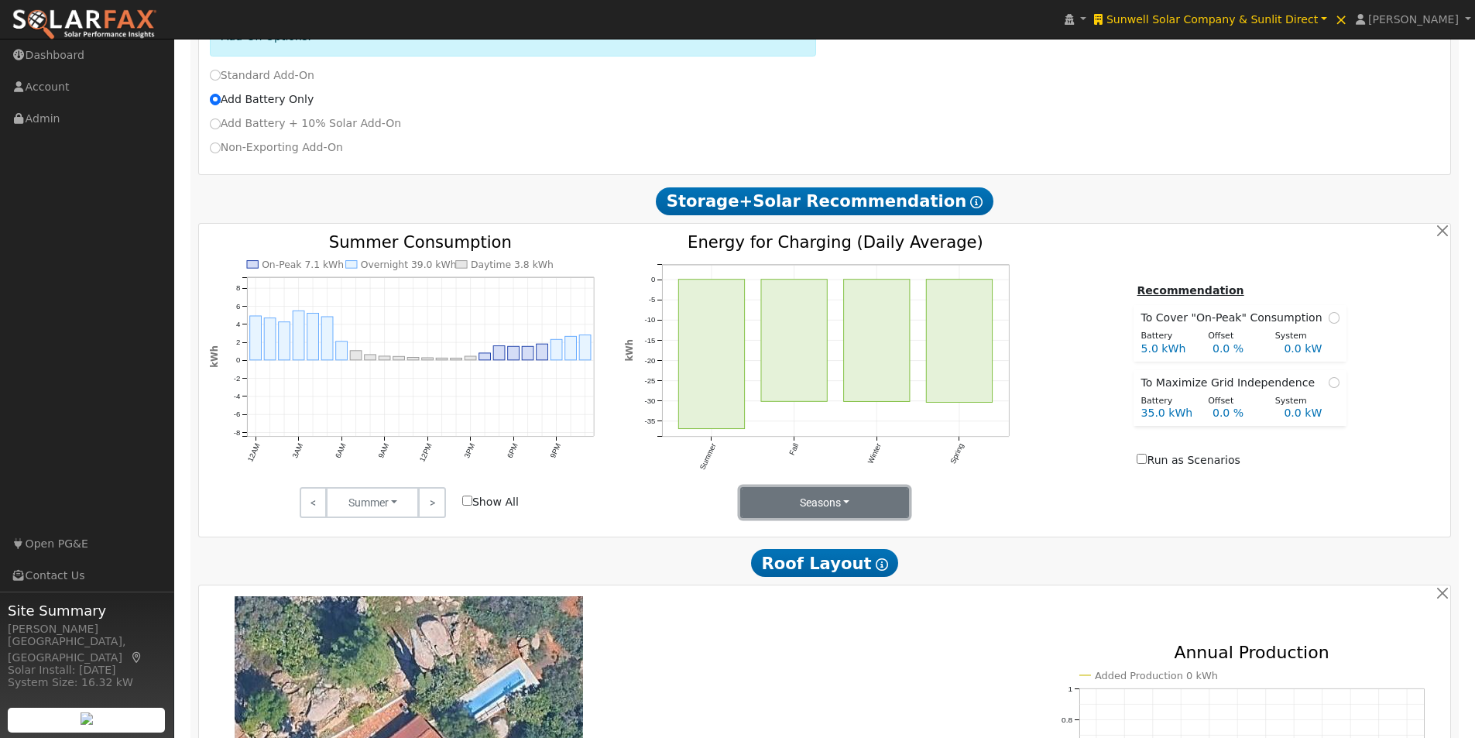
drag, startPoint x: 839, startPoint y: 517, endPoint x: 833, endPoint y: 523, distance: 8.8
click at [836, 518] on button "Seasons" at bounding box center [825, 502] width 170 height 31
click at [764, 587] on link "Months" at bounding box center [795, 580] width 108 height 22
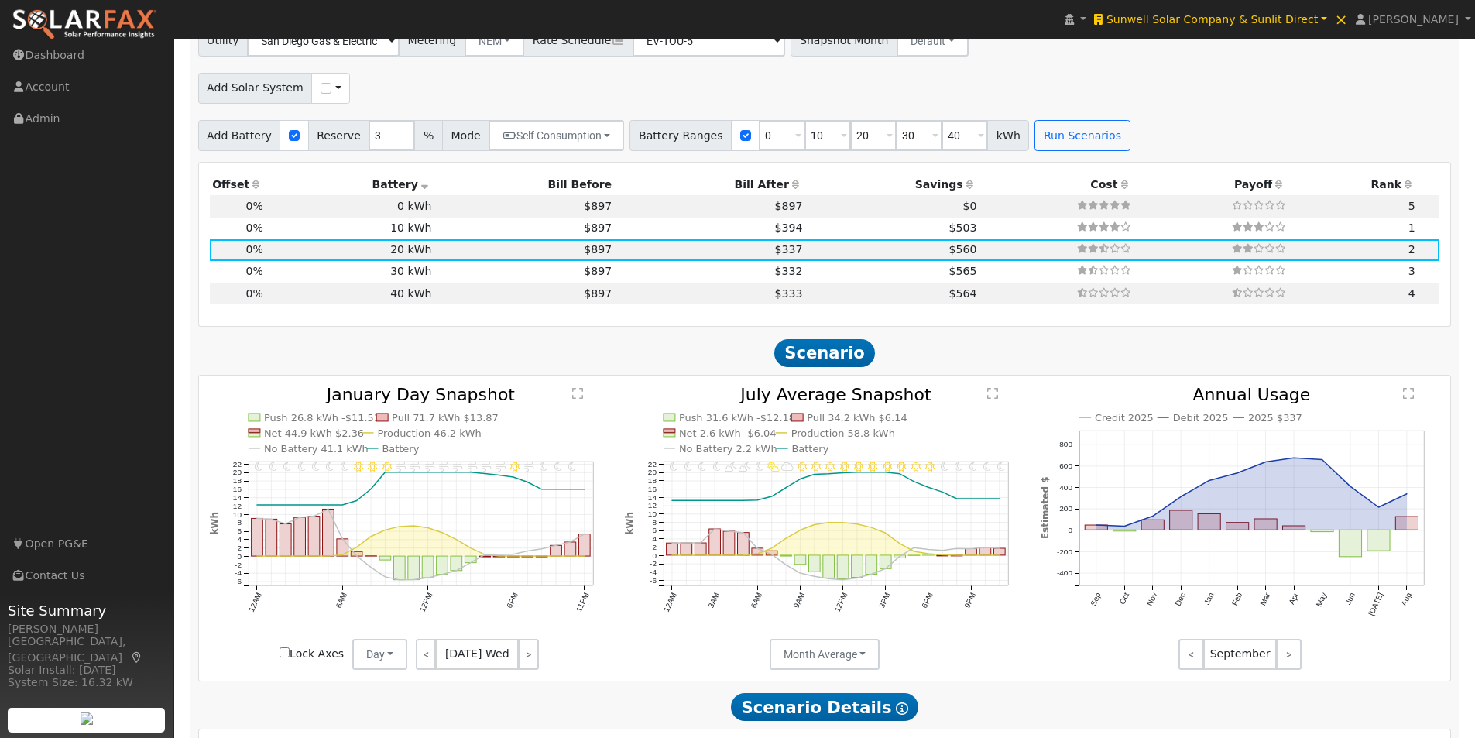
scroll to position [1704, 0]
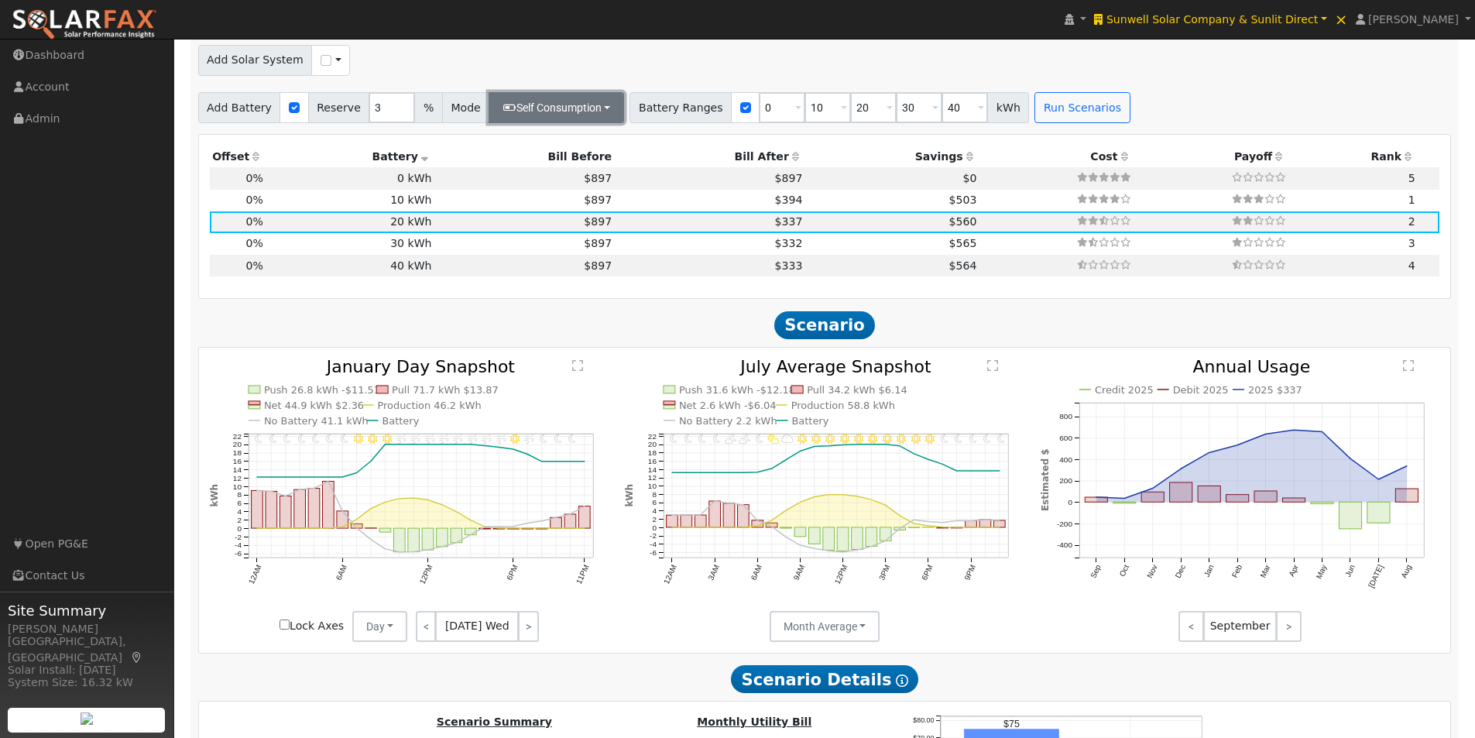
click at [582, 111] on button "Self Consumption" at bounding box center [557, 107] width 136 height 31
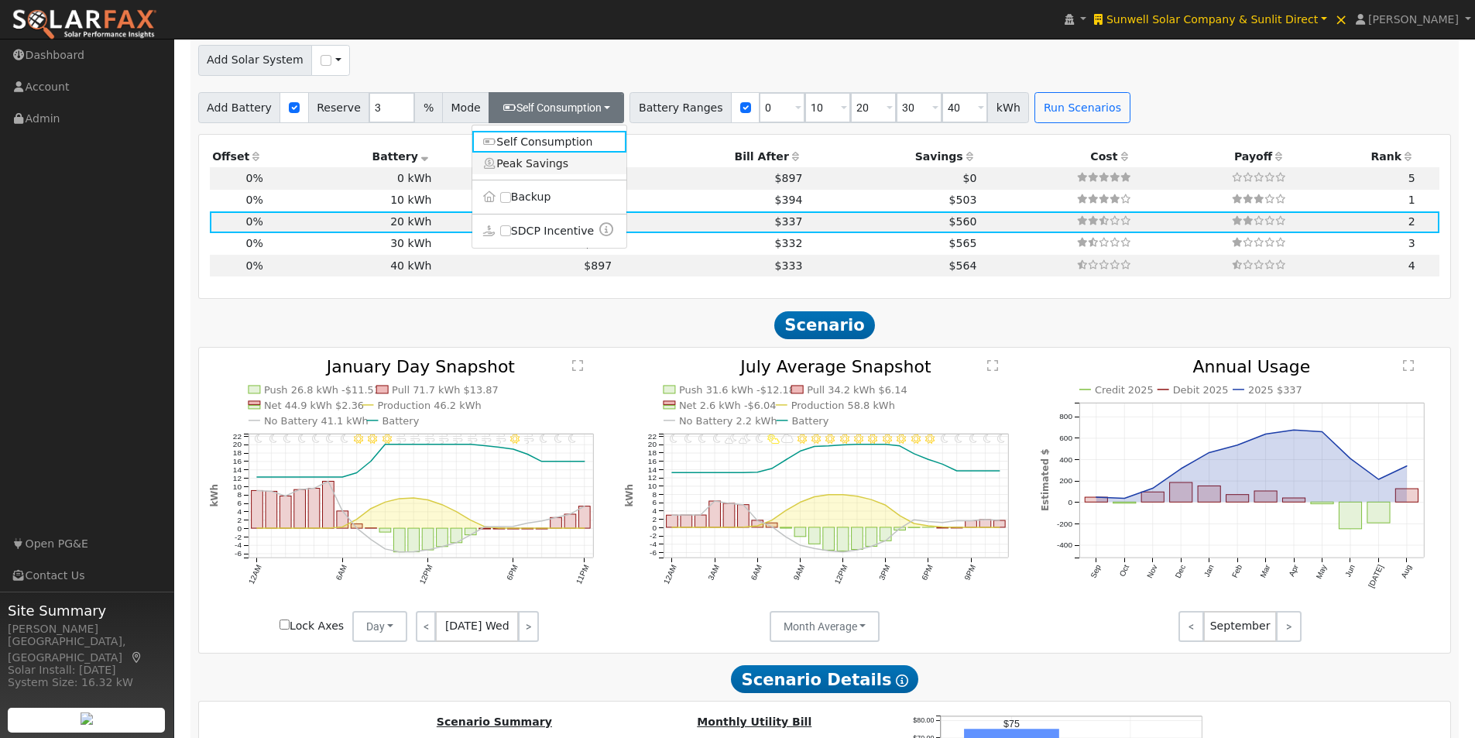
click at [531, 167] on link "Peak Savings" at bounding box center [549, 164] width 154 height 22
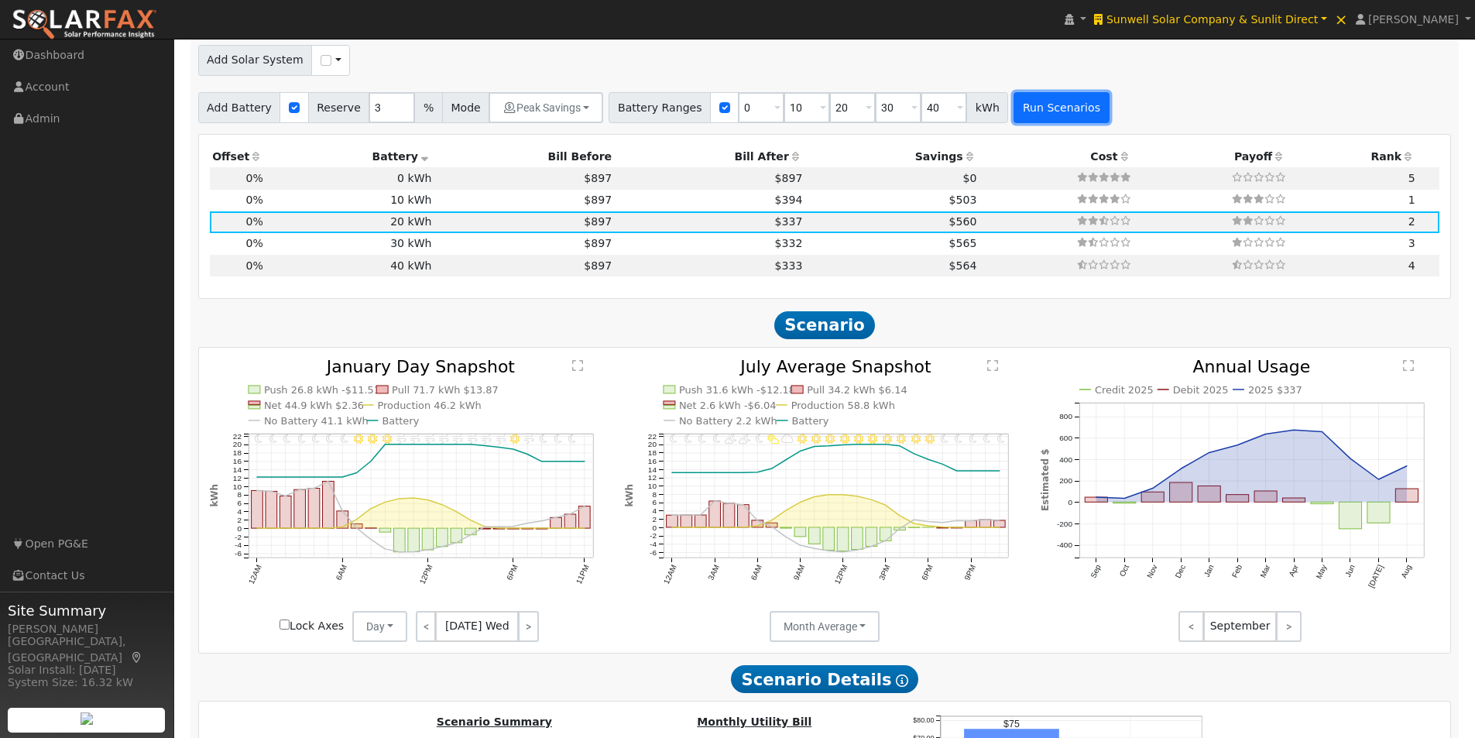
click at [1043, 107] on button "Run Scenarios" at bounding box center [1061, 107] width 95 height 31
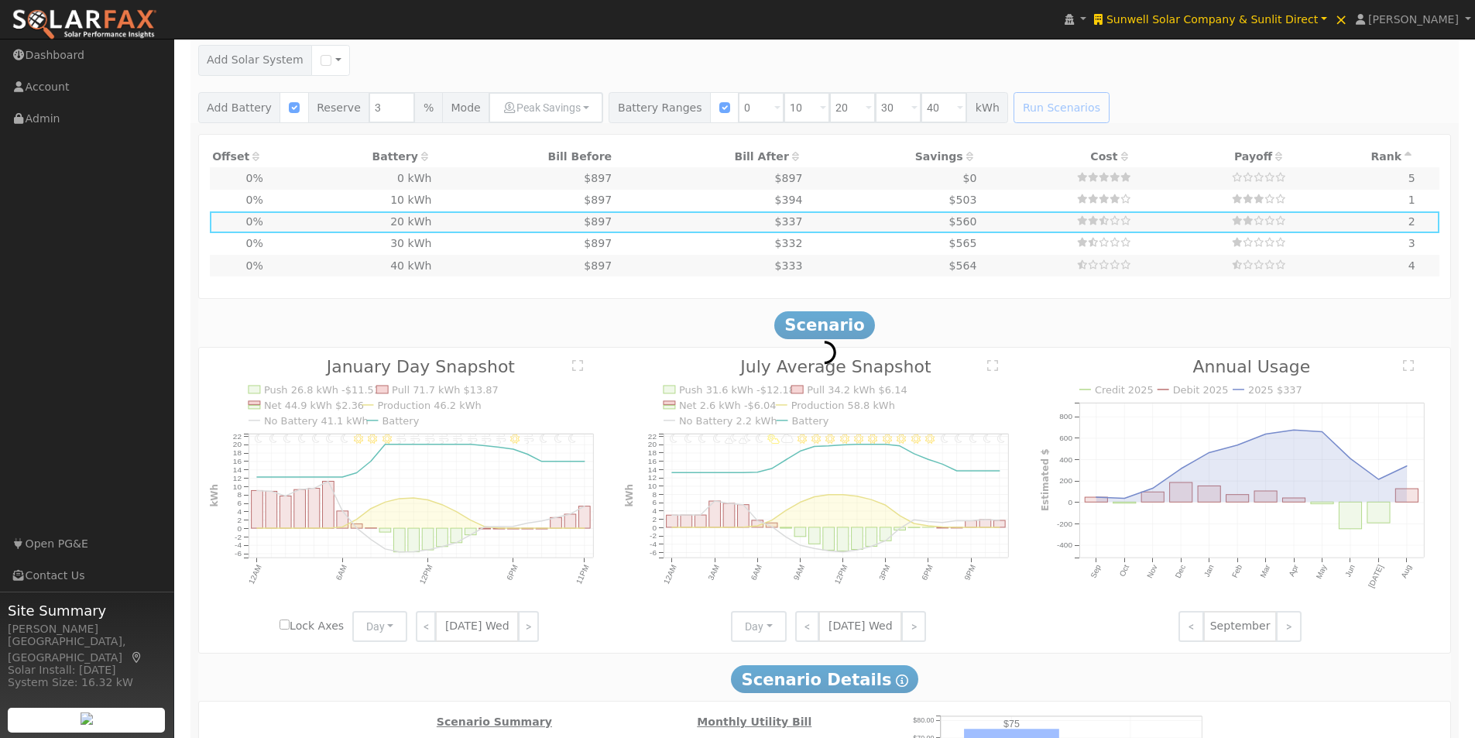
type input "$3,600"
type input "$12,000"
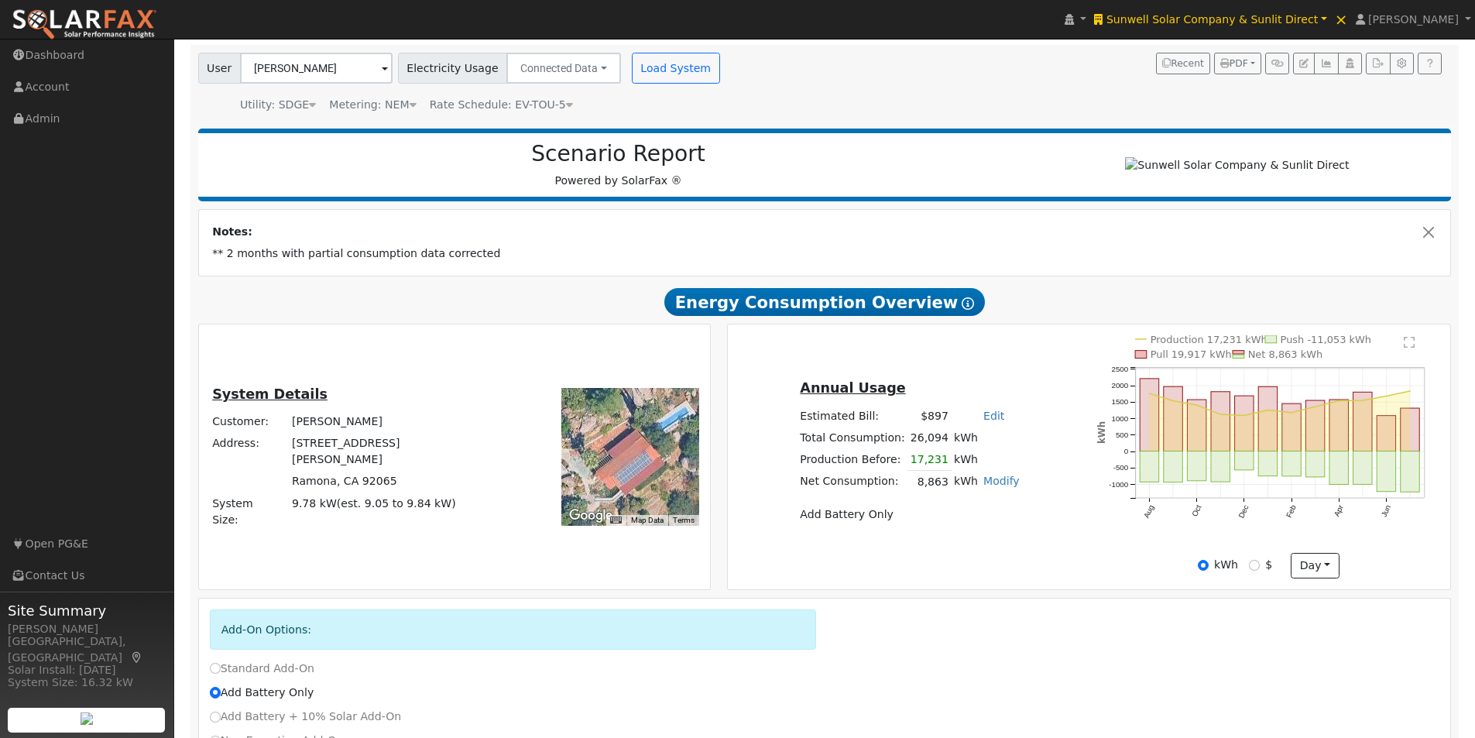
scroll to position [77, 0]
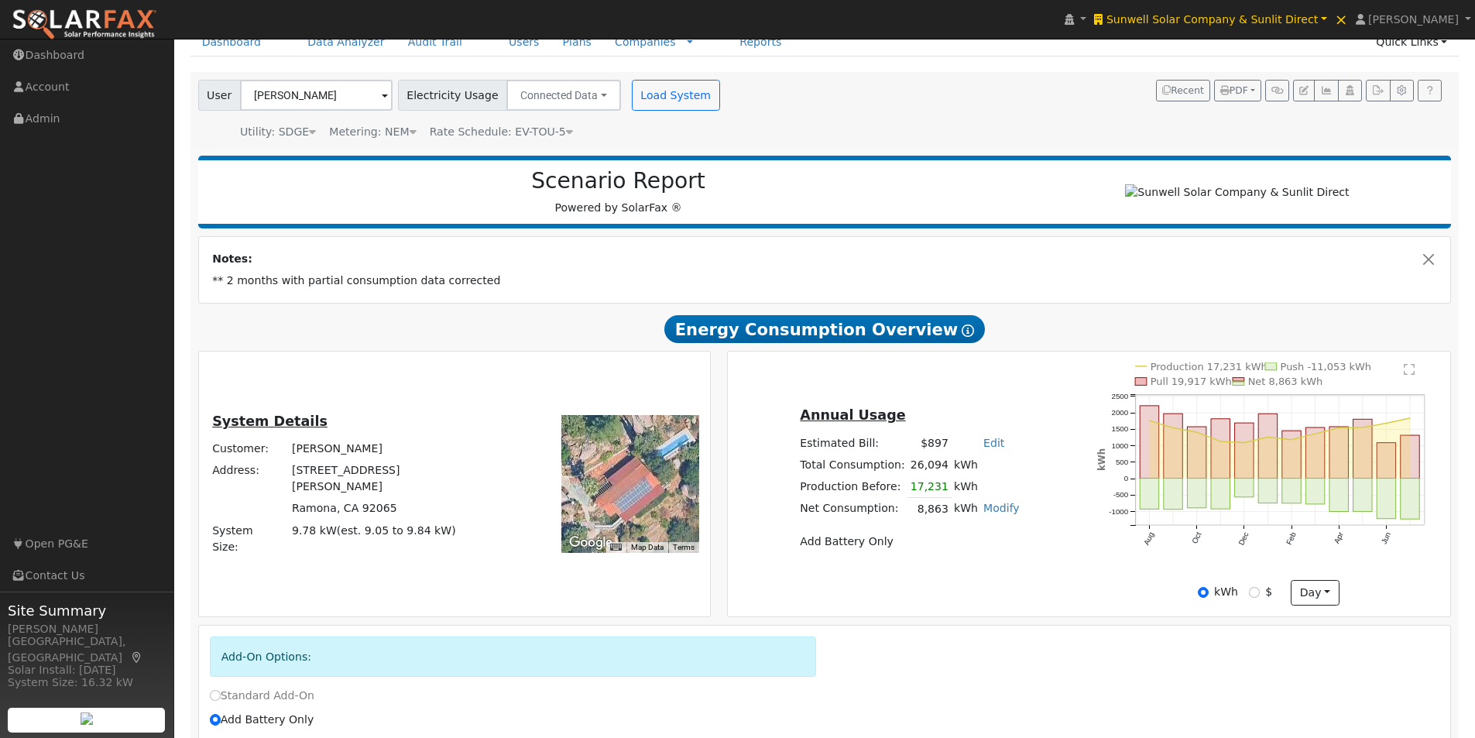
click at [993, 514] on link "Modify" at bounding box center [1001, 508] width 36 height 12
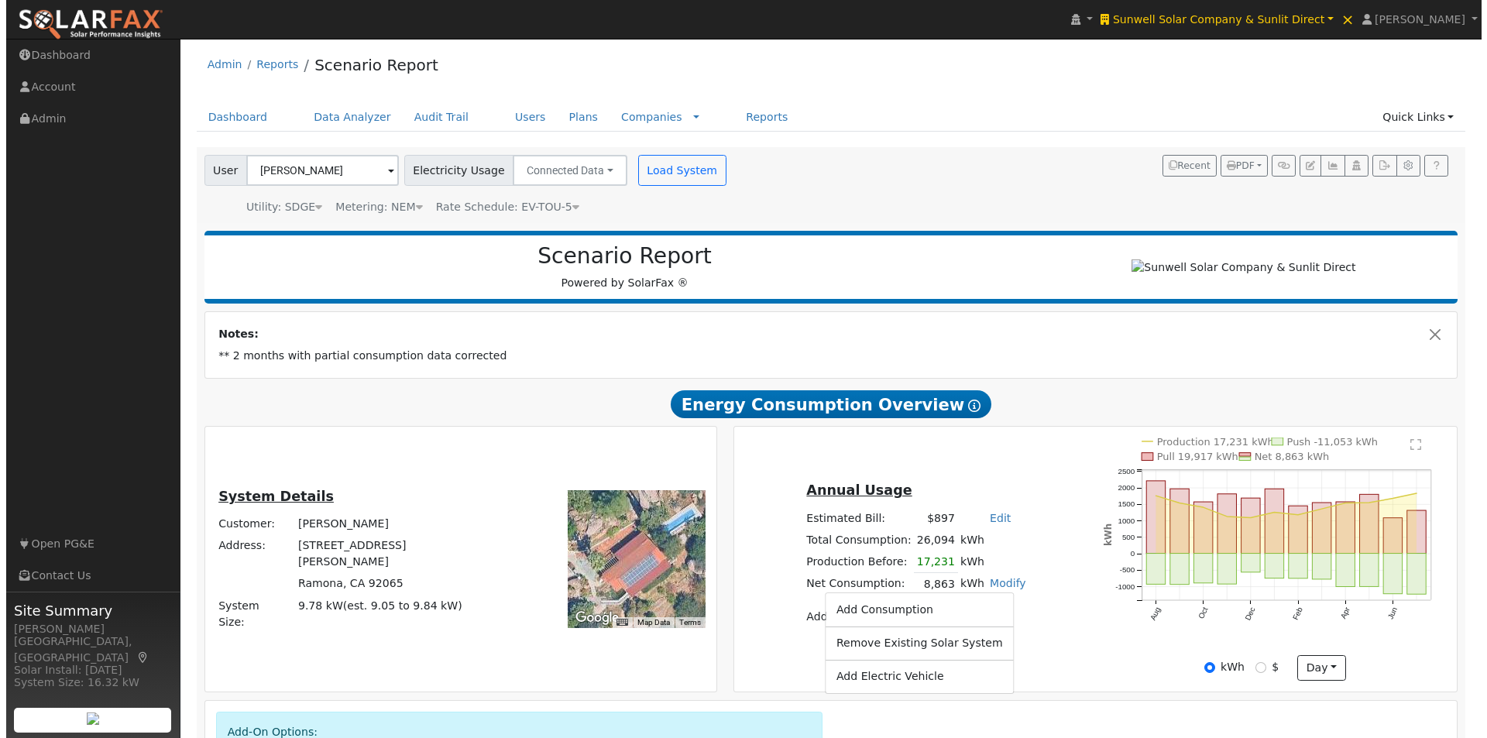
scroll to position [0, 0]
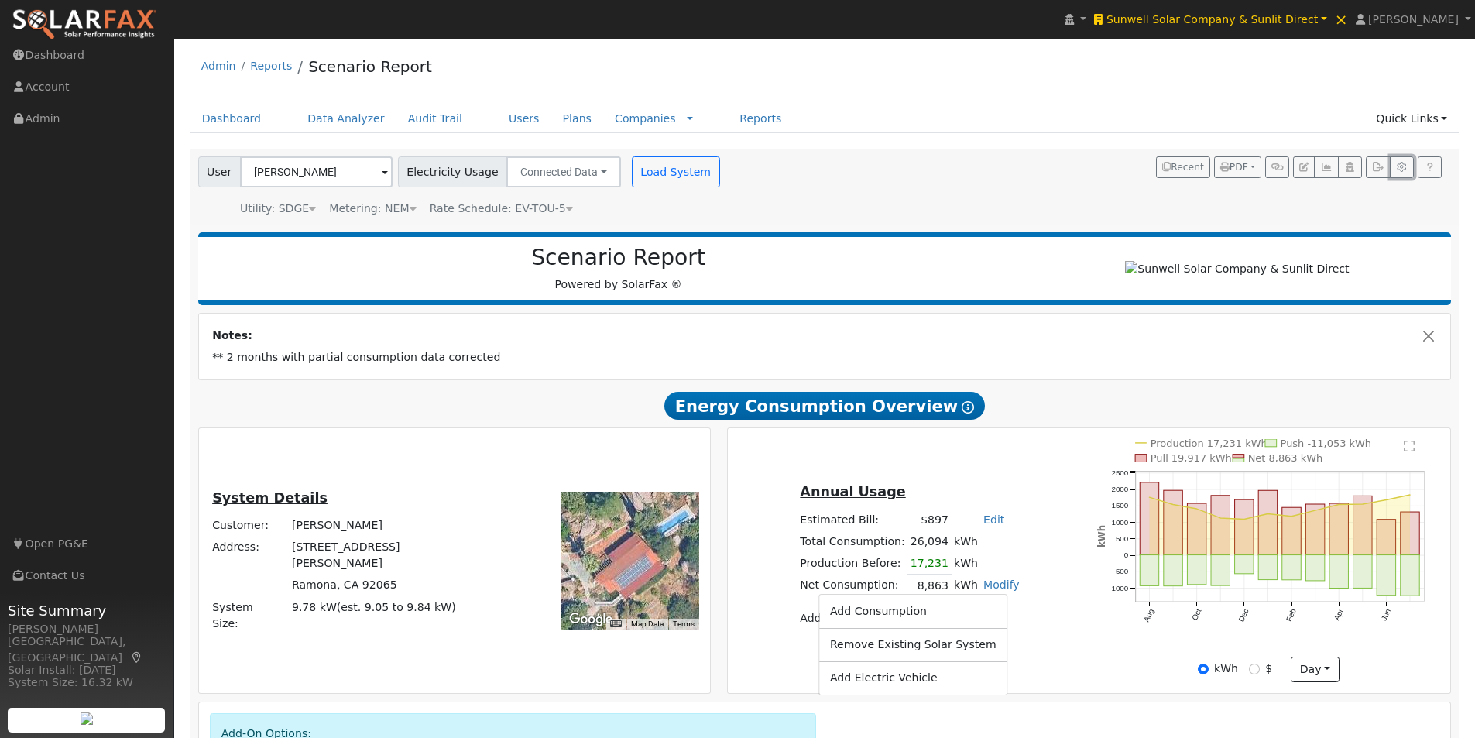
click at [1399, 169] on icon "button" at bounding box center [1402, 167] width 12 height 9
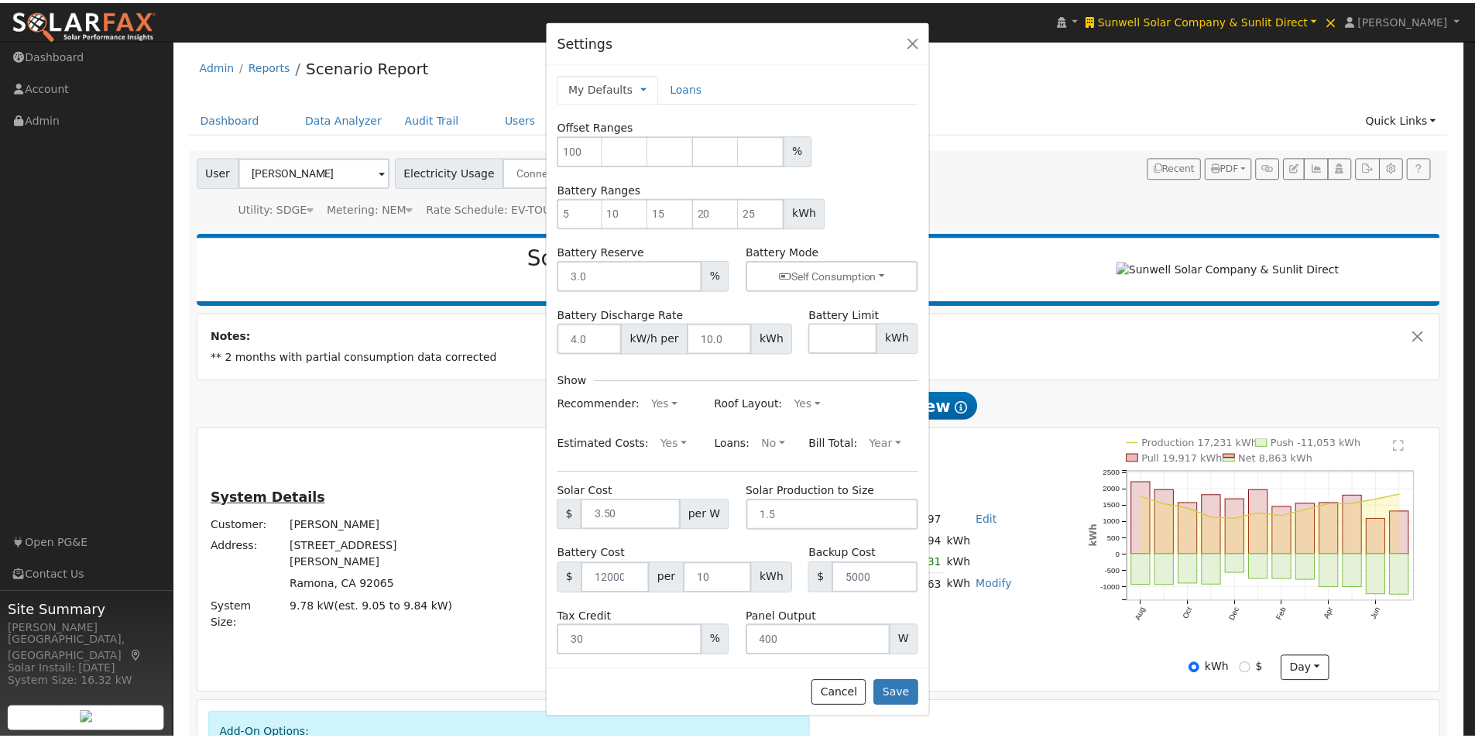
scroll to position [13, 0]
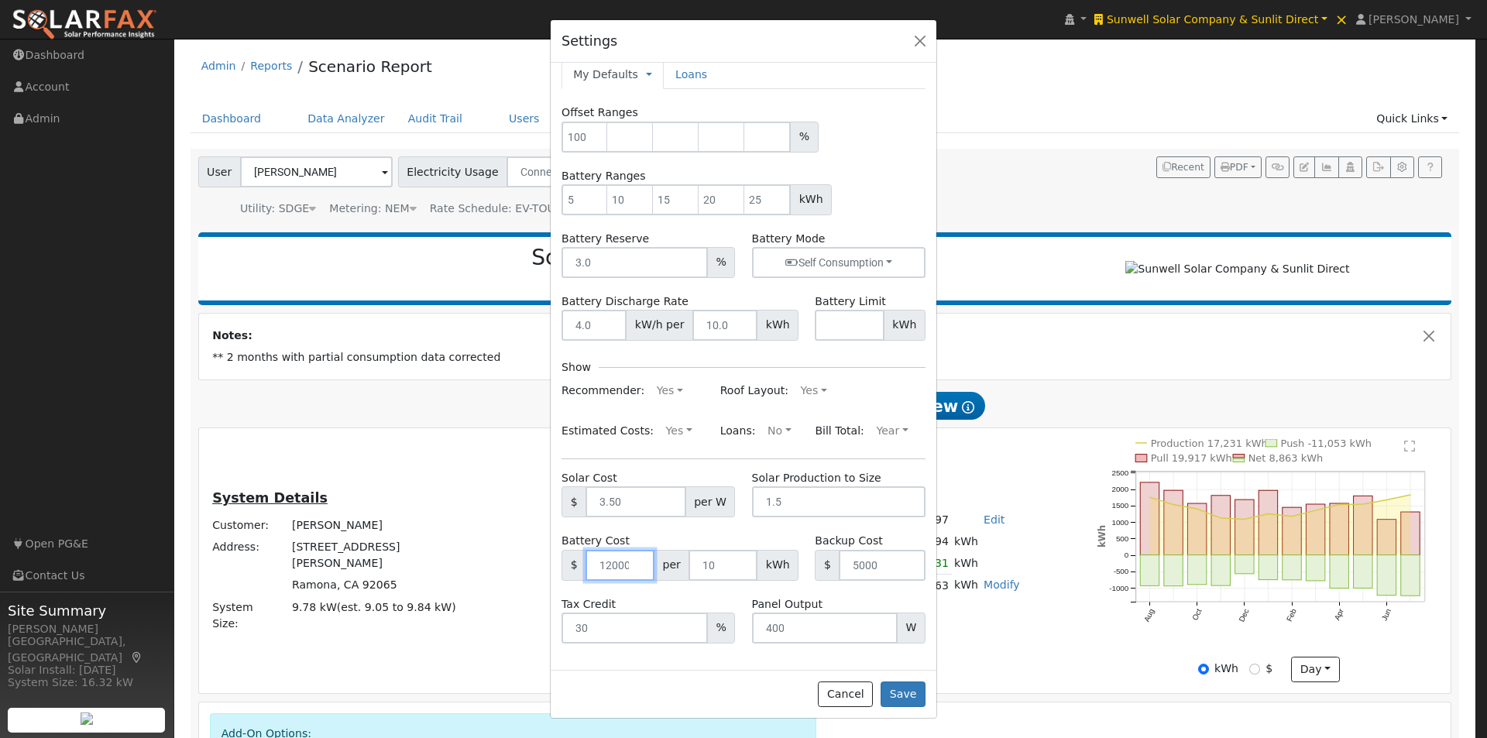
drag, startPoint x: 592, startPoint y: 563, endPoint x: 650, endPoint y: 561, distance: 58.1
click at [649, 562] on input "number" at bounding box center [619, 565] width 69 height 31
click at [853, 695] on button "Cancel" at bounding box center [845, 694] width 55 height 26
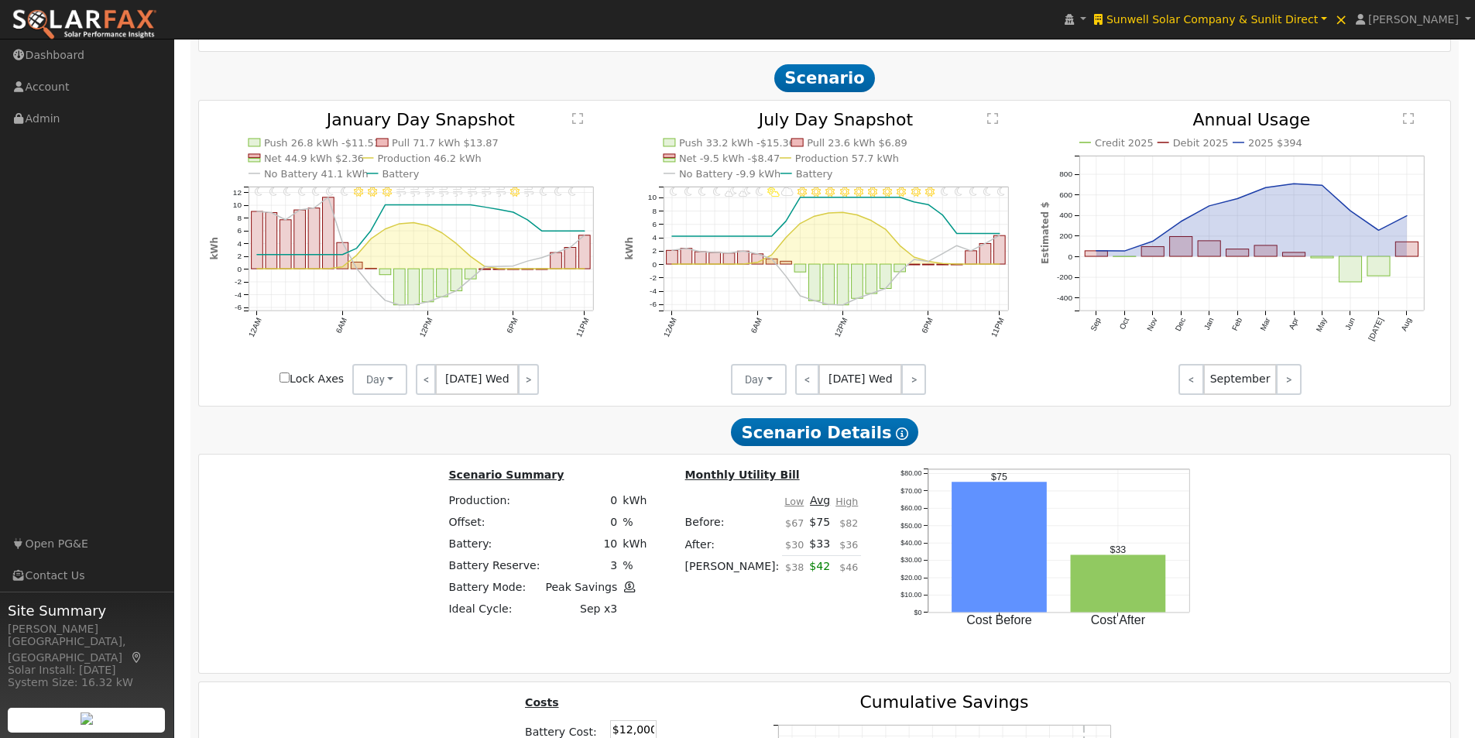
scroll to position [2013, 0]
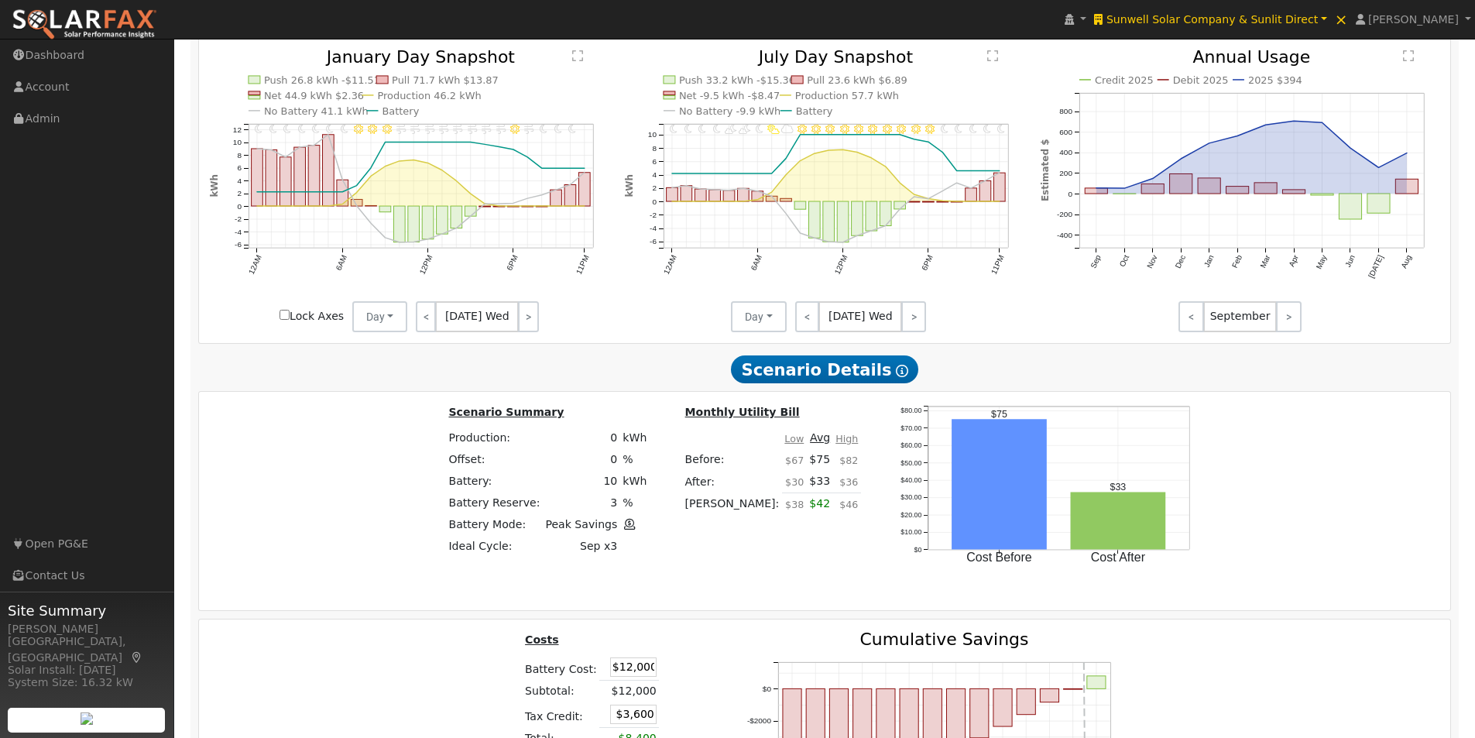
drag, startPoint x: 1052, startPoint y: 345, endPoint x: 961, endPoint y: 357, distance: 91.3
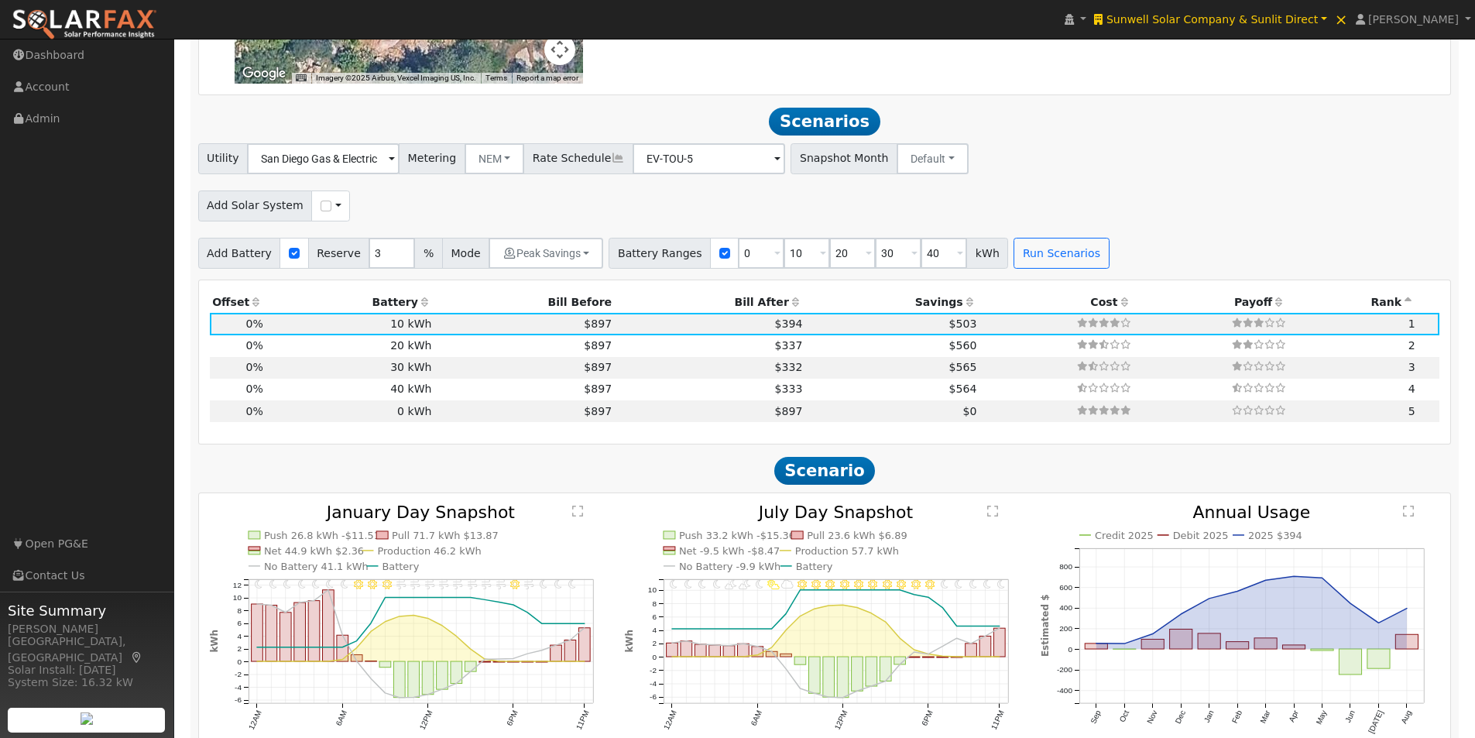
scroll to position [1549, 0]
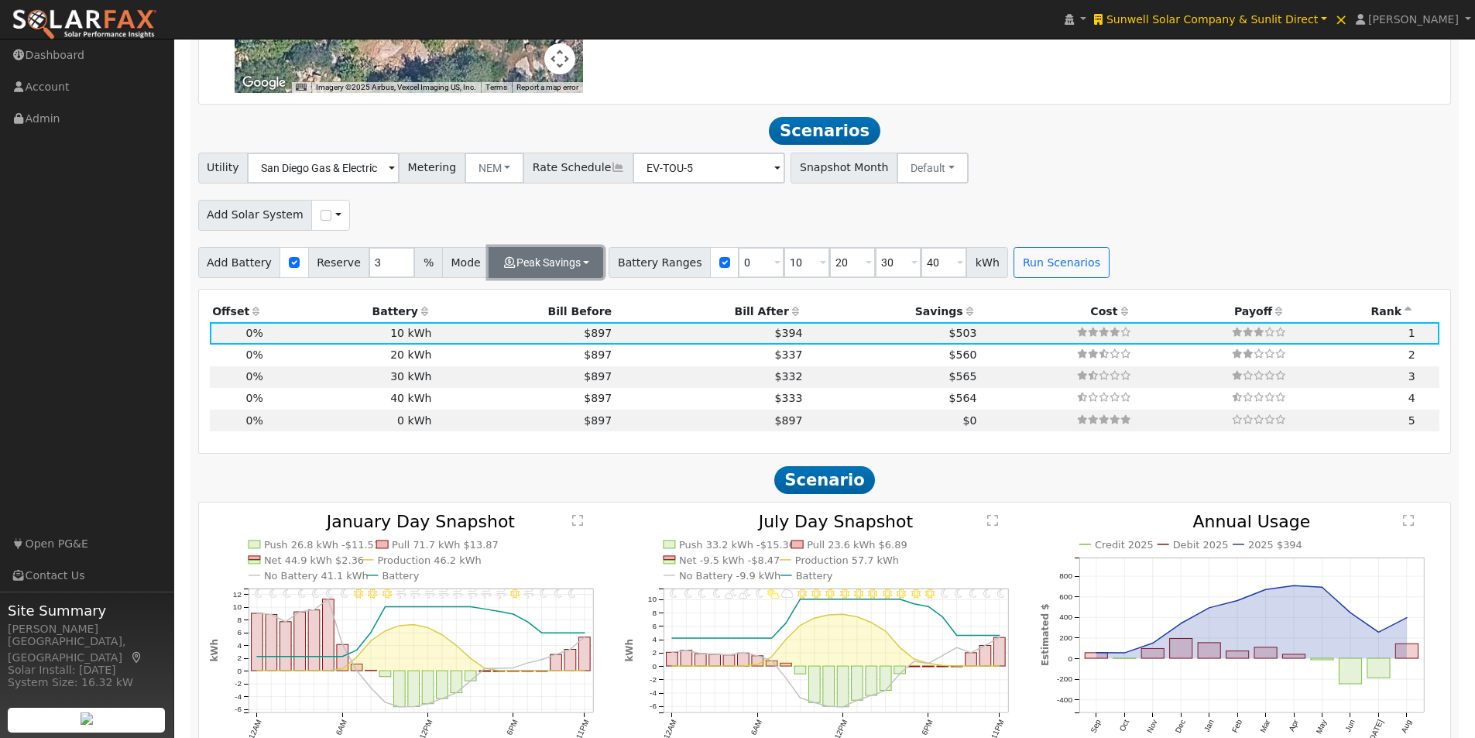
click at [547, 266] on button "Peak Savings" at bounding box center [546, 262] width 115 height 31
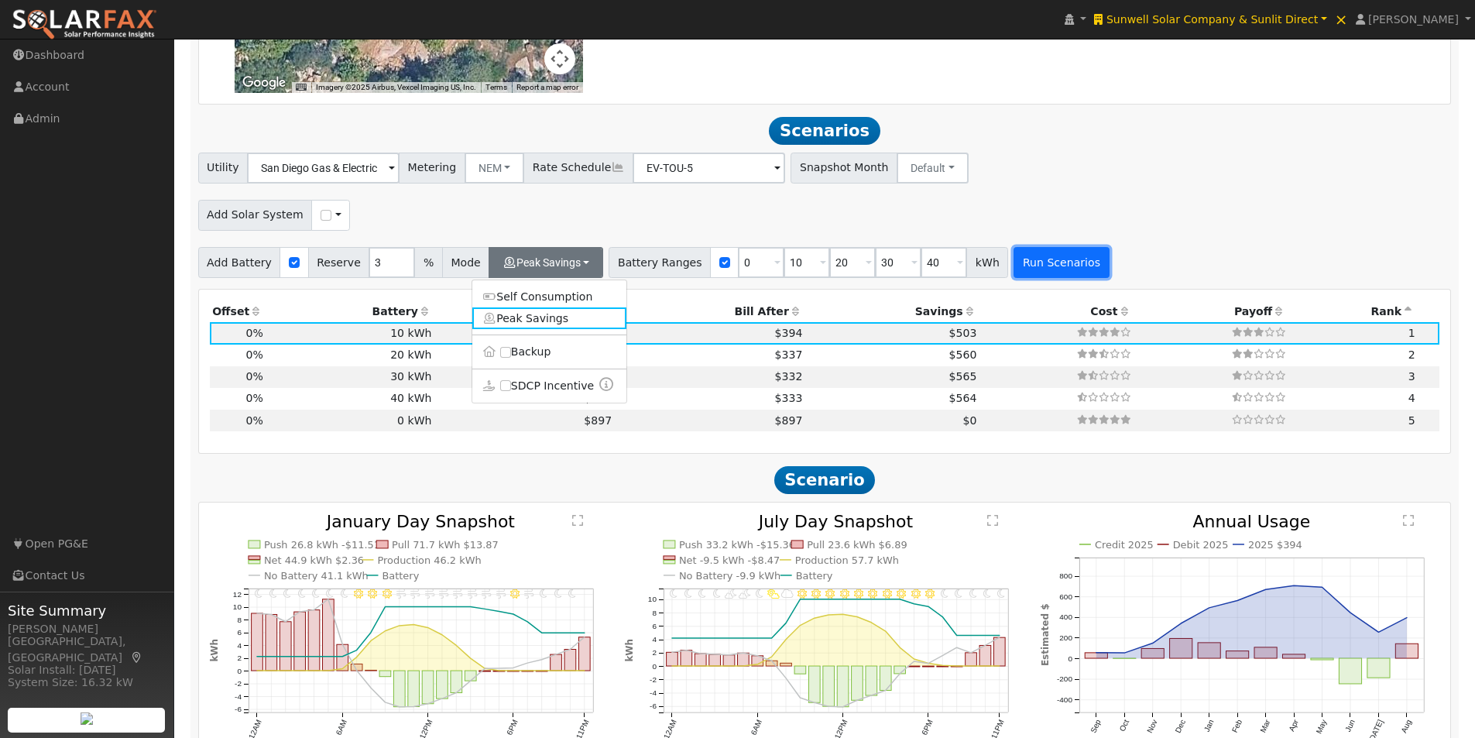
click at [1028, 273] on button "Run Scenarios" at bounding box center [1061, 262] width 95 height 31
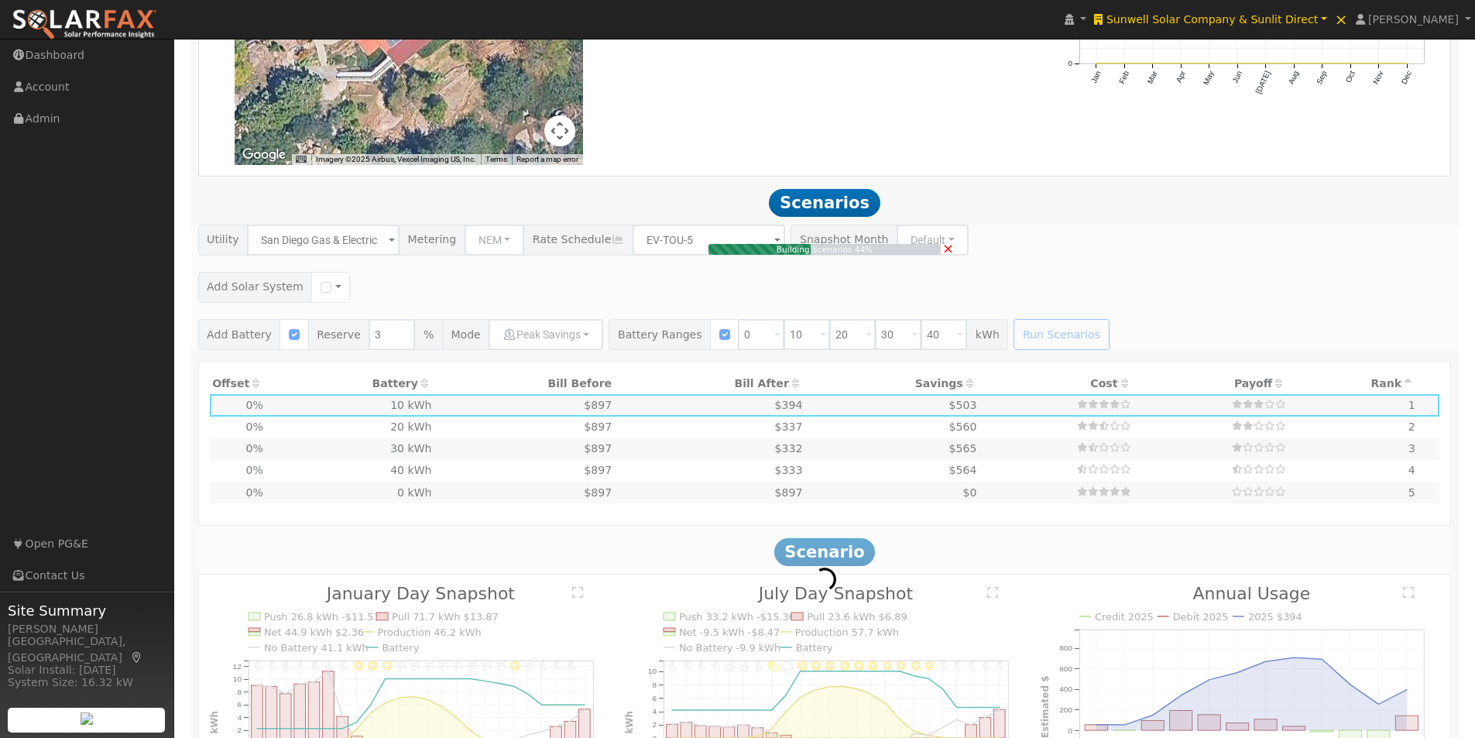
scroll to position [1471, 0]
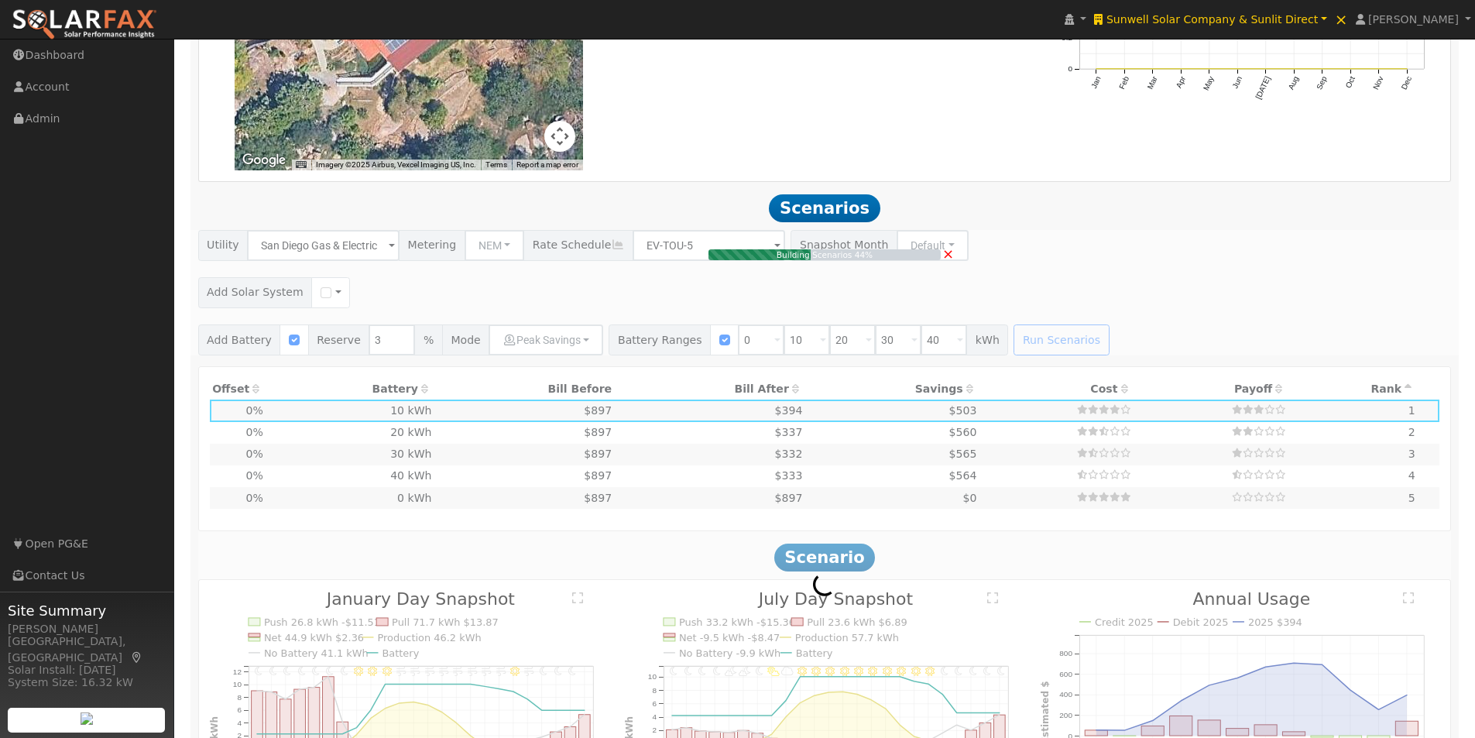
click at [548, 350] on div "Building Scenarios 44% ×" at bounding box center [825, 292] width 1270 height 125
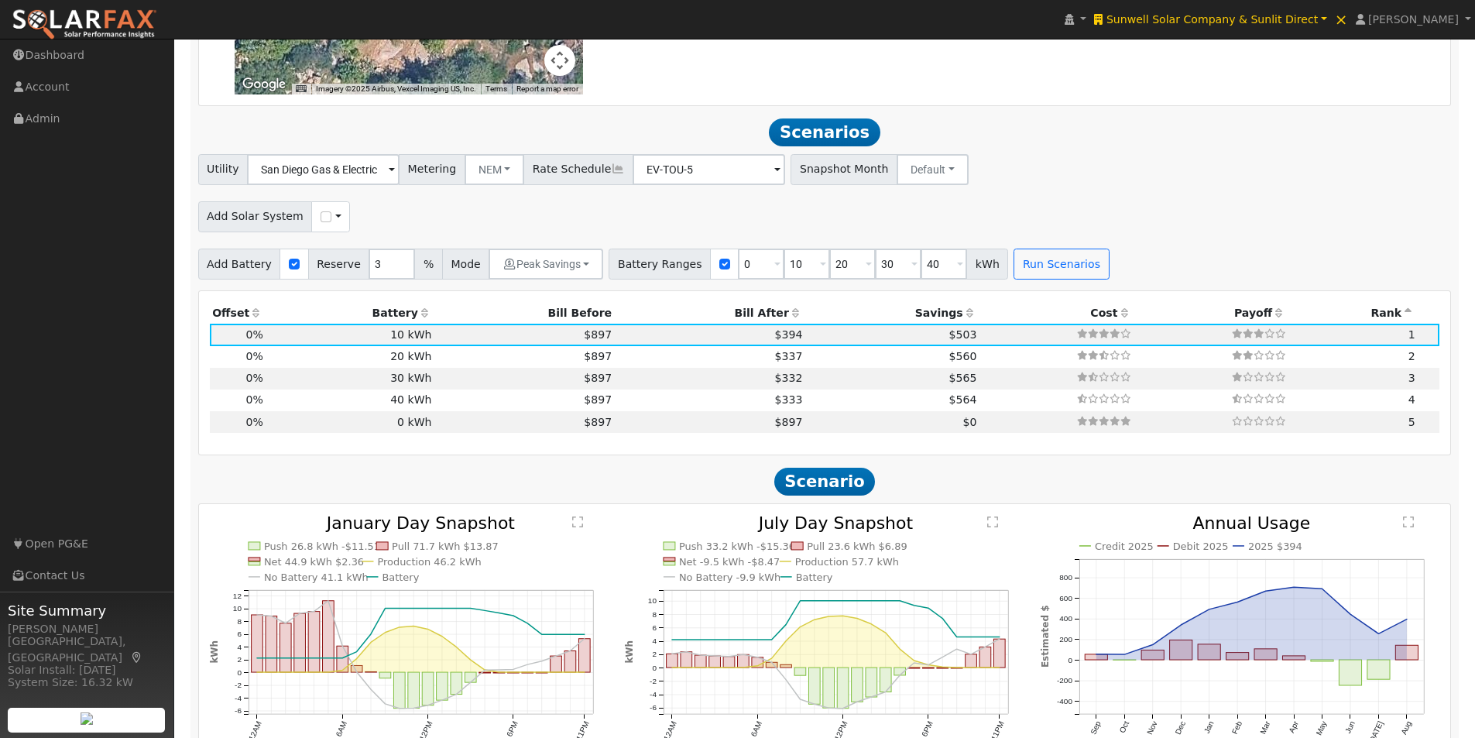
scroll to position [1625, 0]
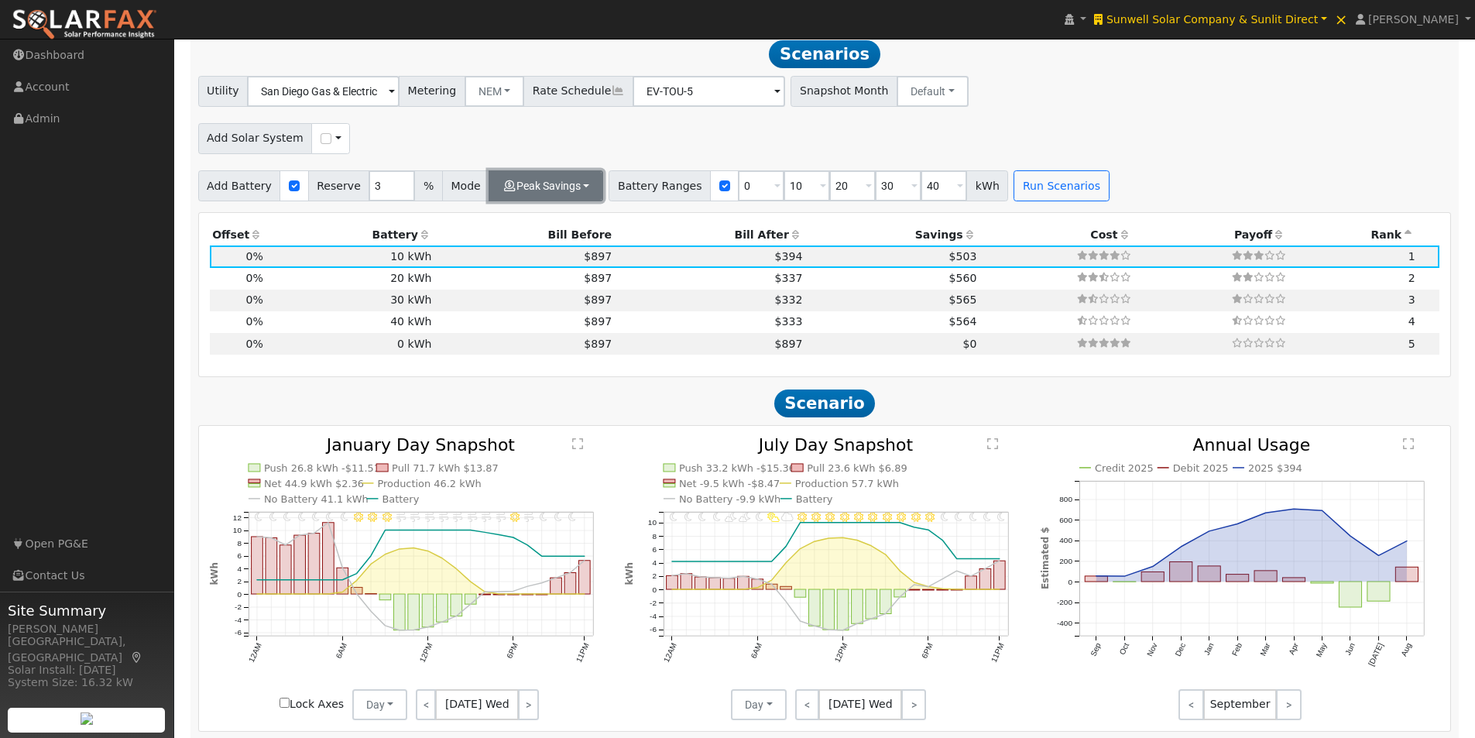
click at [551, 192] on button "Peak Savings" at bounding box center [546, 185] width 115 height 31
click at [523, 225] on link "Self Consumption" at bounding box center [549, 220] width 154 height 22
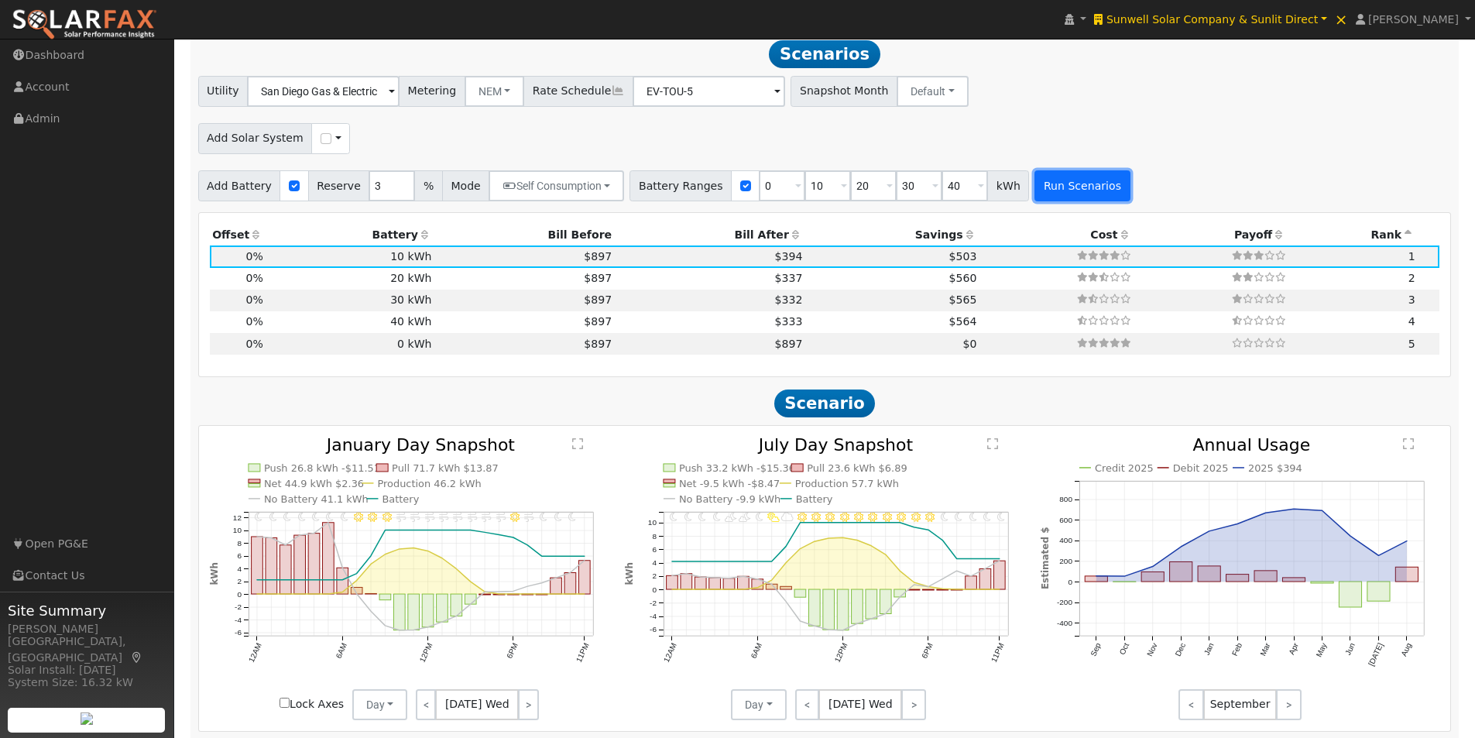
click at [1057, 201] on button "Run Scenarios" at bounding box center [1082, 185] width 95 height 31
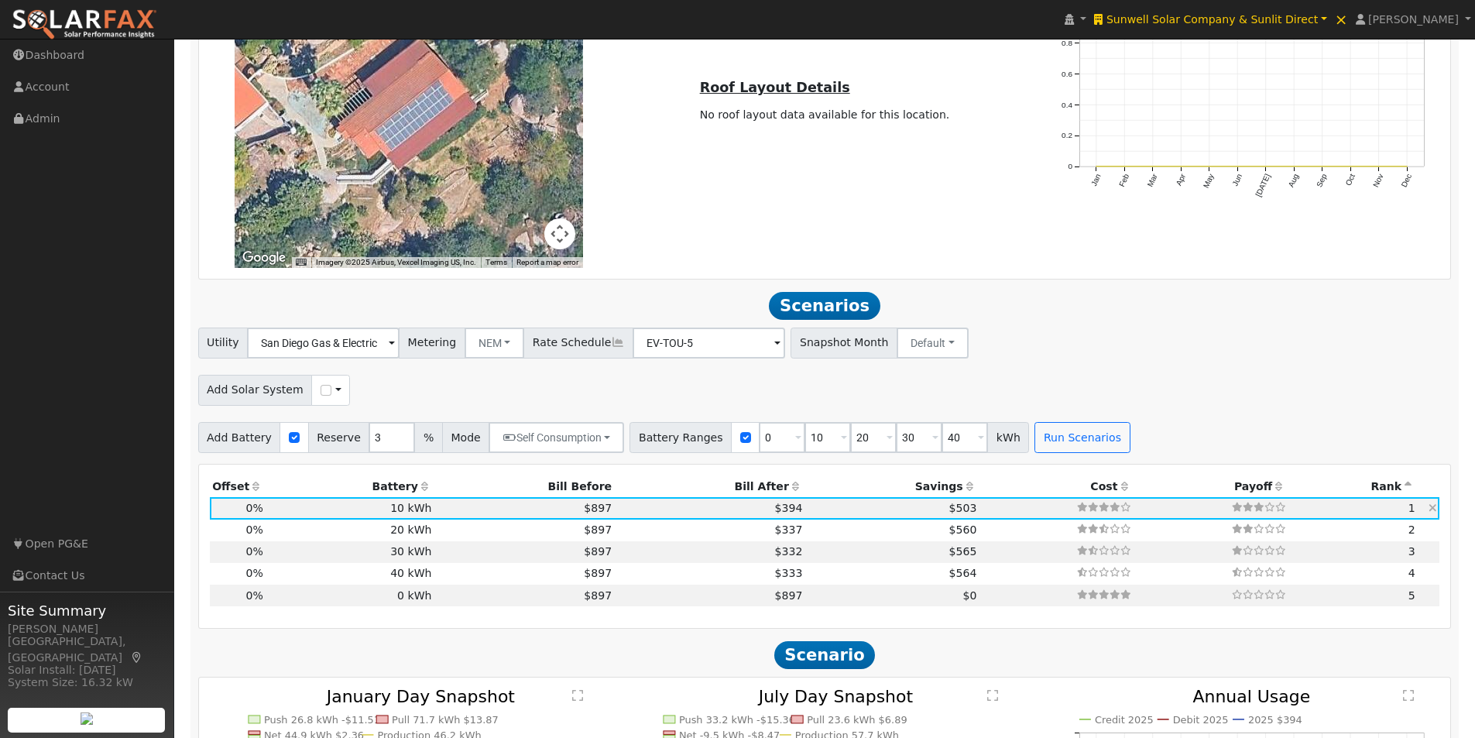
scroll to position [1316, 0]
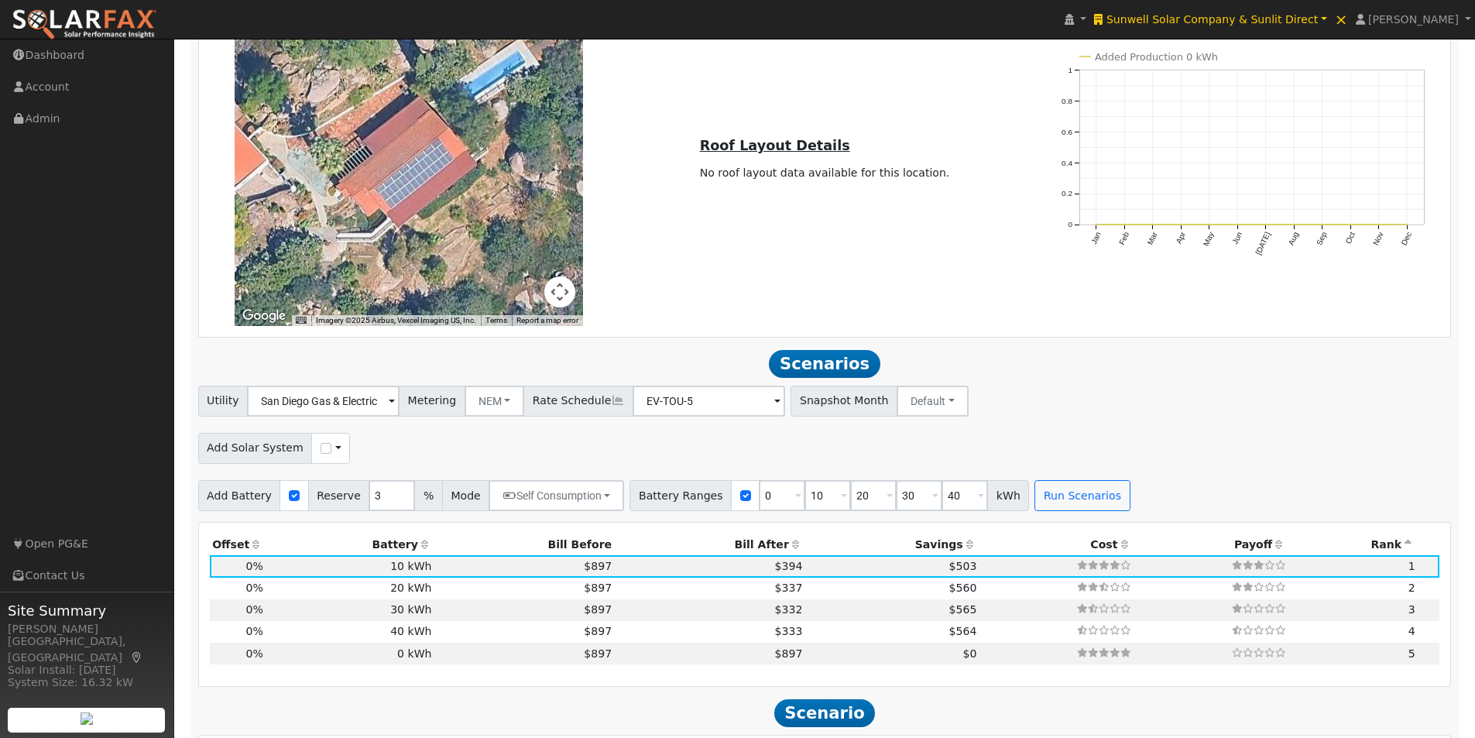
click at [611, 405] on icon at bounding box center [618, 400] width 14 height 11
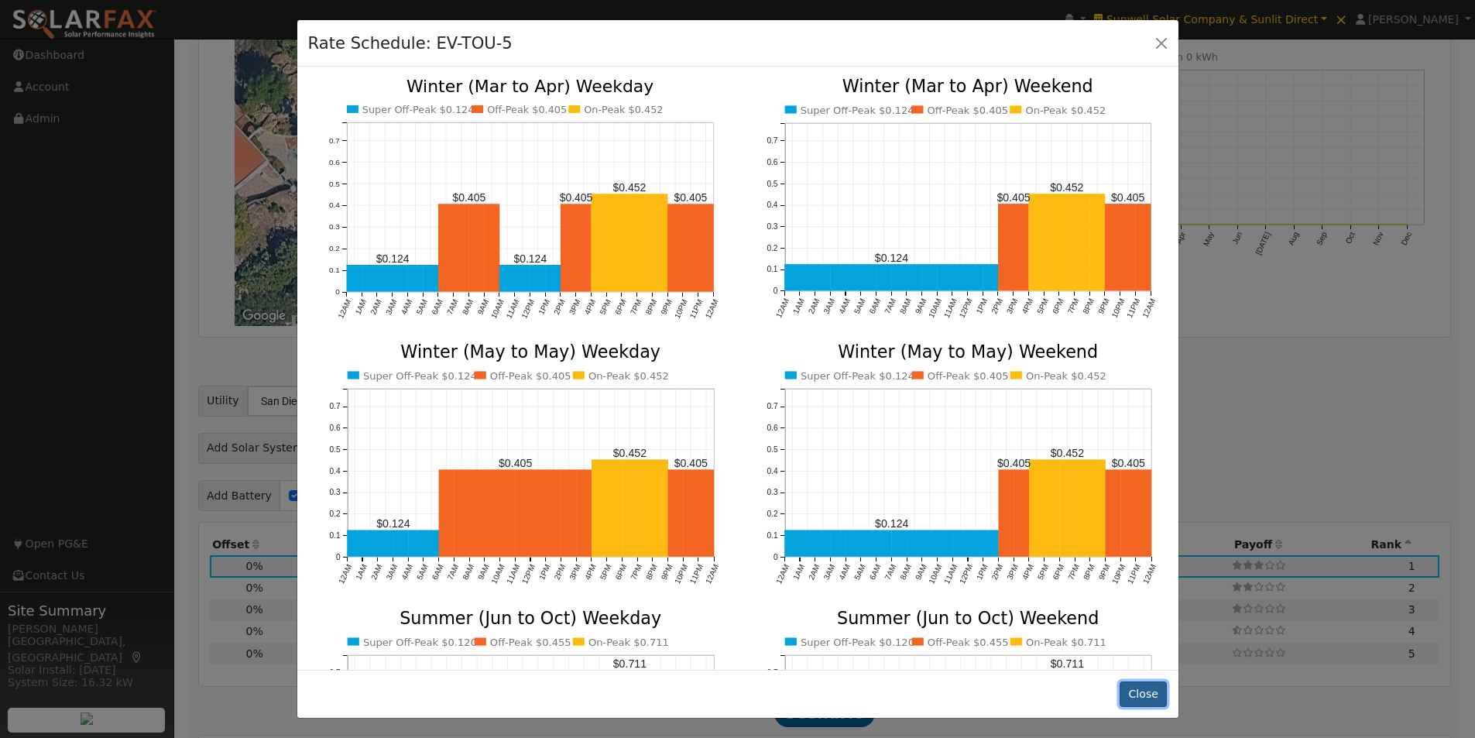
click at [1137, 690] on button "Close" at bounding box center [1143, 694] width 47 height 26
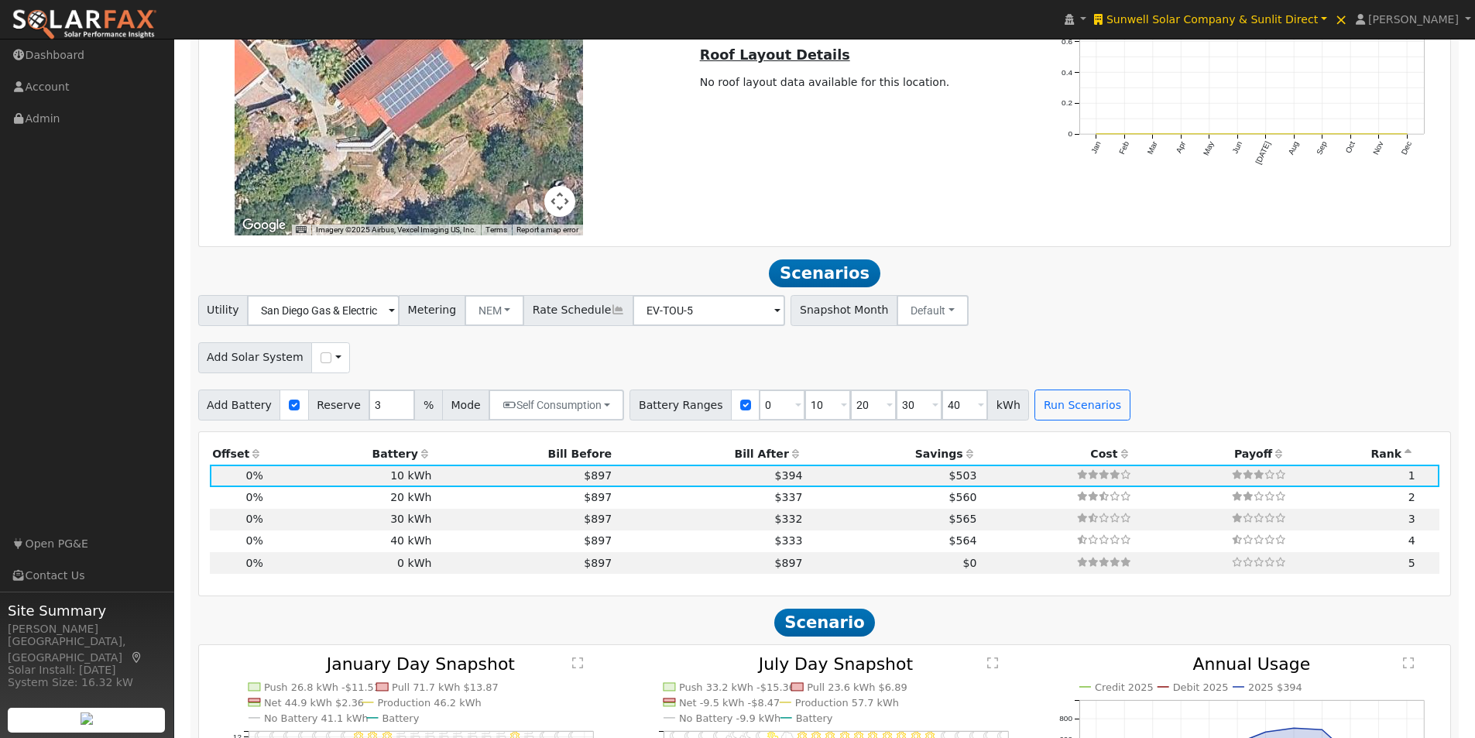
scroll to position [1393, 0]
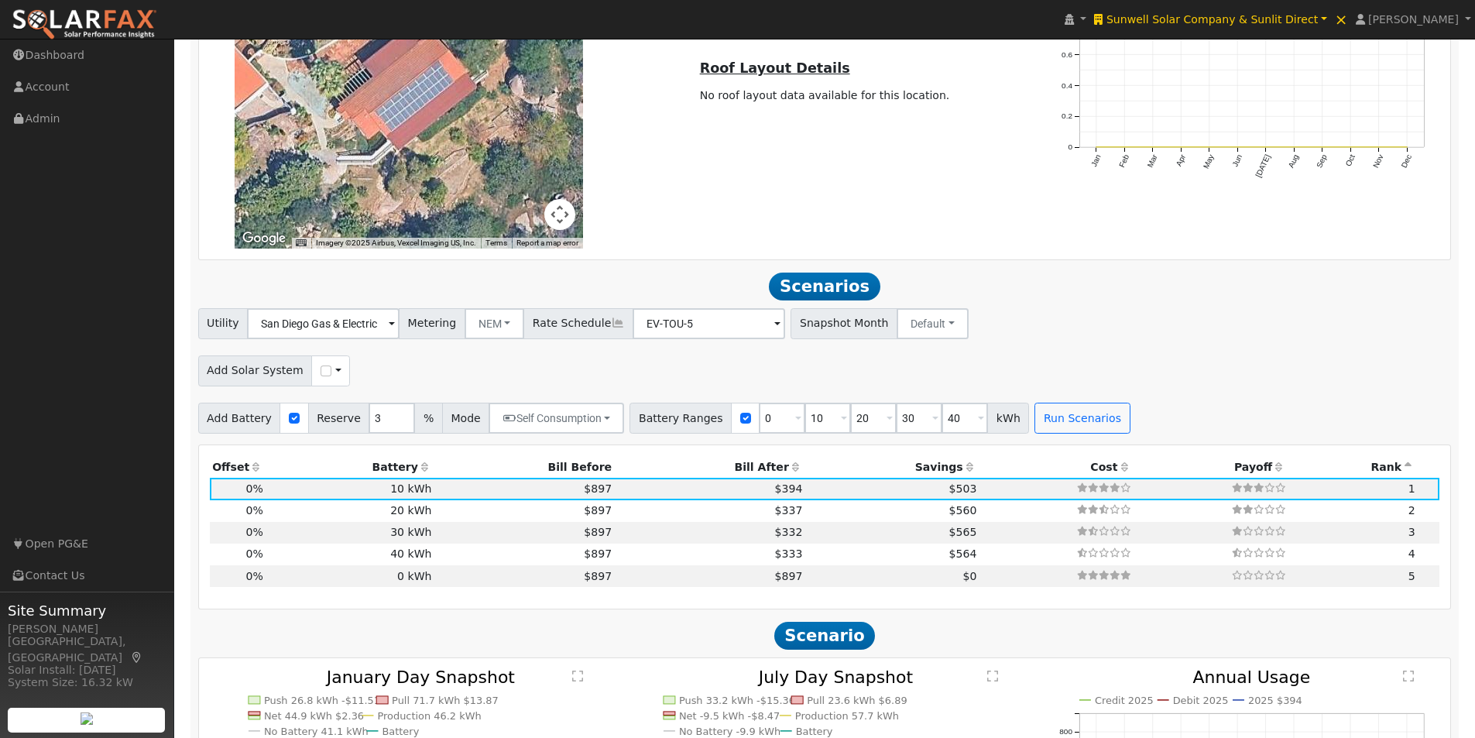
click at [611, 328] on icon at bounding box center [618, 322] width 14 height 11
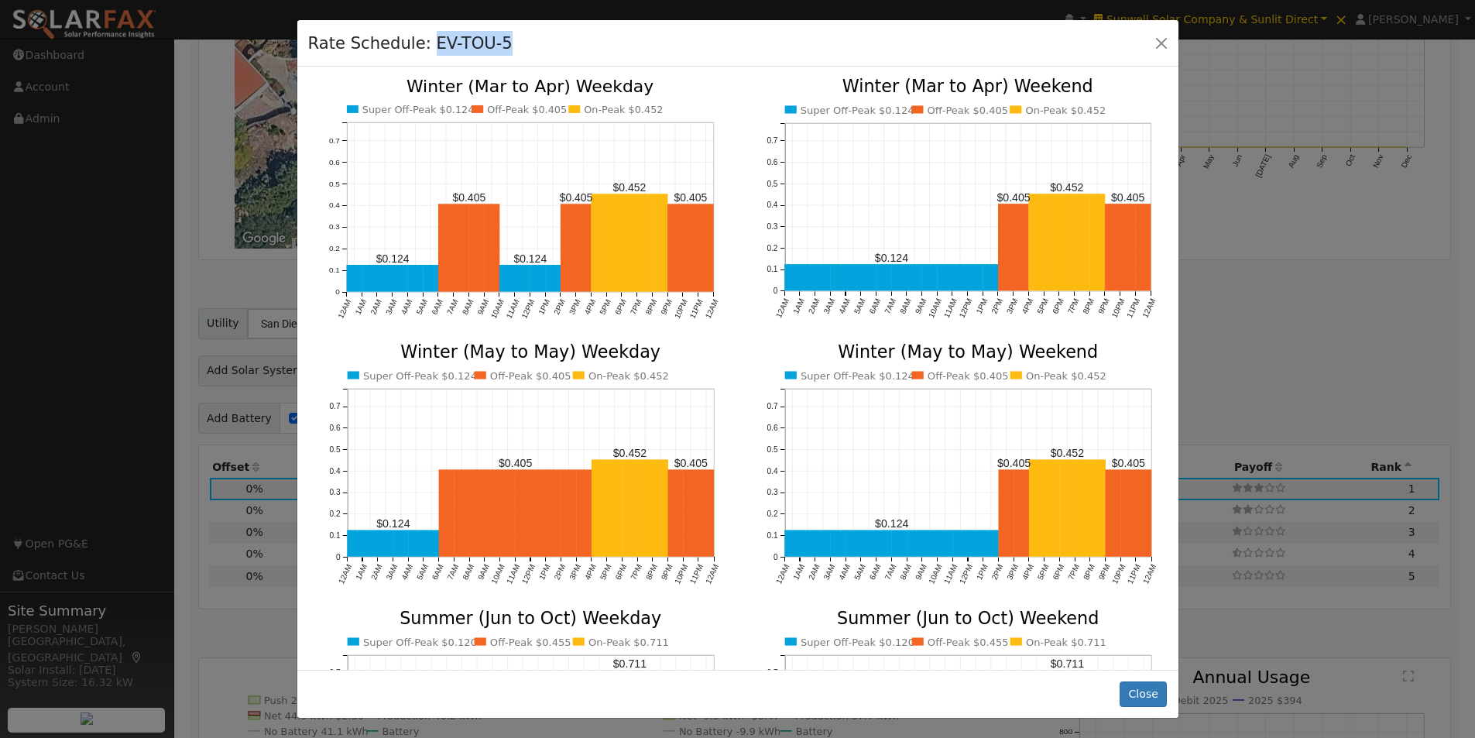
drag, startPoint x: 421, startPoint y: 39, endPoint x: 611, endPoint y: 95, distance: 197.7
click at [503, 40] on div "Rate Schedule: EV-TOU-5" at bounding box center [737, 43] width 881 height 47
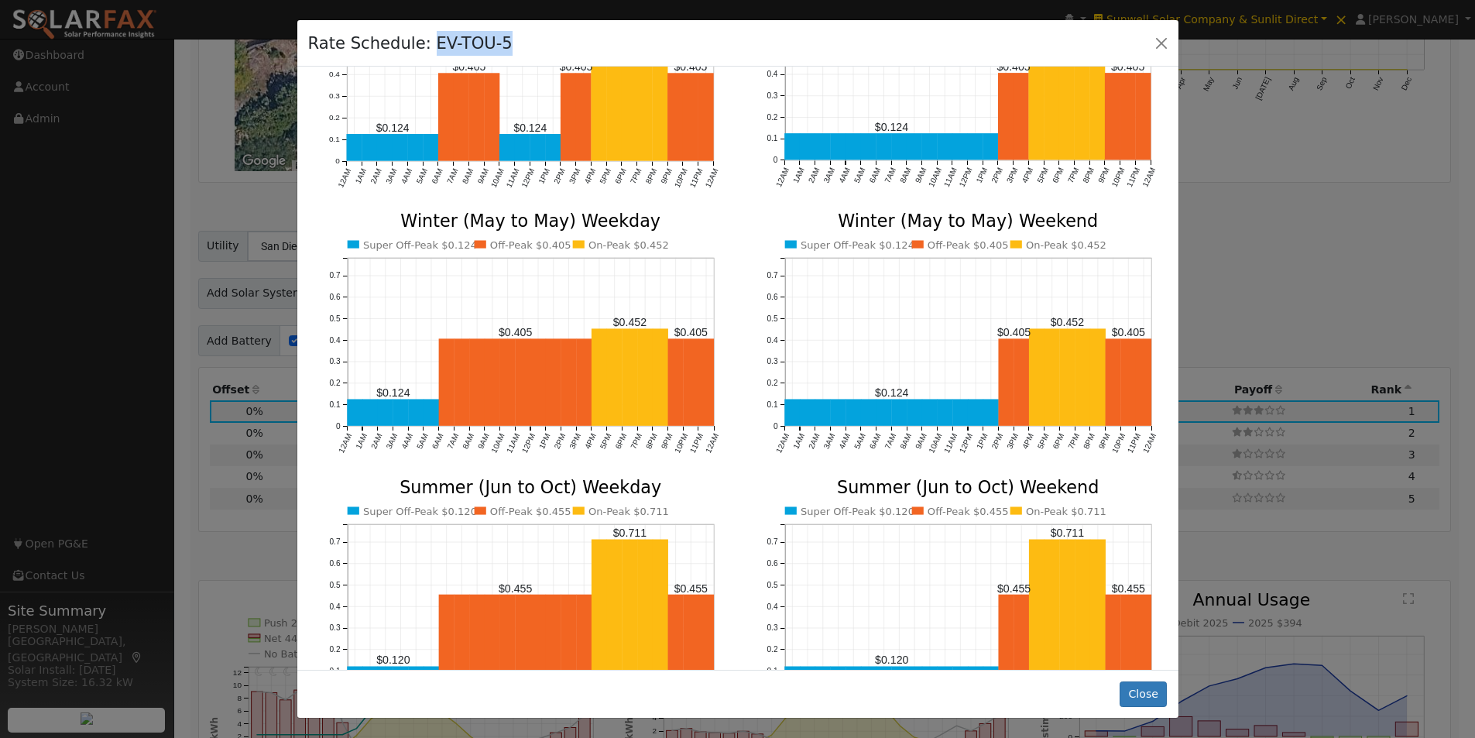
scroll to position [0, 0]
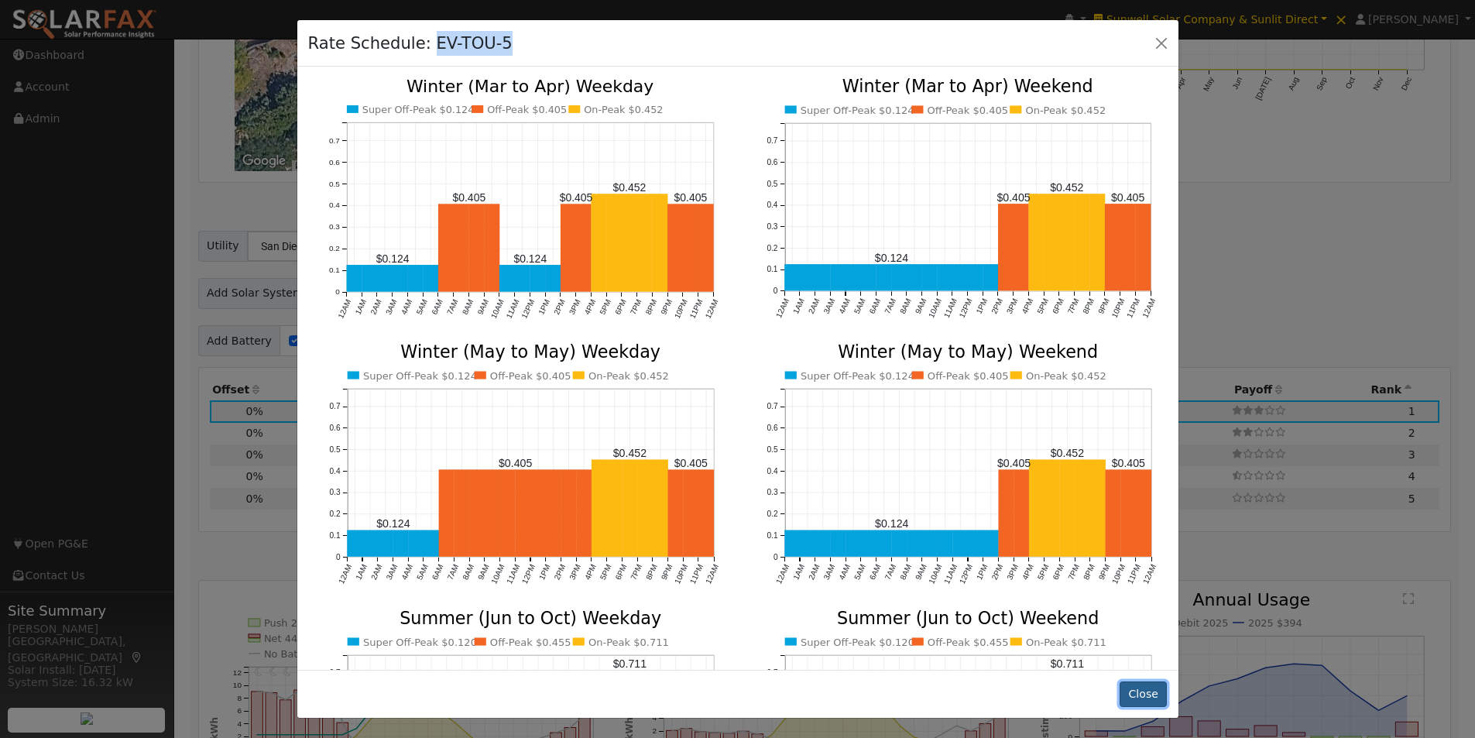
click at [1148, 695] on button "Close" at bounding box center [1143, 694] width 47 height 26
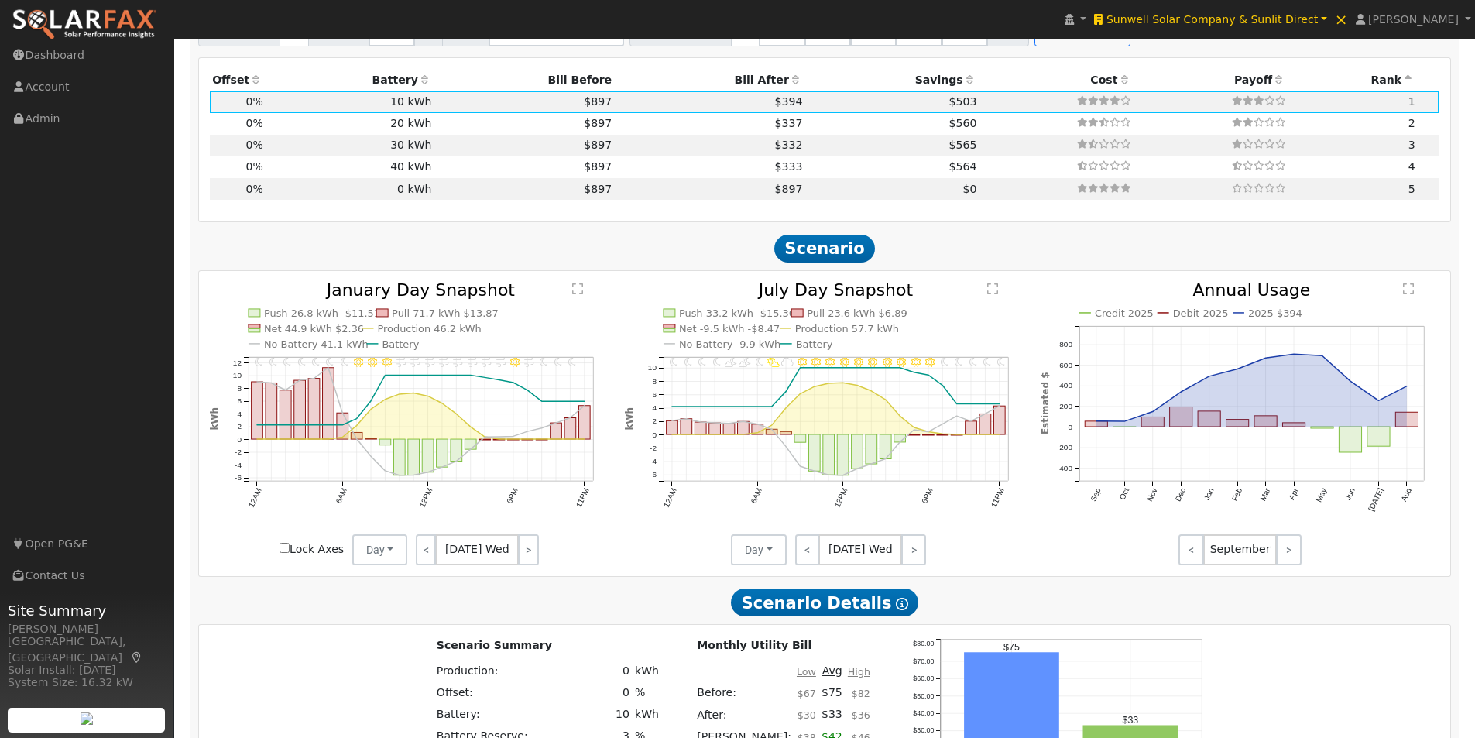
scroll to position [1703, 0]
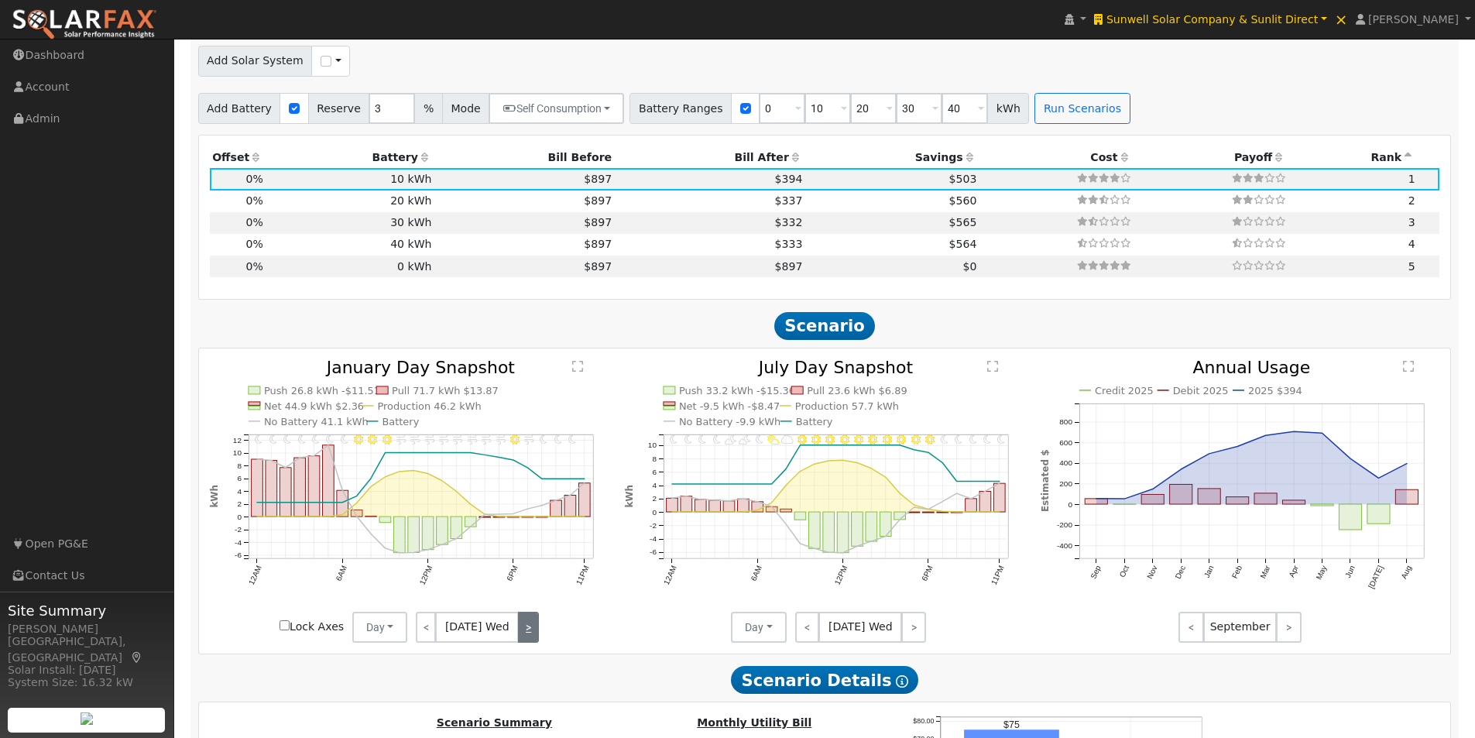
click at [527, 634] on link ">" at bounding box center [528, 627] width 21 height 31
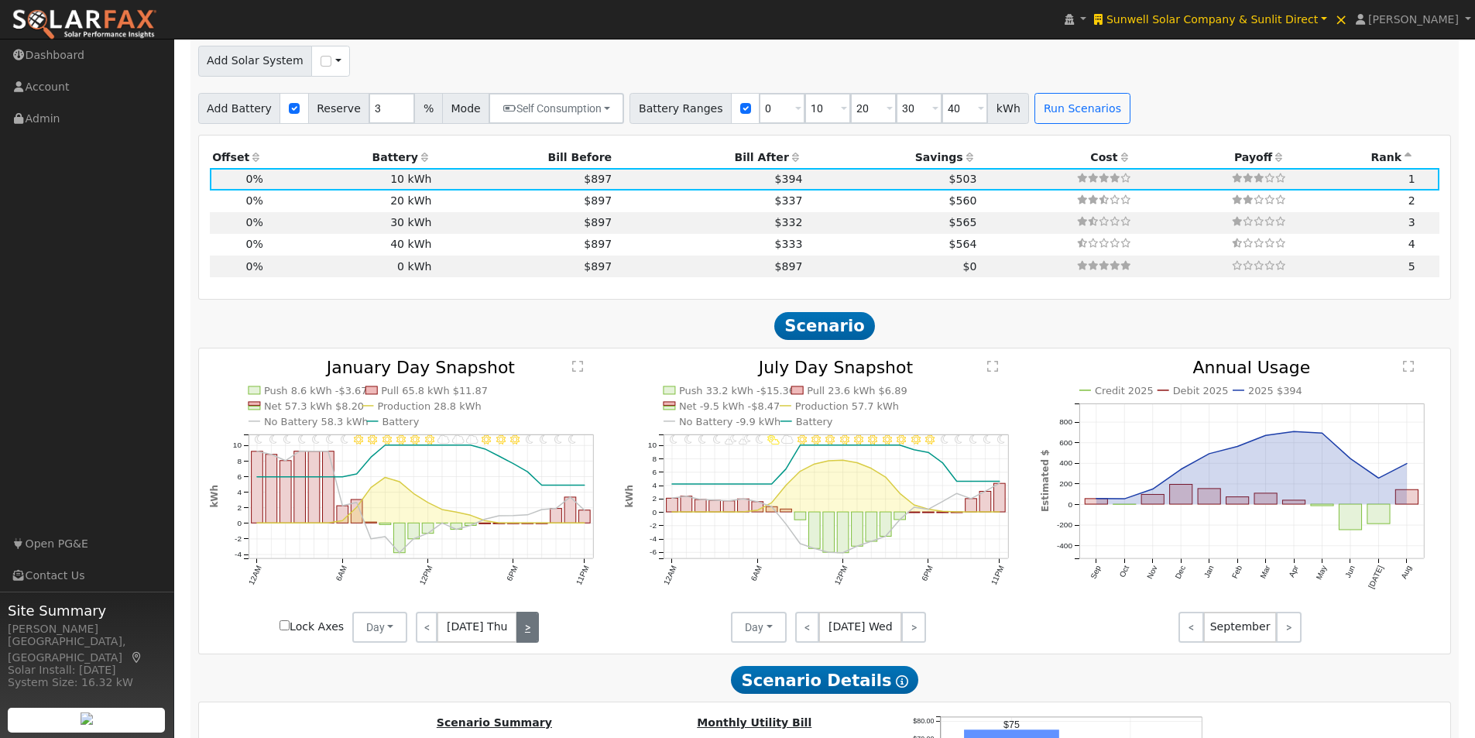
click at [517, 637] on link ">" at bounding box center [528, 627] width 22 height 31
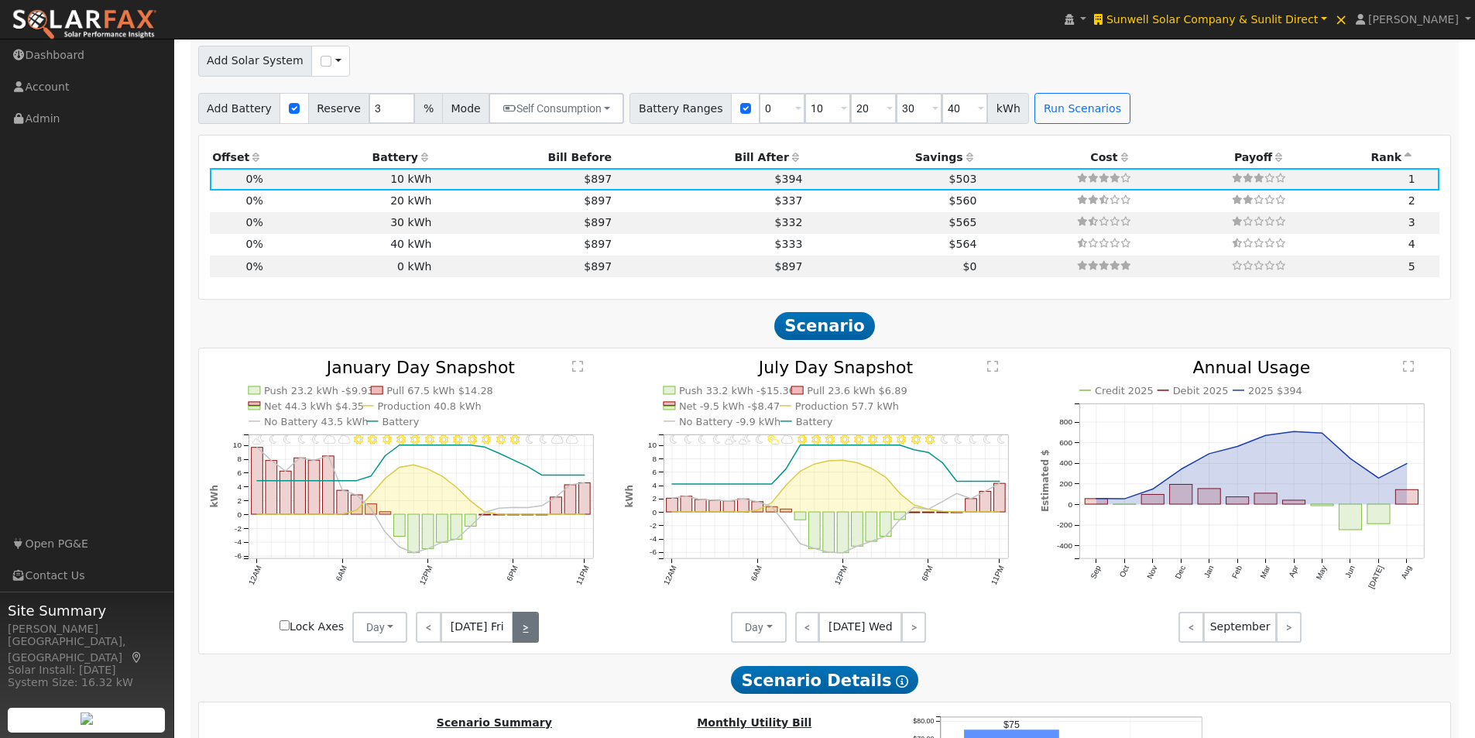
click at [517, 637] on link ">" at bounding box center [526, 627] width 26 height 31
click at [427, 637] on link "<" at bounding box center [427, 627] width 23 height 31
click at [427, 637] on link "<" at bounding box center [429, 627] width 26 height 31
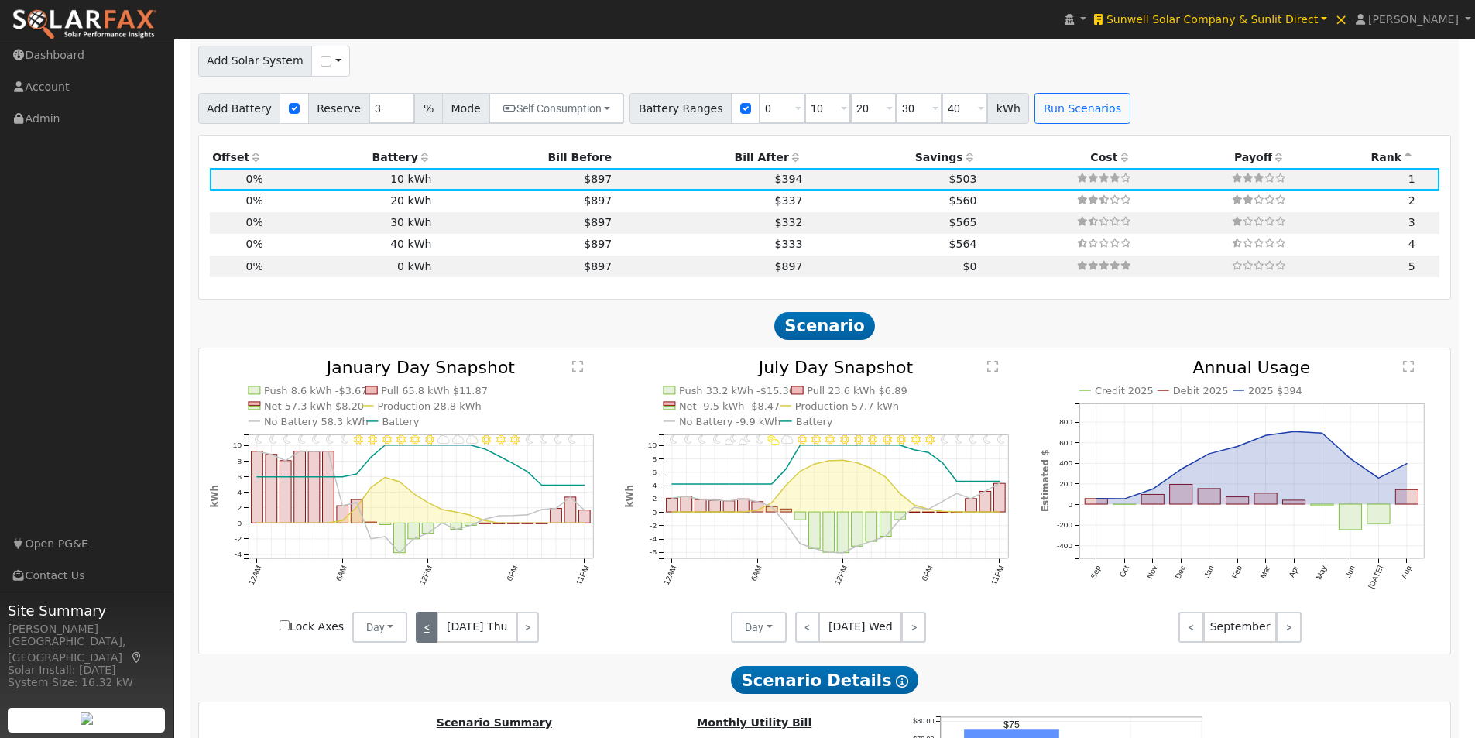
click at [427, 637] on link "<" at bounding box center [427, 627] width 22 height 31
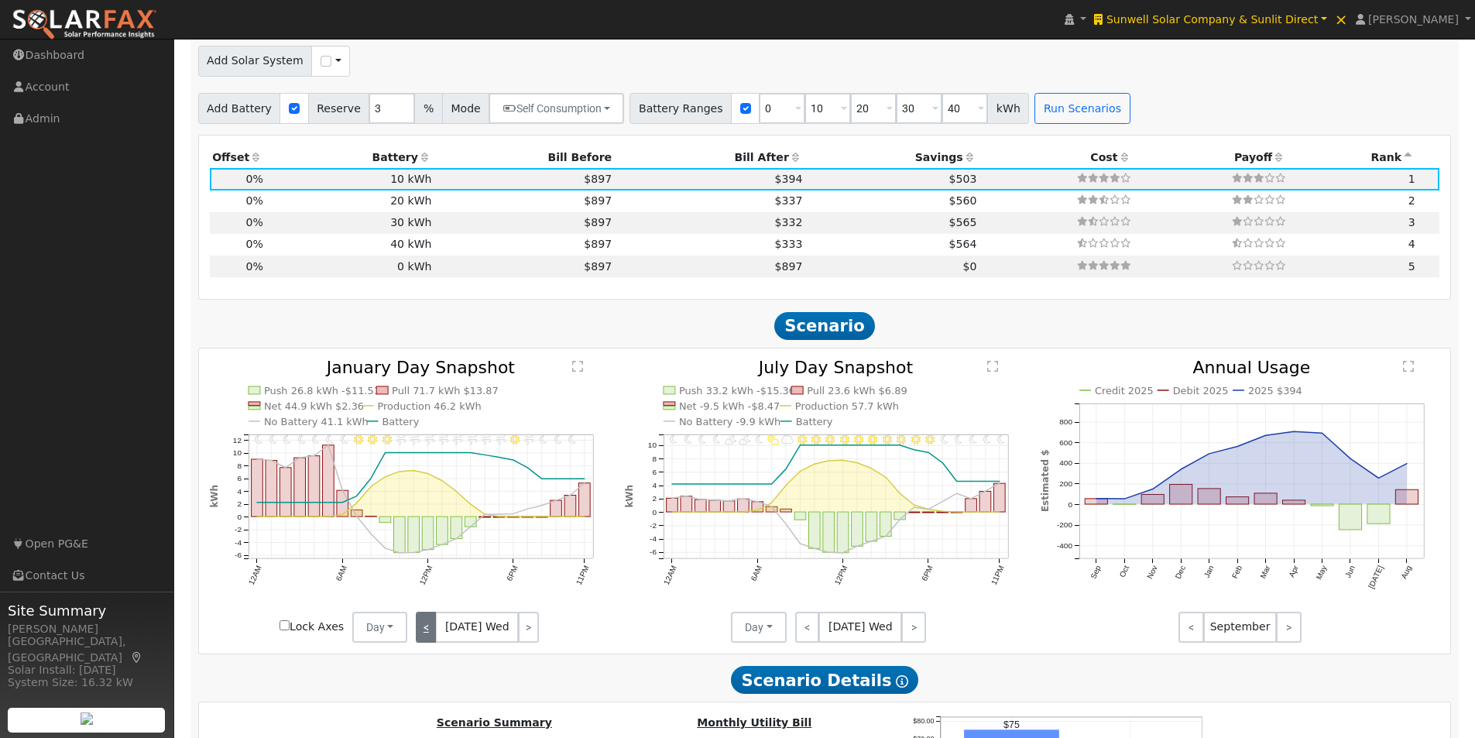
click at [428, 636] on link "<" at bounding box center [426, 627] width 21 height 31
click at [428, 636] on link "<" at bounding box center [427, 627] width 23 height 31
click at [526, 636] on link ">" at bounding box center [528, 627] width 21 height 31
click at [526, 636] on link ">" at bounding box center [527, 627] width 23 height 31
click at [429, 626] on link "<" at bounding box center [426, 627] width 21 height 31
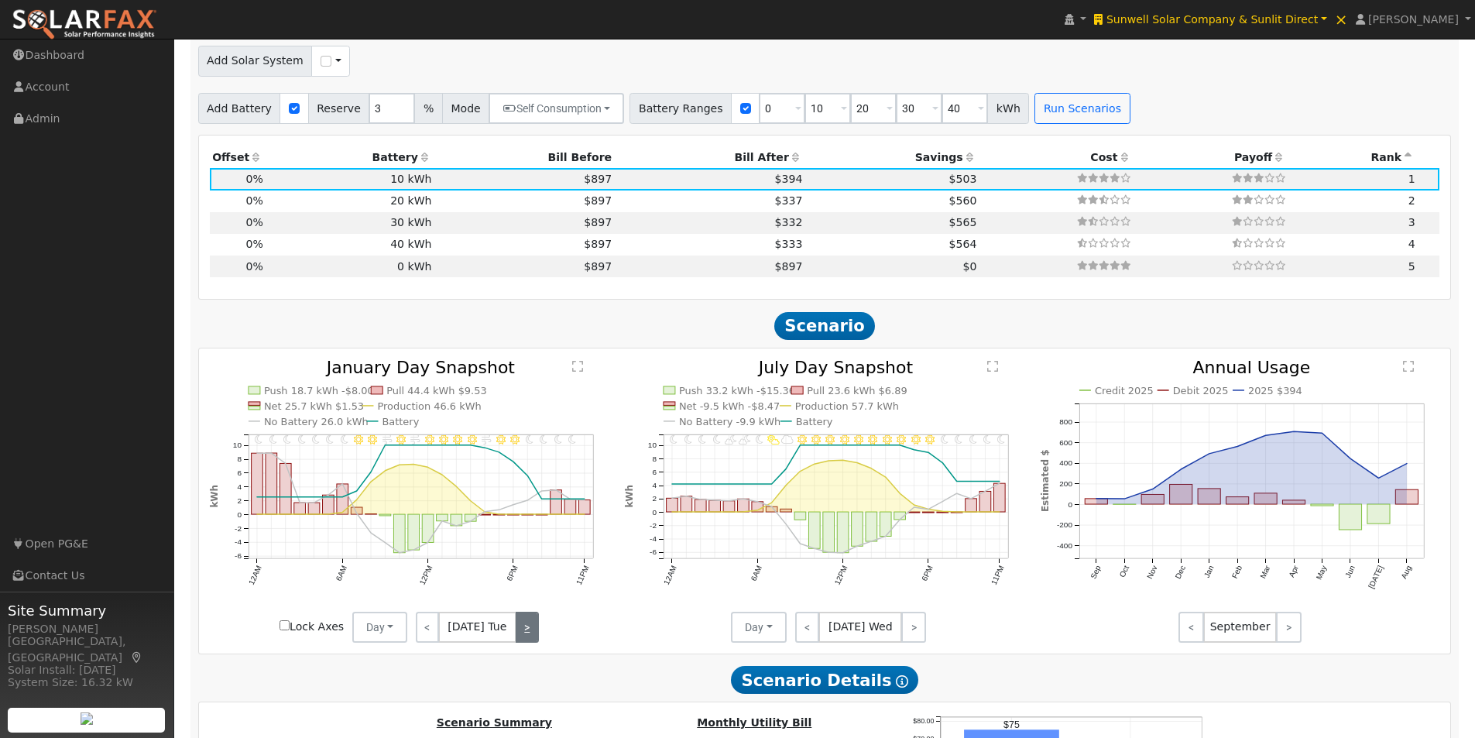
click at [525, 637] on link ">" at bounding box center [527, 627] width 23 height 31
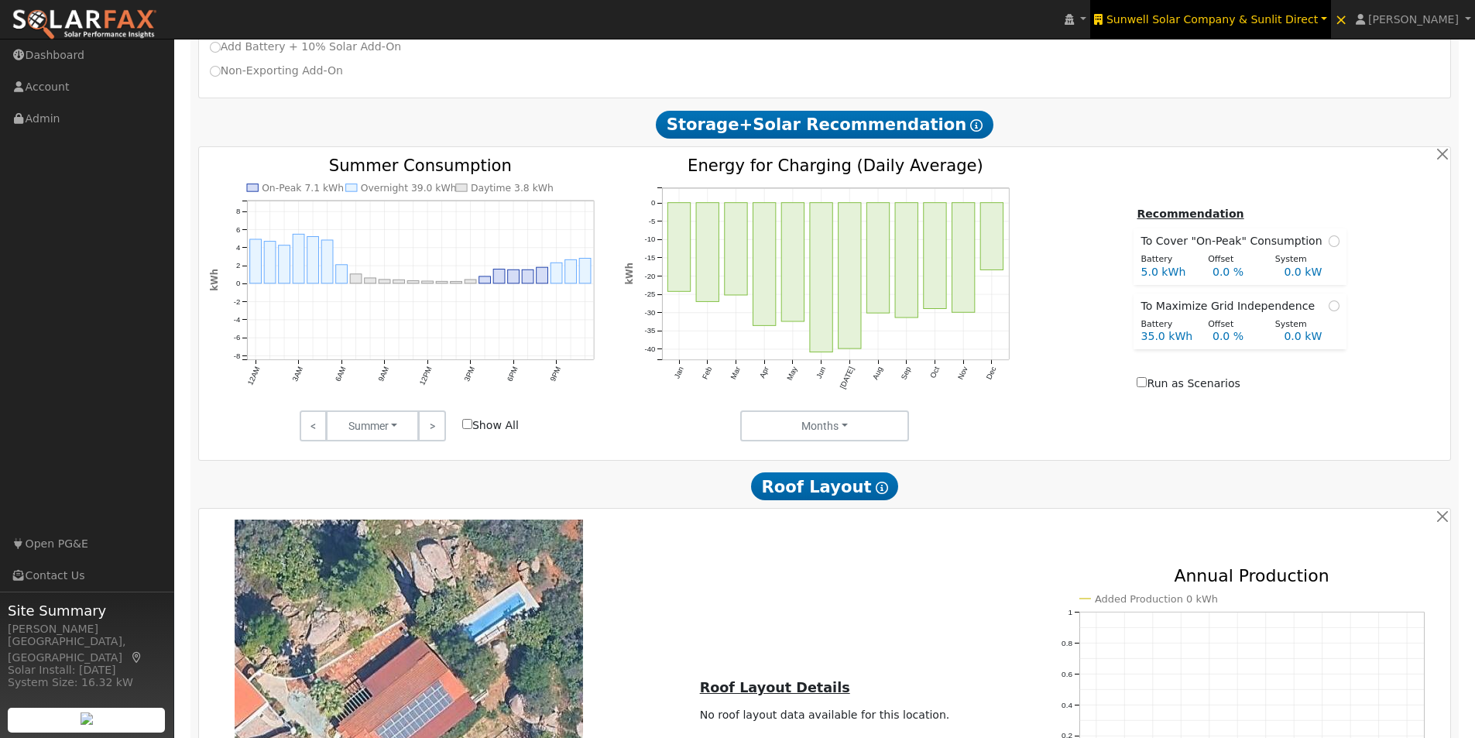
click at [1285, 14] on span "Sunwell Solar Company & Sunlit Direct" at bounding box center [1212, 19] width 211 height 12
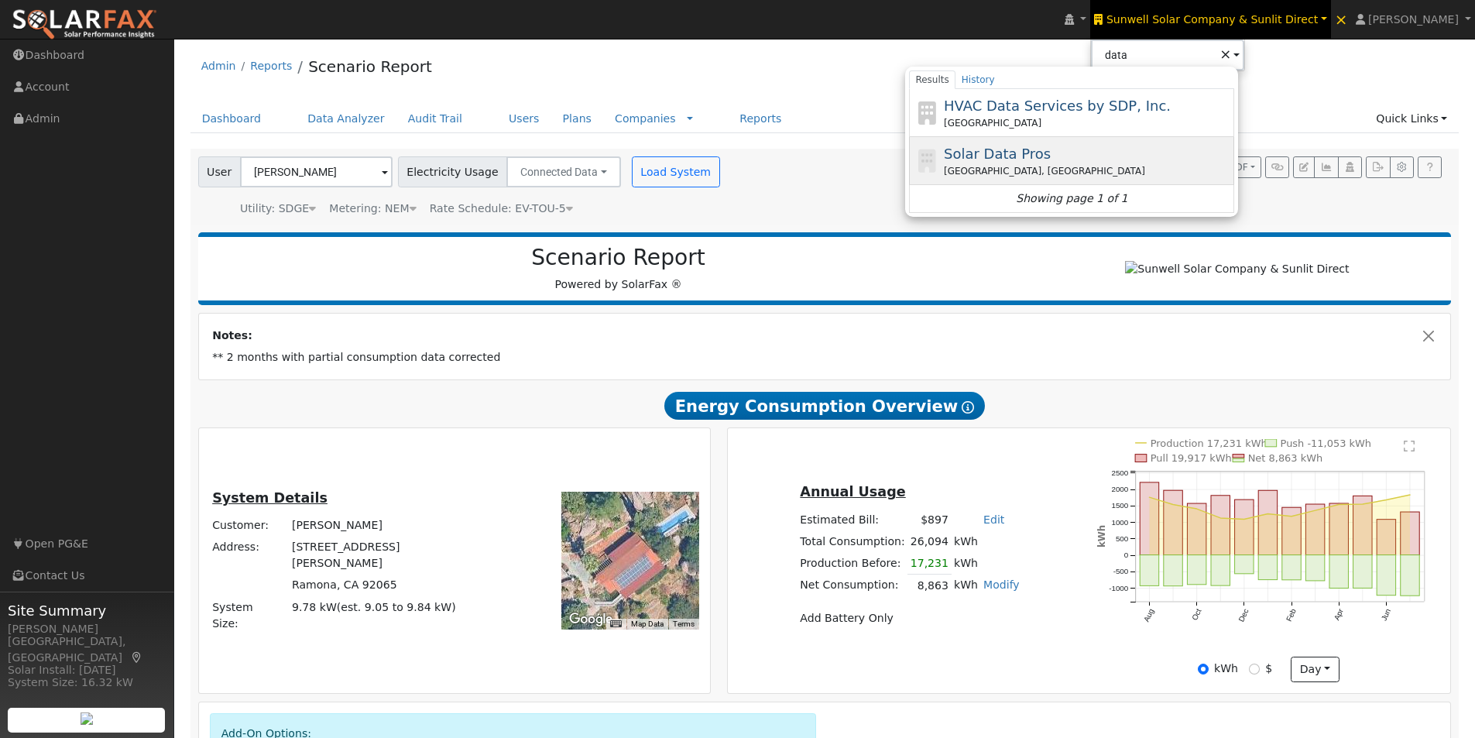
click at [1027, 151] on span "Solar Data Pros" at bounding box center [997, 154] width 107 height 16
type input "Solar Data Pros"
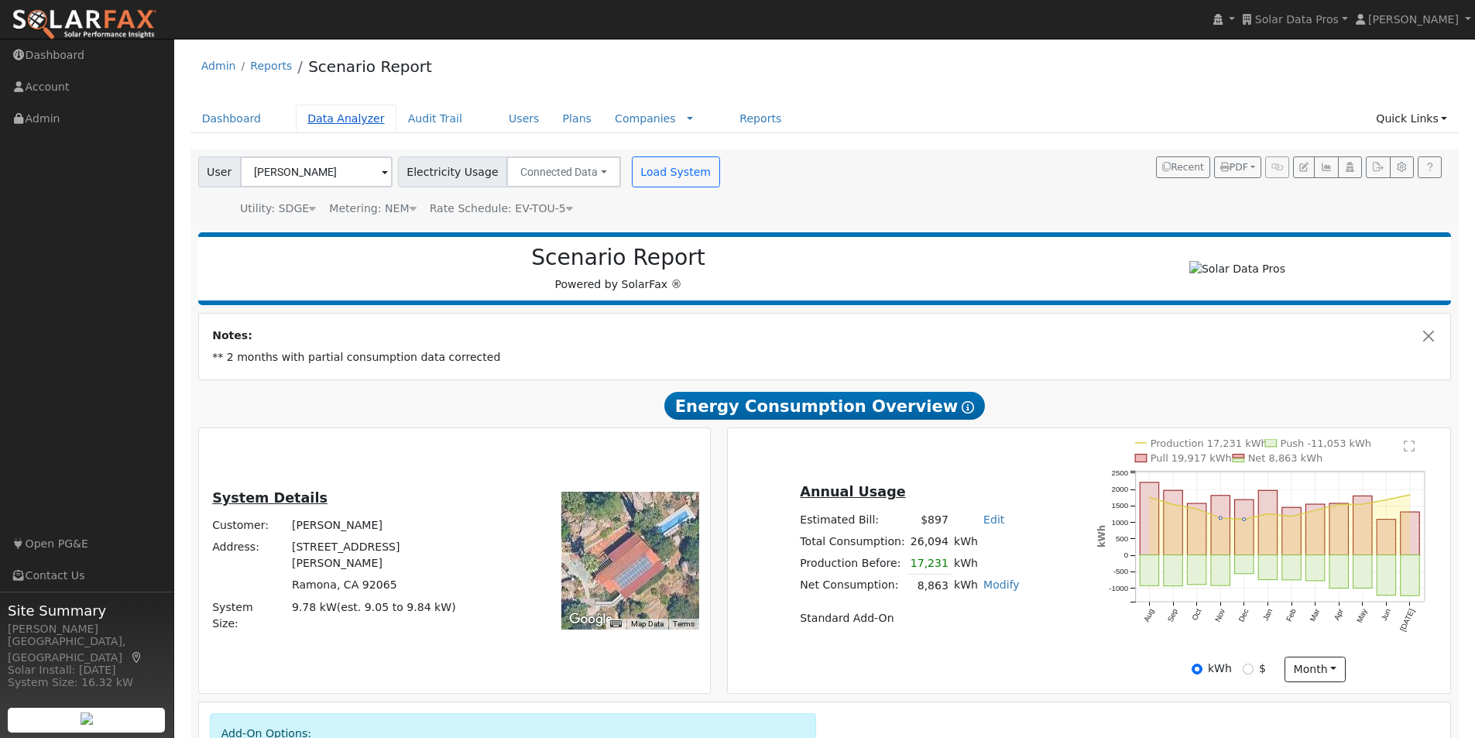
click at [328, 115] on link "Data Analyzer" at bounding box center [346, 119] width 101 height 29
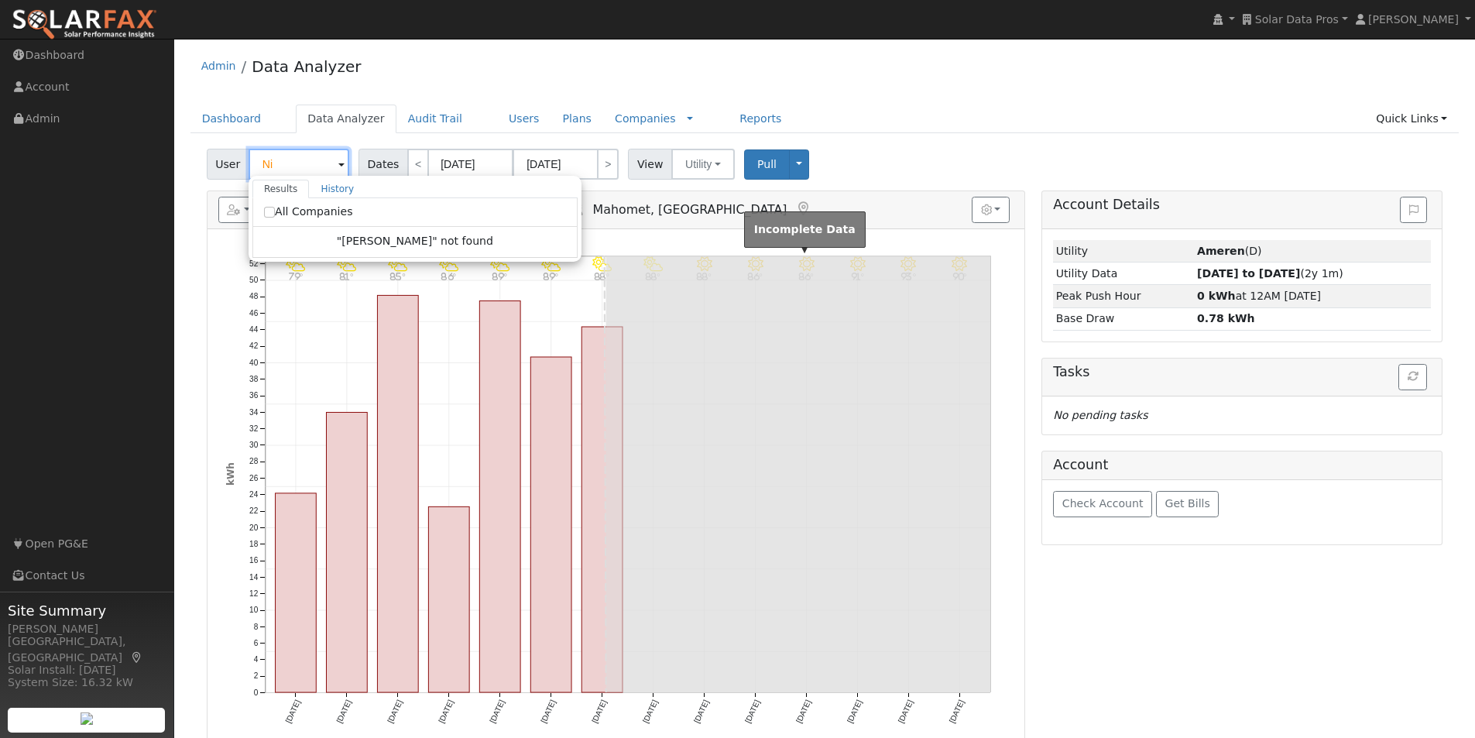
type input "N"
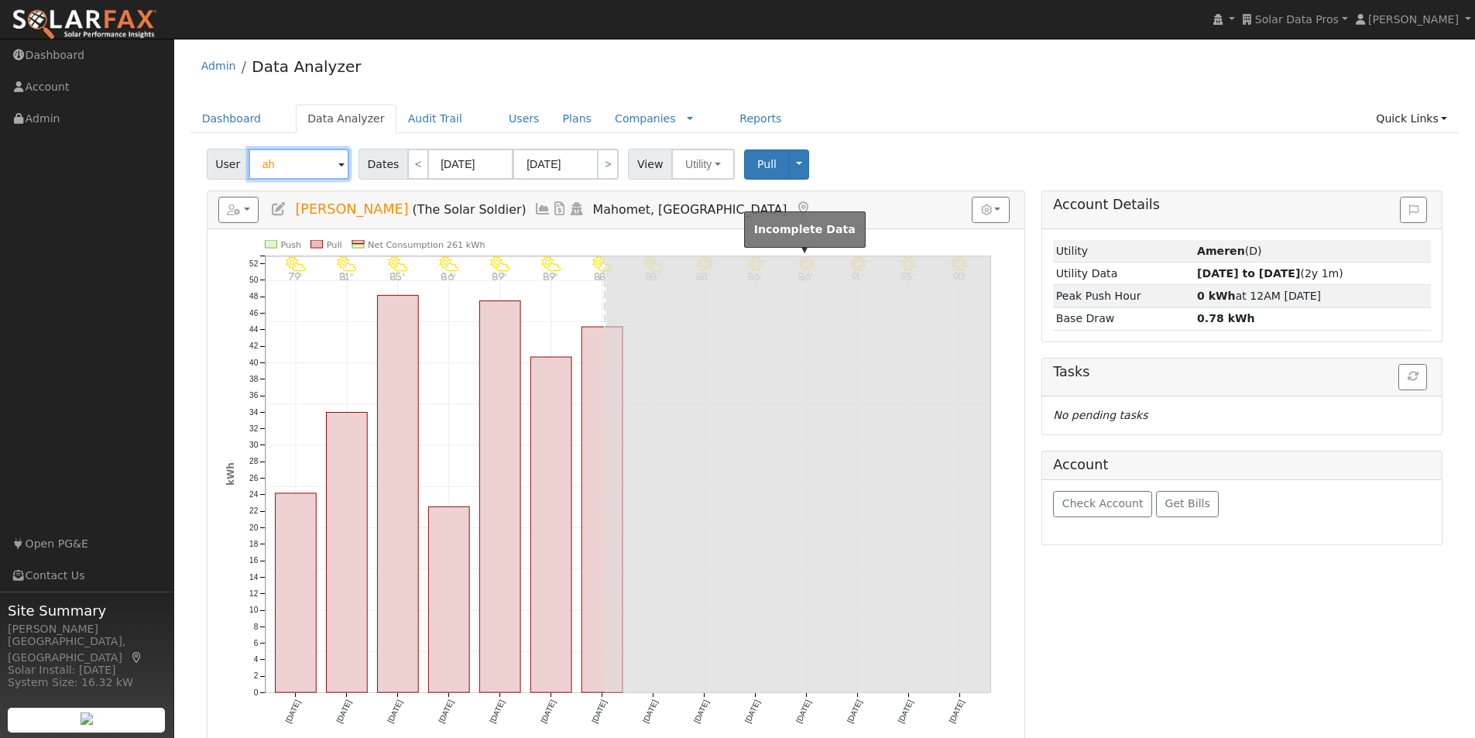
type input "a"
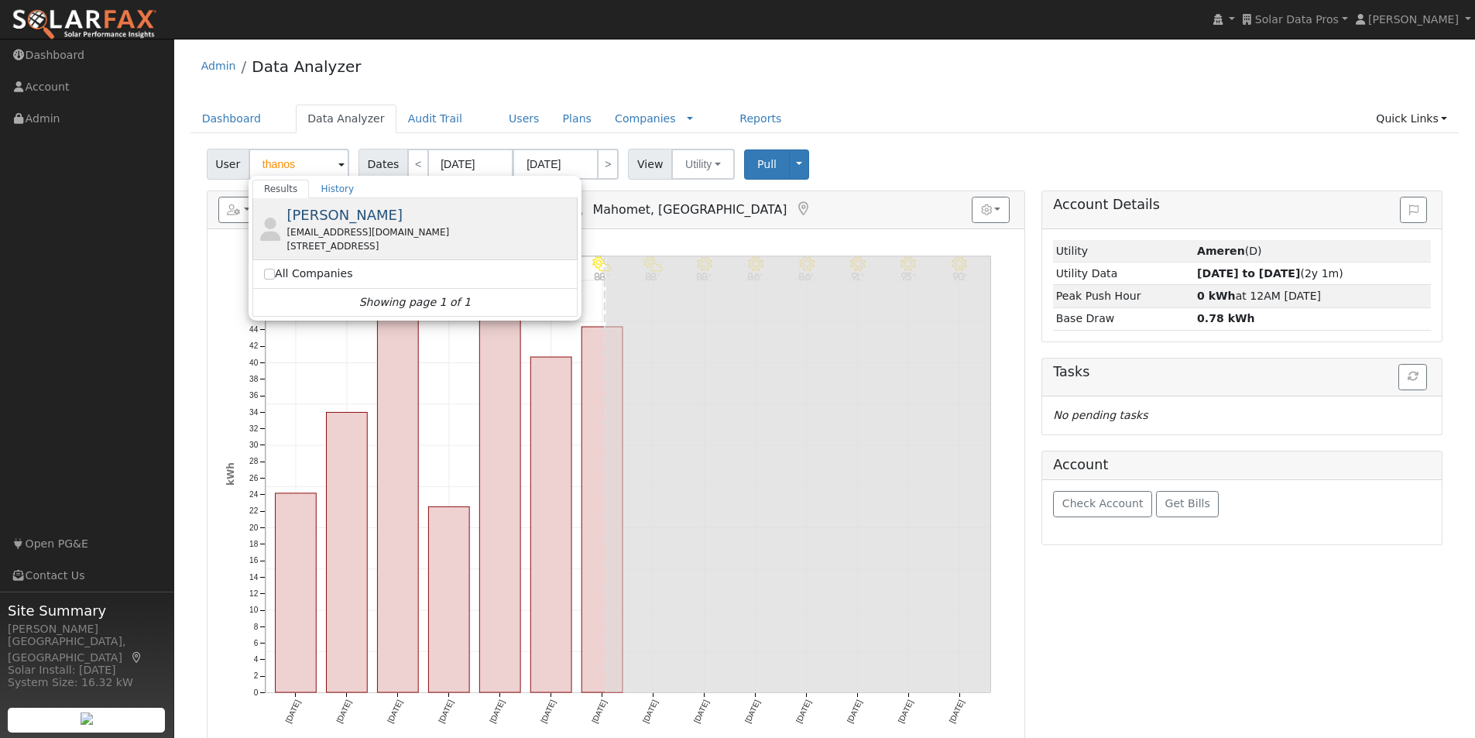
drag, startPoint x: 312, startPoint y: 210, endPoint x: 774, endPoint y: 267, distance: 465.1
click at [314, 210] on span "[PERSON_NAME]" at bounding box center [345, 215] width 116 height 16
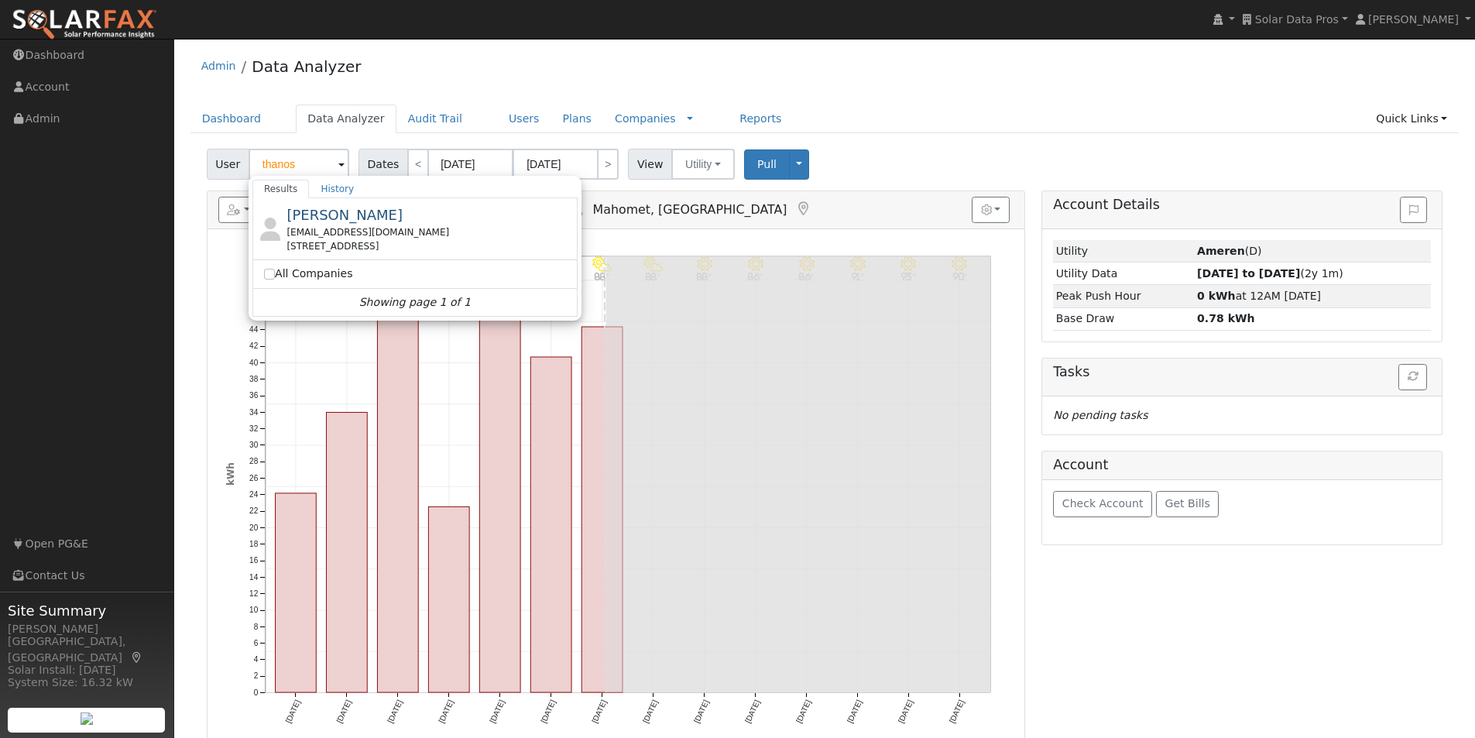
type input "[PERSON_NAME]"
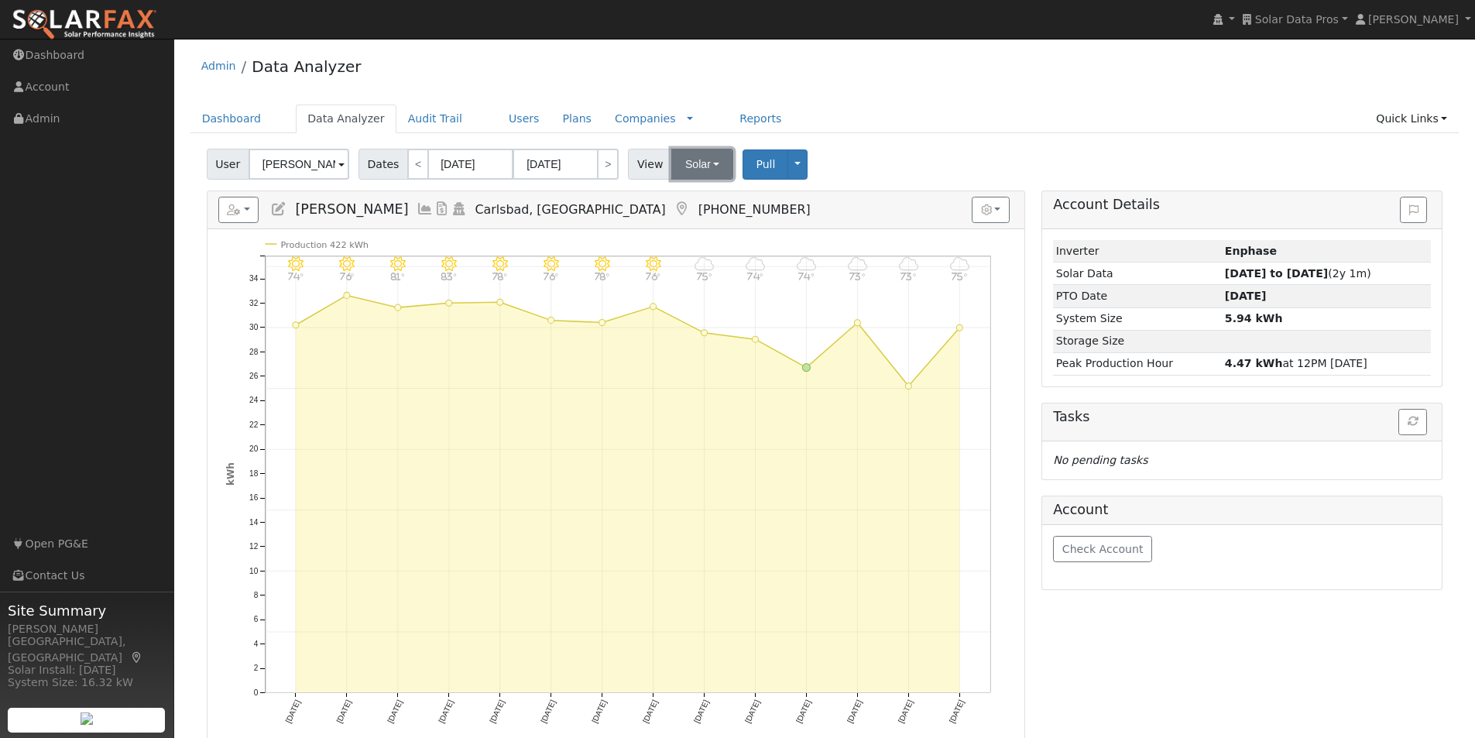
click at [702, 179] on button "Solar" at bounding box center [702, 164] width 62 height 31
click at [695, 202] on link "Utility" at bounding box center [723, 198] width 108 height 22
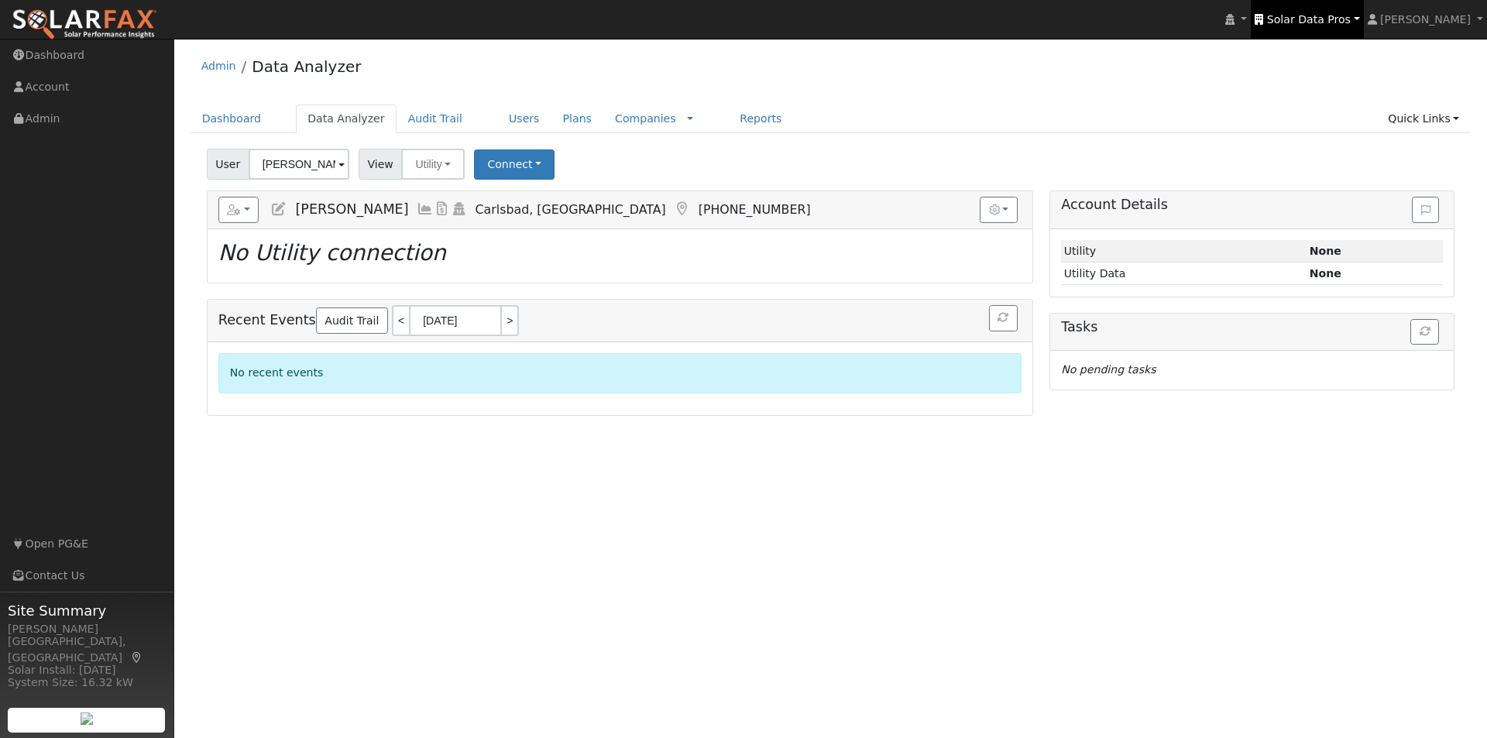
click at [1330, 19] on span "Solar Data Pros" at bounding box center [1309, 19] width 84 height 12
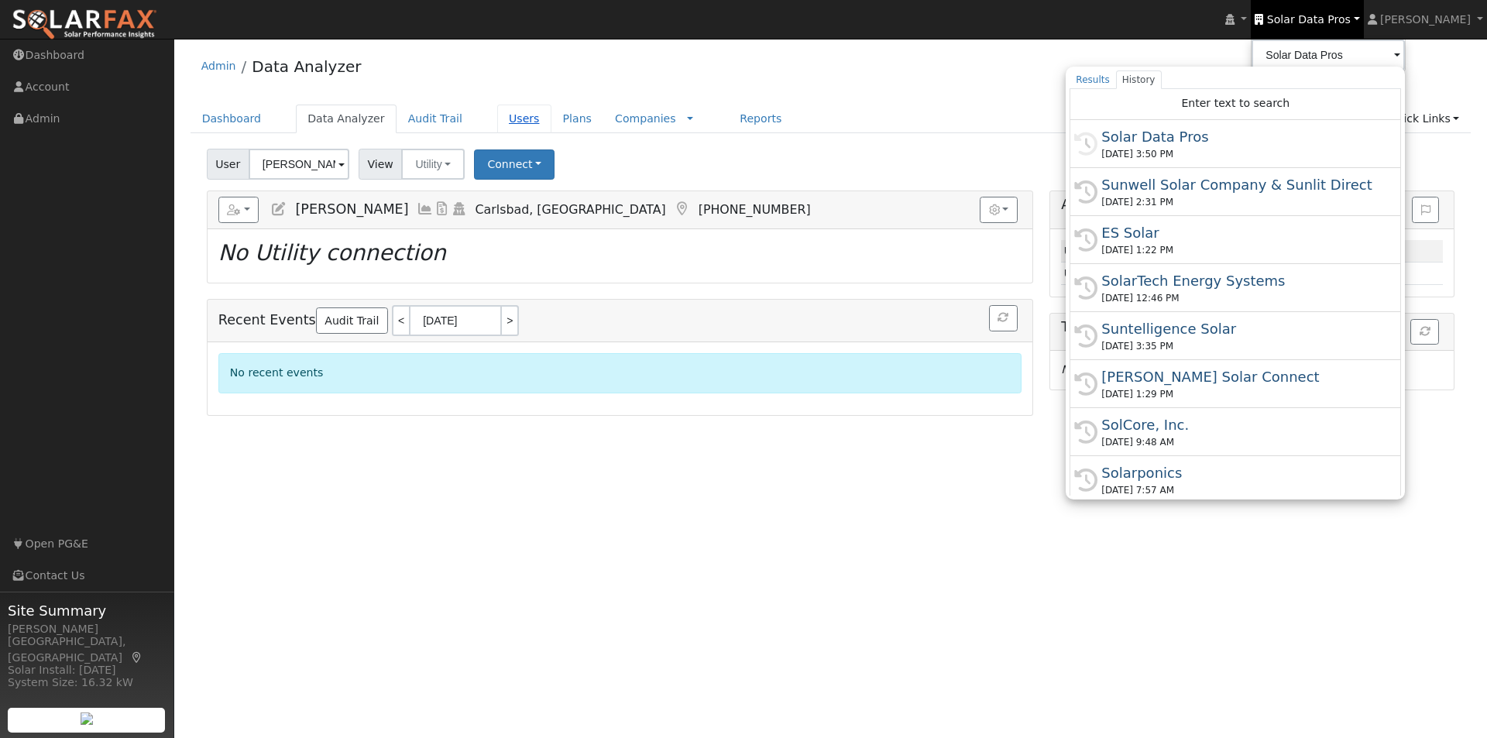
click at [497, 118] on link "Users" at bounding box center [524, 119] width 54 height 29
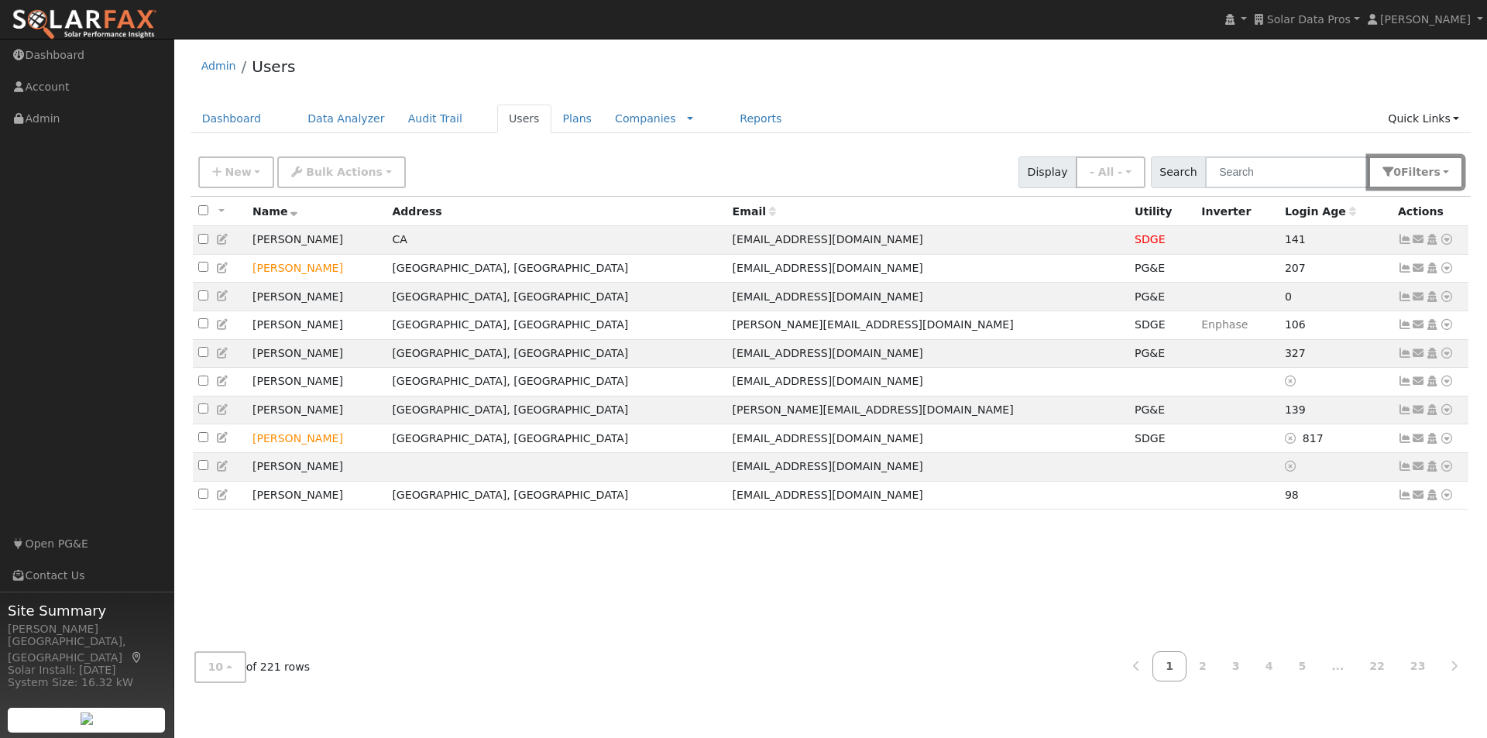
click at [1430, 173] on span "Filter s" at bounding box center [1420, 172] width 39 height 12
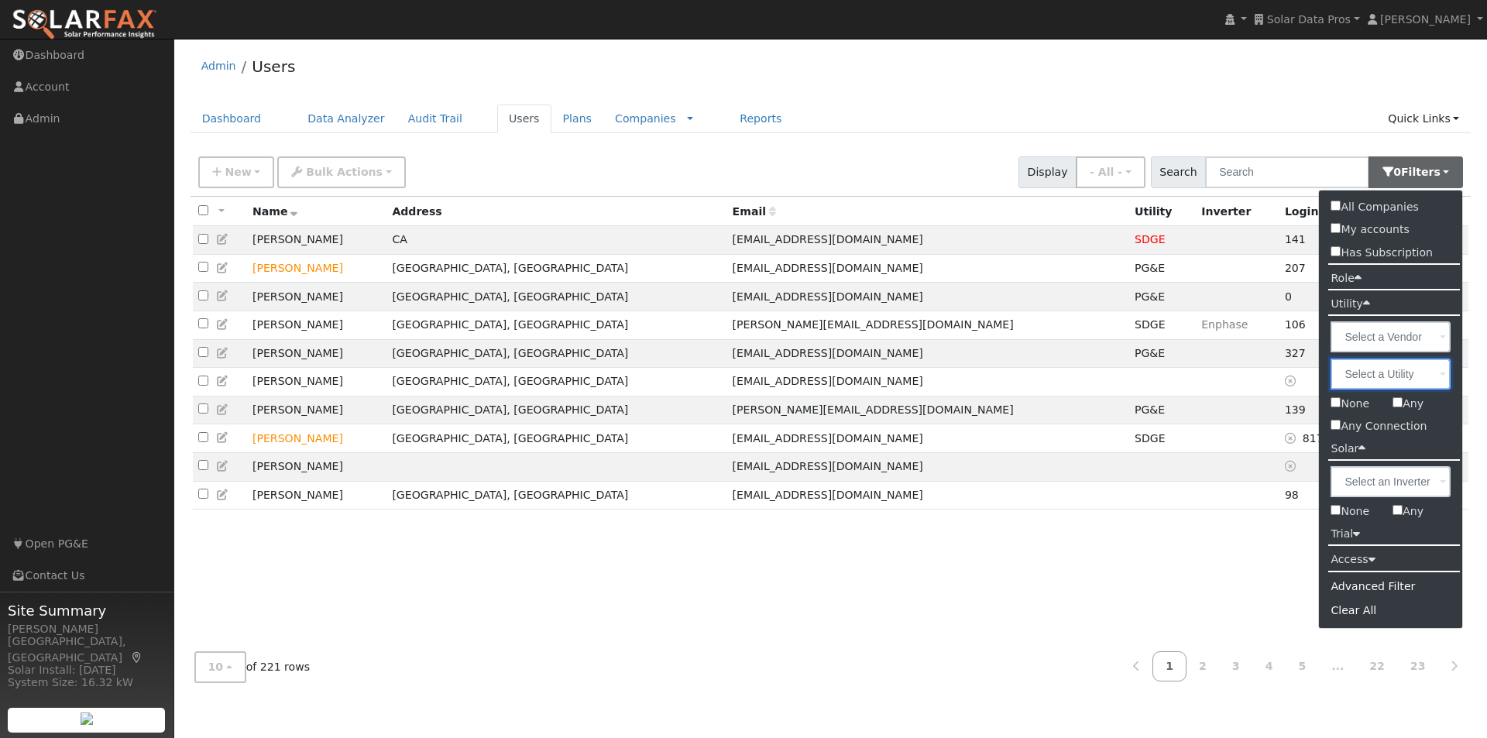
click at [1395, 382] on input "text" at bounding box center [1390, 374] width 120 height 31
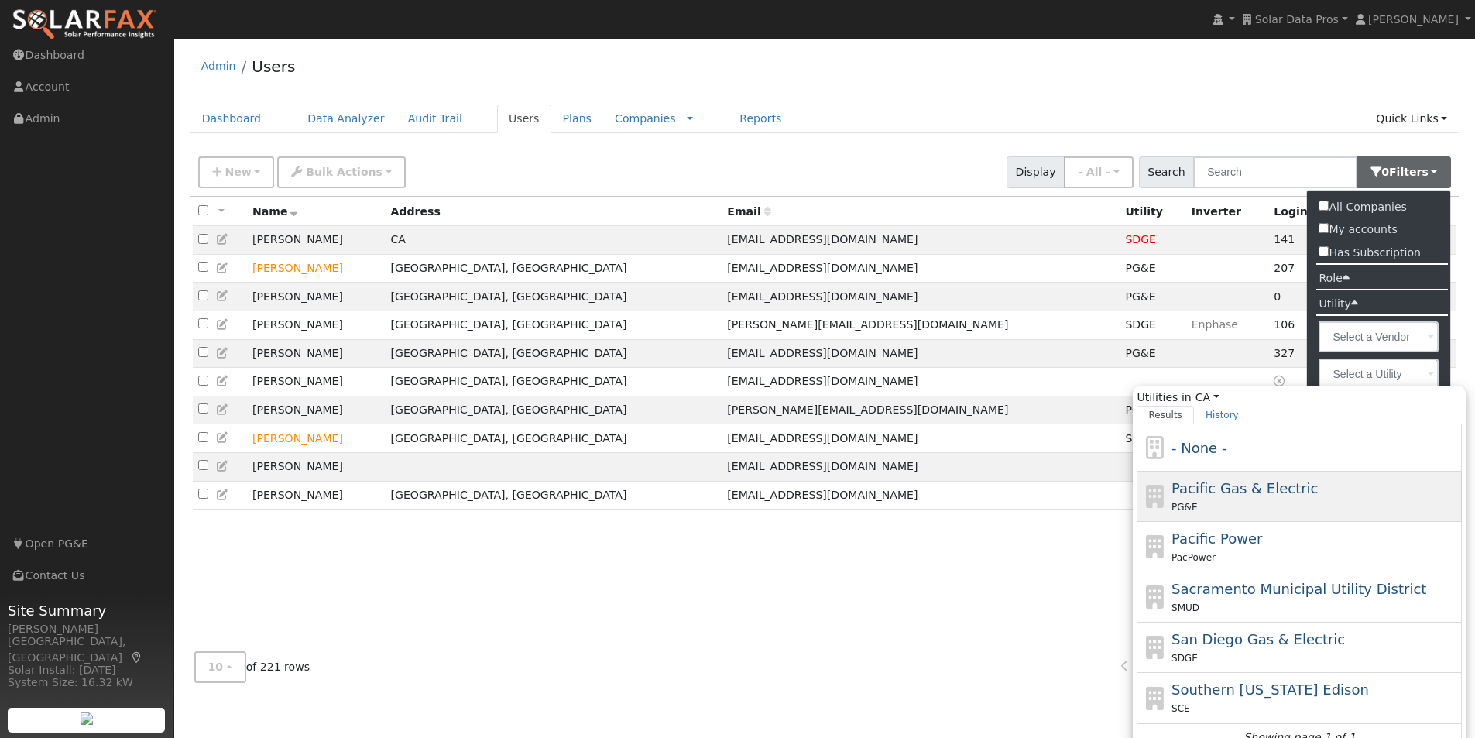
click at [1206, 496] on span "Pacific Gas & Electric" at bounding box center [1245, 488] width 146 height 16
click at [0, 0] on input "Utilities in CA All States AL AK AZ AR CA CO CT DE FL GA HI ID IL IN IA KS KY L…" at bounding box center [0, 0] width 0 height 0
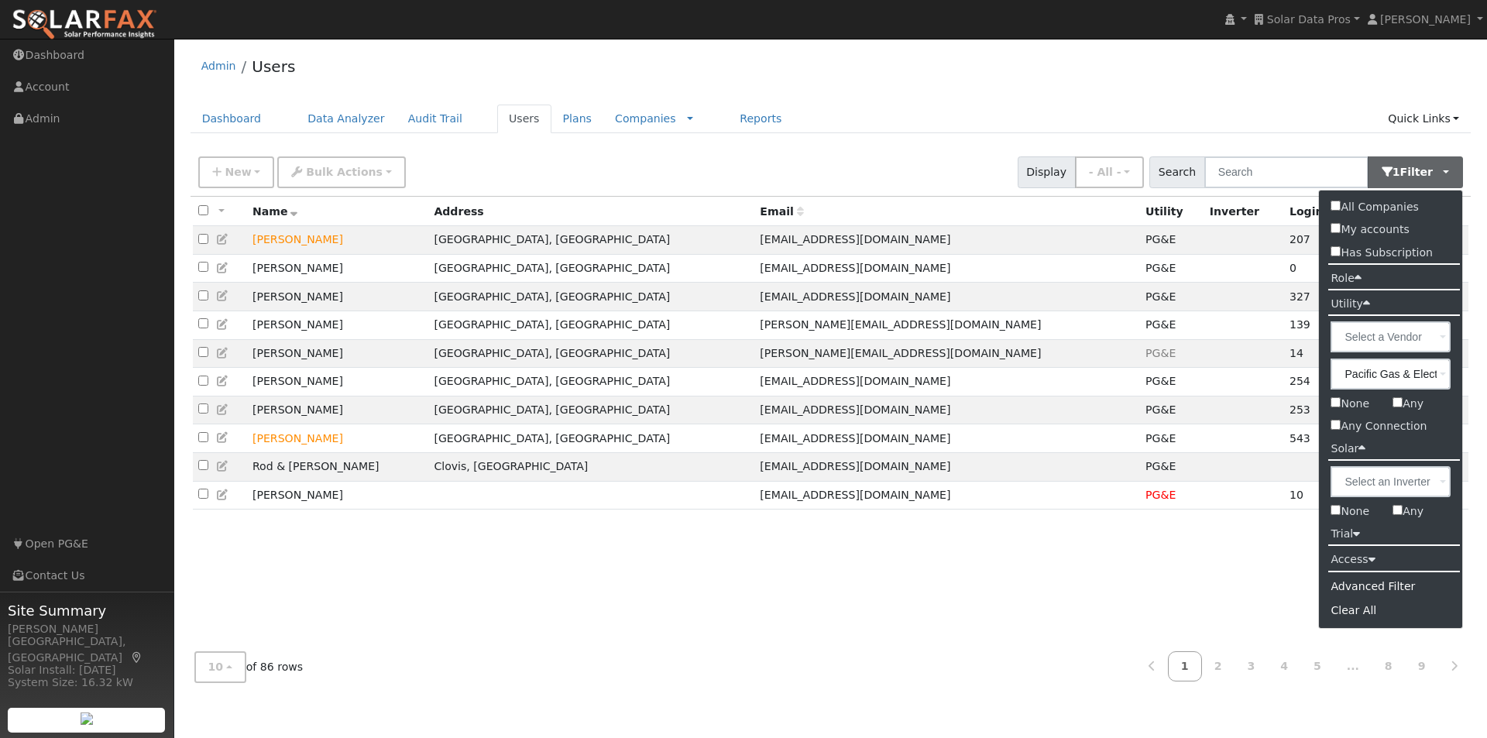
click at [1033, 70] on div "Admin Users" at bounding box center [830, 69] width 1281 height 47
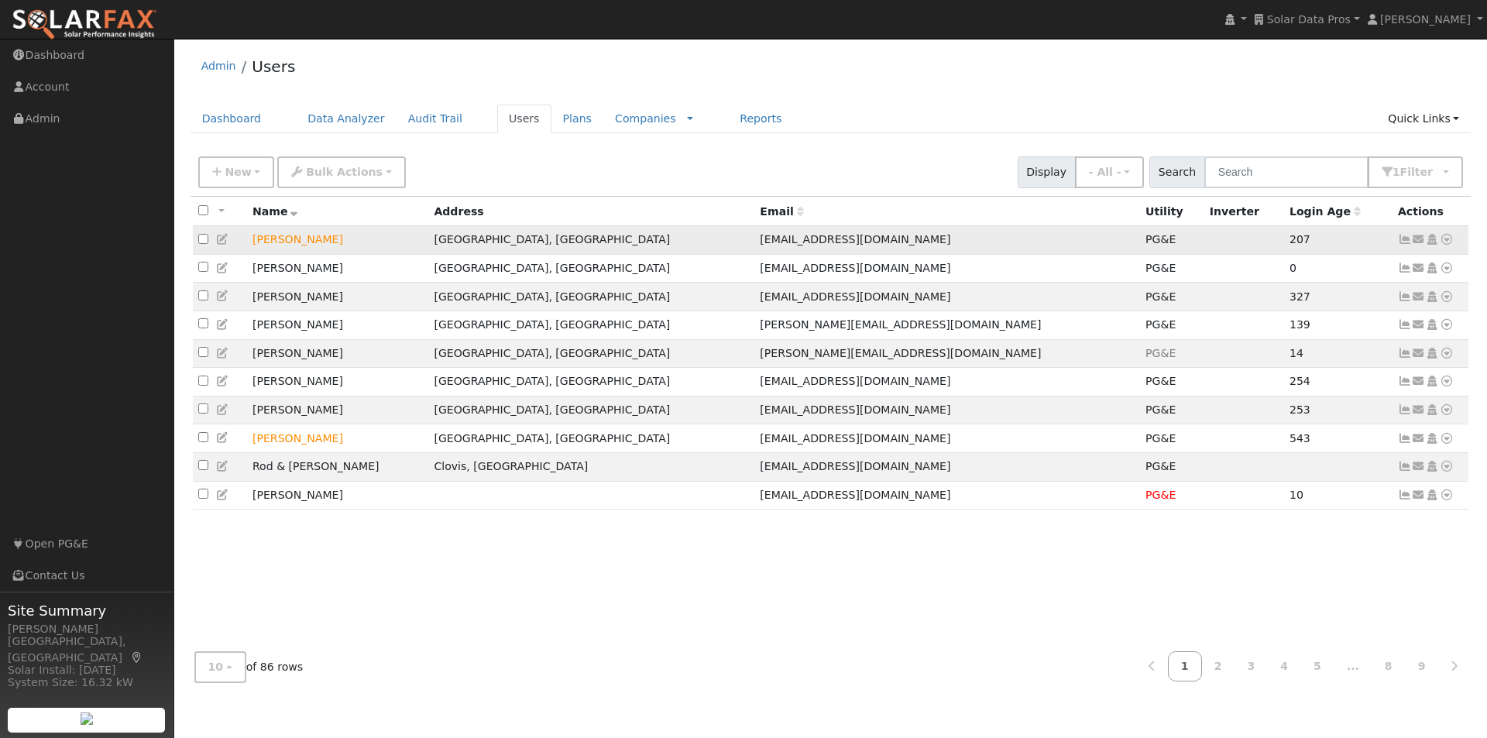
click at [1447, 243] on icon at bounding box center [1447, 239] width 14 height 11
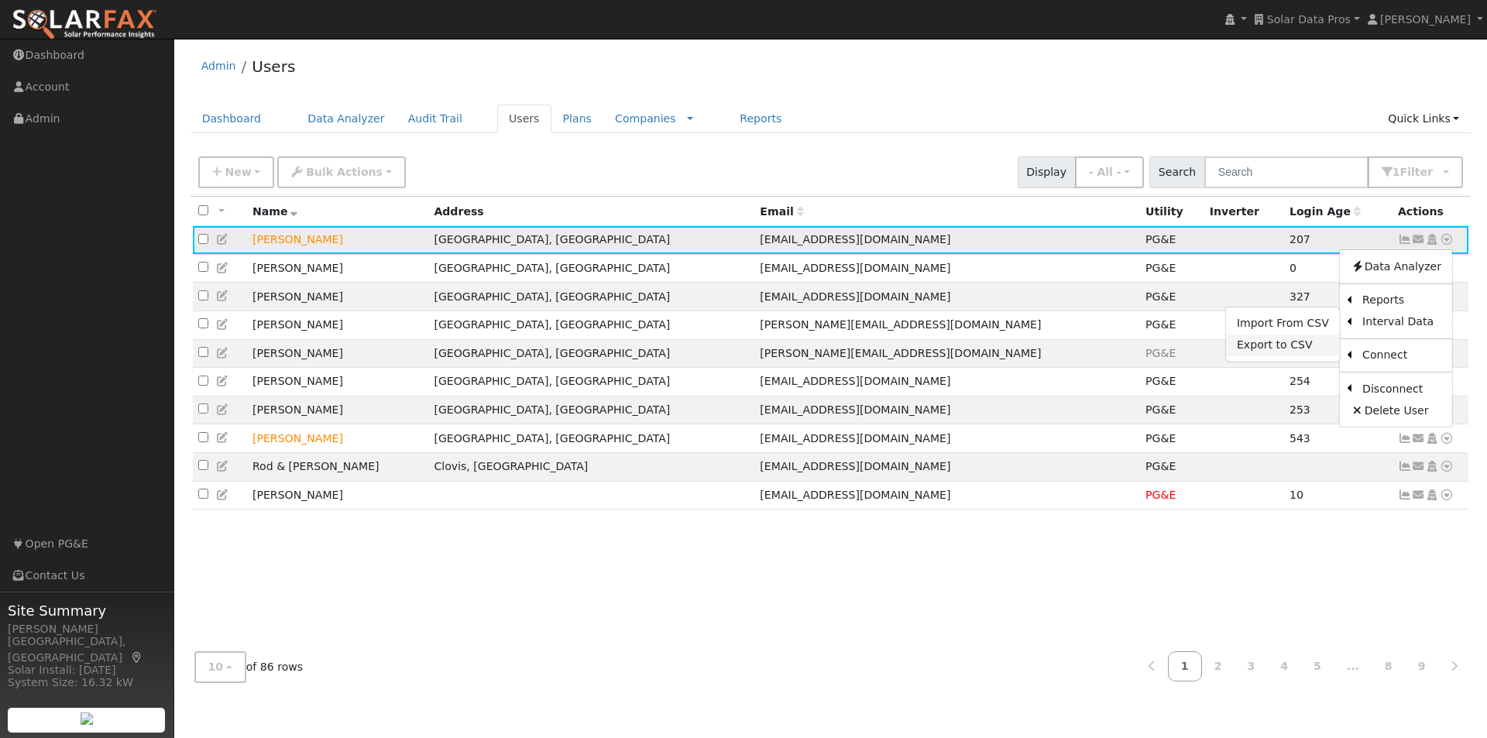
click at [1262, 347] on link "Export to CSV" at bounding box center [1283, 346] width 114 height 22
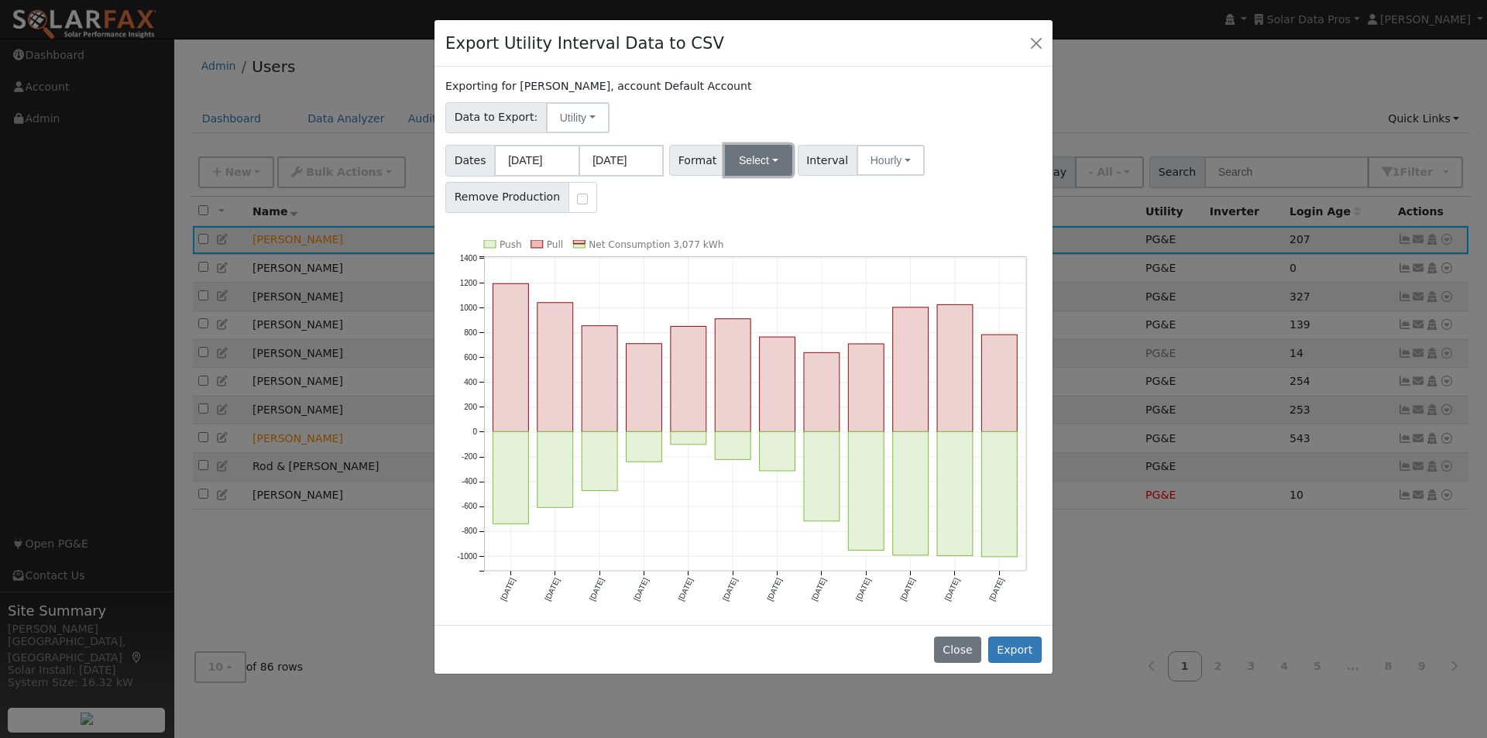
click at [759, 158] on button "Select" at bounding box center [758, 160] width 67 height 31
click at [744, 215] on link "PG&E" at bounding box center [776, 216] width 111 height 22
click at [1012, 649] on button "Export" at bounding box center [1014, 650] width 53 height 26
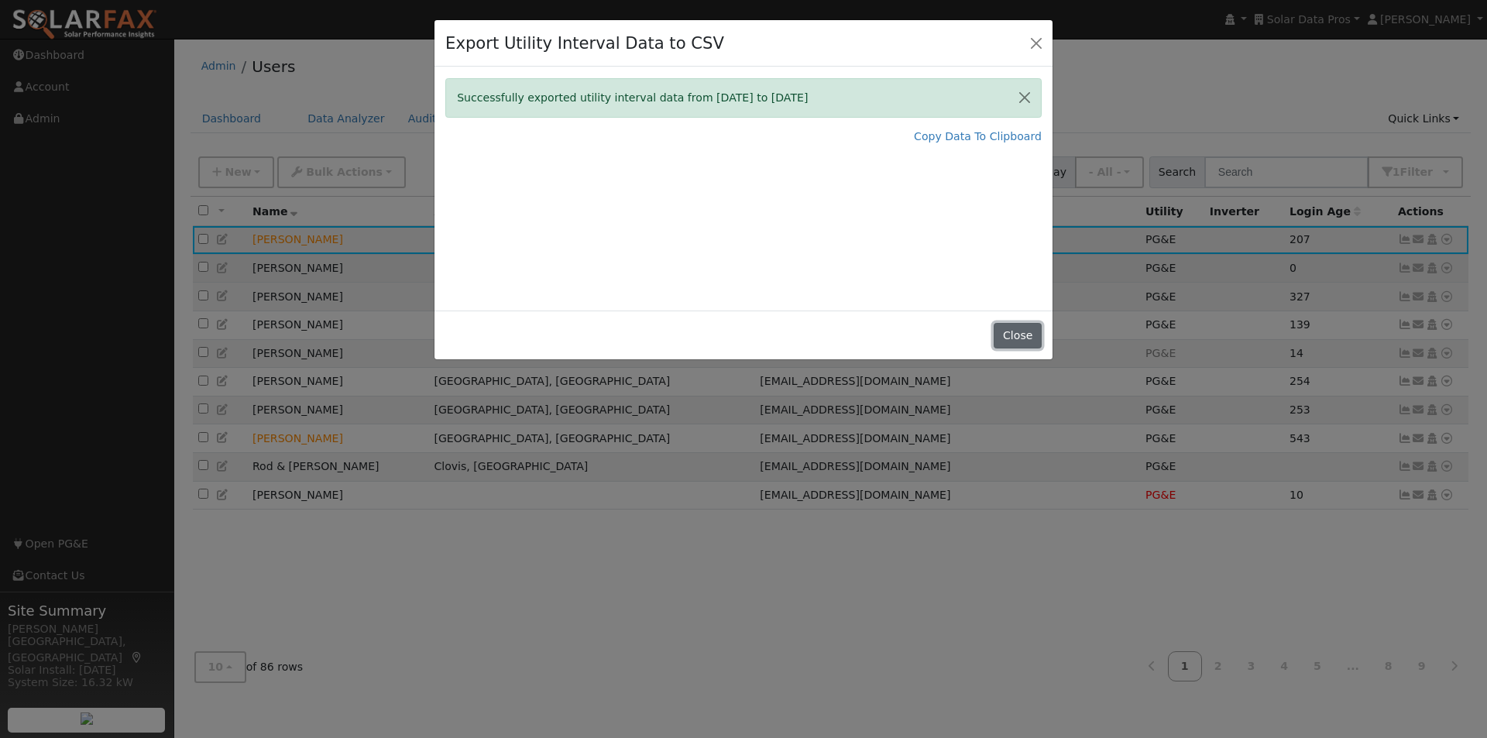
drag, startPoint x: 1013, startPoint y: 338, endPoint x: 1244, endPoint y: 259, distance: 244.9
click at [1018, 338] on button "Close" at bounding box center [1017, 336] width 47 height 26
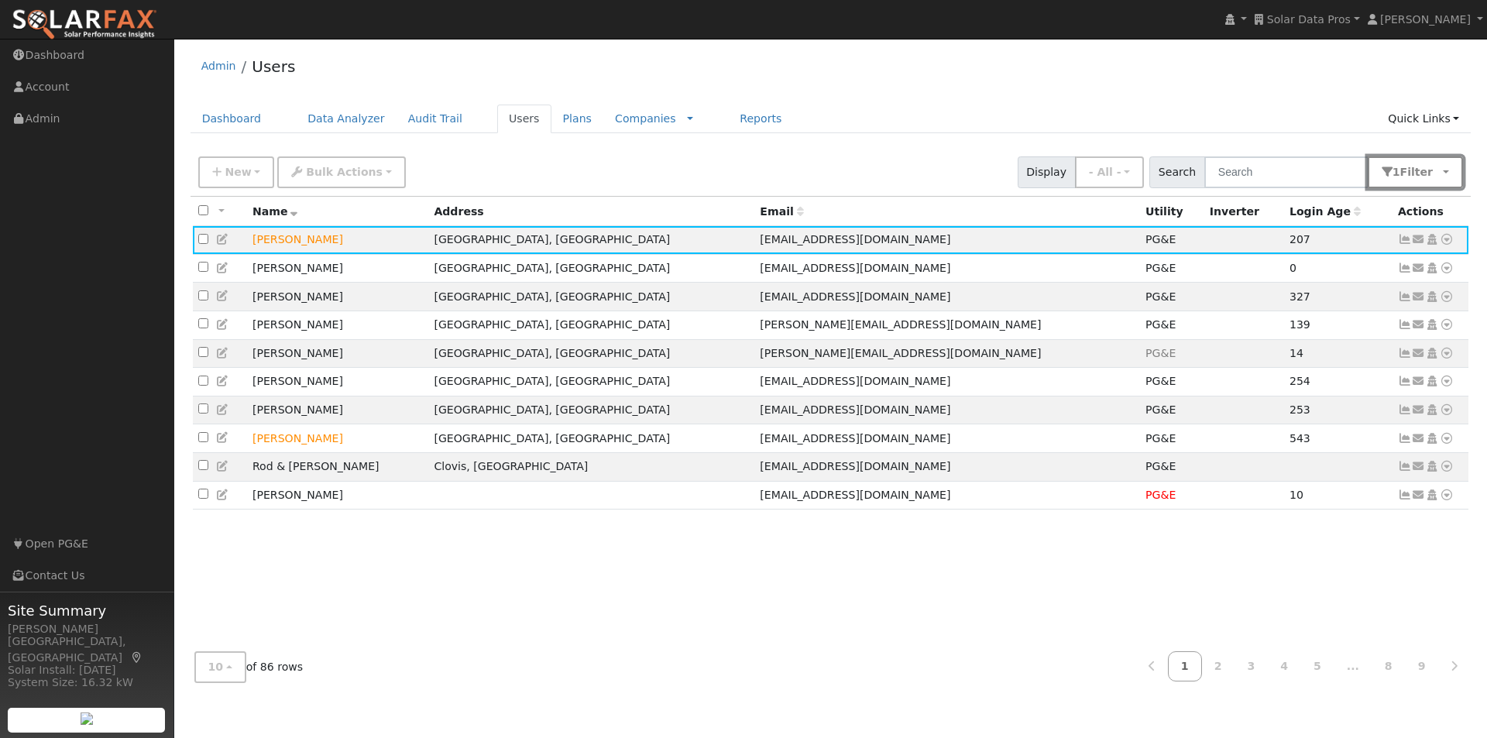
drag, startPoint x: 1436, startPoint y: 171, endPoint x: 1433, endPoint y: 187, distance: 15.8
click at [1435, 178] on span "button" at bounding box center [1437, 172] width 8 height 12
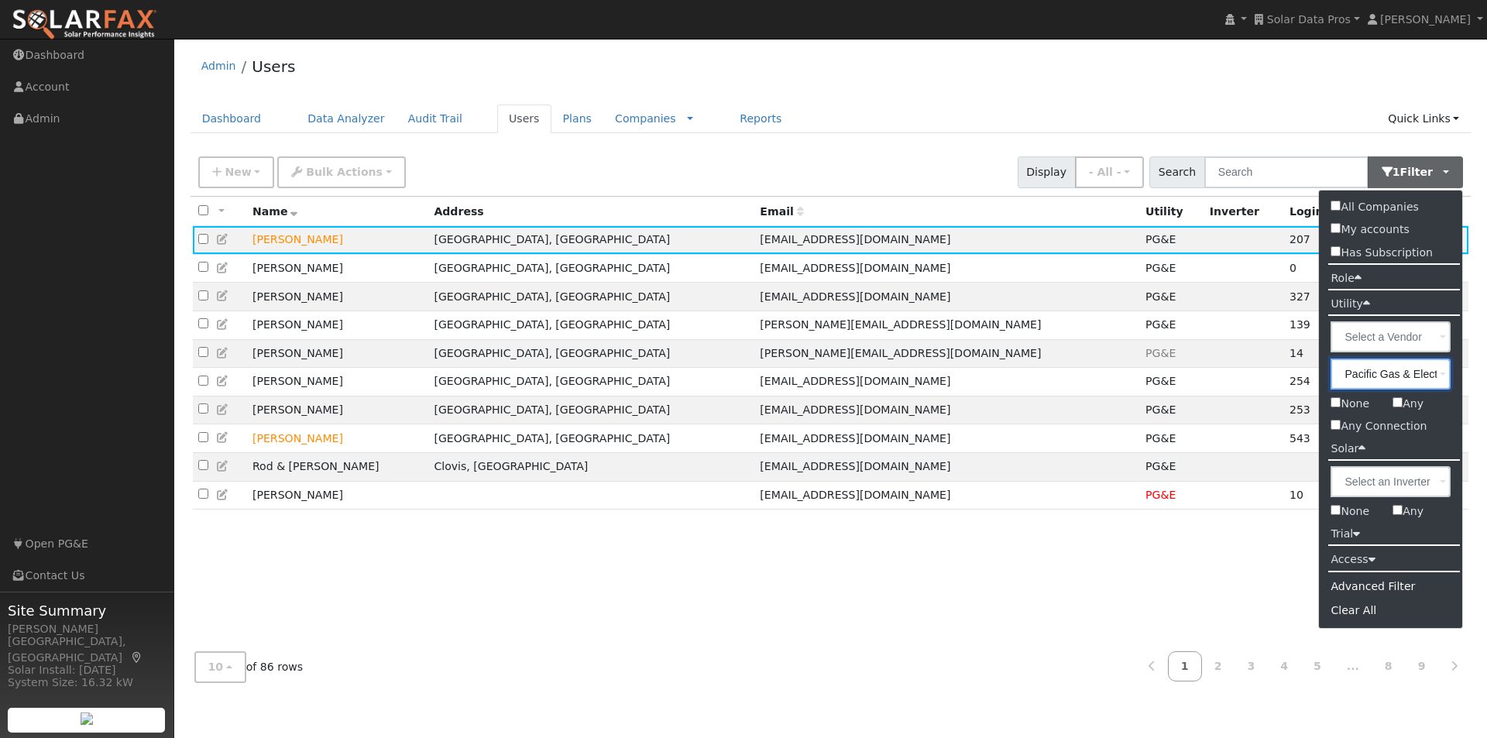
click at [1403, 374] on input "Pacific Gas & Electric" at bounding box center [1390, 374] width 120 height 31
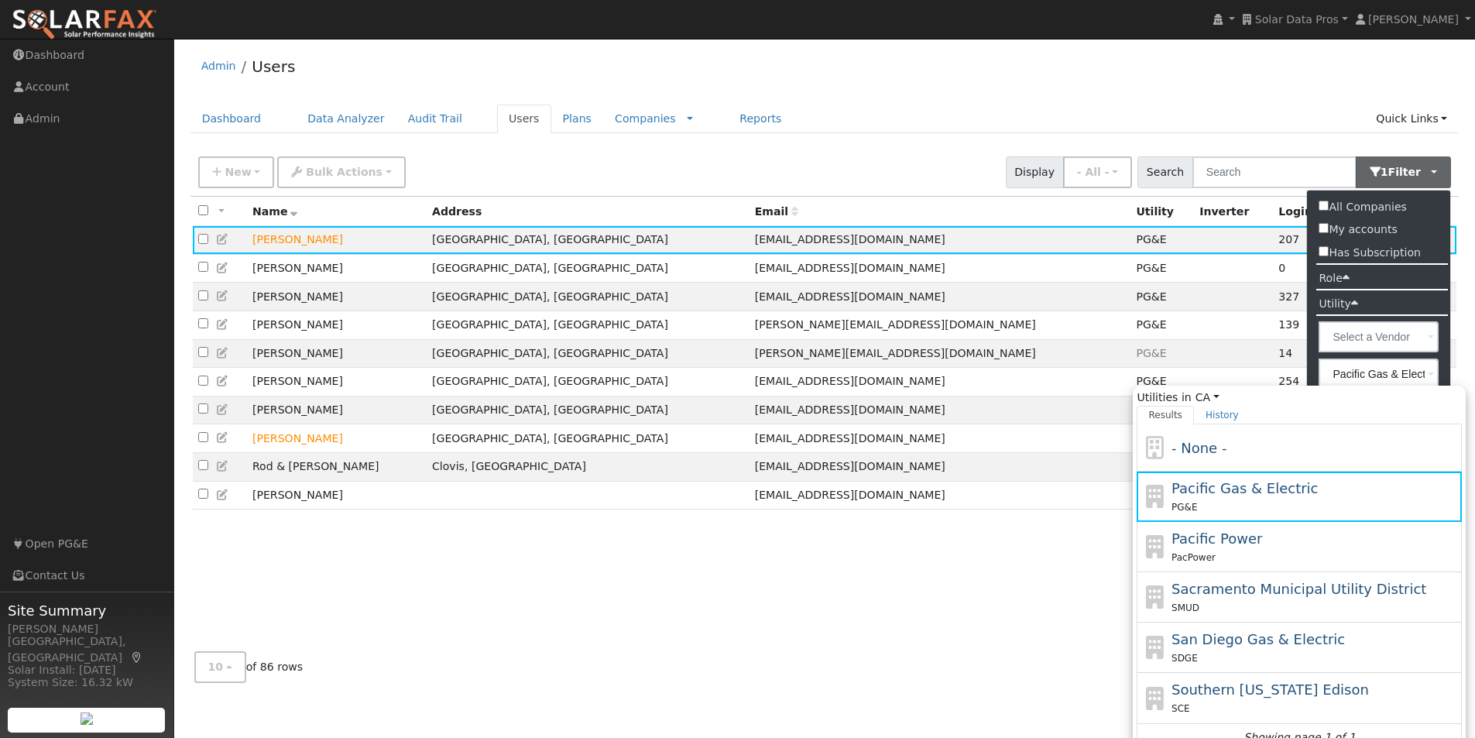
drag, startPoint x: 1189, startPoint y: 688, endPoint x: 1182, endPoint y: 621, distance: 67.7
click at [1189, 676] on div "Southern California Edison SCE" at bounding box center [1299, 698] width 325 height 50
click at [0, 0] on input "Pacific Gas & Electric Utilities in CA All States AL AK AZ AR CA CO CT DE FL GA…" at bounding box center [0, 0] width 0 height 0
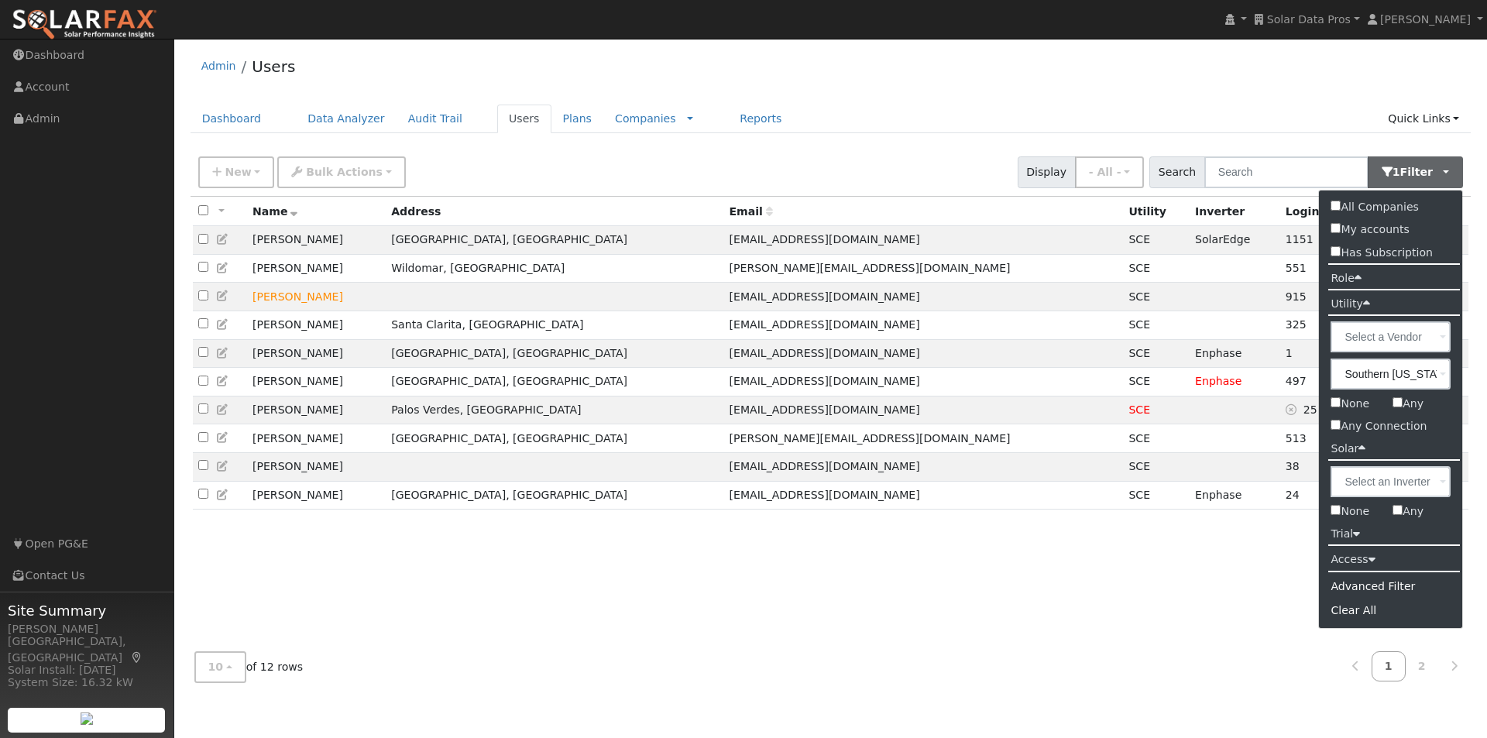
click at [1210, 83] on div "Admin Users" at bounding box center [830, 69] width 1281 height 47
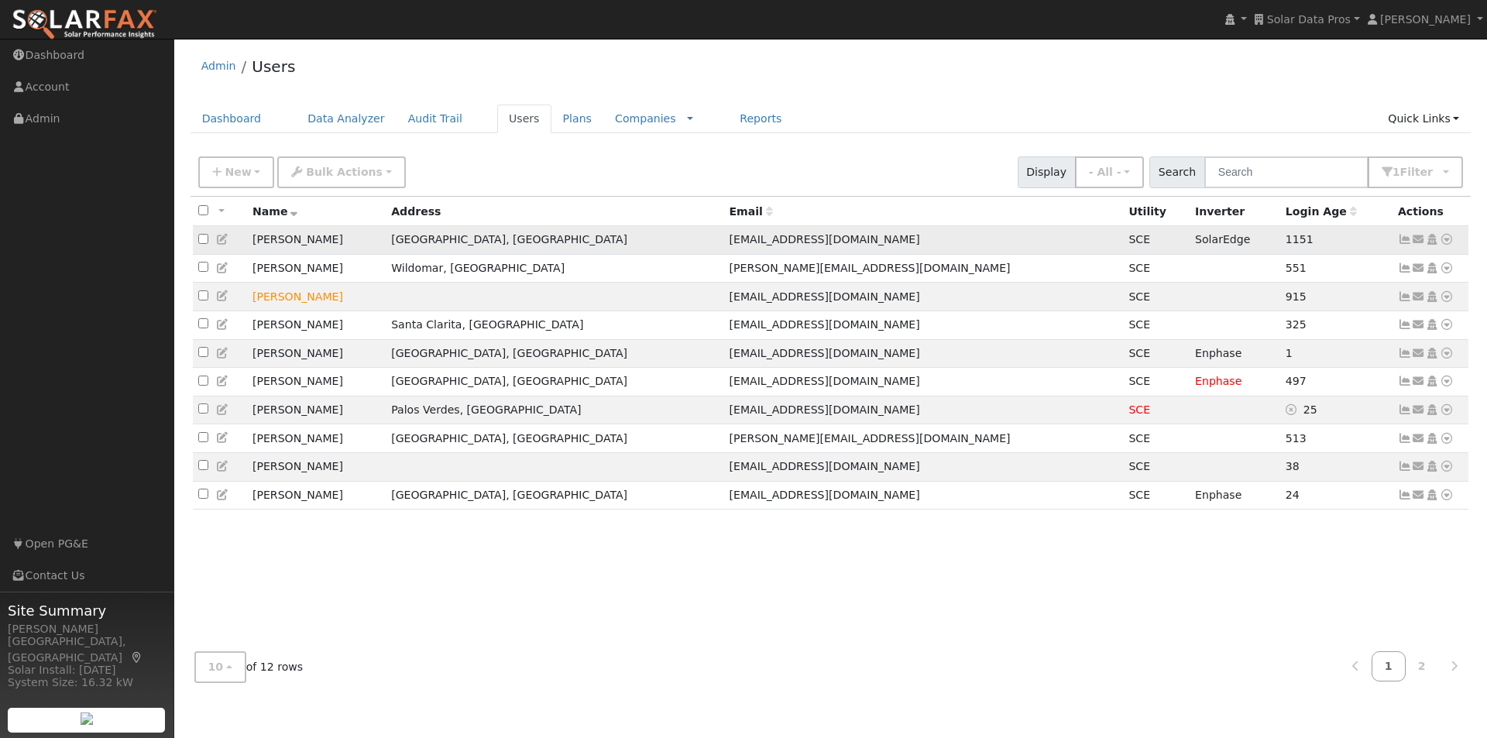
click at [1448, 239] on icon at bounding box center [1447, 239] width 14 height 11
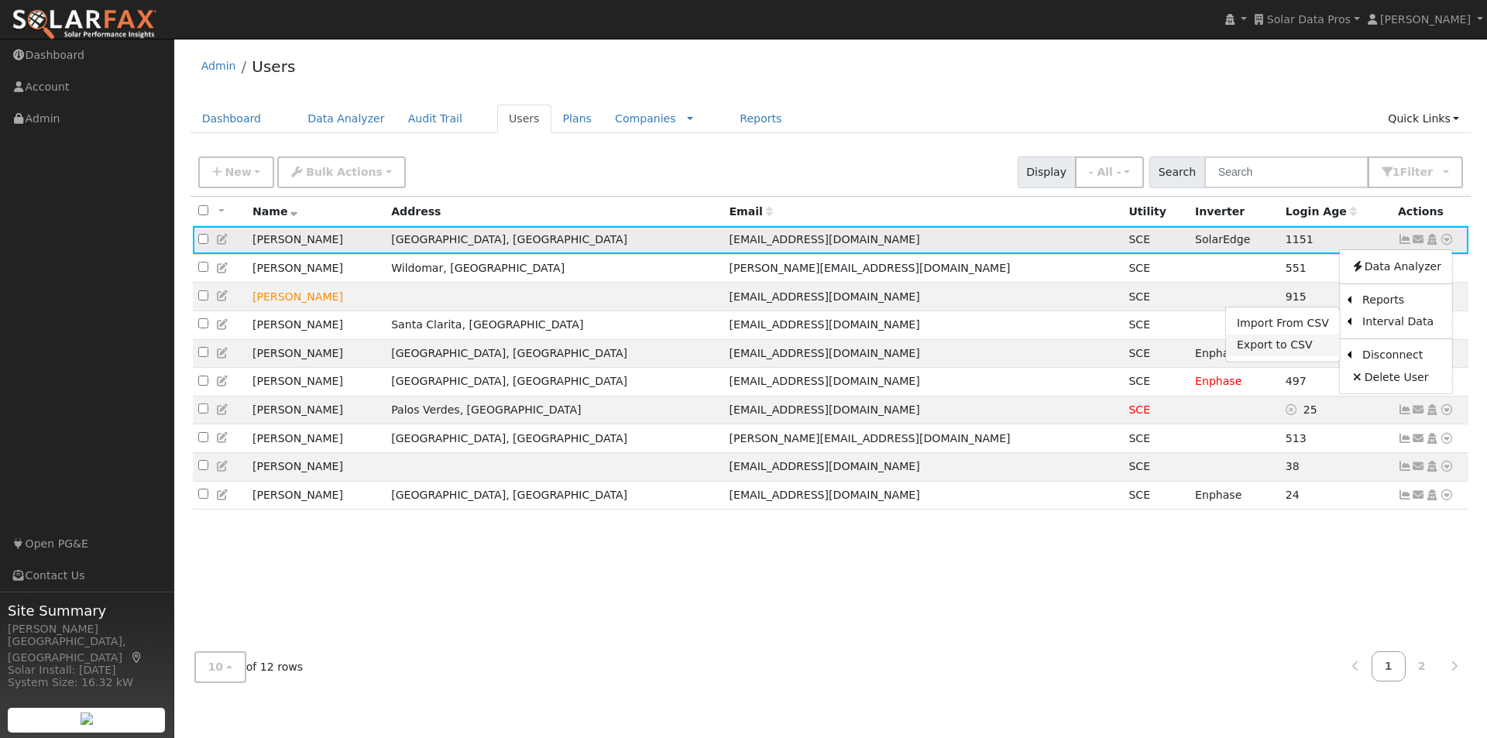
click at [1265, 348] on link "Export to CSV" at bounding box center [1283, 346] width 114 height 22
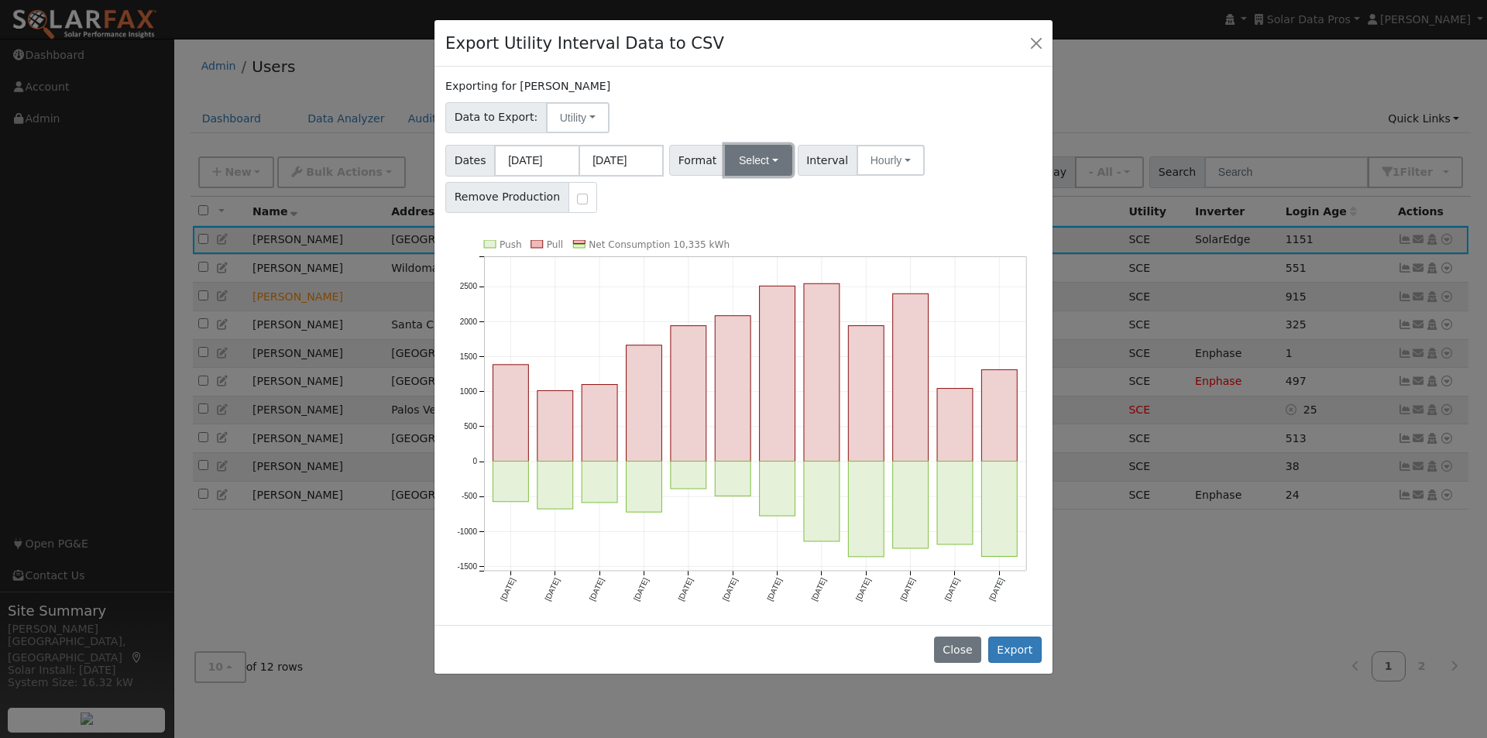
click at [760, 163] on button "Select" at bounding box center [758, 160] width 67 height 31
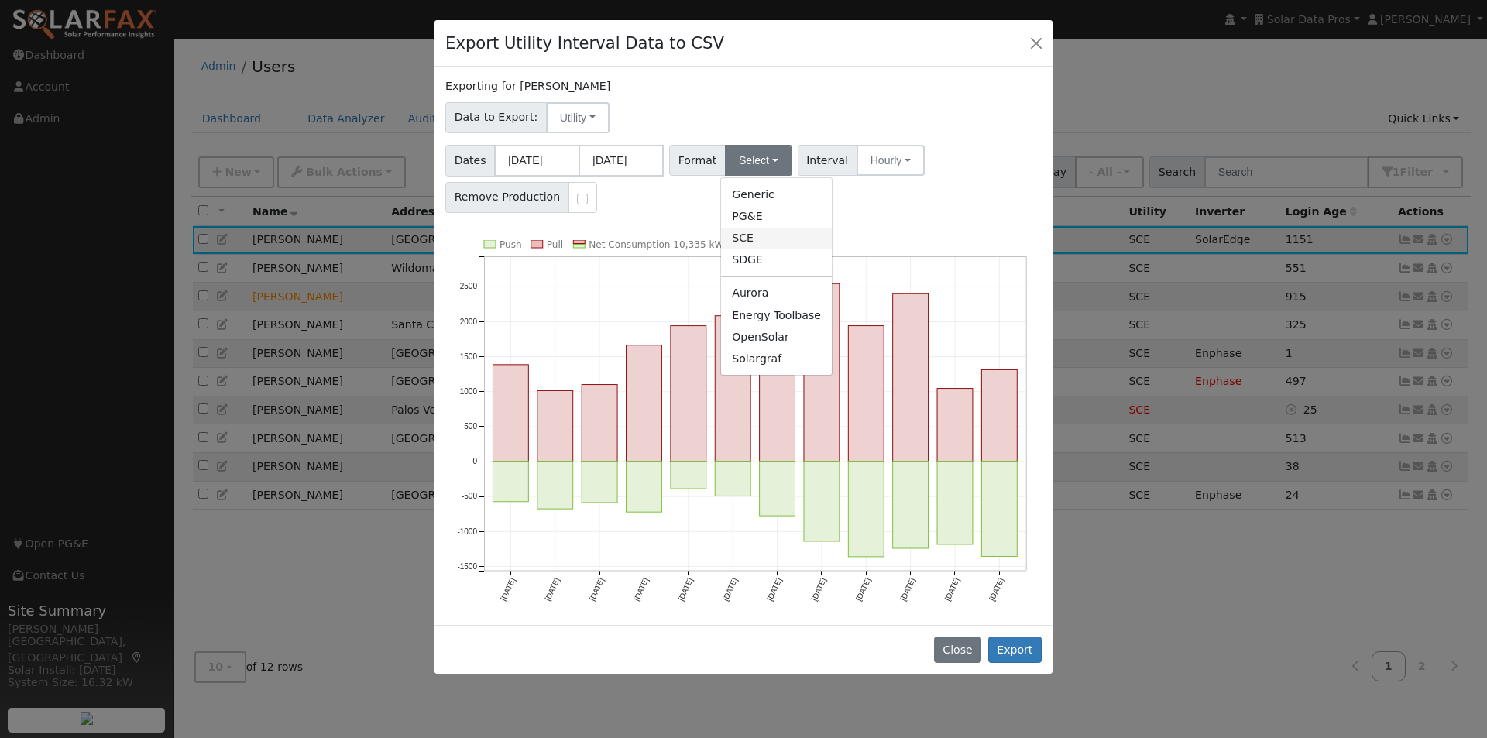
click at [734, 243] on link "SCE" at bounding box center [776, 239] width 111 height 22
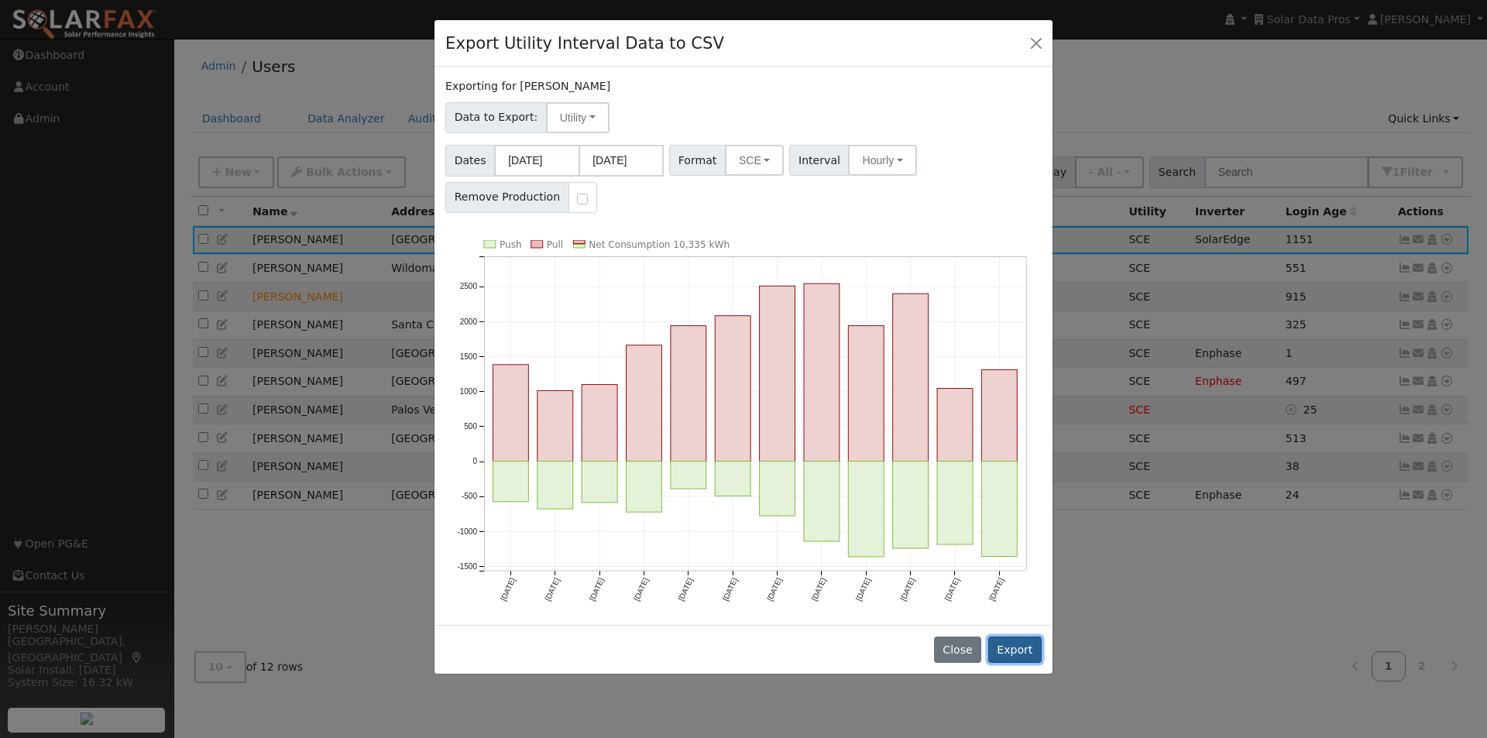
drag, startPoint x: 1015, startPoint y: 648, endPoint x: 1001, endPoint y: 392, distance: 256.7
click at [1015, 647] on button "Export" at bounding box center [1014, 650] width 53 height 26
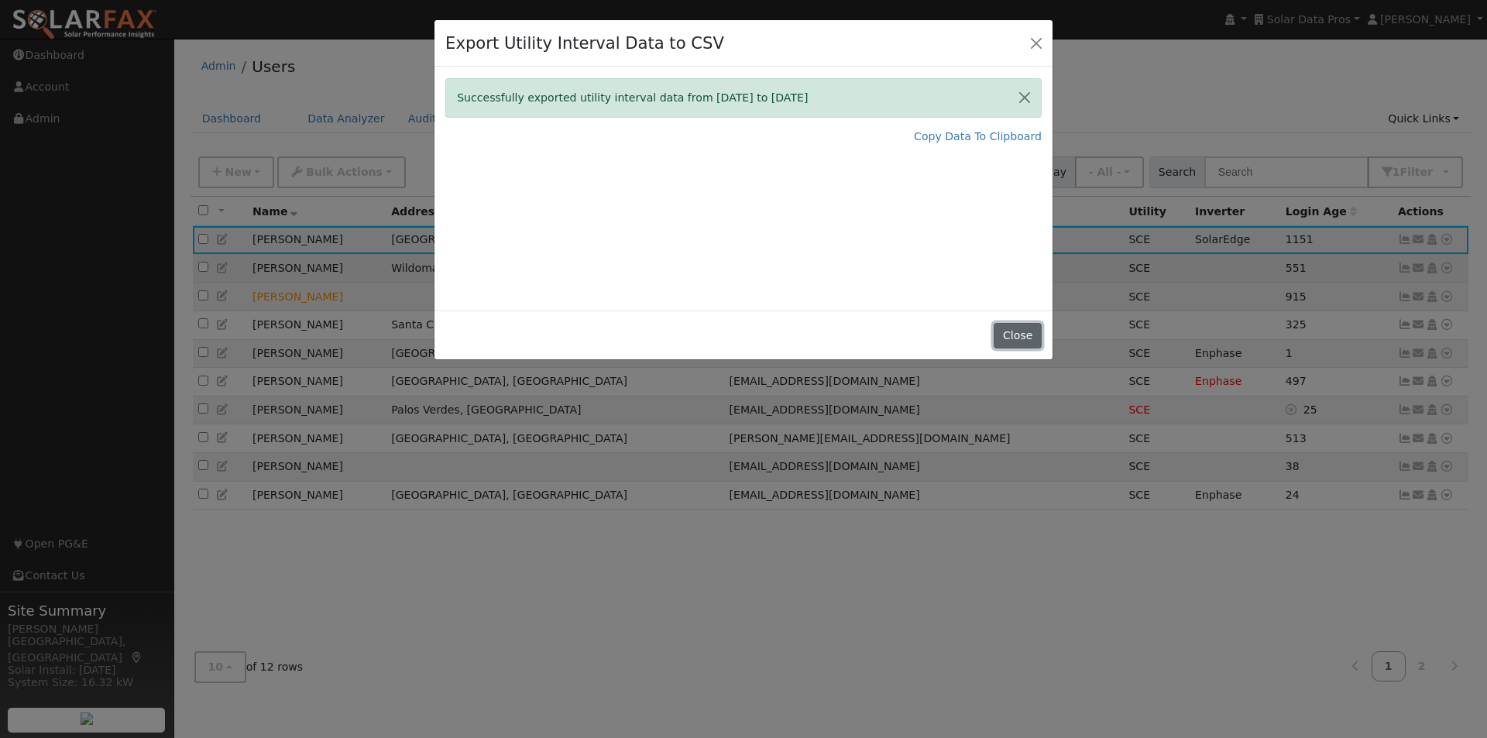
drag, startPoint x: 1025, startPoint y: 332, endPoint x: 1207, endPoint y: 270, distance: 193.0
click at [1038, 325] on button "Close" at bounding box center [1017, 336] width 47 height 26
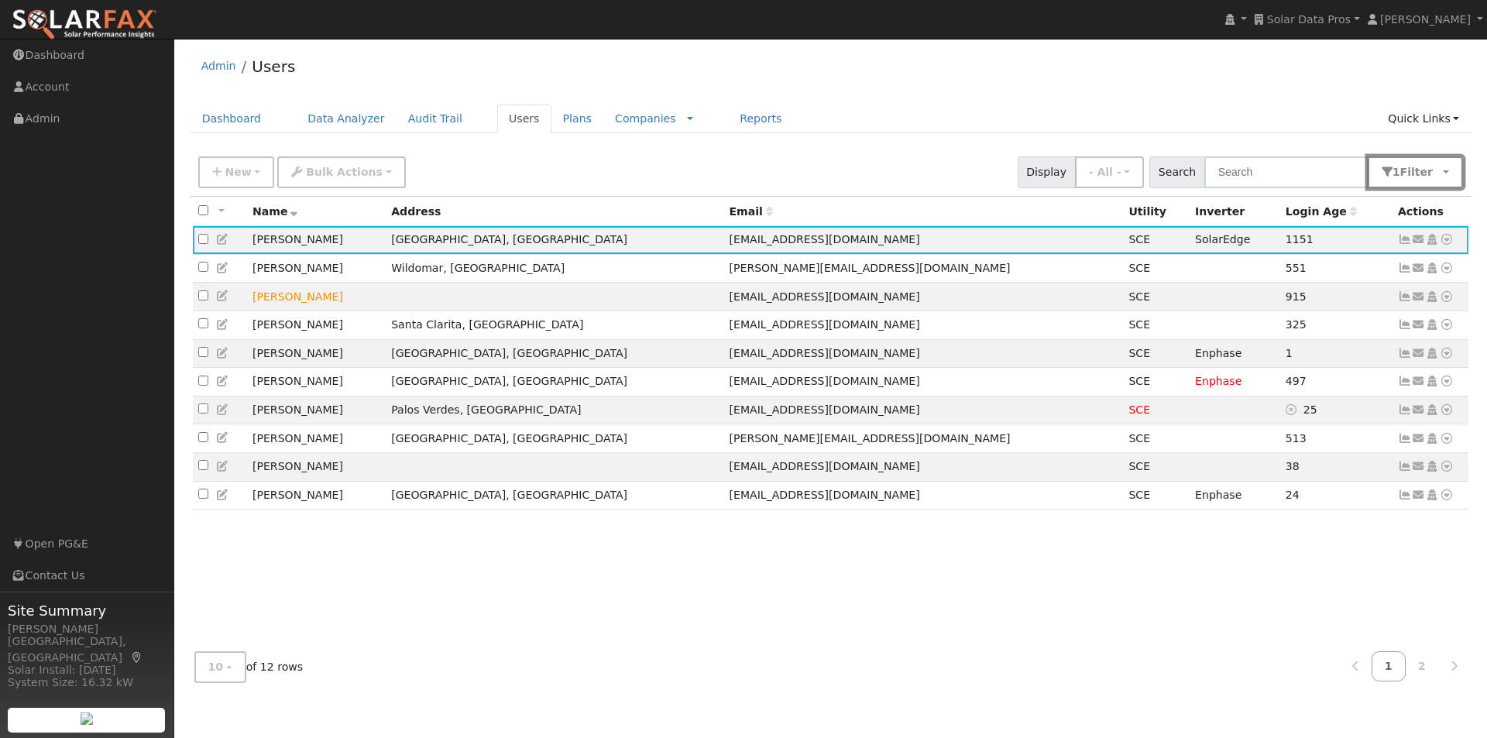
drag, startPoint x: 1434, startPoint y: 168, endPoint x: 1404, endPoint y: 384, distance: 218.2
click at [1436, 173] on span "button" at bounding box center [1437, 172] width 8 height 12
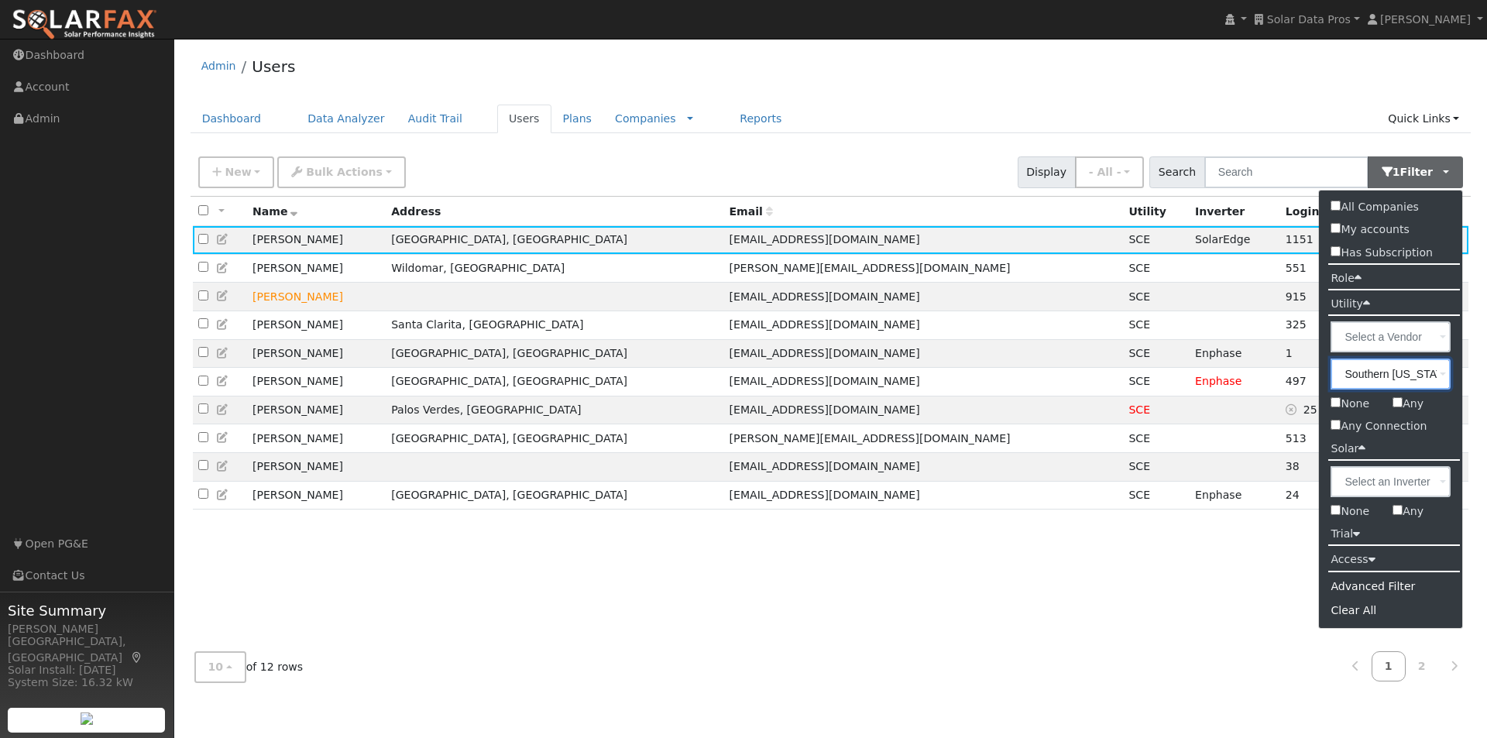
click at [1426, 366] on input "Southern California Edison" at bounding box center [1390, 374] width 120 height 31
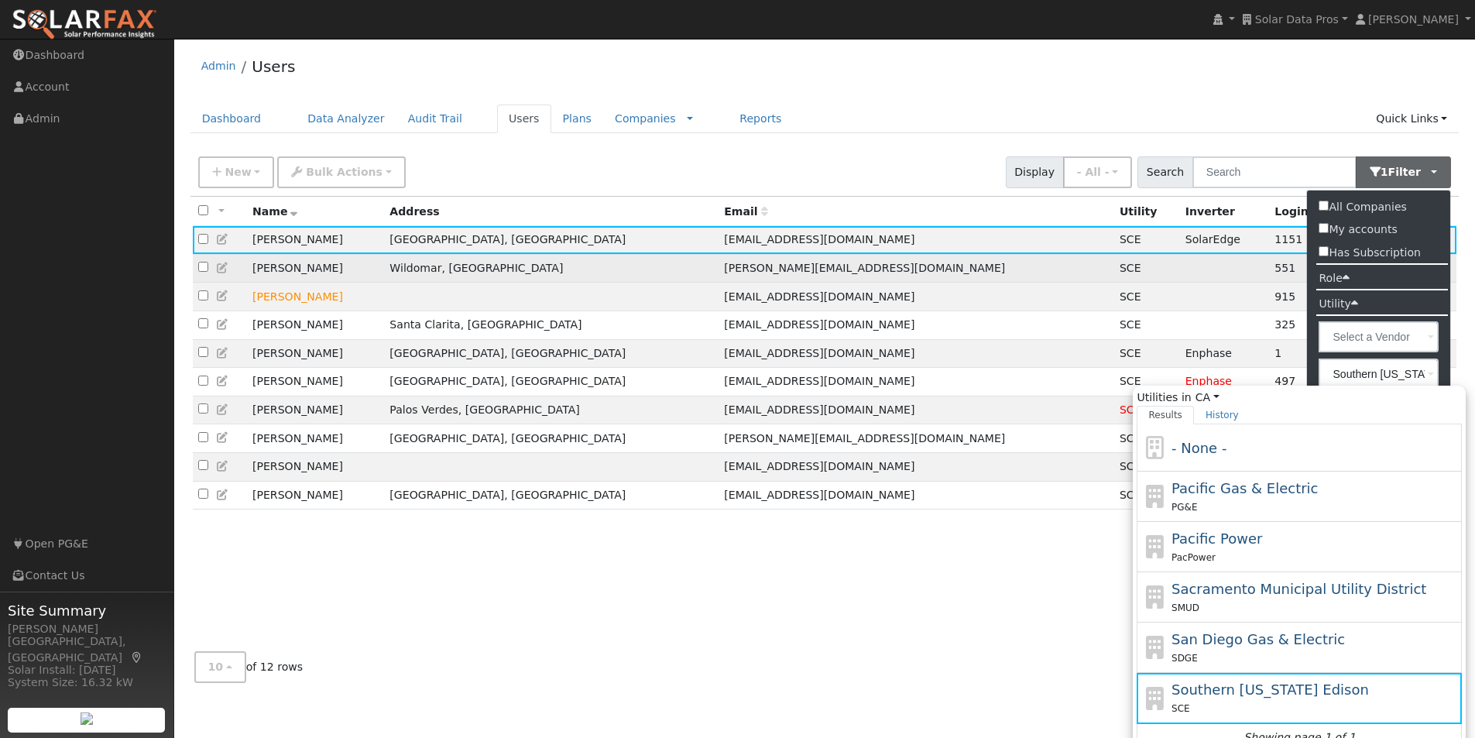
drag, startPoint x: 1201, startPoint y: 638, endPoint x: 1250, endPoint y: 262, distance: 379.5
click at [1201, 621] on div "- None - Pacific Gas & Electric PG&E Pacific Power PacPower Sacramento Municipa…" at bounding box center [1299, 588] width 325 height 328
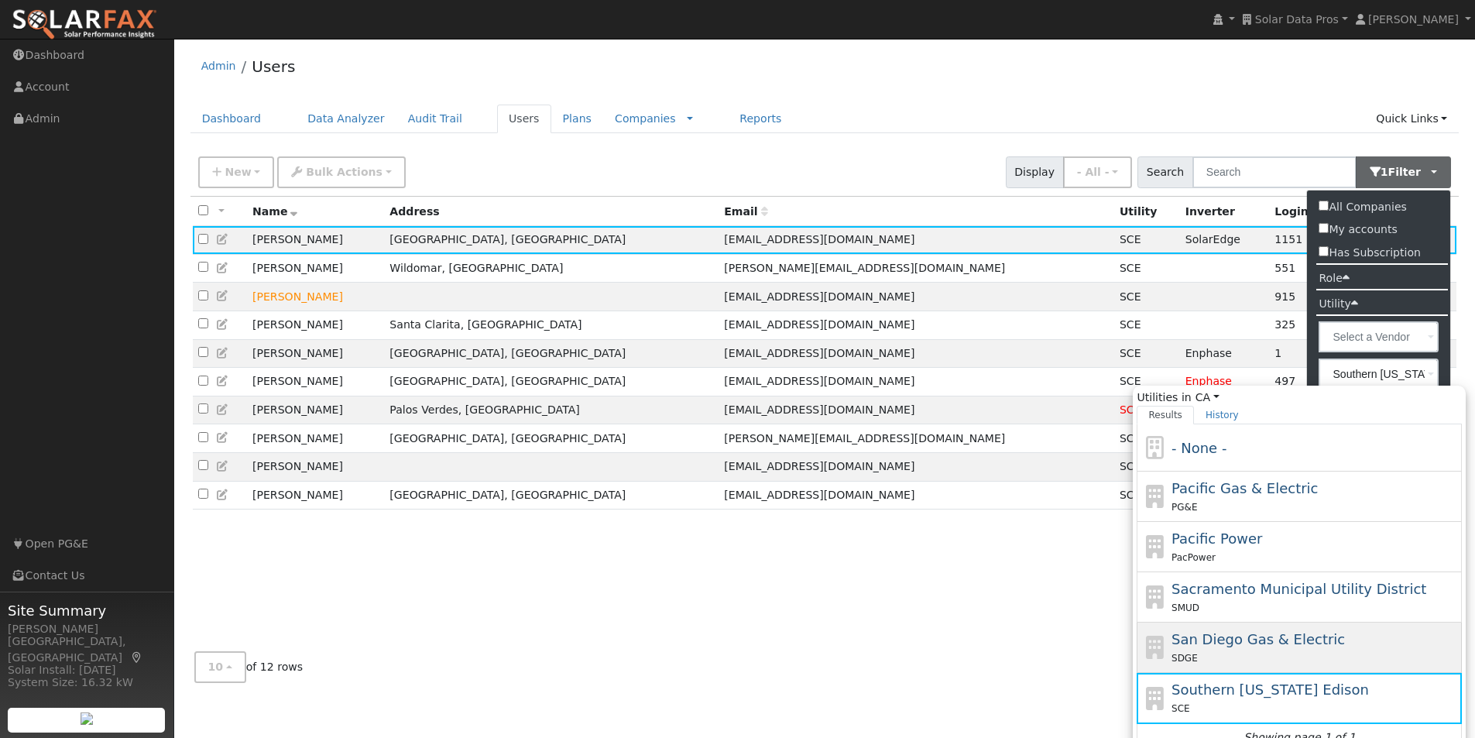
click at [1214, 637] on span "San Diego Gas & Electric" at bounding box center [1258, 639] width 173 height 16
click at [0, 0] on input "Southern California Edison Utilities in CA All States AL AK AZ AR CA CO CT DE F…" at bounding box center [0, 0] width 0 height 0
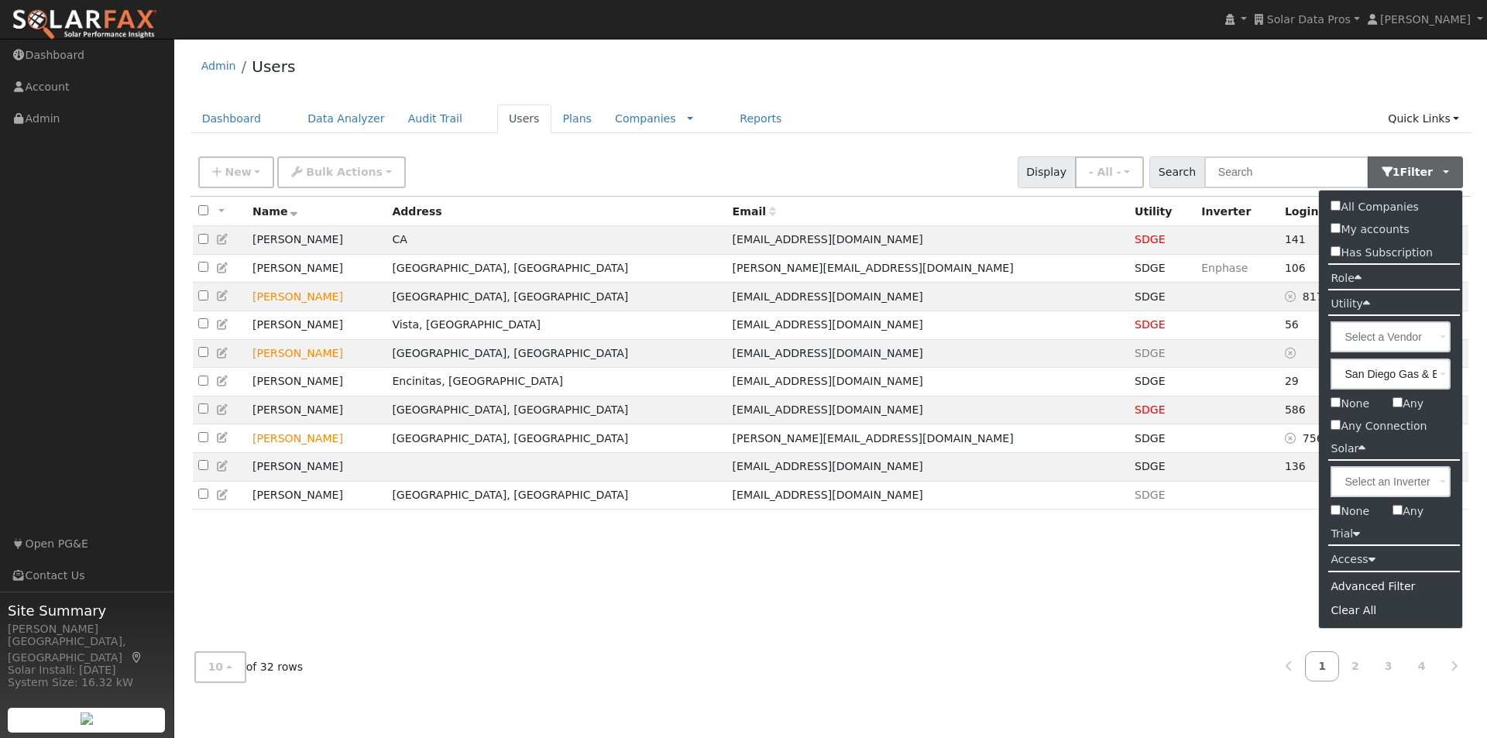
click at [1244, 81] on div "Admin Users" at bounding box center [830, 69] width 1281 height 47
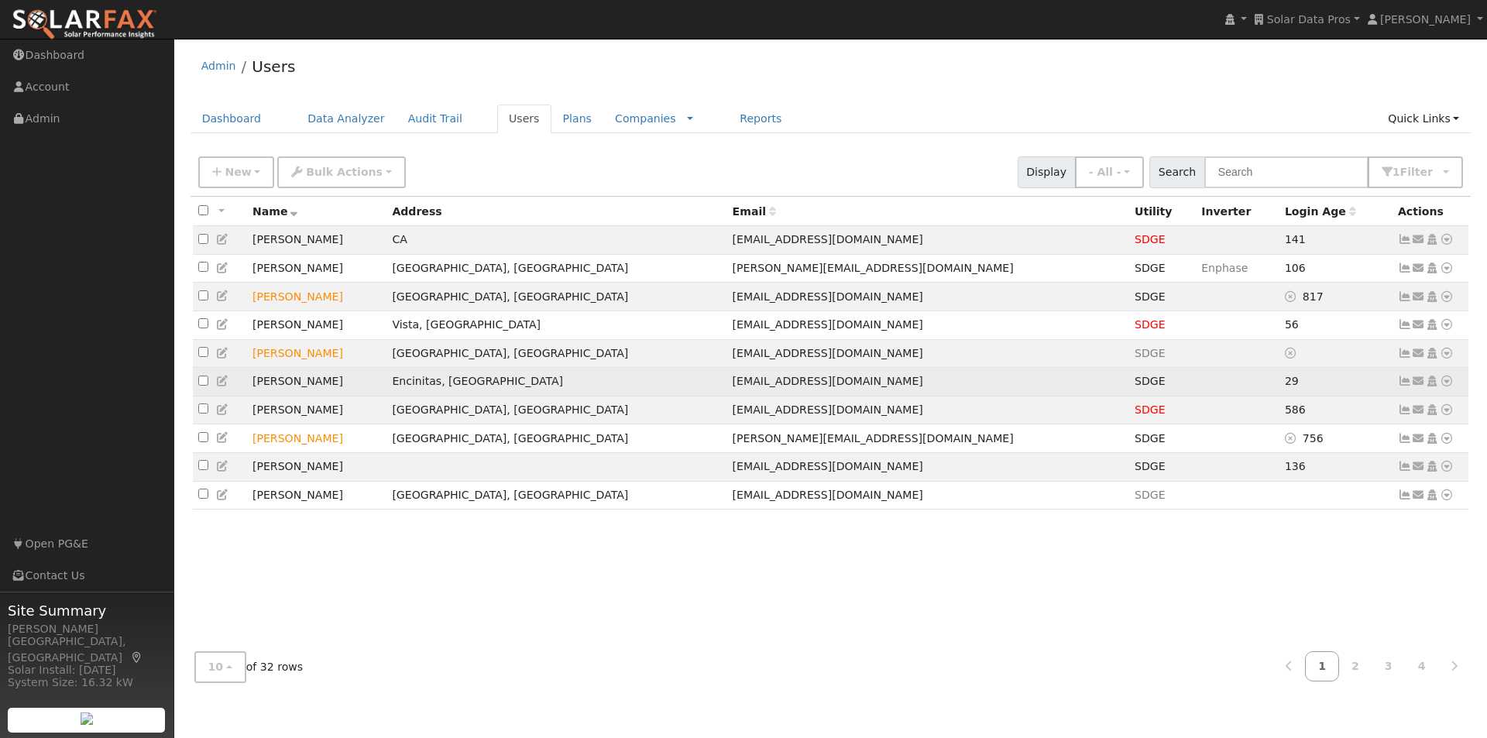
click at [1447, 386] on icon at bounding box center [1447, 381] width 14 height 11
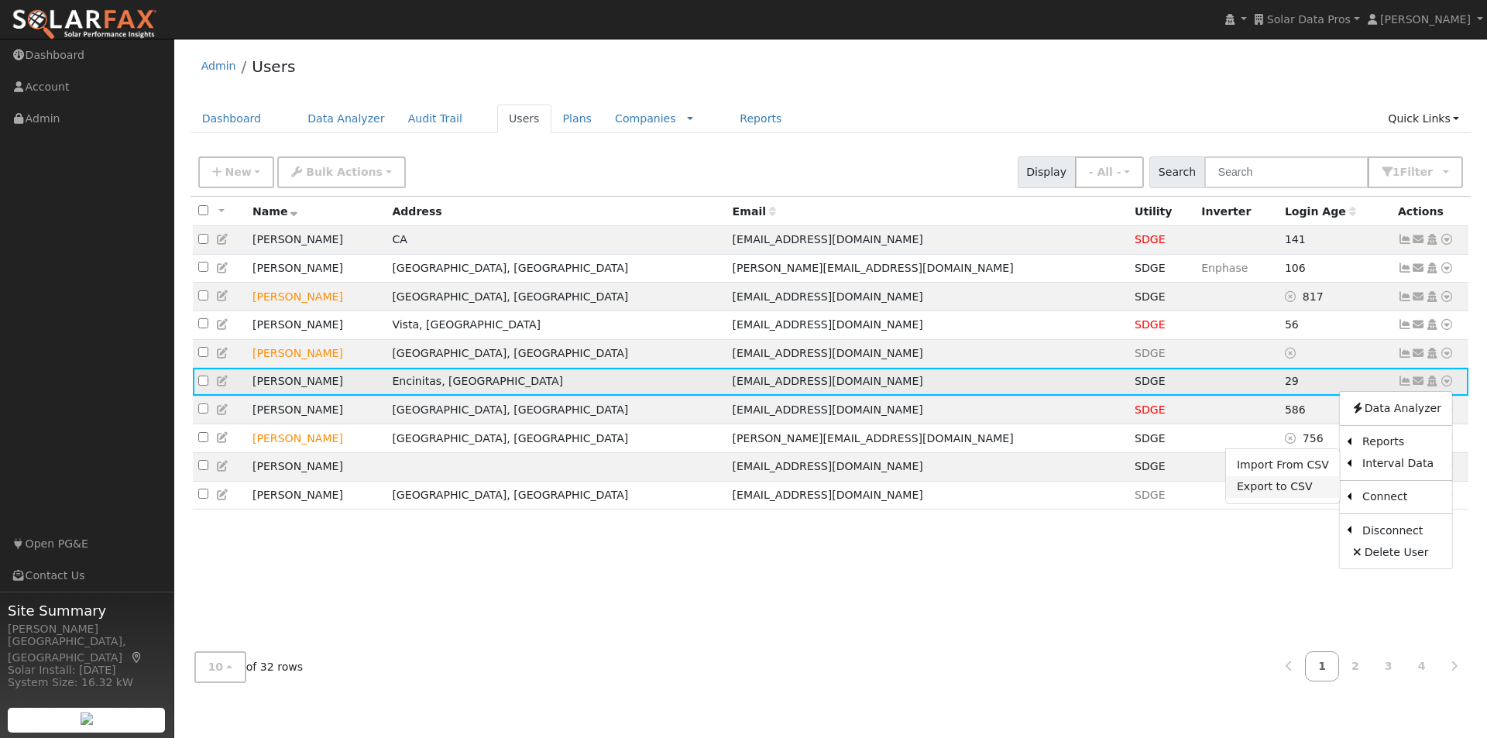
click at [1257, 493] on link "Export to CSV" at bounding box center [1283, 487] width 114 height 22
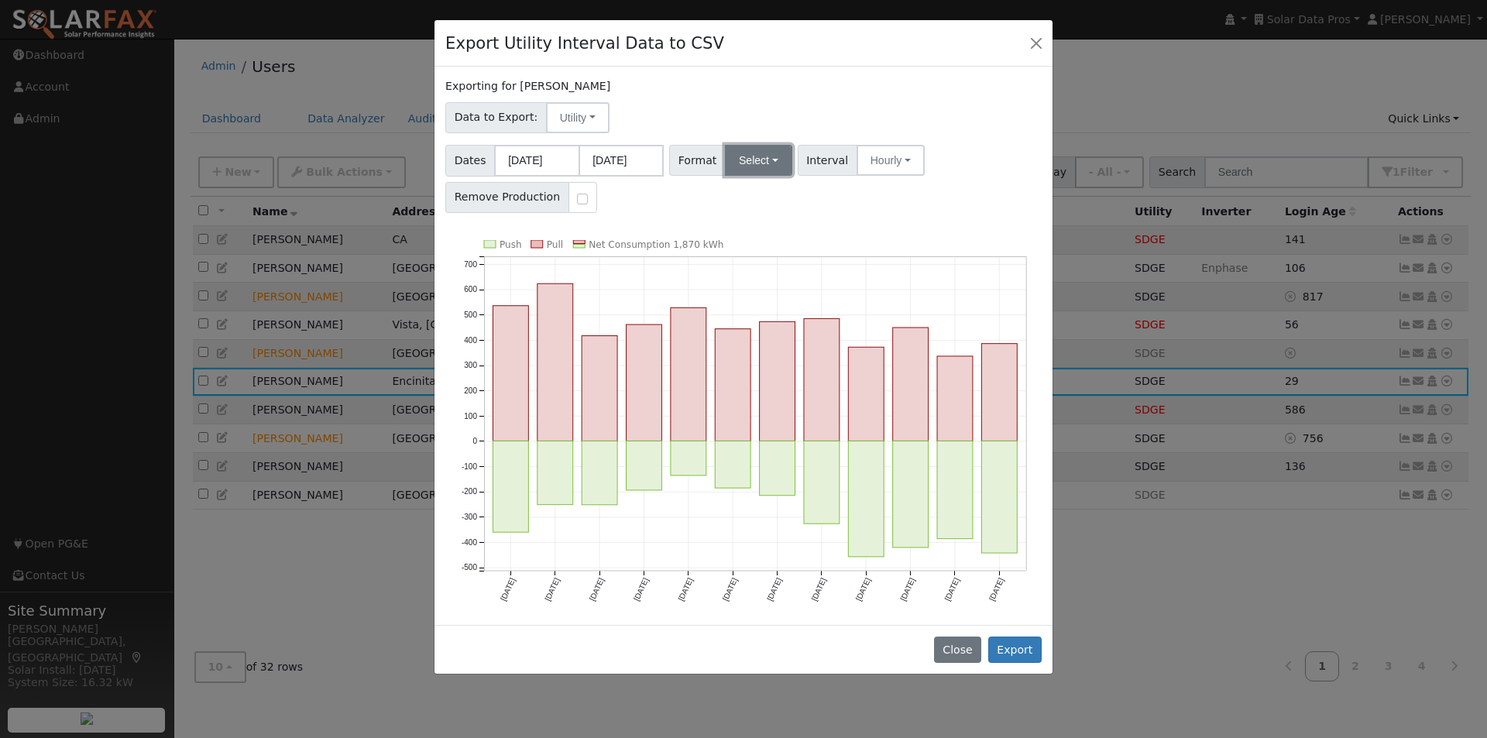
drag, startPoint x: 760, startPoint y: 151, endPoint x: 757, endPoint y: 175, distance: 24.3
click at [760, 156] on button "Select" at bounding box center [758, 160] width 67 height 31
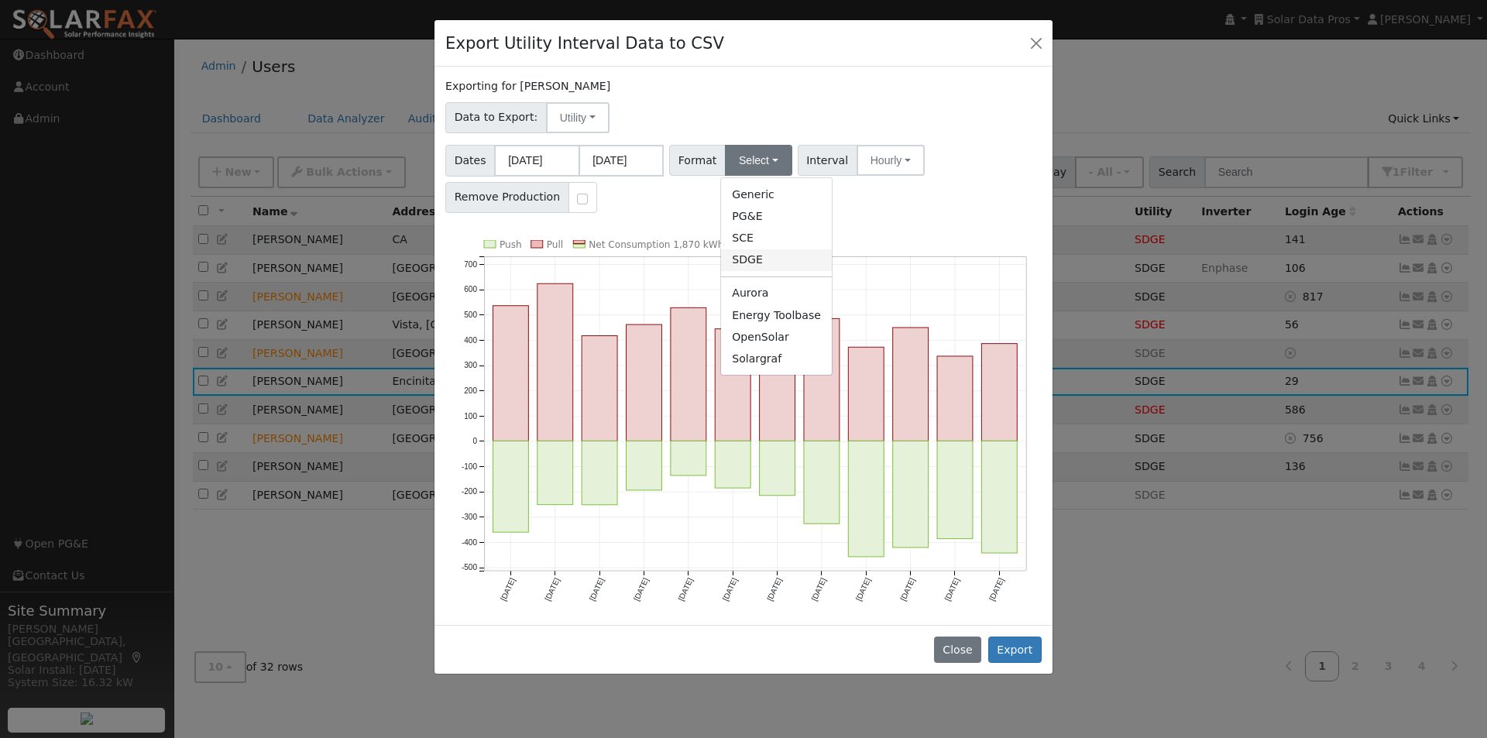
click at [734, 259] on link "SDGE" at bounding box center [776, 260] width 111 height 22
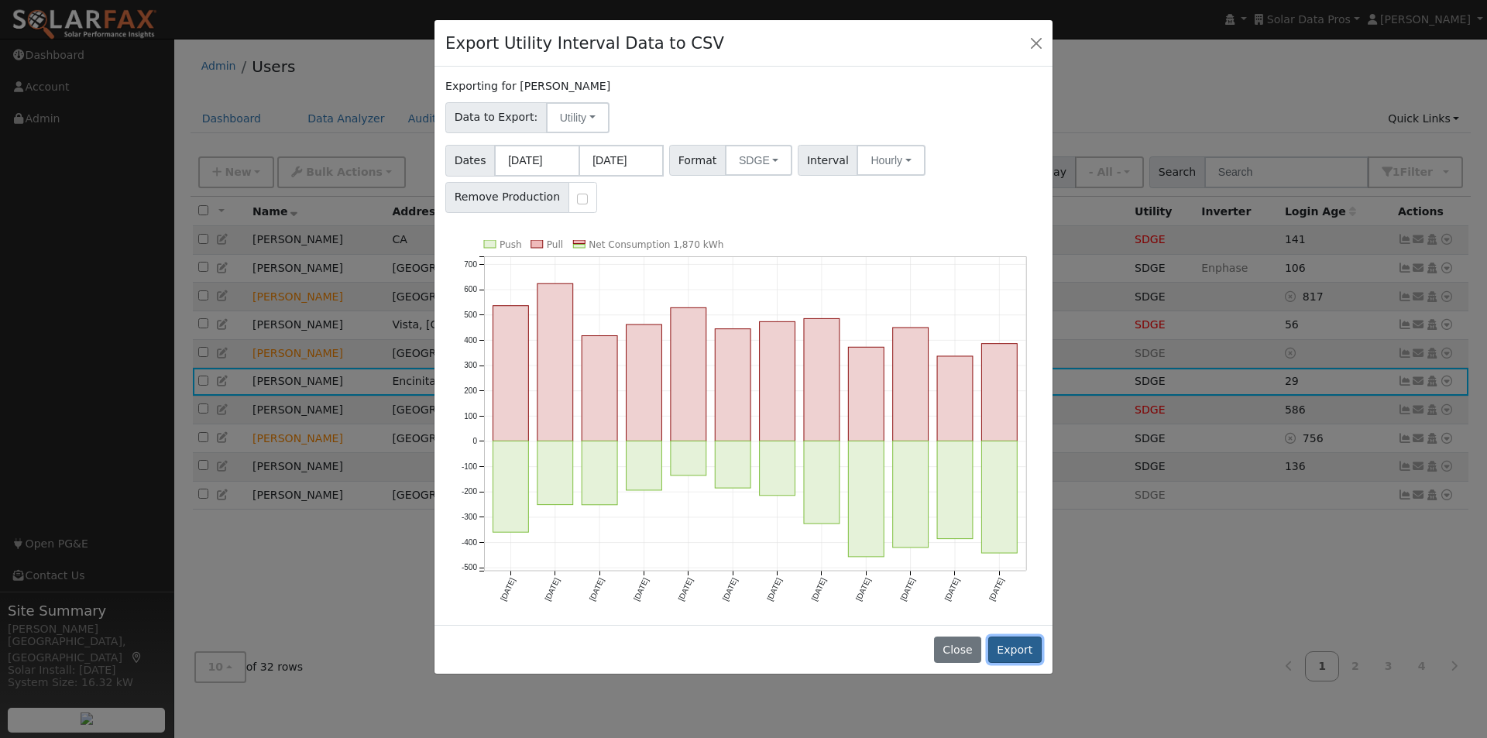
click at [1016, 644] on button "Export" at bounding box center [1014, 650] width 53 height 26
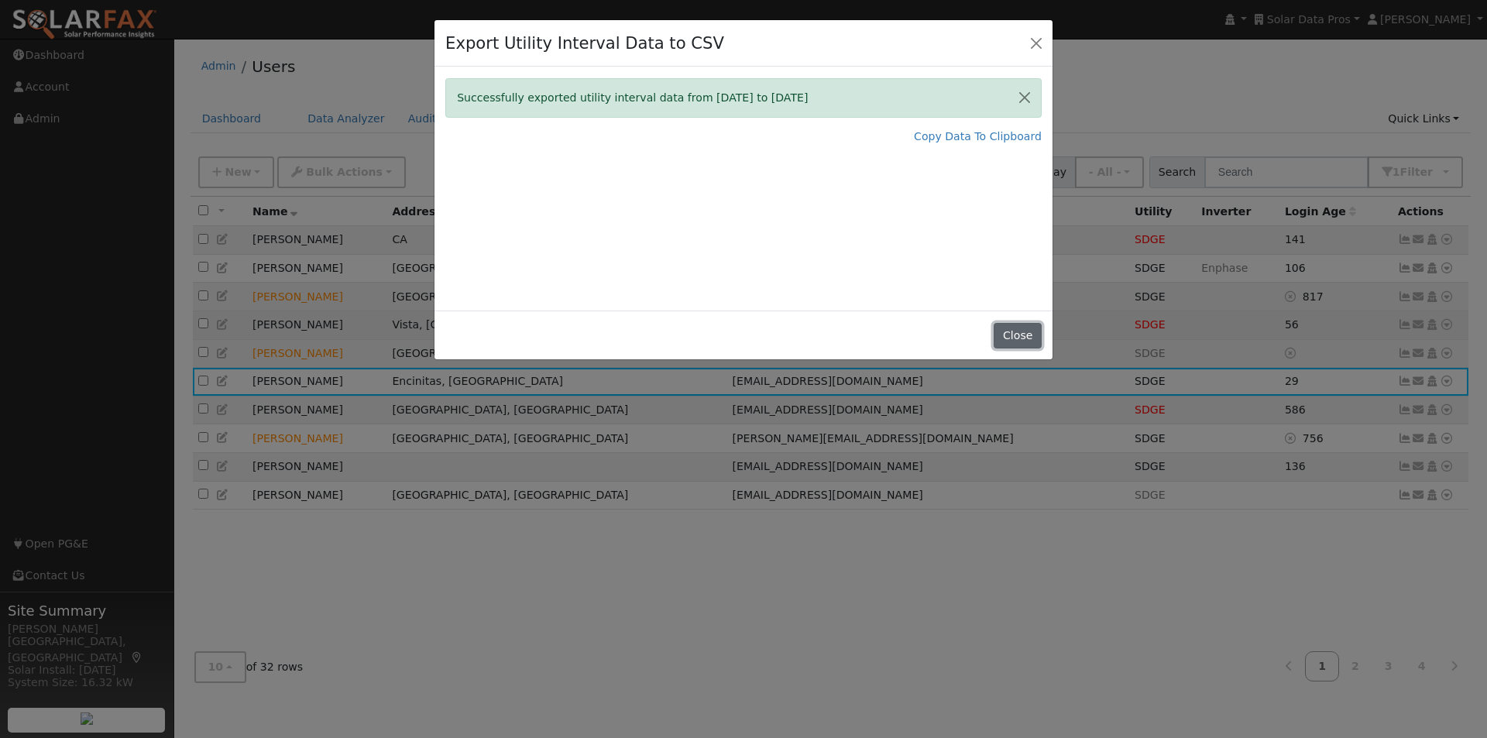
click at [1016, 337] on button "Close" at bounding box center [1017, 336] width 47 height 26
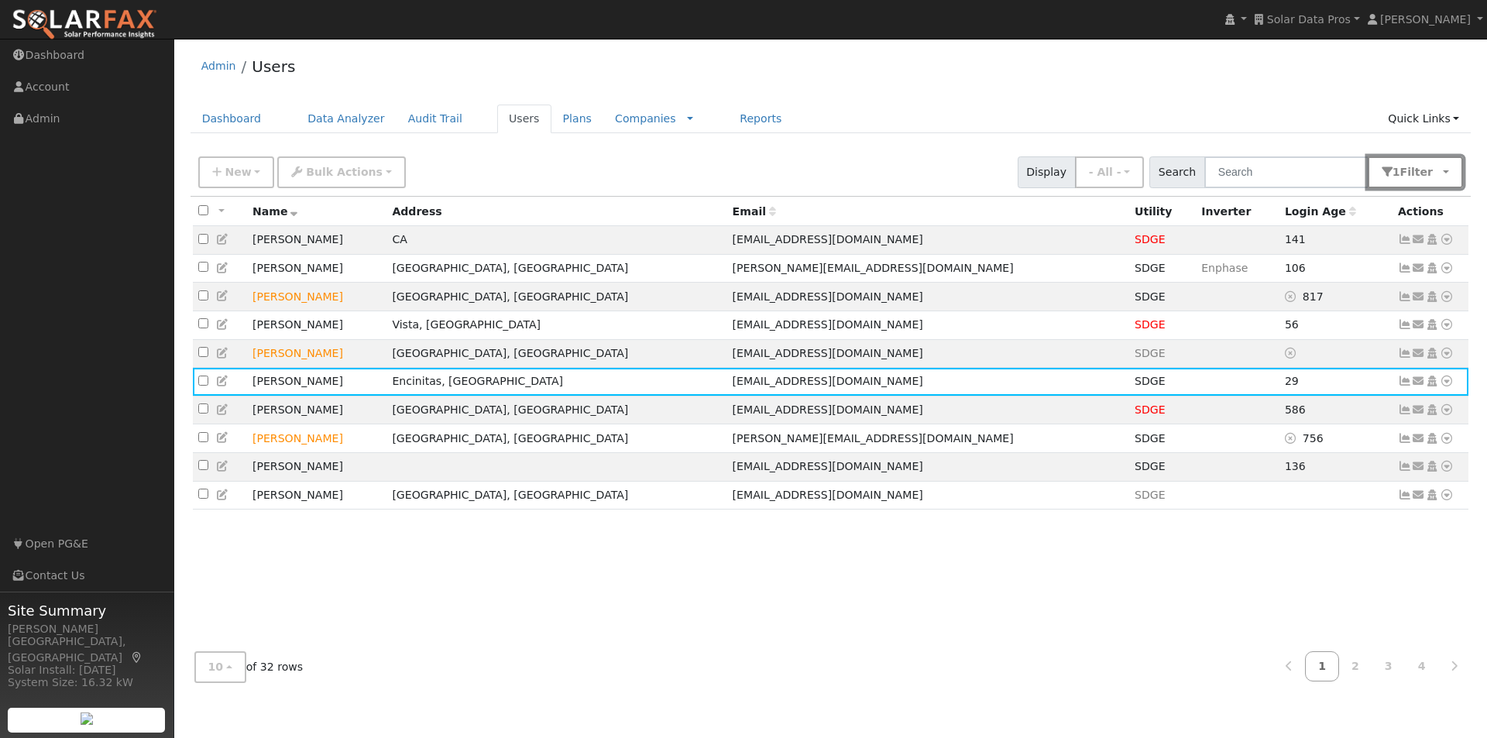
click at [1426, 176] on span "Filter" at bounding box center [1420, 172] width 40 height 12
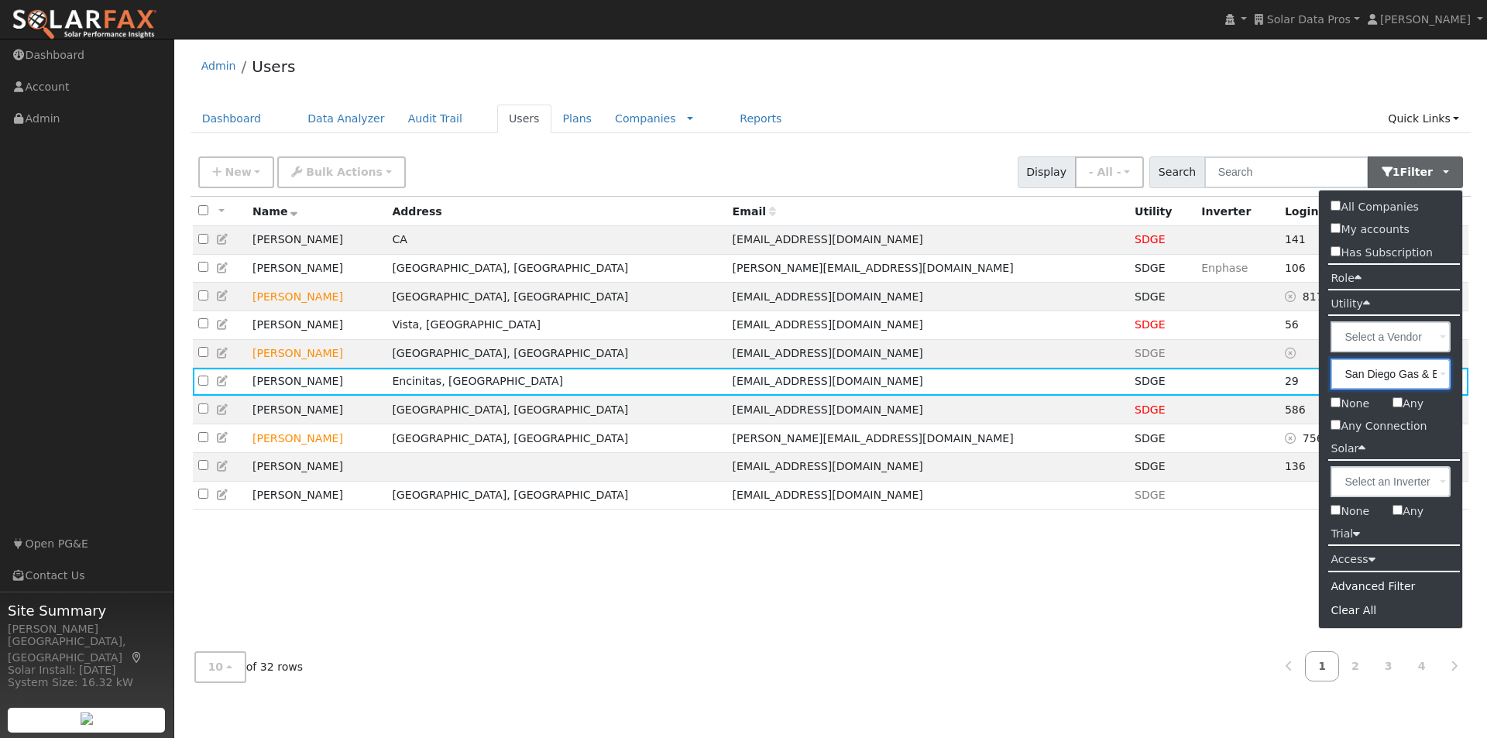
click at [1426, 372] on input "San Diego Gas & Electric" at bounding box center [1390, 374] width 120 height 31
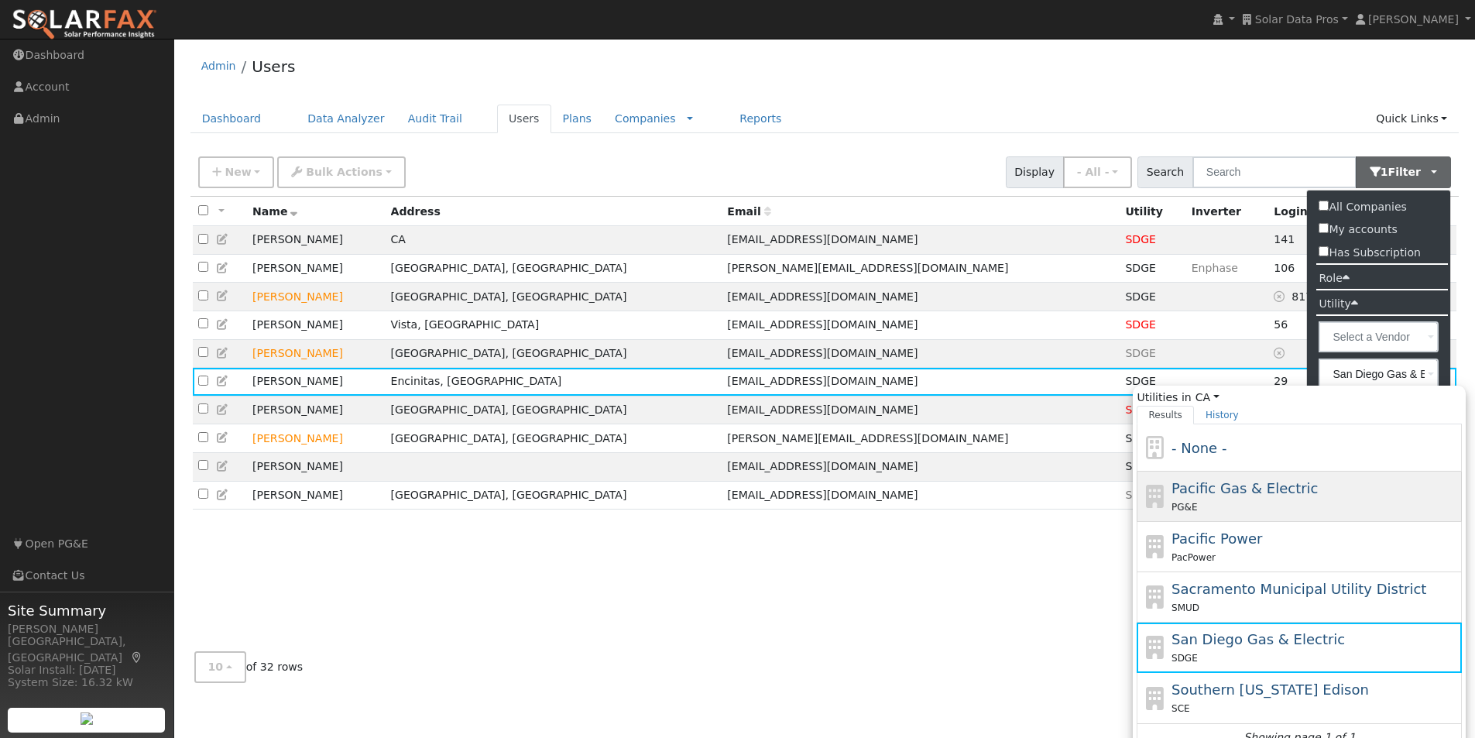
click at [1201, 478] on div "Pacific Gas & Electric PG&E" at bounding box center [1315, 496] width 287 height 37
click at [0, 0] on input "San Diego Gas & Electric Utilities in CA All States AL AK AZ AR CA CO CT DE FL …" at bounding box center [0, 0] width 0 height 0
type input "Pacific Gas & Electric"
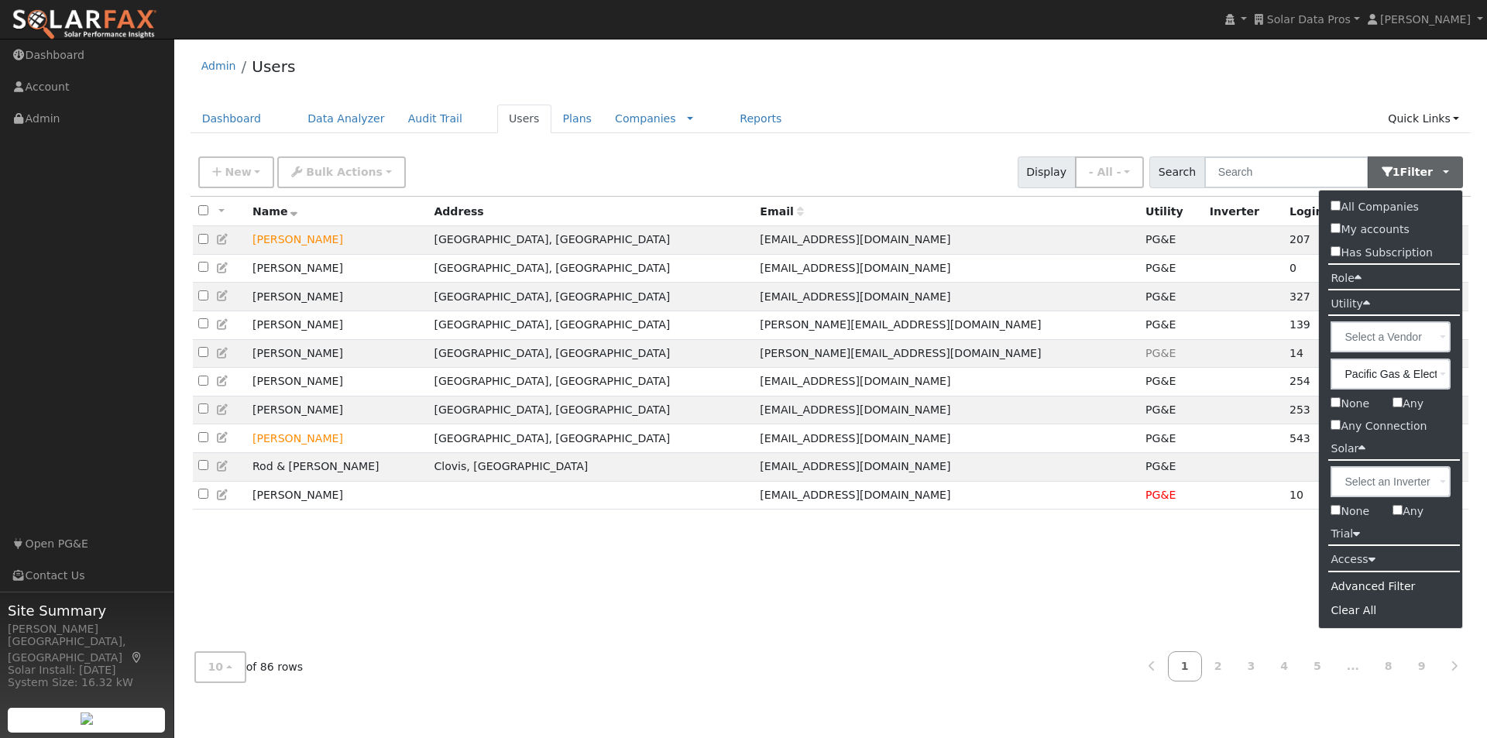
click at [1172, 56] on div "Admin Users" at bounding box center [830, 69] width 1281 height 47
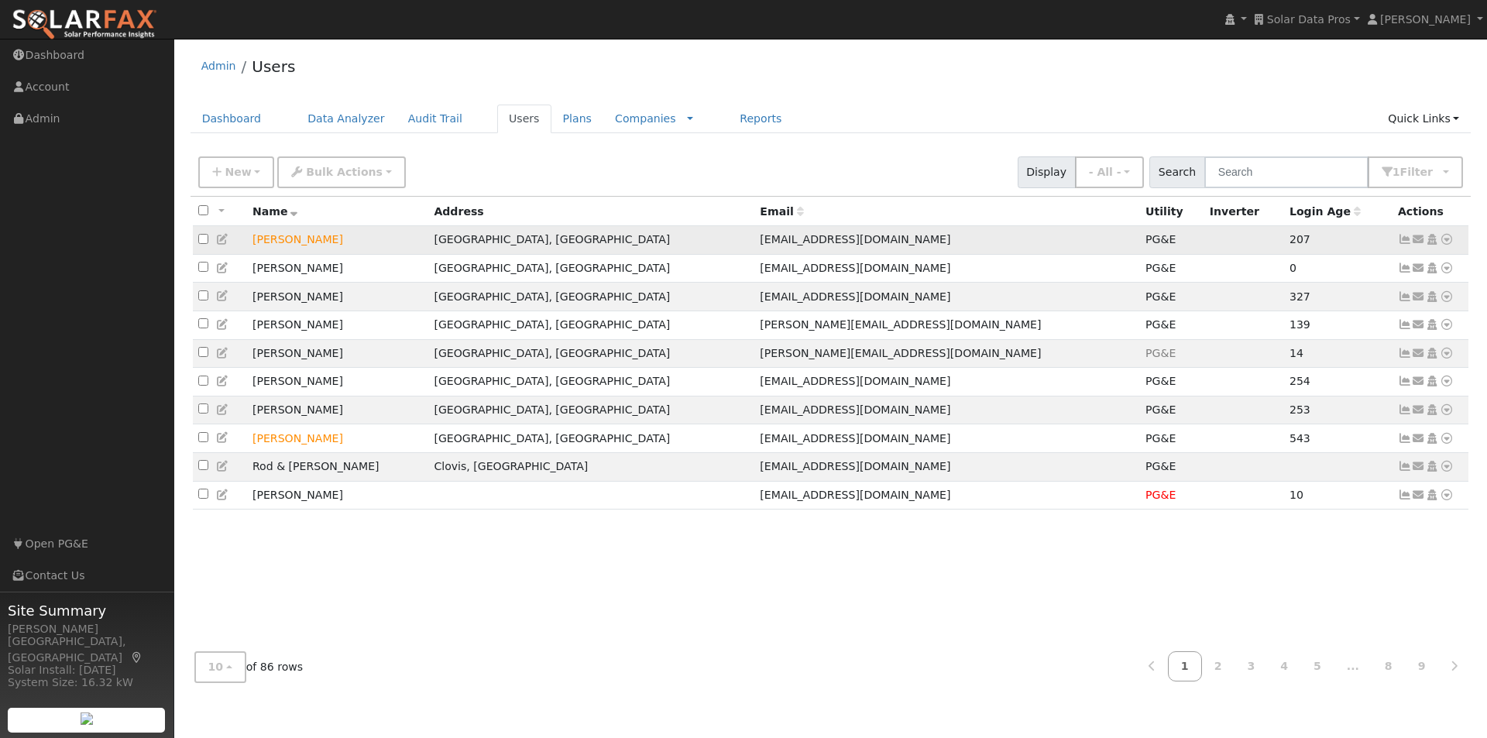
click at [1446, 242] on icon at bounding box center [1447, 239] width 14 height 11
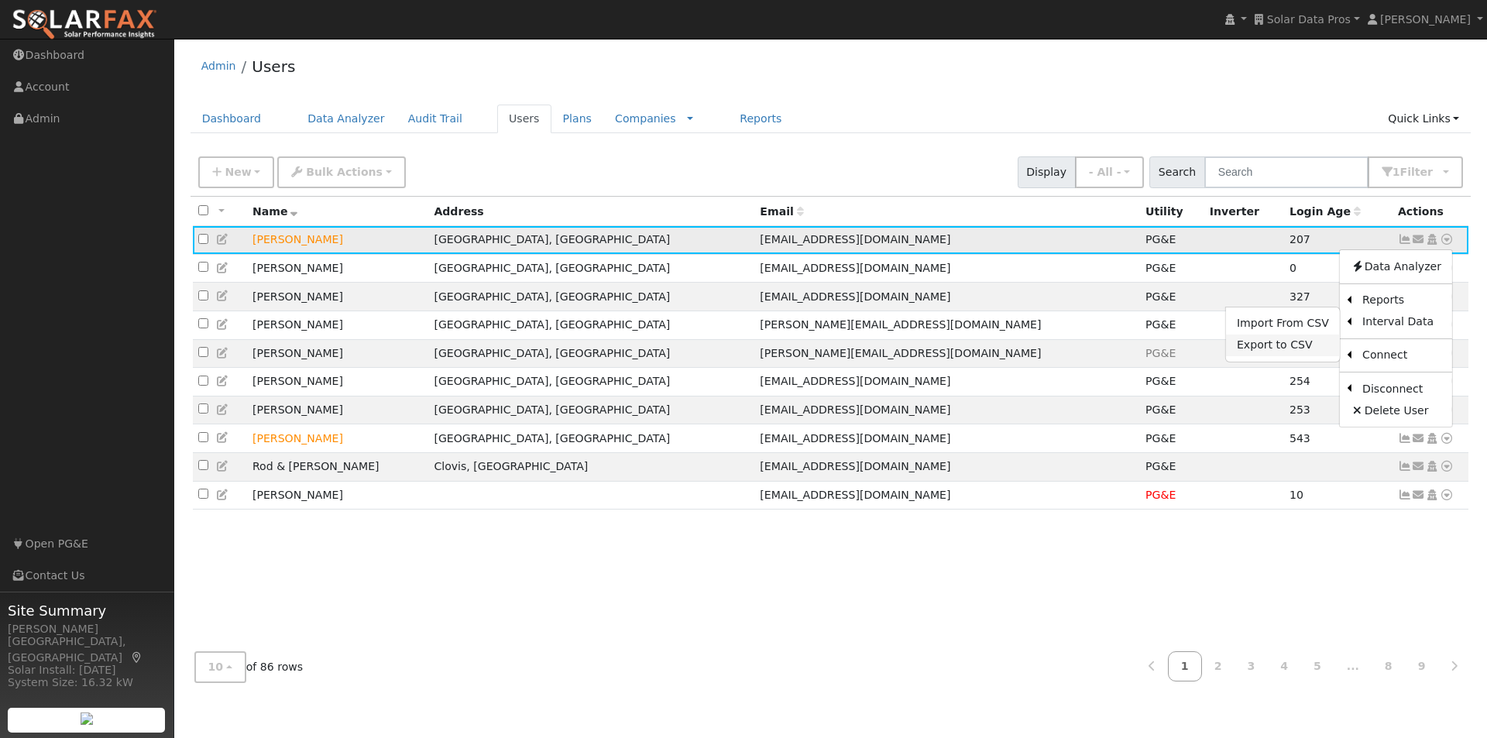
click at [1264, 346] on link "Export to CSV" at bounding box center [1283, 346] width 114 height 22
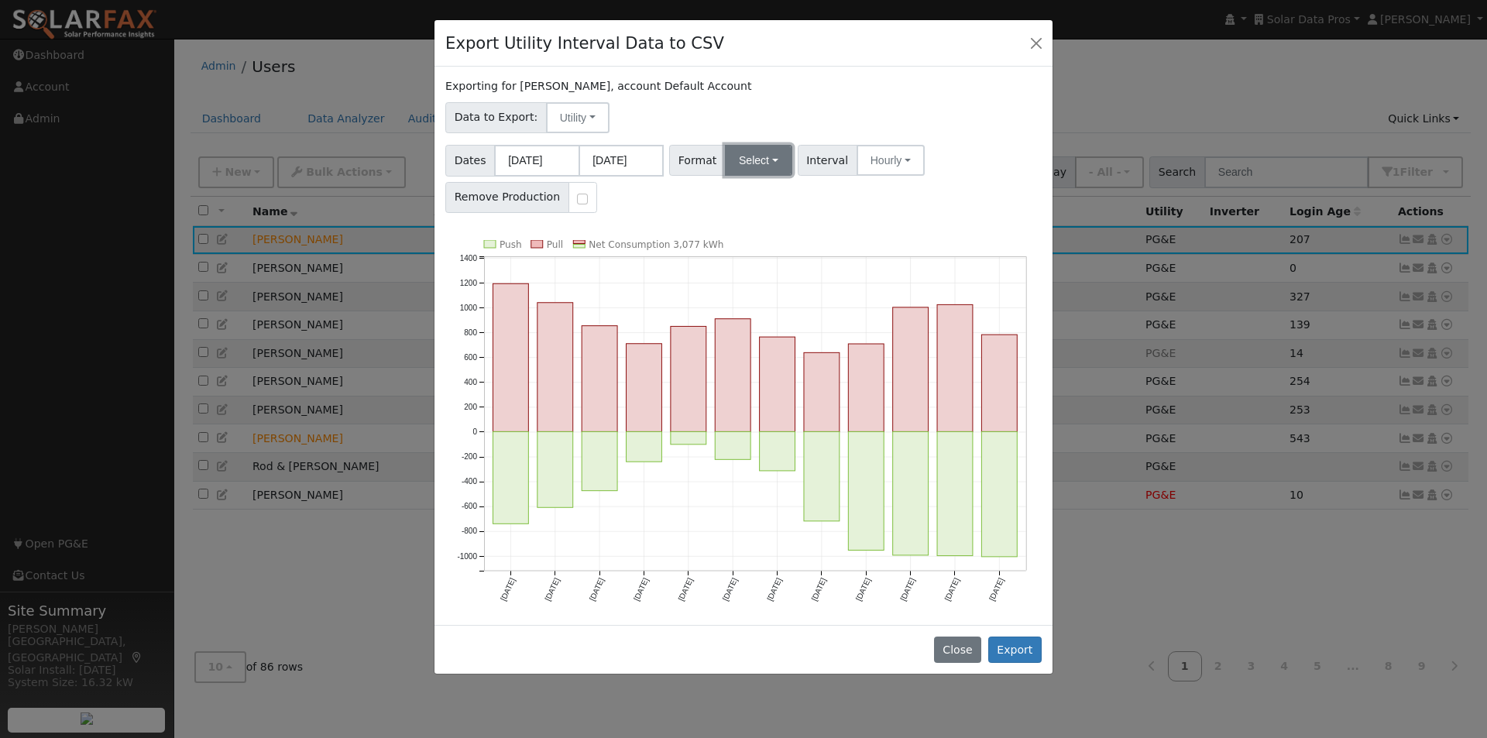
click at [740, 160] on button "Select" at bounding box center [758, 160] width 67 height 31
click at [744, 212] on link "PG&E" at bounding box center [776, 216] width 111 height 22
click at [1014, 644] on button "Export" at bounding box center [1014, 650] width 53 height 26
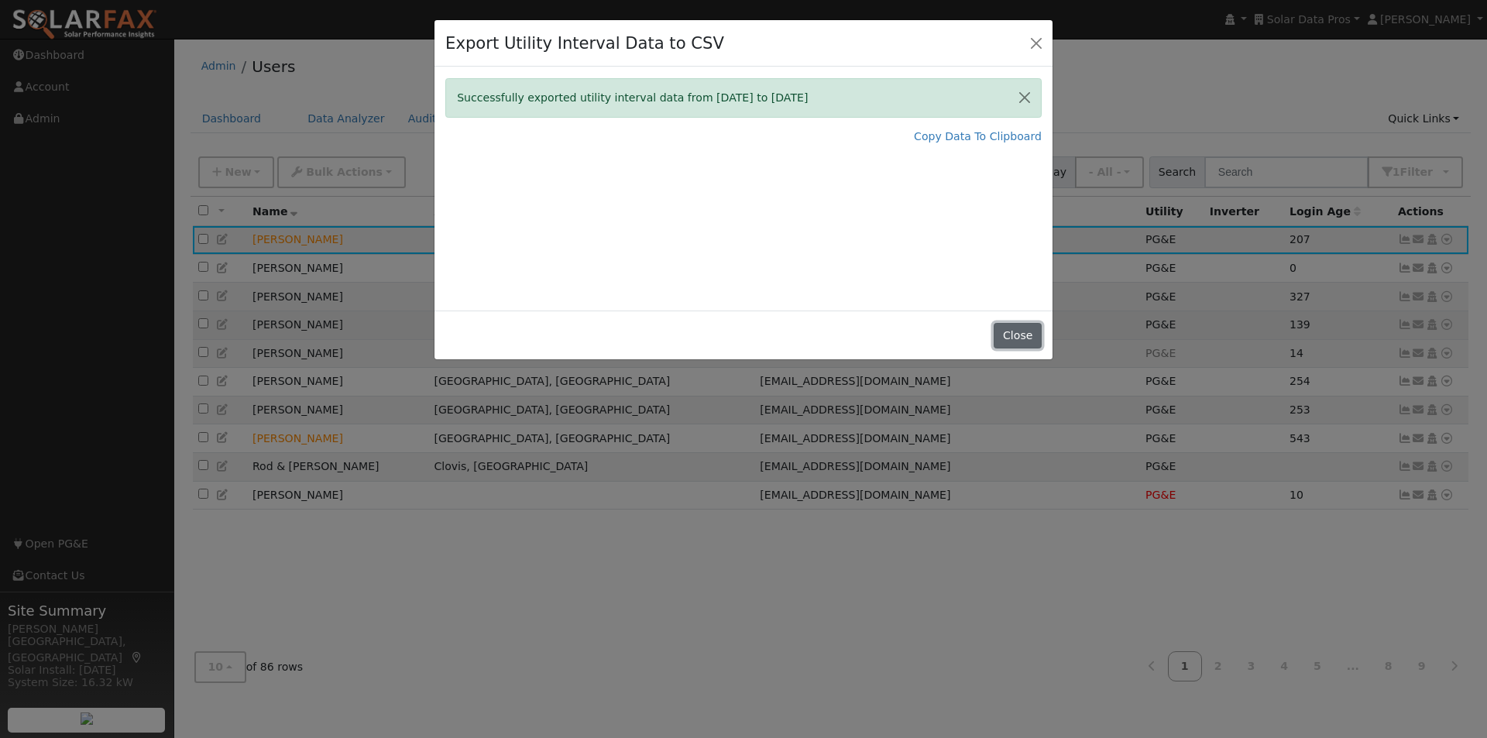
click at [1008, 335] on button "Close" at bounding box center [1017, 336] width 47 height 26
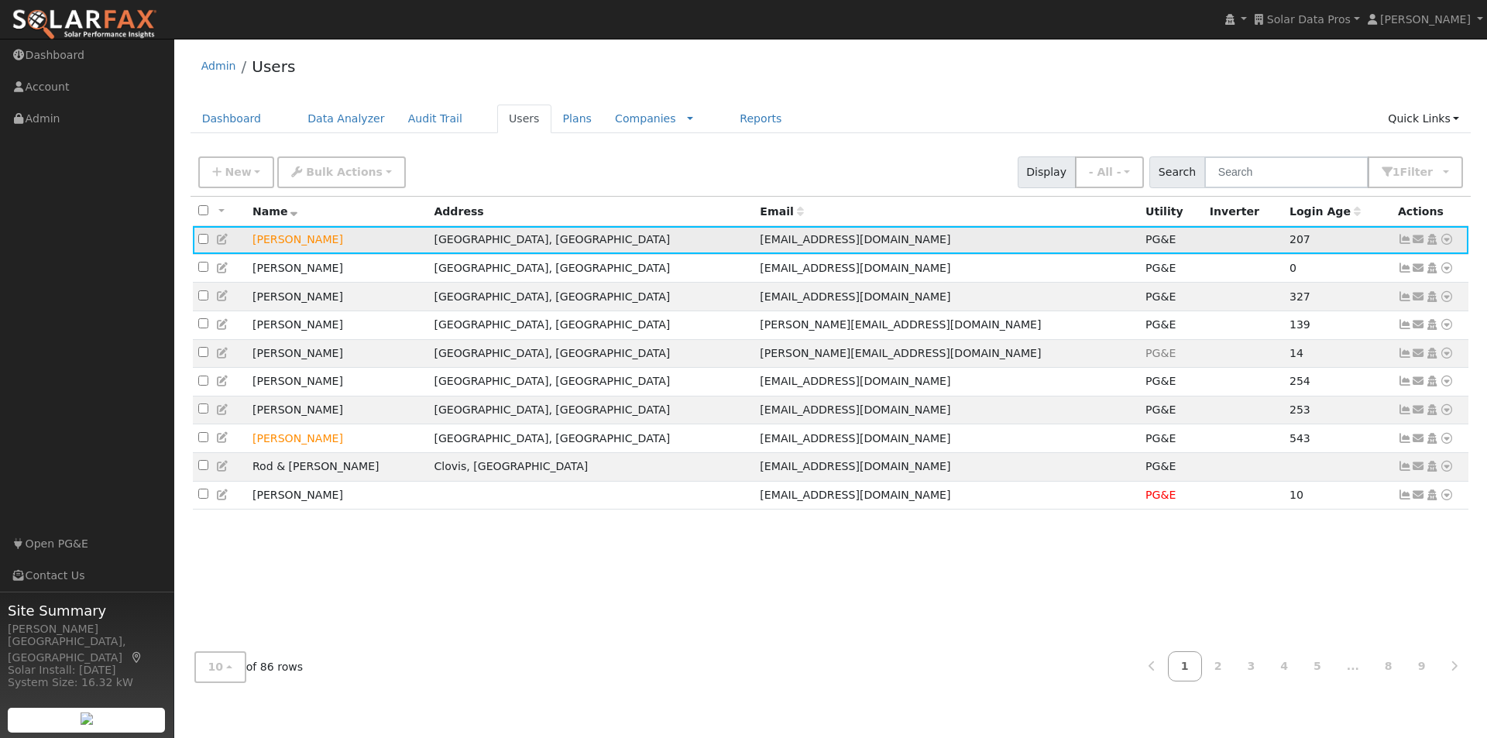
click at [1447, 239] on icon at bounding box center [1447, 239] width 14 height 11
click at [1261, 345] on link "Export to CSV" at bounding box center [1283, 346] width 114 height 22
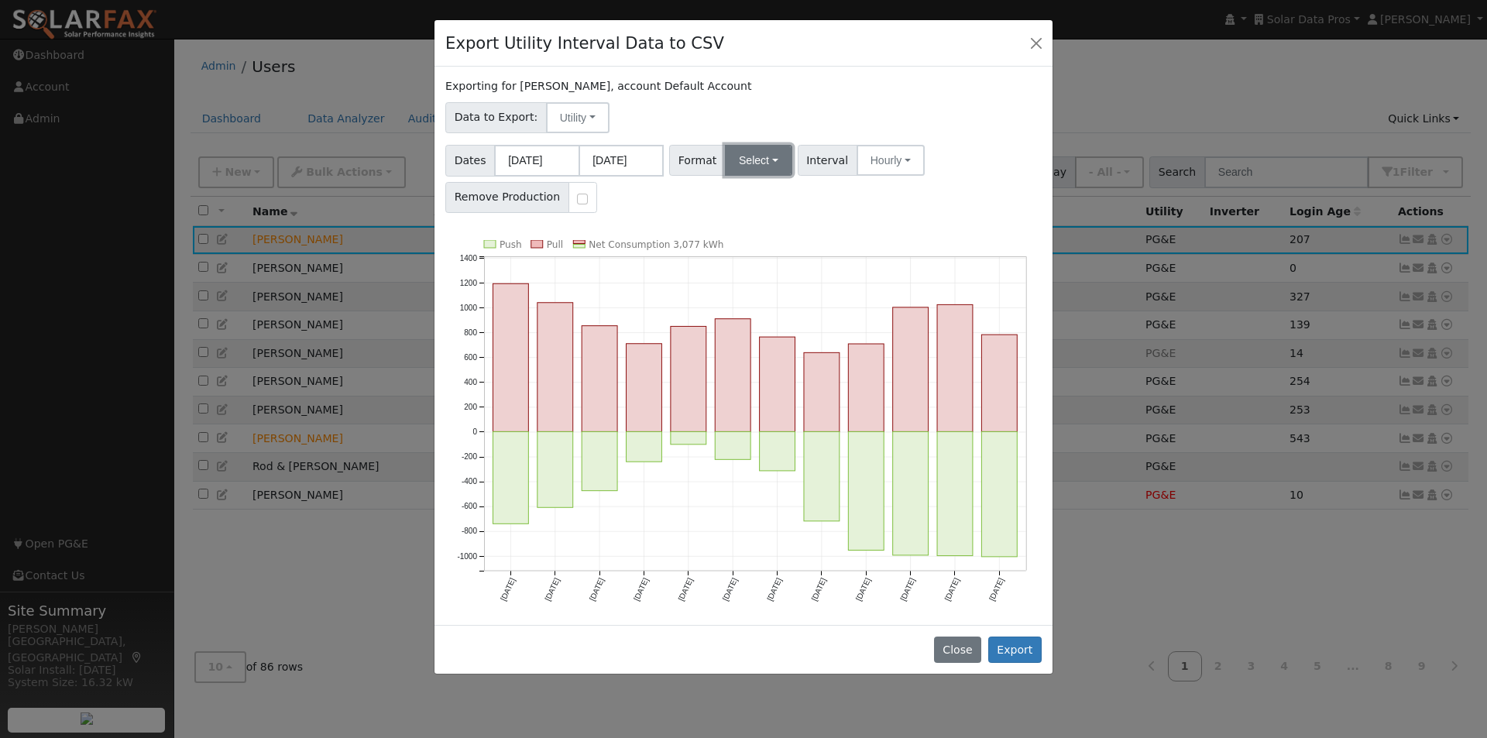
click at [747, 159] on button "Select" at bounding box center [758, 160] width 67 height 31
click at [736, 239] on link "SCE" at bounding box center [776, 239] width 111 height 22
click at [1015, 645] on button "Export" at bounding box center [1014, 650] width 53 height 26
